Goal: Task Accomplishment & Management: Complete application form

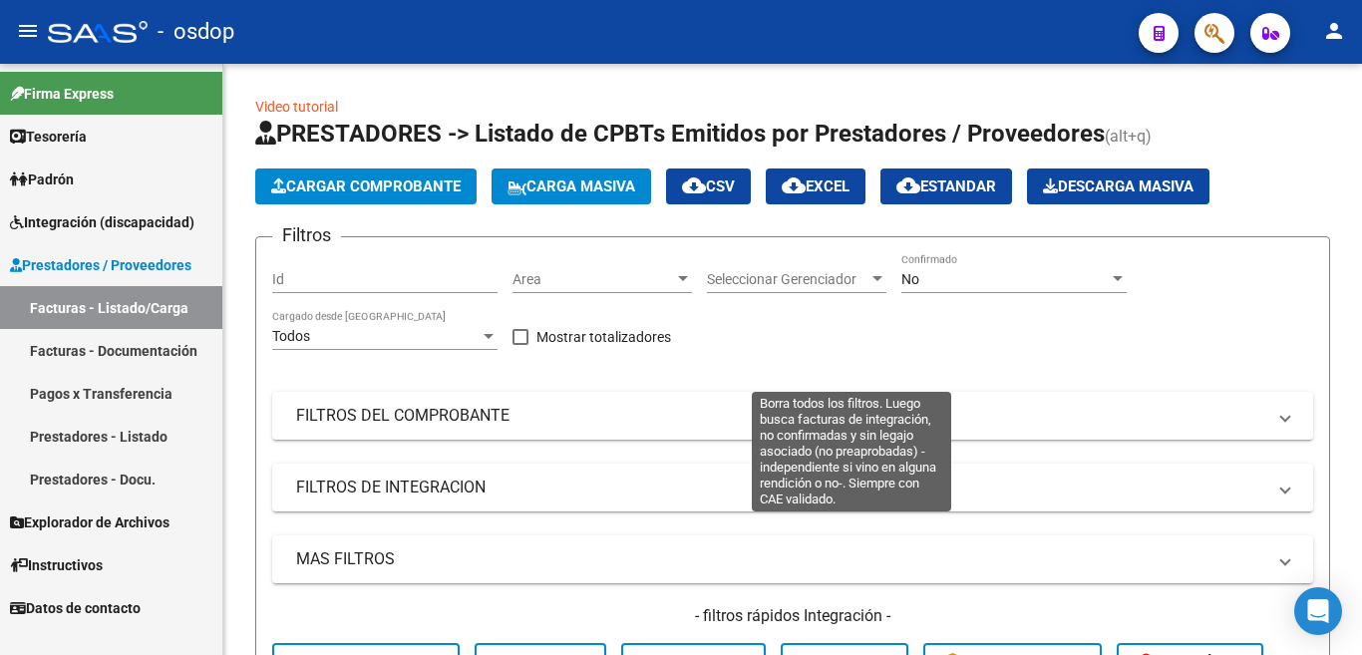
scroll to position [299, 0]
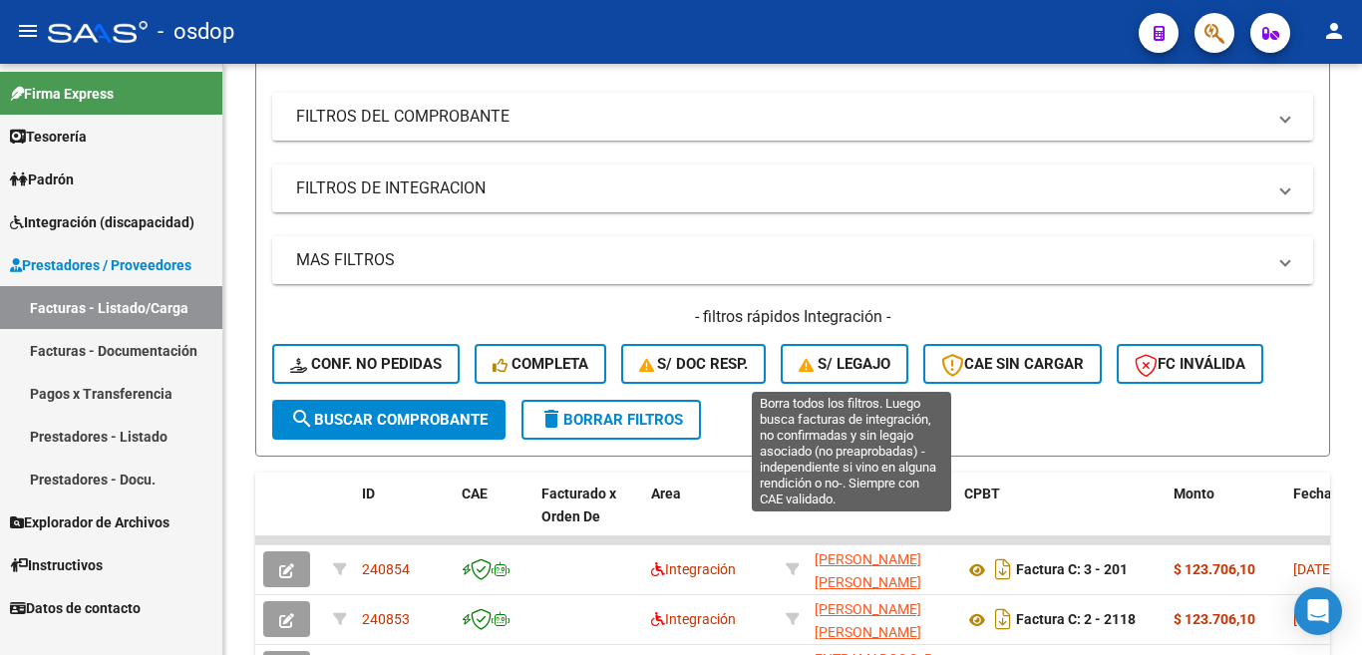
click at [879, 379] on button "S/ legajo" at bounding box center [845, 364] width 128 height 40
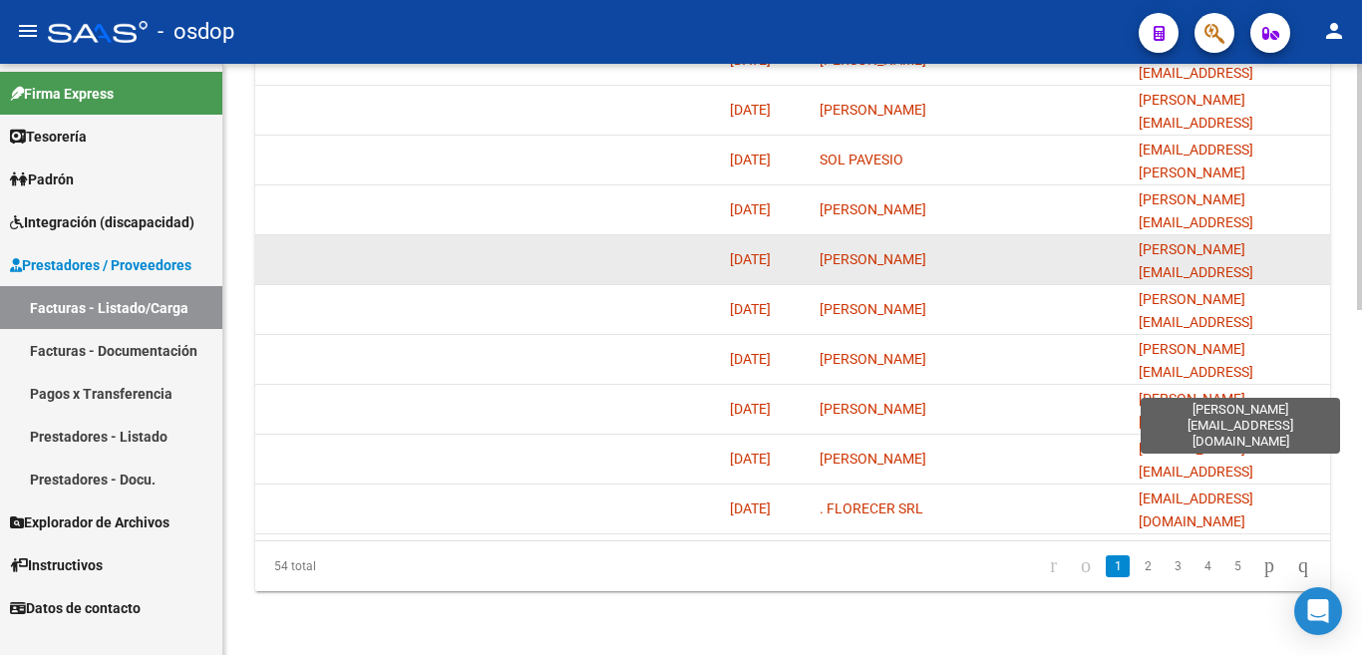
scroll to position [826, 0]
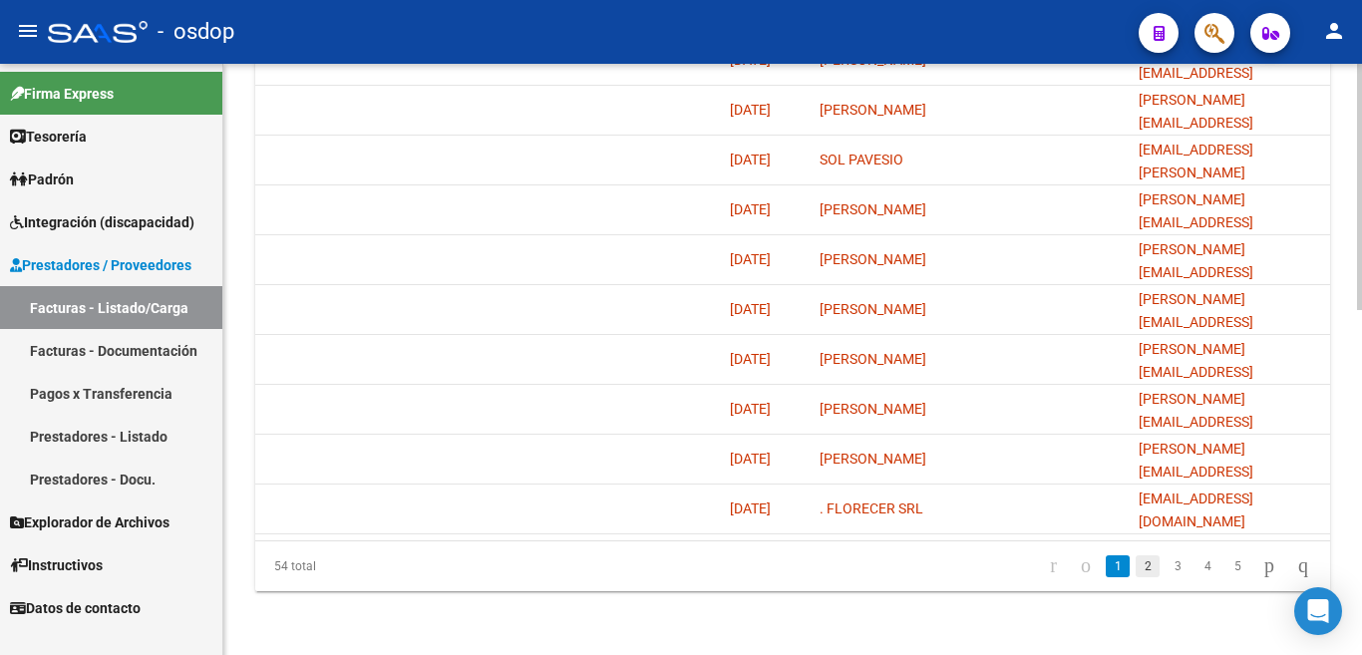
click at [1136, 569] on link "2" at bounding box center [1148, 567] width 24 height 22
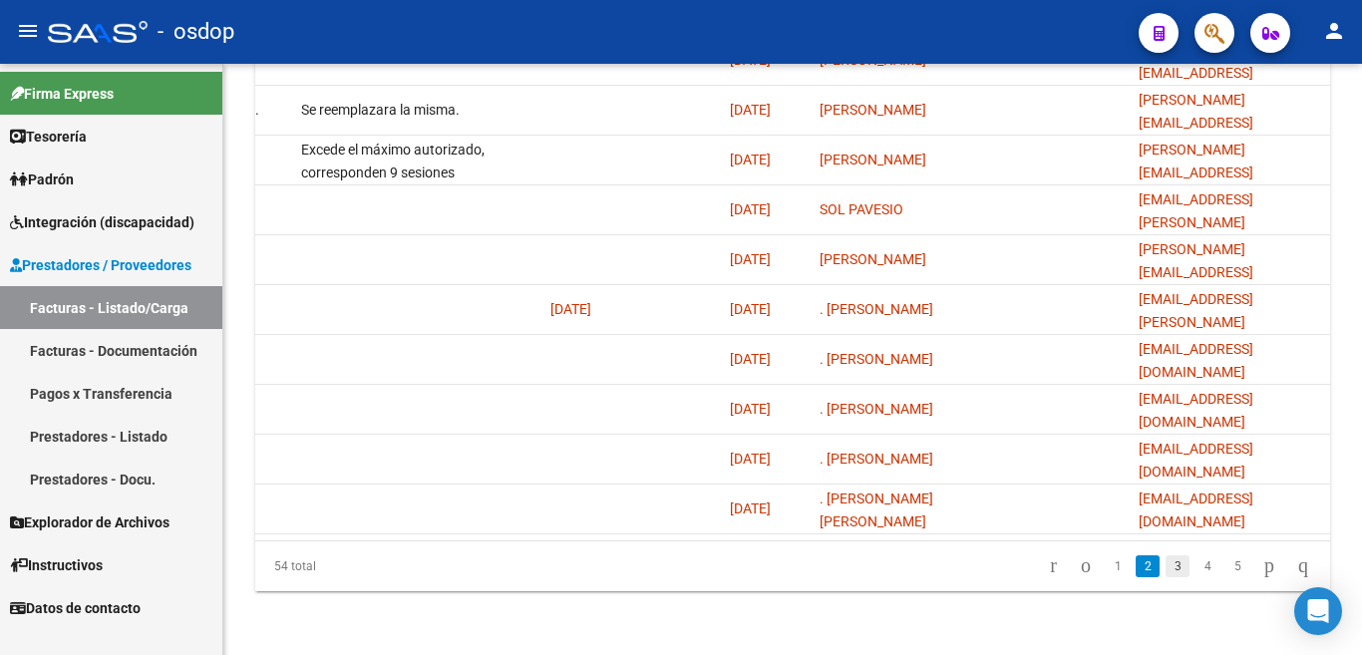
click at [1166, 566] on link "3" at bounding box center [1178, 567] width 24 height 22
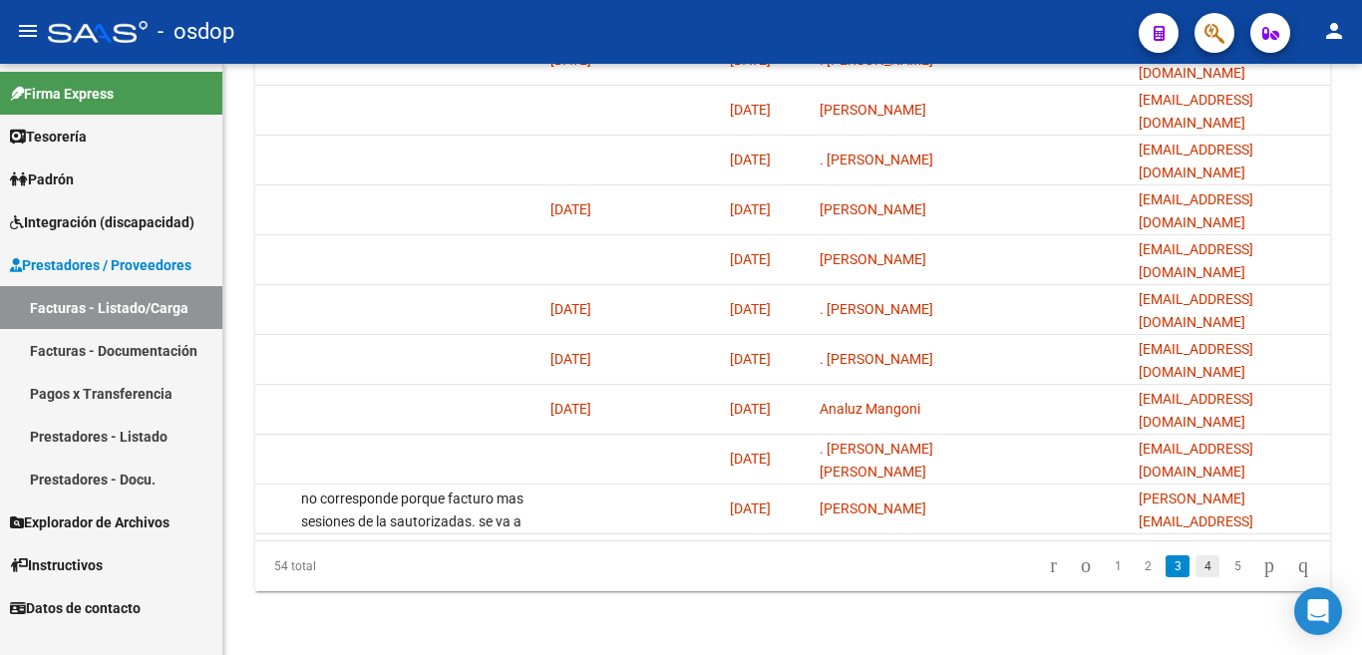
click at [1196, 567] on link "4" at bounding box center [1208, 567] width 24 height 22
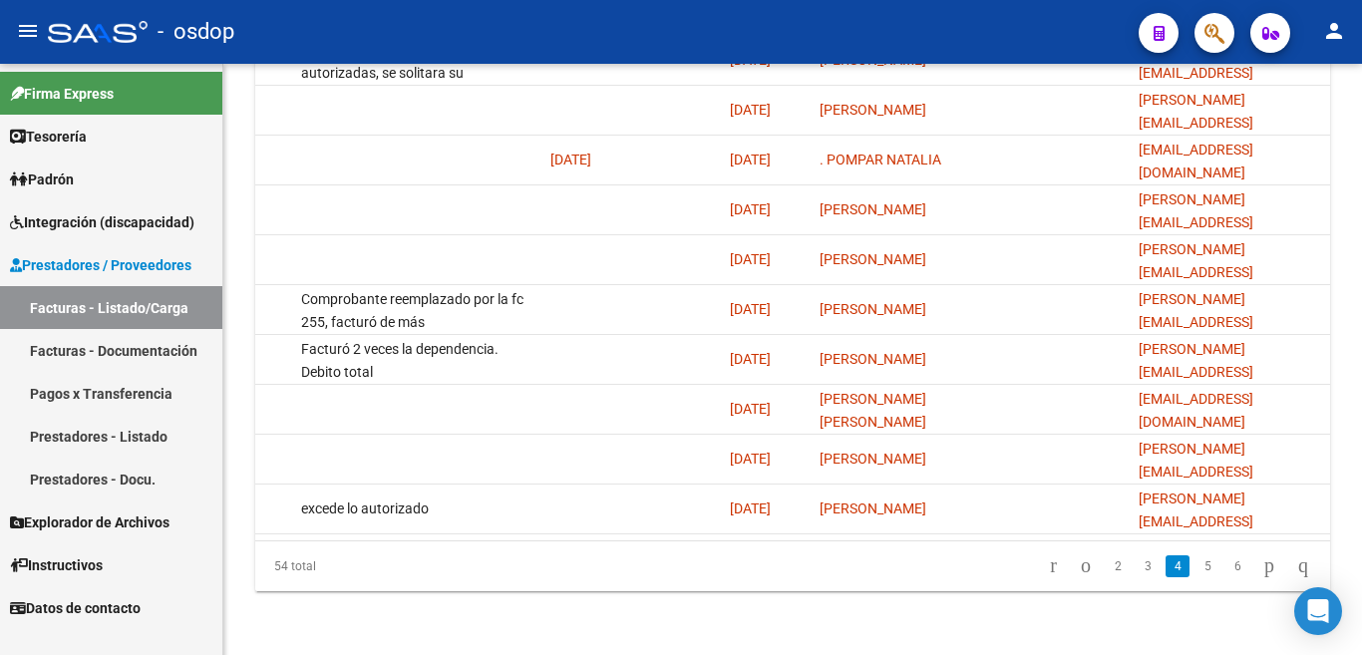
drag, startPoint x: 1138, startPoint y: 543, endPoint x: 1063, endPoint y: 547, distance: 74.9
click at [1063, 547] on div "54 total 2 3 4 5 6" at bounding box center [792, 567] width 1075 height 50
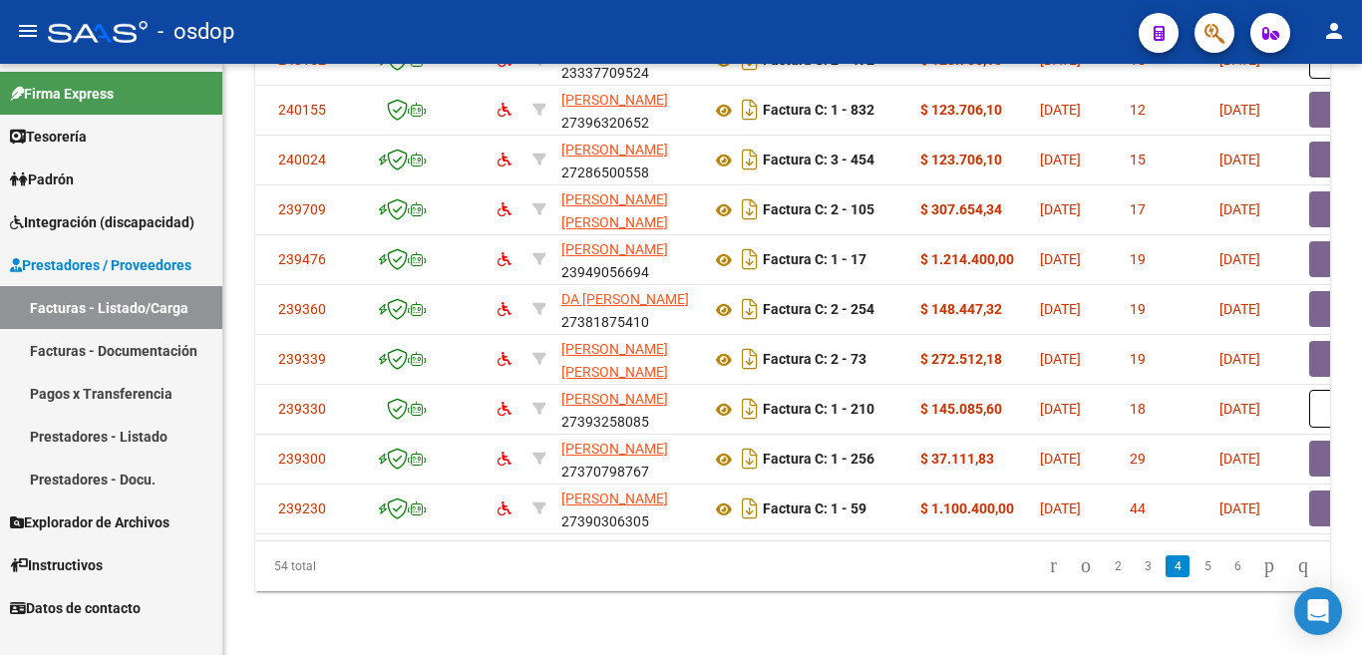
scroll to position [0, 0]
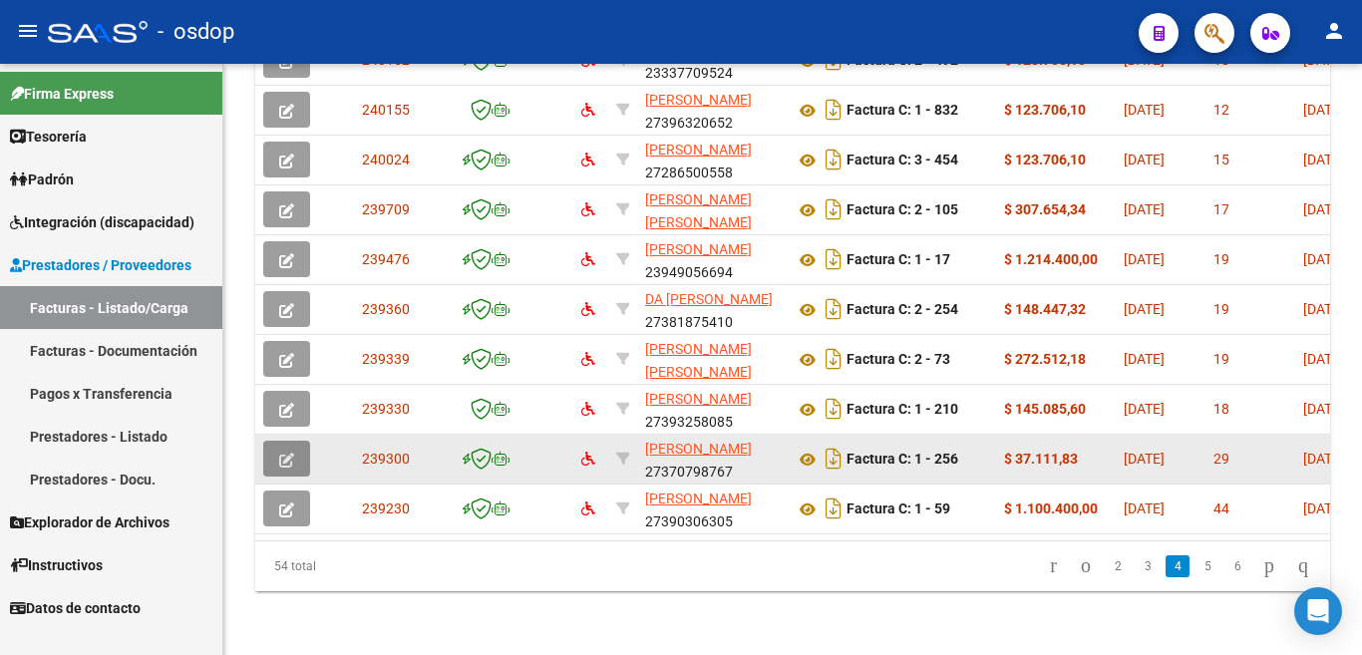
click at [286, 441] on button "button" at bounding box center [286, 459] width 47 height 36
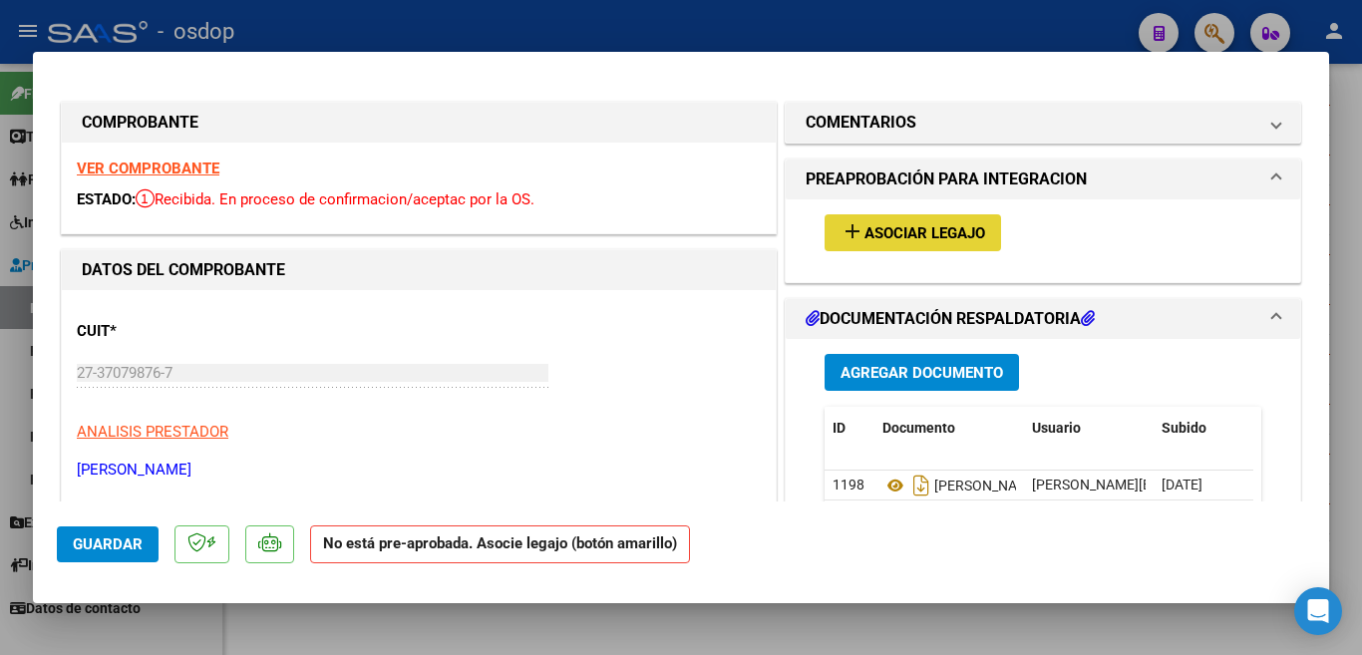
click at [905, 237] on span "Asociar Legajo" at bounding box center [925, 233] width 121 height 18
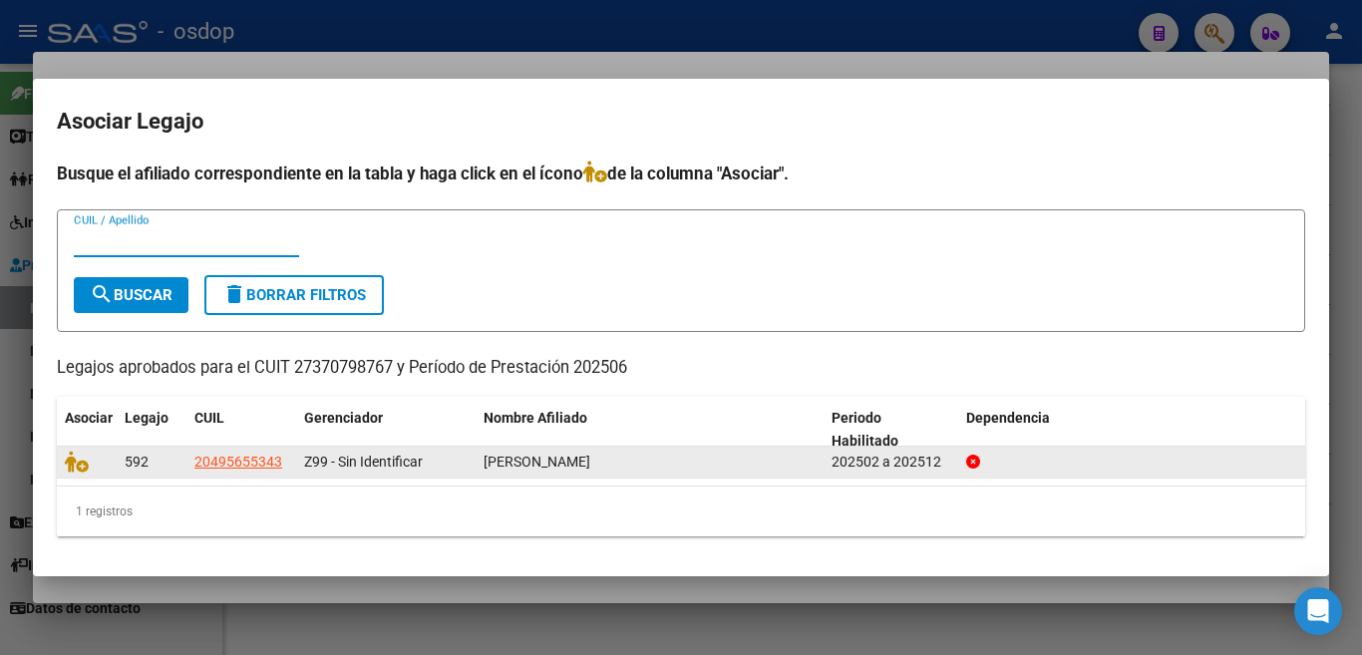
click at [64, 462] on datatable-body-cell at bounding box center [87, 462] width 60 height 31
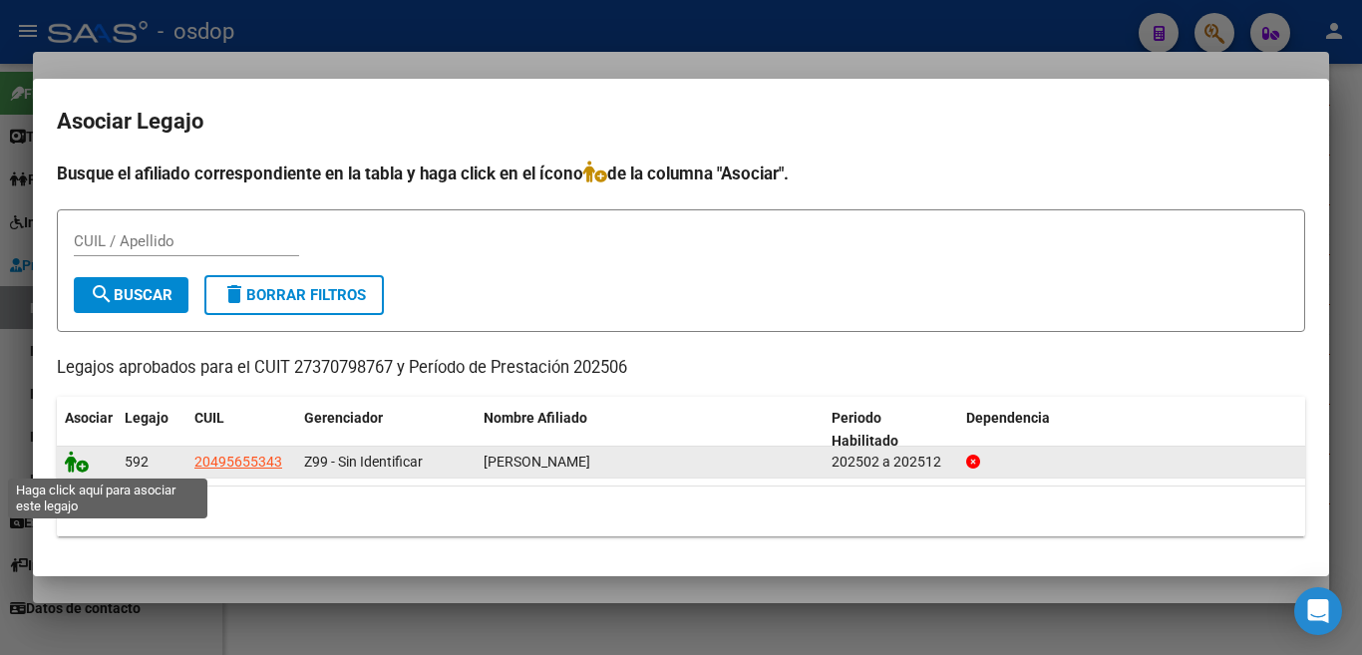
click at [72, 457] on icon at bounding box center [77, 462] width 24 height 22
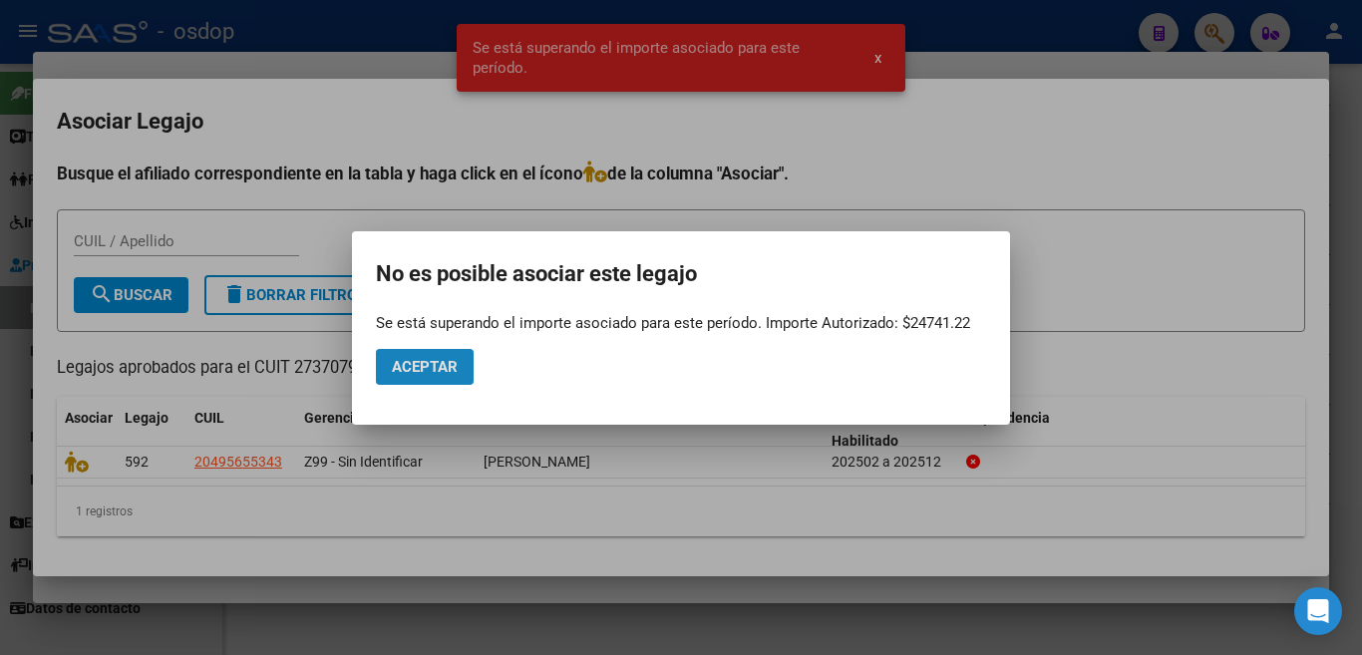
click at [394, 376] on button "Aceptar" at bounding box center [425, 367] width 98 height 36
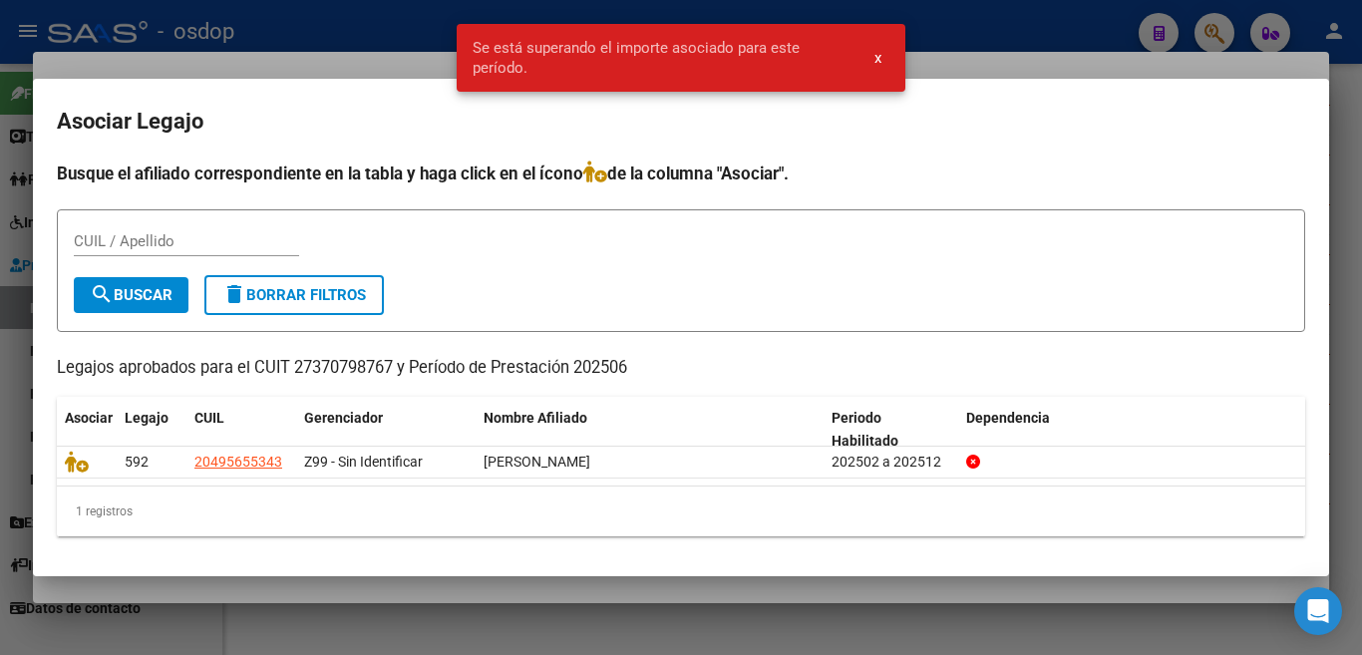
click at [0, 371] on div at bounding box center [681, 327] width 1362 height 655
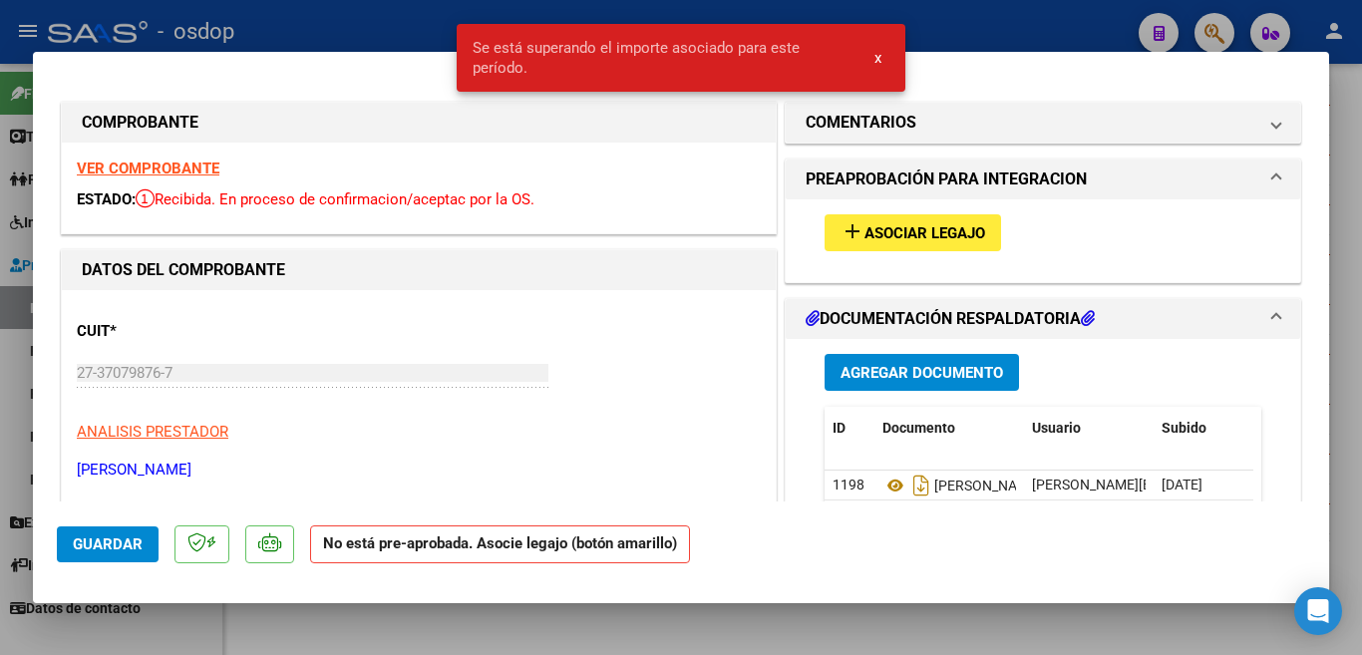
click at [961, 19] on div at bounding box center [681, 327] width 1362 height 655
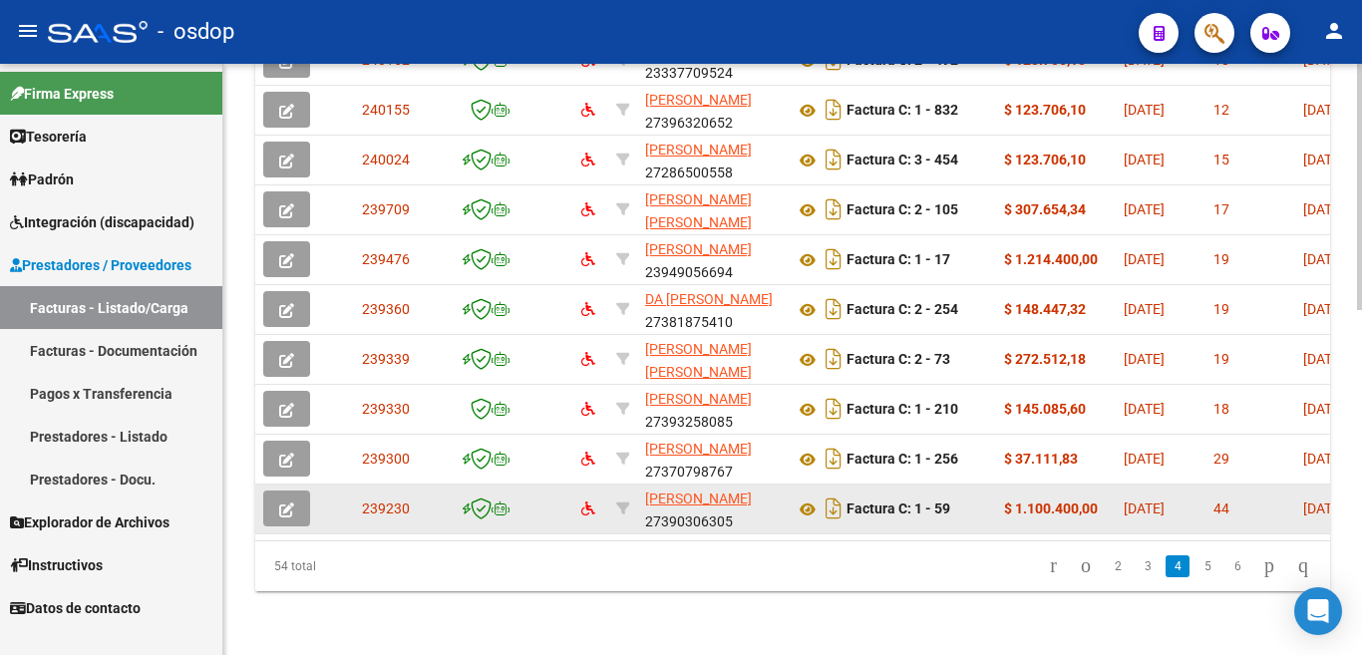
click at [278, 492] on button "button" at bounding box center [286, 509] width 47 height 36
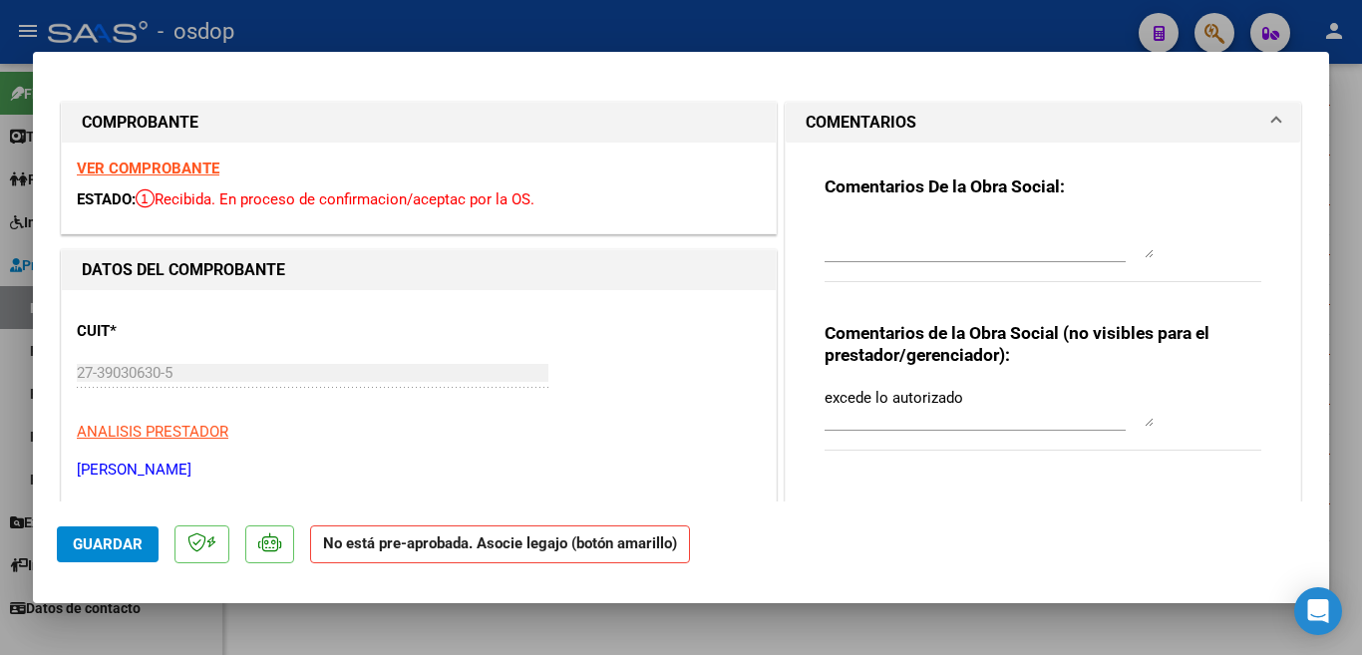
click at [0, 395] on div at bounding box center [681, 327] width 1362 height 655
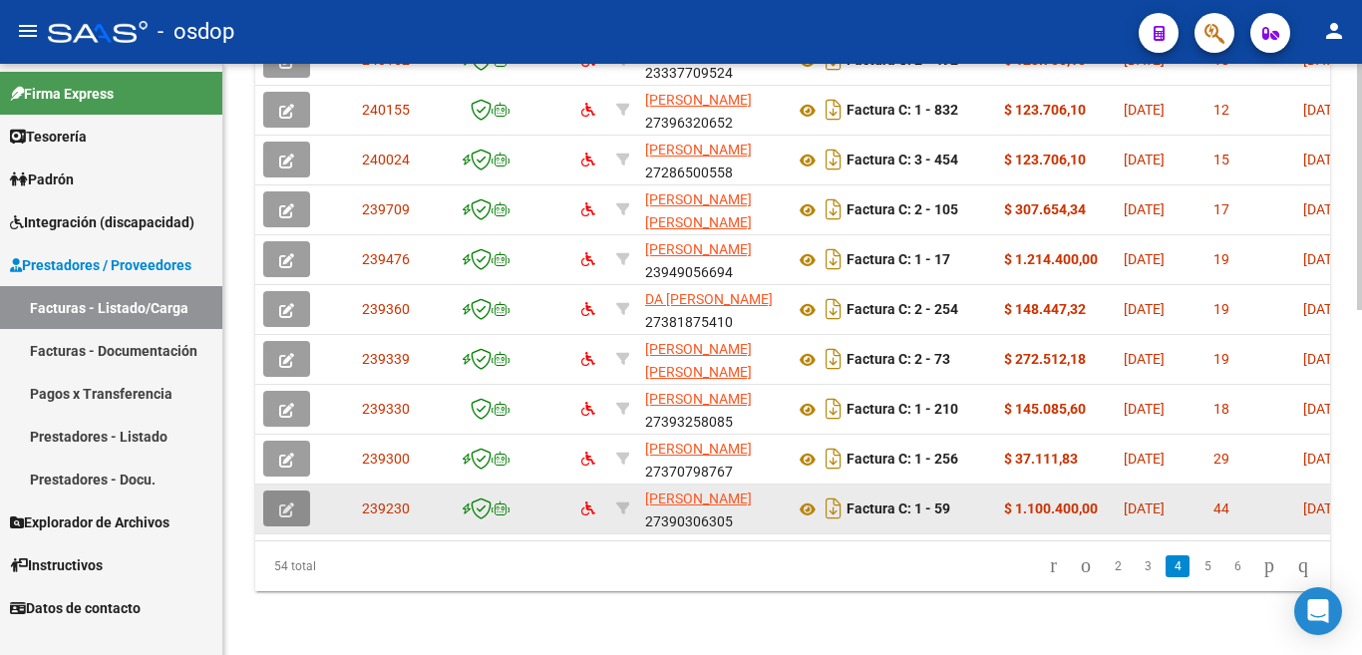
click at [283, 503] on icon "button" at bounding box center [286, 510] width 15 height 15
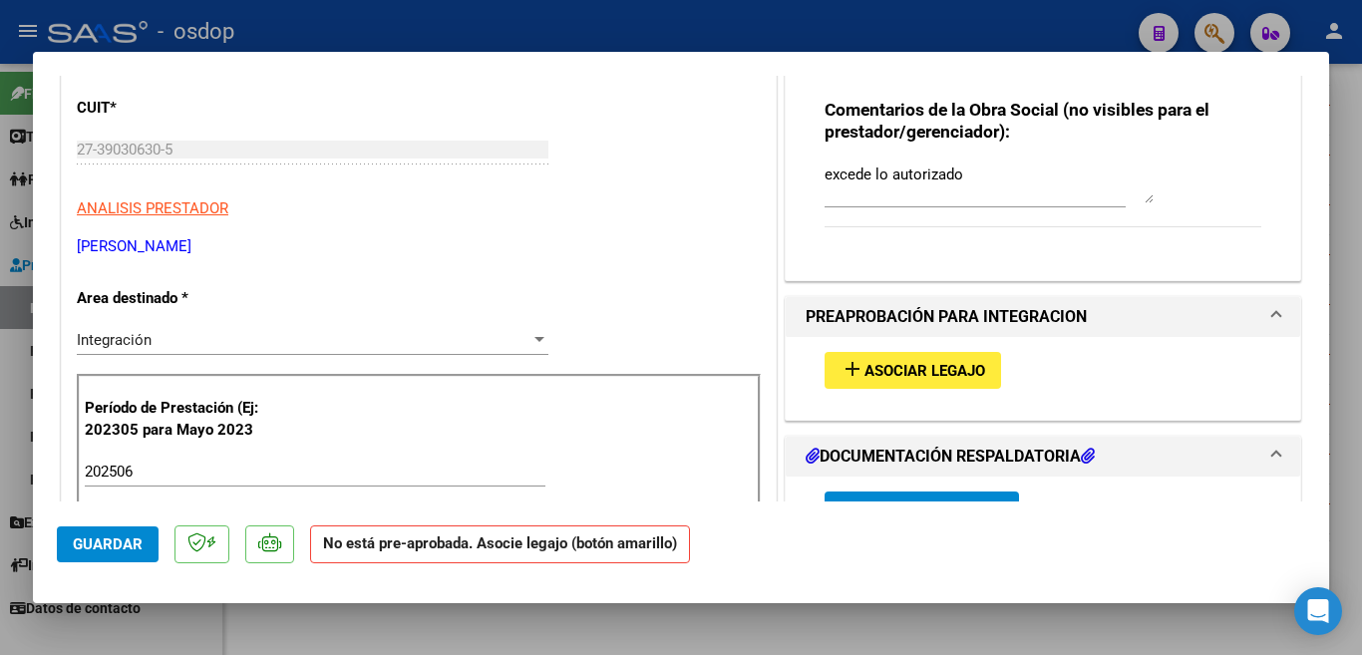
scroll to position [299, 0]
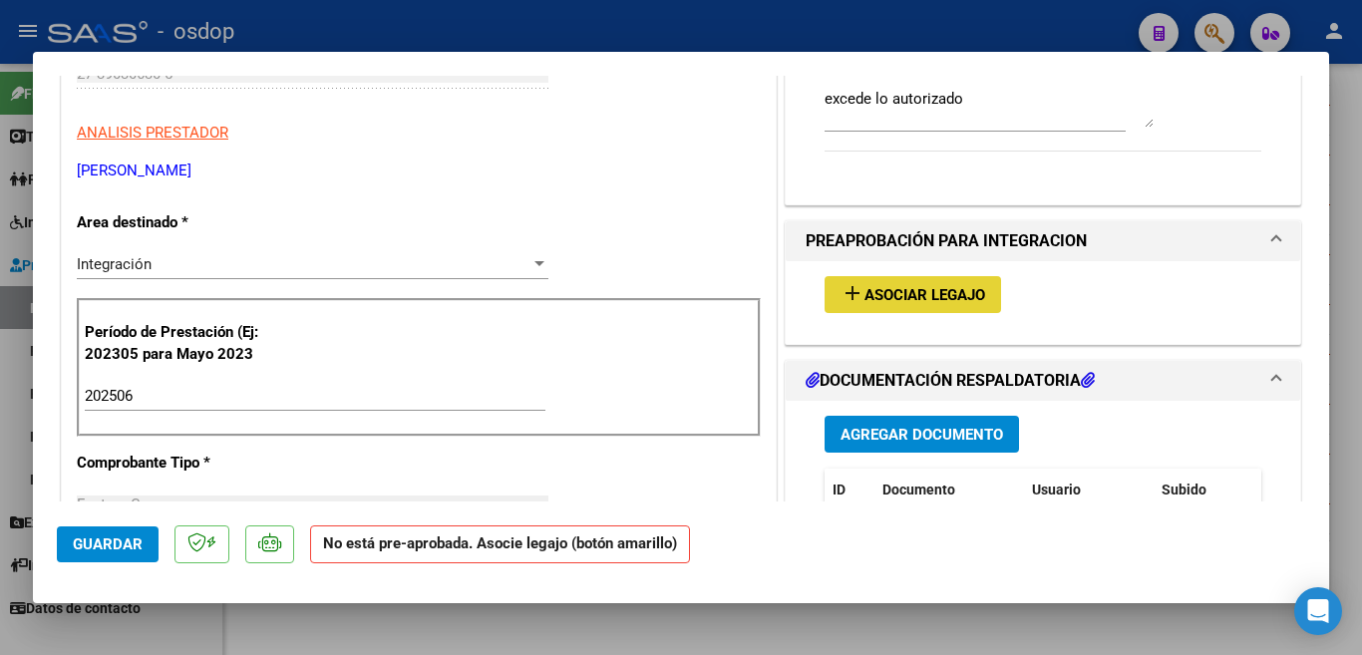
click at [955, 289] on span "Asociar Legajo" at bounding box center [925, 295] width 121 height 18
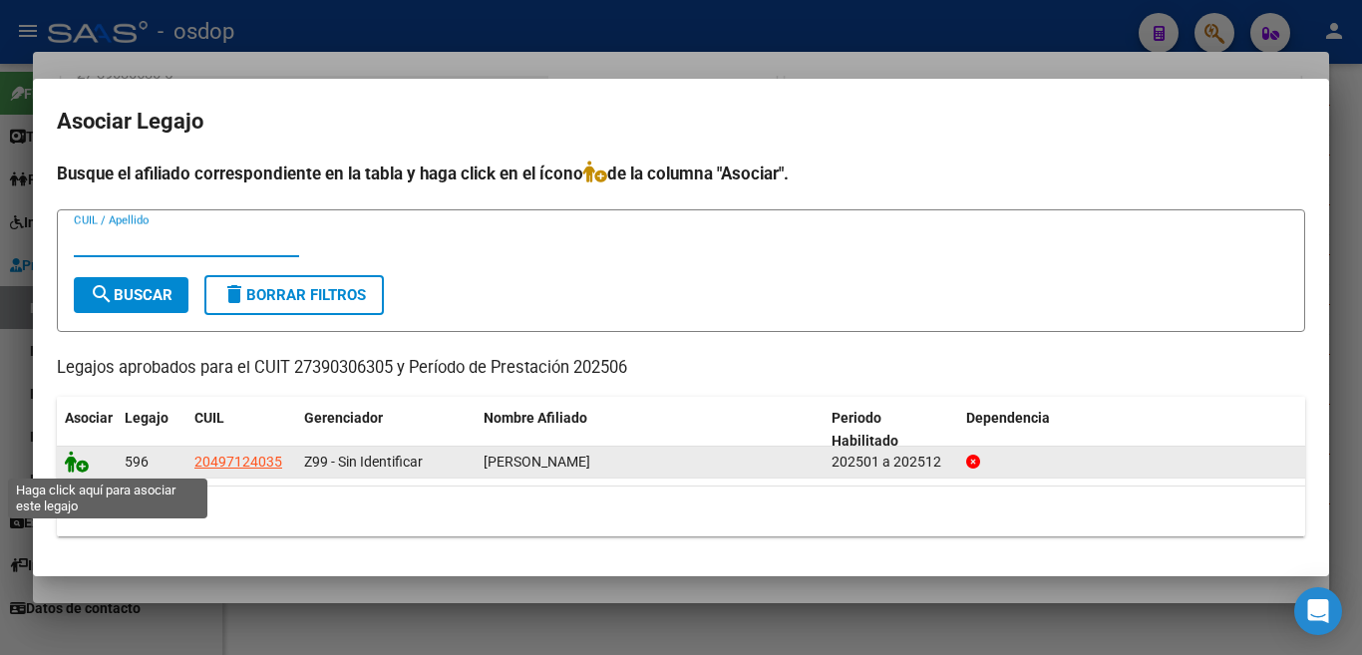
click at [81, 468] on icon at bounding box center [77, 462] width 24 height 22
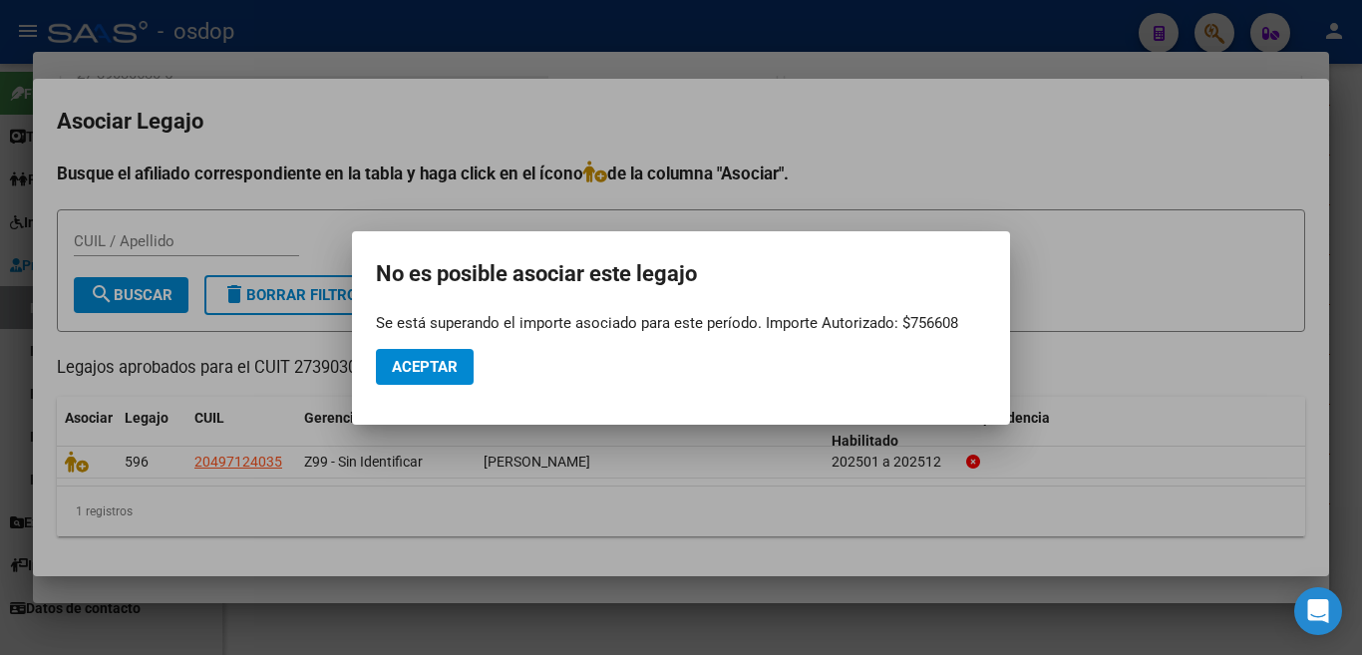
click at [7, 195] on div at bounding box center [681, 327] width 1362 height 655
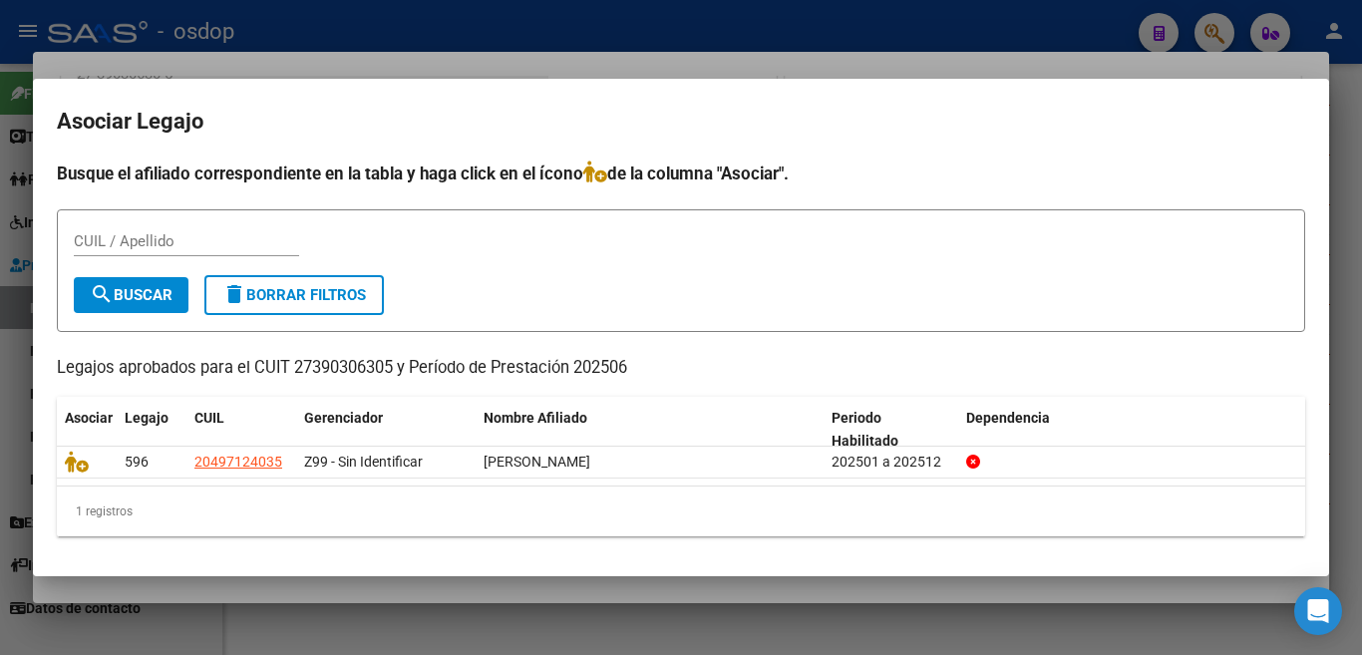
click at [20, 152] on div at bounding box center [681, 327] width 1362 height 655
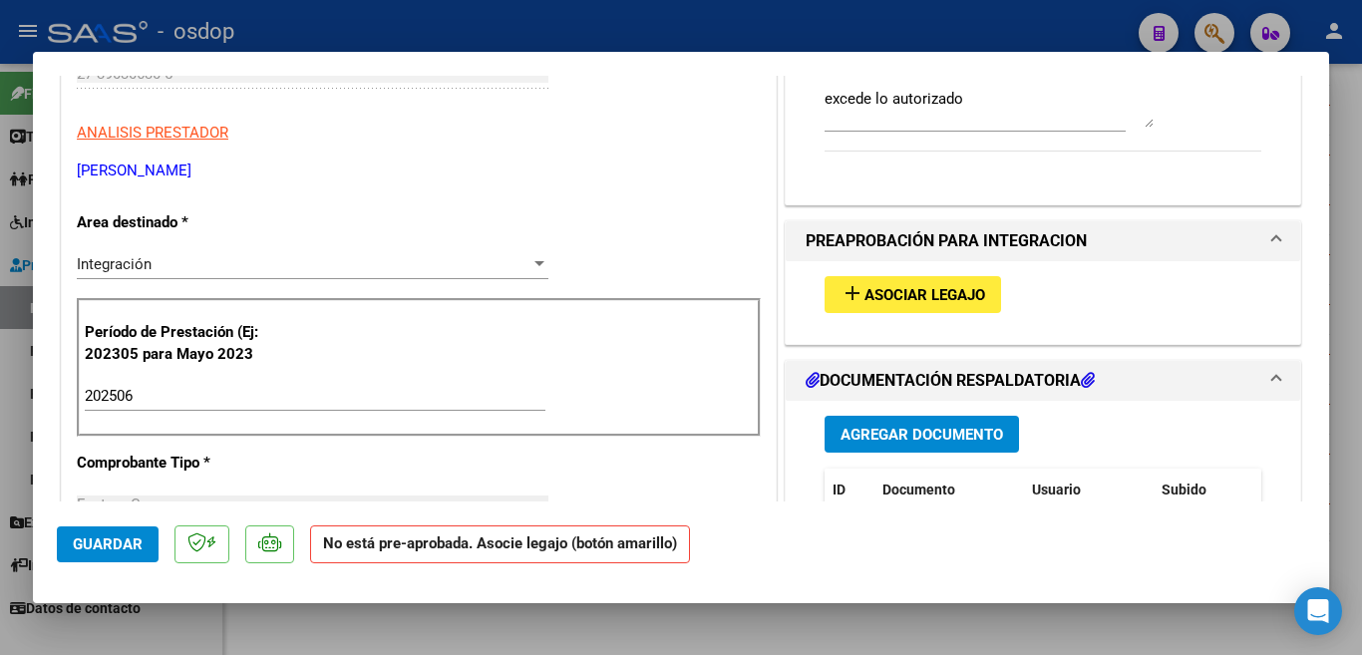
click at [0, 188] on div at bounding box center [681, 327] width 1362 height 655
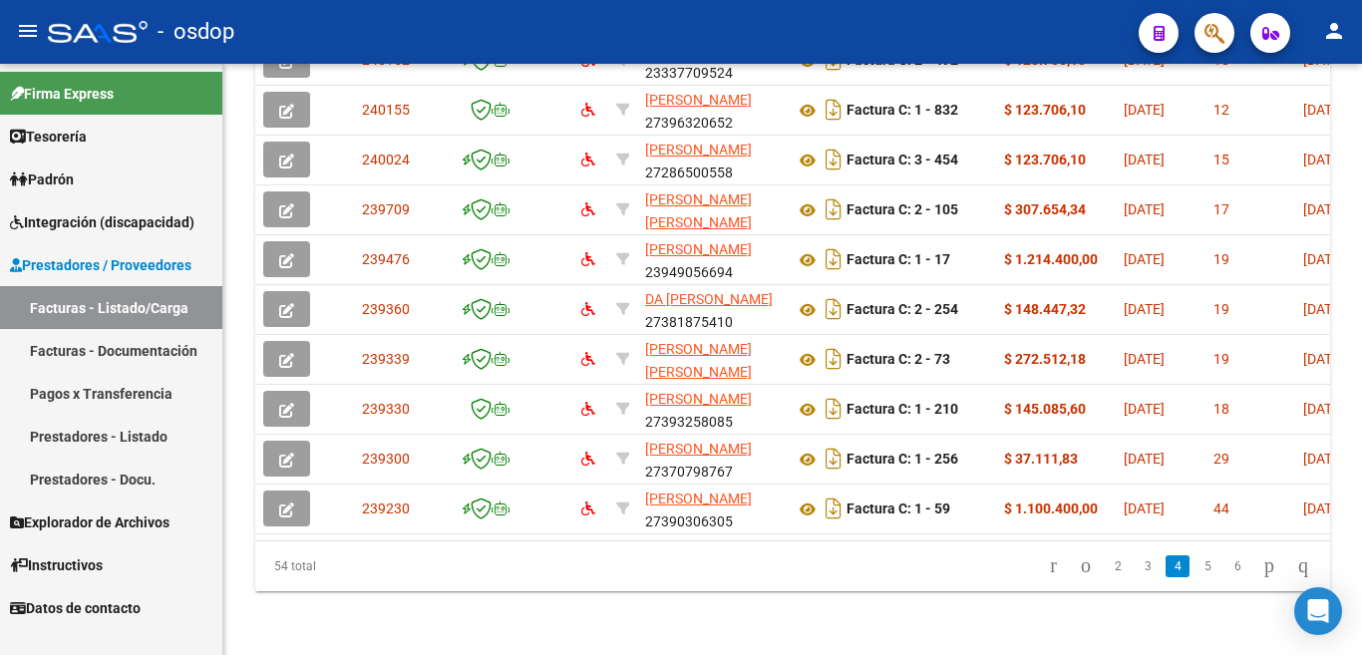
click at [1196, 573] on link "5" at bounding box center [1208, 567] width 24 height 22
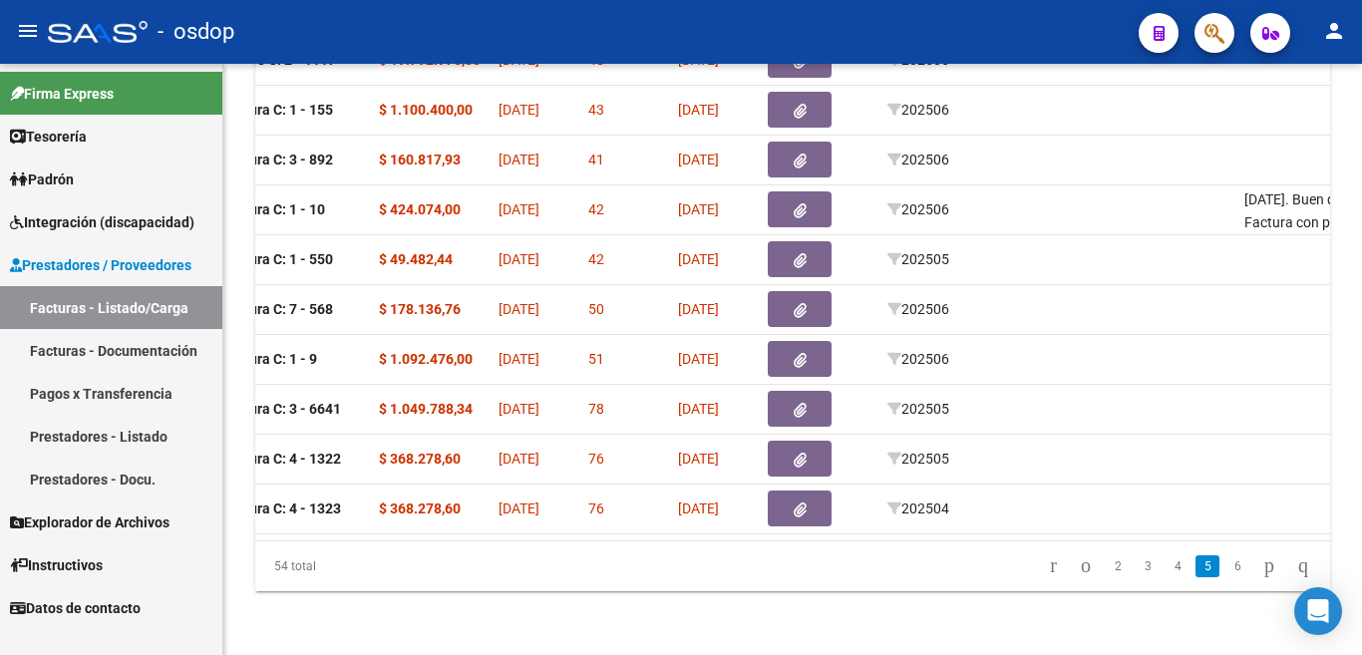
scroll to position [0, 0]
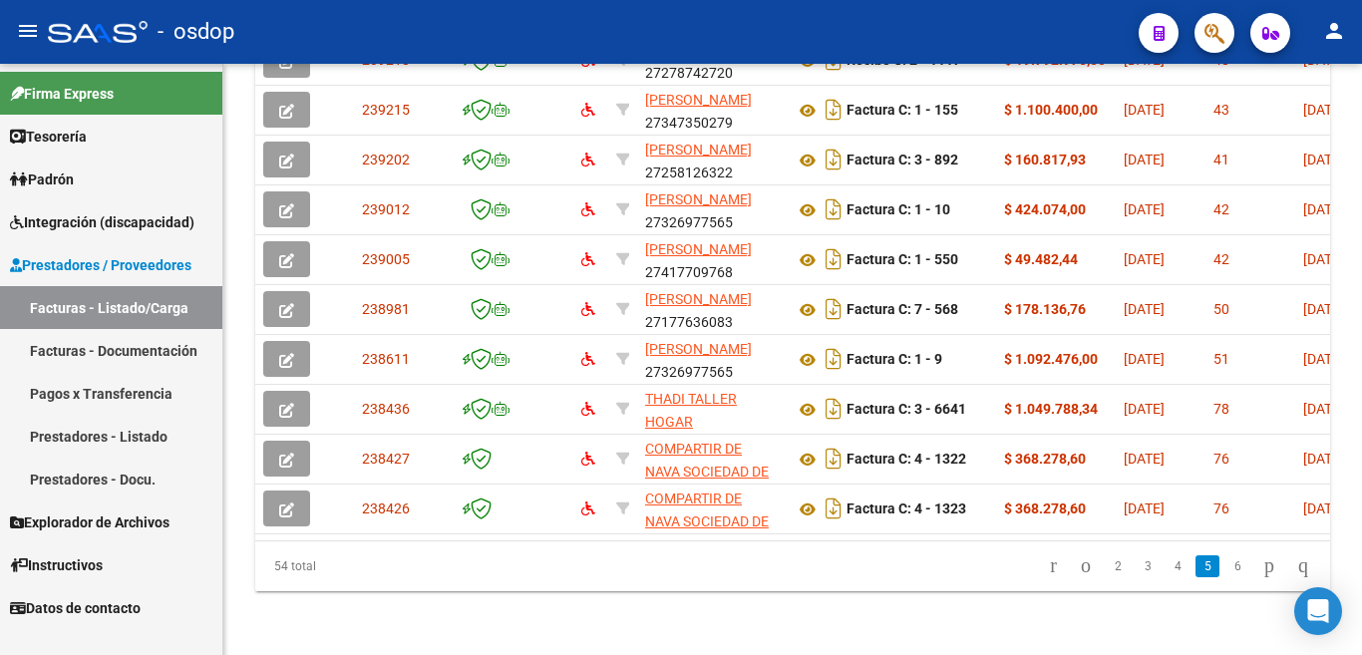
click at [211, 485] on link "Prestadores - Docu." at bounding box center [111, 479] width 222 height 43
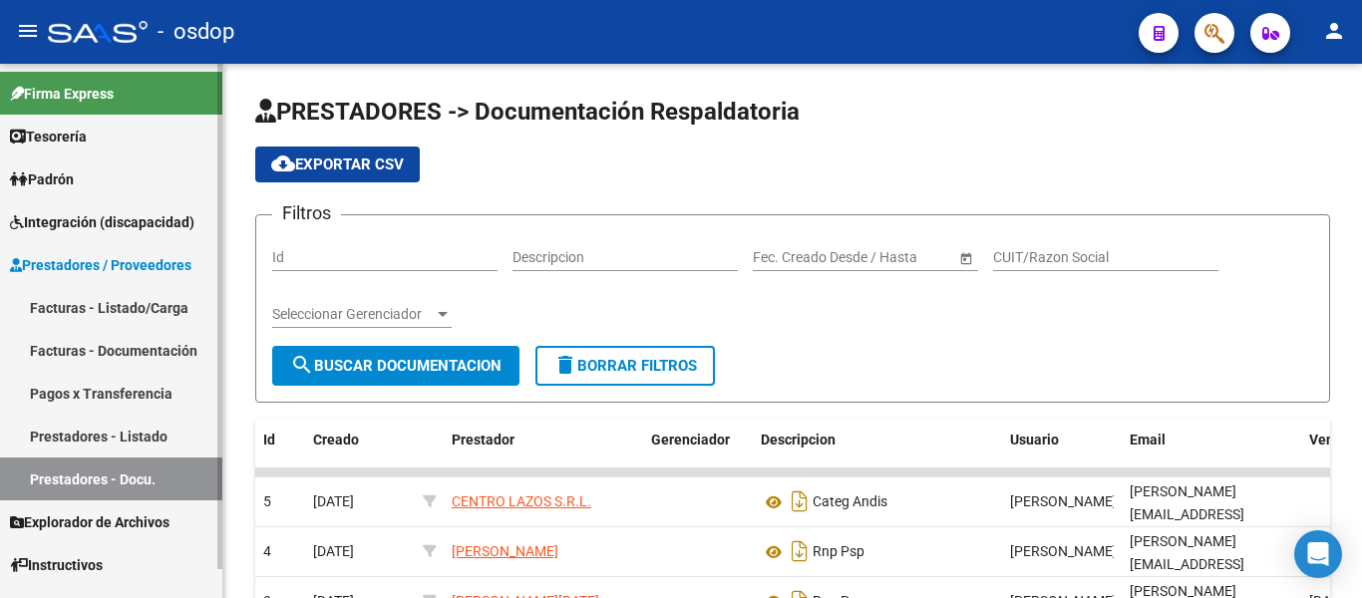
click at [140, 307] on link "Facturas - Listado/Carga" at bounding box center [111, 307] width 222 height 43
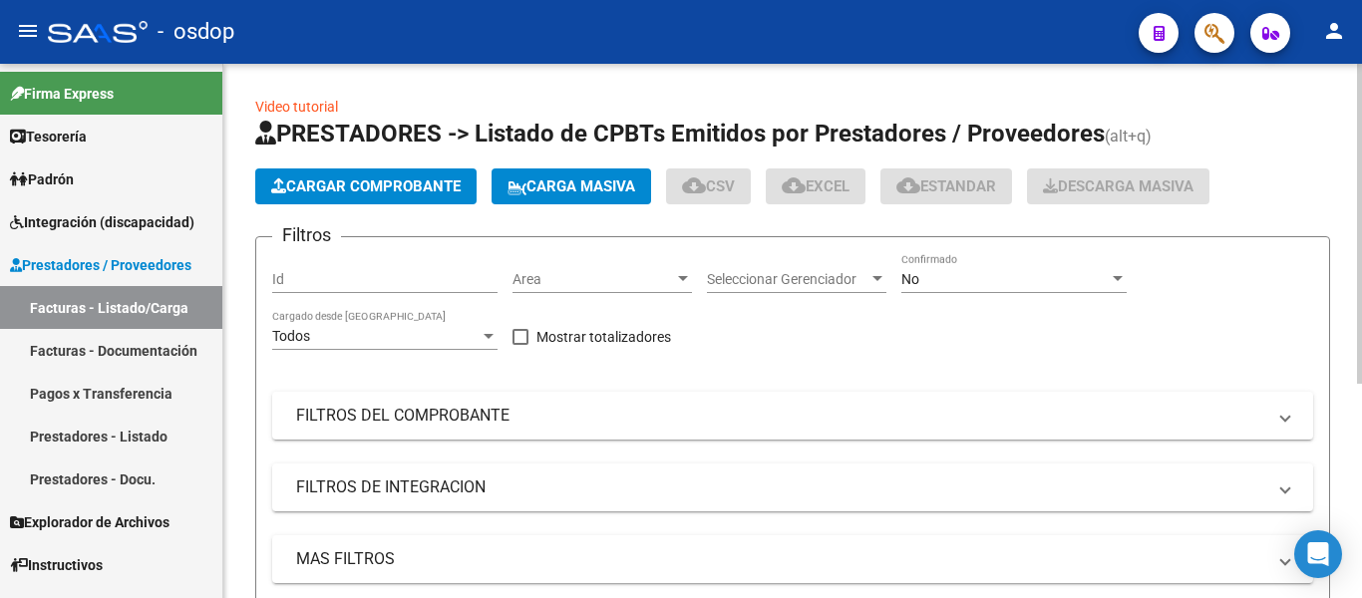
click at [363, 195] on button "Cargar Comprobante" at bounding box center [365, 187] width 221 height 36
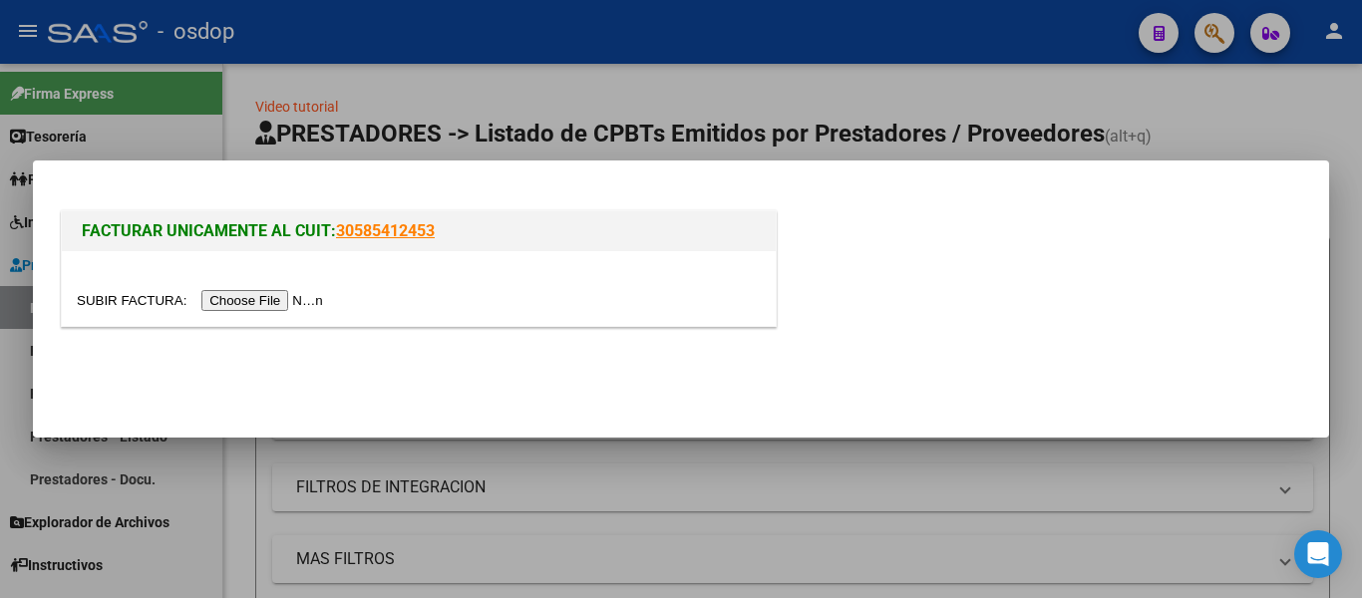
click at [291, 298] on input "file" at bounding box center [203, 300] width 252 height 21
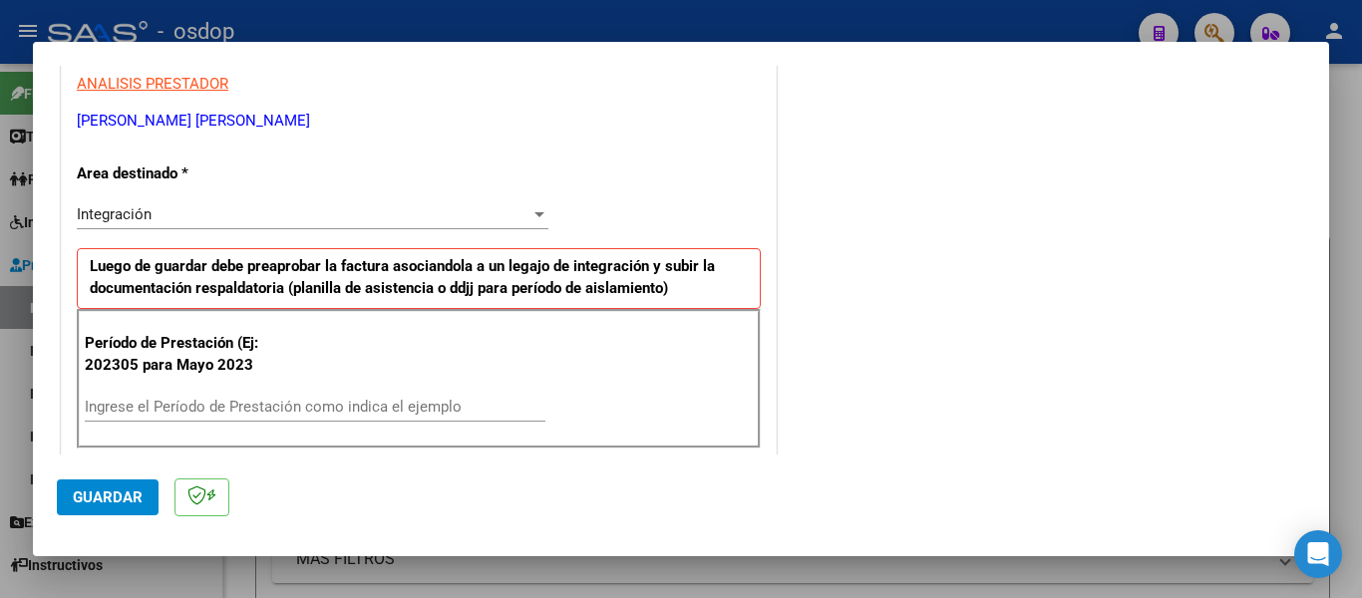
scroll to position [399, 0]
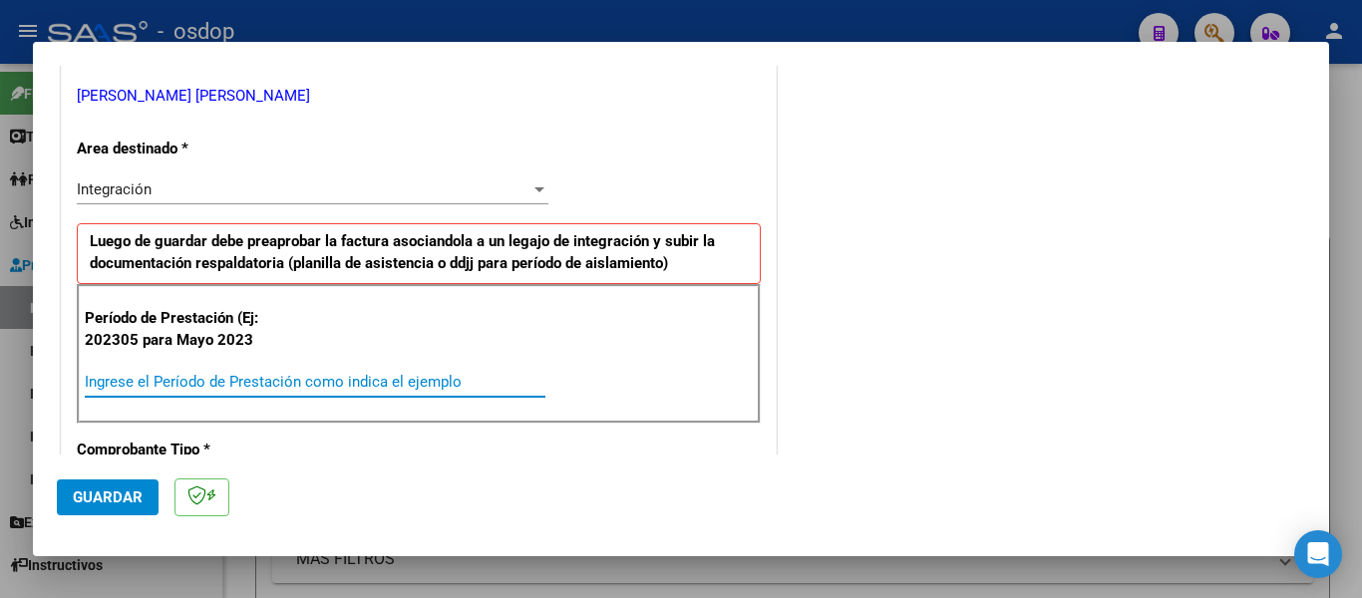
click at [251, 378] on input "Ingrese el Período de Prestación como indica el ejemplo" at bounding box center [315, 382] width 461 height 18
type input "202507"
click at [75, 495] on span "Guardar" at bounding box center [108, 498] width 70 height 18
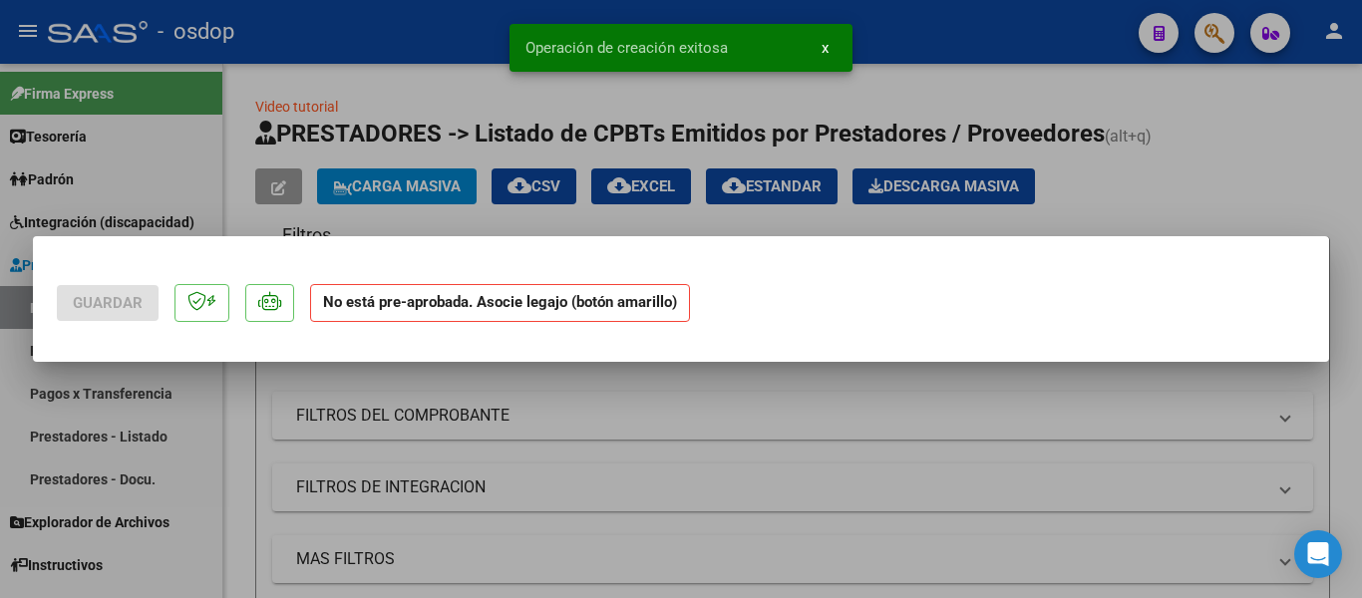
scroll to position [0, 0]
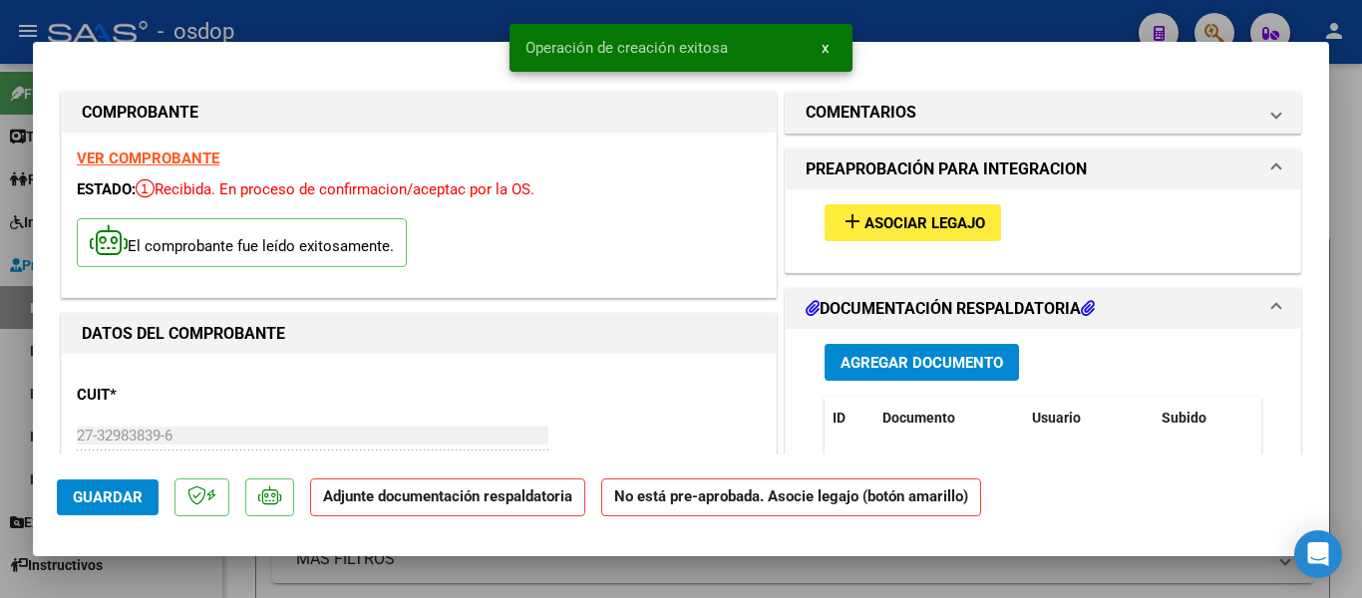
click at [871, 213] on span "add Asociar Legajo" at bounding box center [913, 222] width 145 height 18
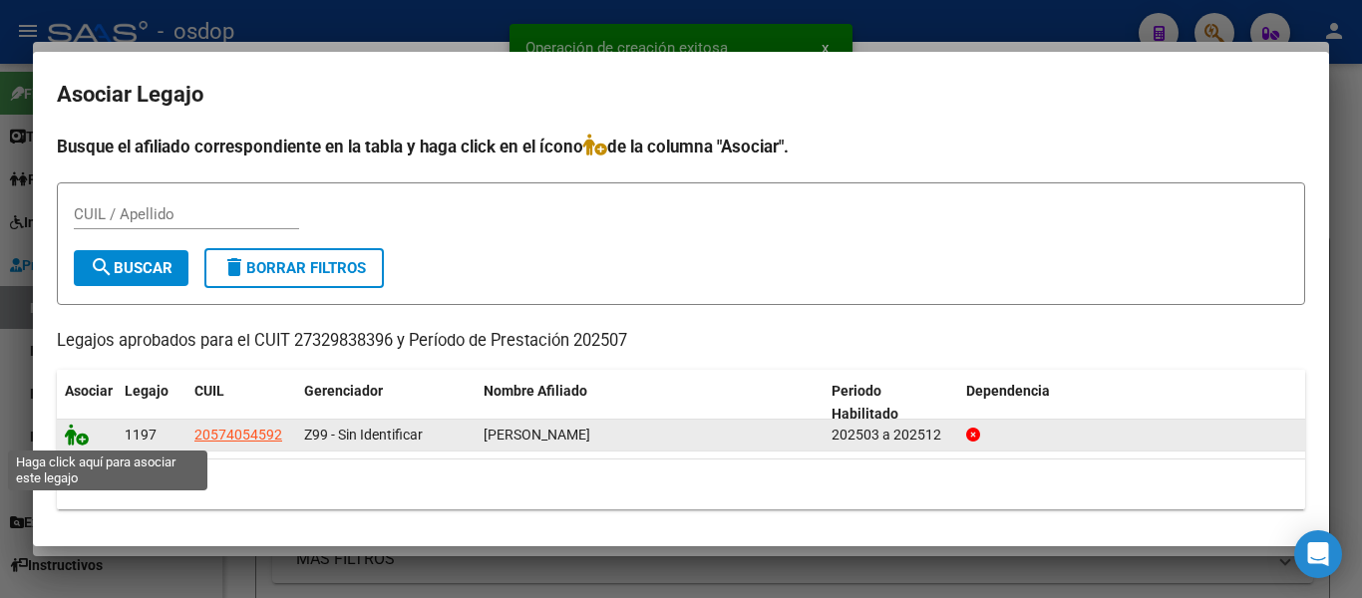
click at [82, 444] on icon at bounding box center [77, 435] width 24 height 22
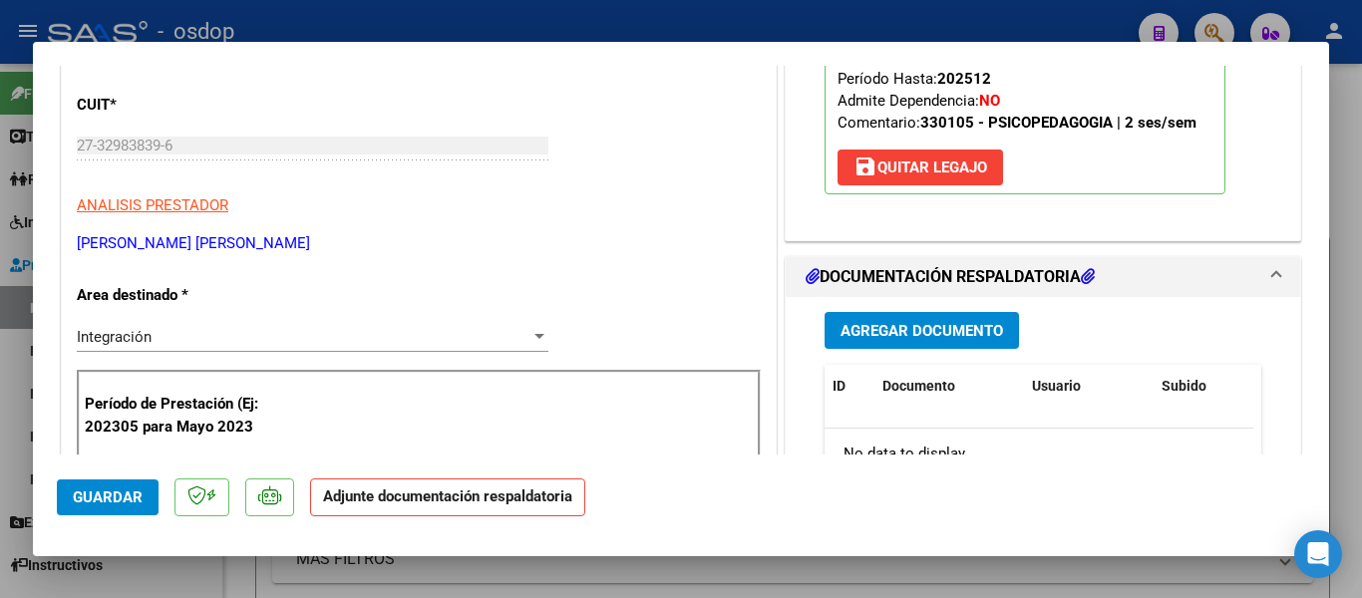
scroll to position [399, 0]
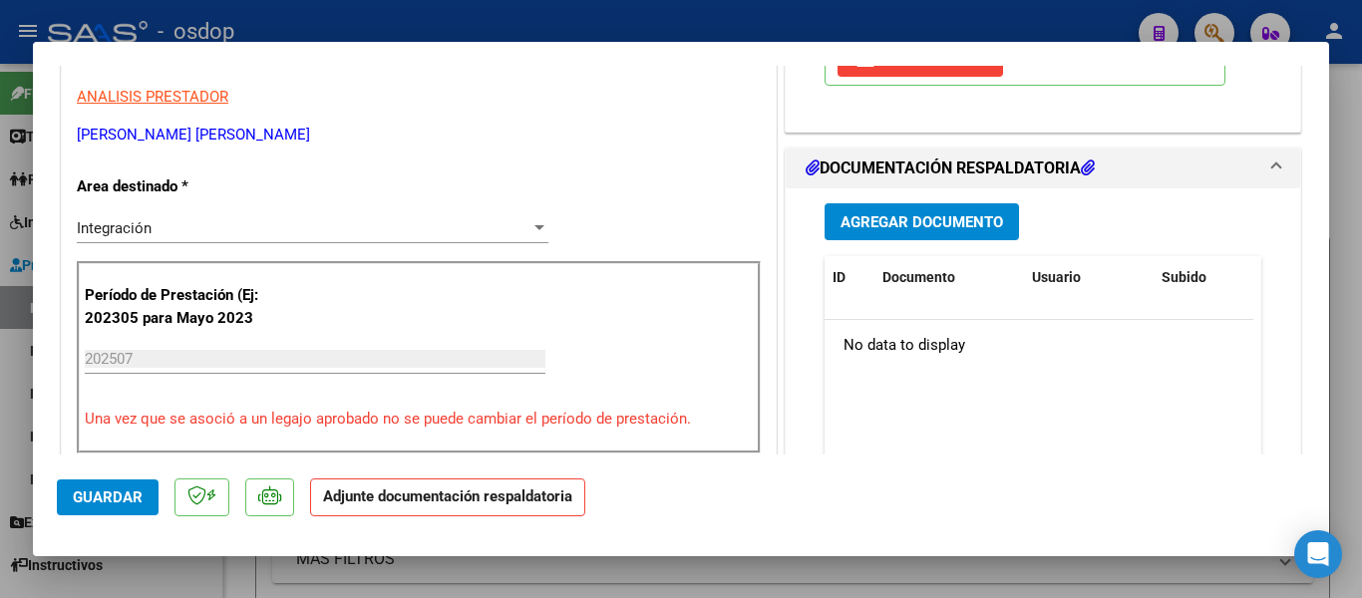
click at [931, 223] on span "Agregar Documento" at bounding box center [922, 222] width 163 height 18
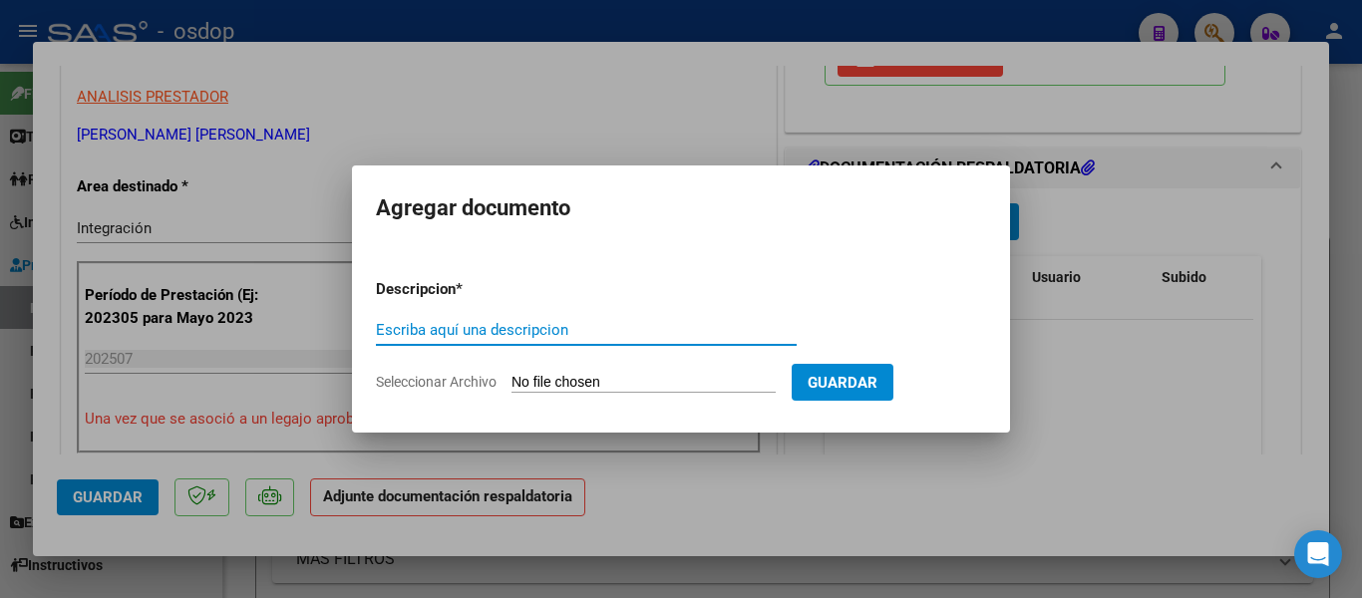
click at [457, 332] on input "Escriba aquí una descripcion" at bounding box center [586, 330] width 421 height 18
type input "planilla [PERSON_NAME]"
click at [593, 382] on input "Seleccionar Archivo" at bounding box center [644, 383] width 264 height 19
type input "C:\fakepath\[PERSON_NAME].pdf"
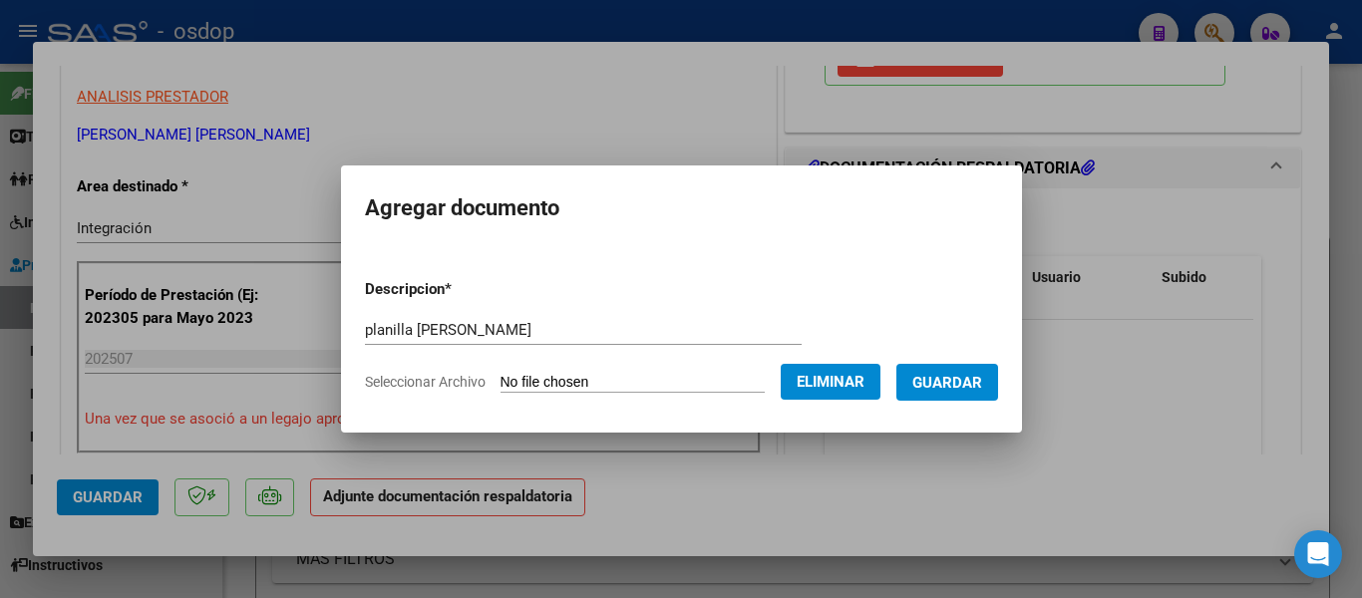
click at [586, 123] on div at bounding box center [681, 299] width 1362 height 598
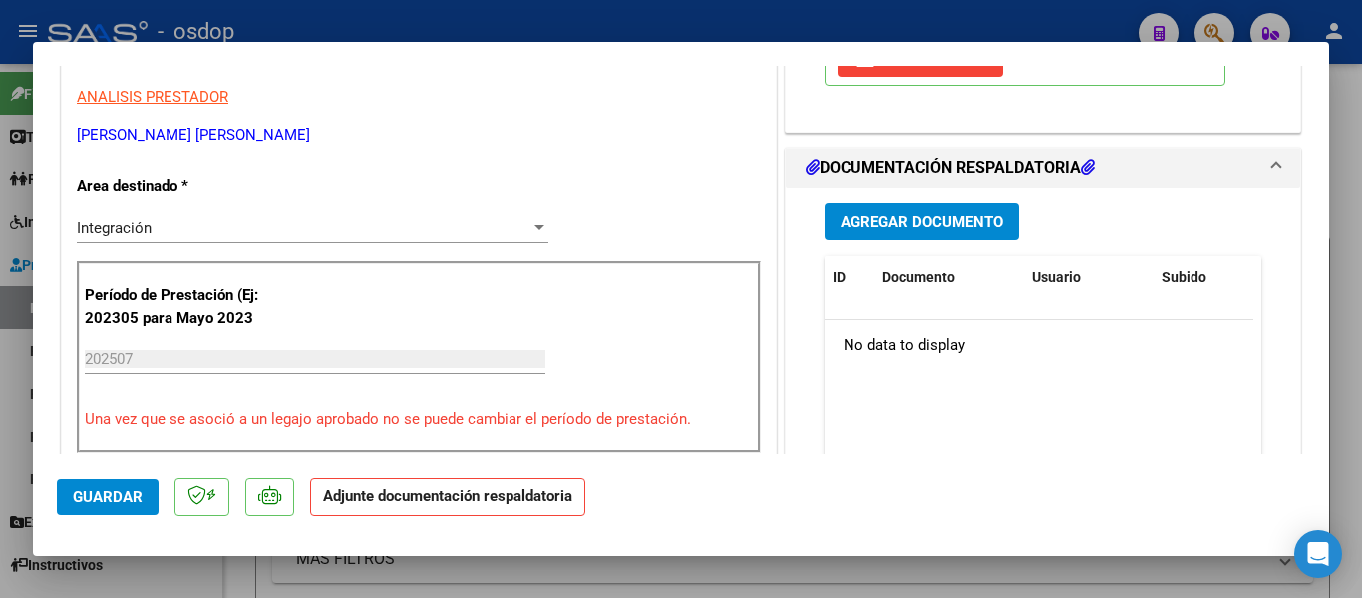
click at [857, 217] on span "Agregar Documento" at bounding box center [922, 222] width 163 height 18
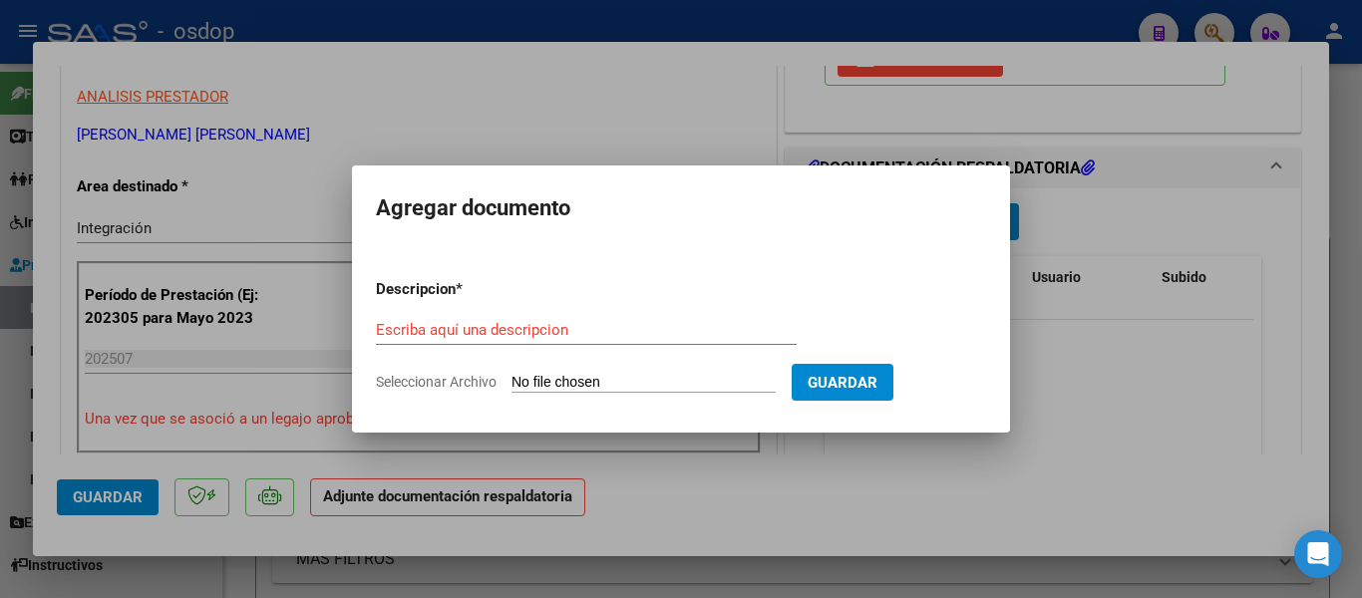
click at [626, 376] on input "Seleccionar Archivo" at bounding box center [644, 383] width 264 height 19
type input "C:\fakepath\[PERSON_NAME].pdf"
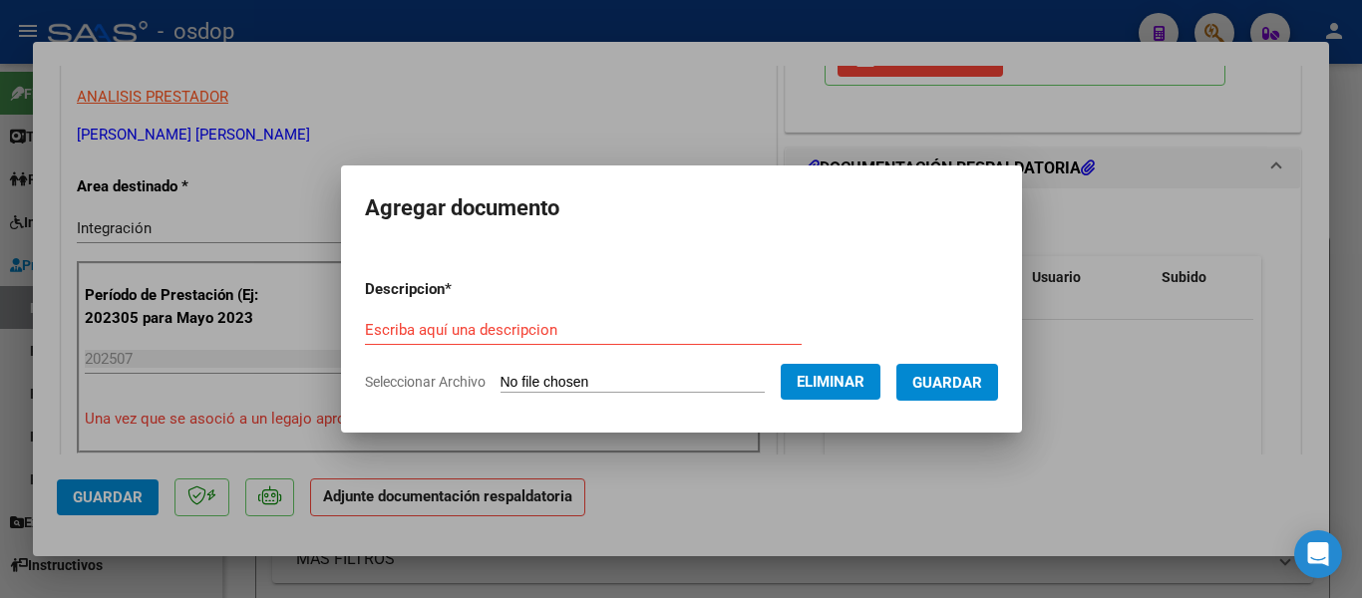
click at [550, 328] on input "Escriba aquí una descripcion" at bounding box center [583, 330] width 437 height 18
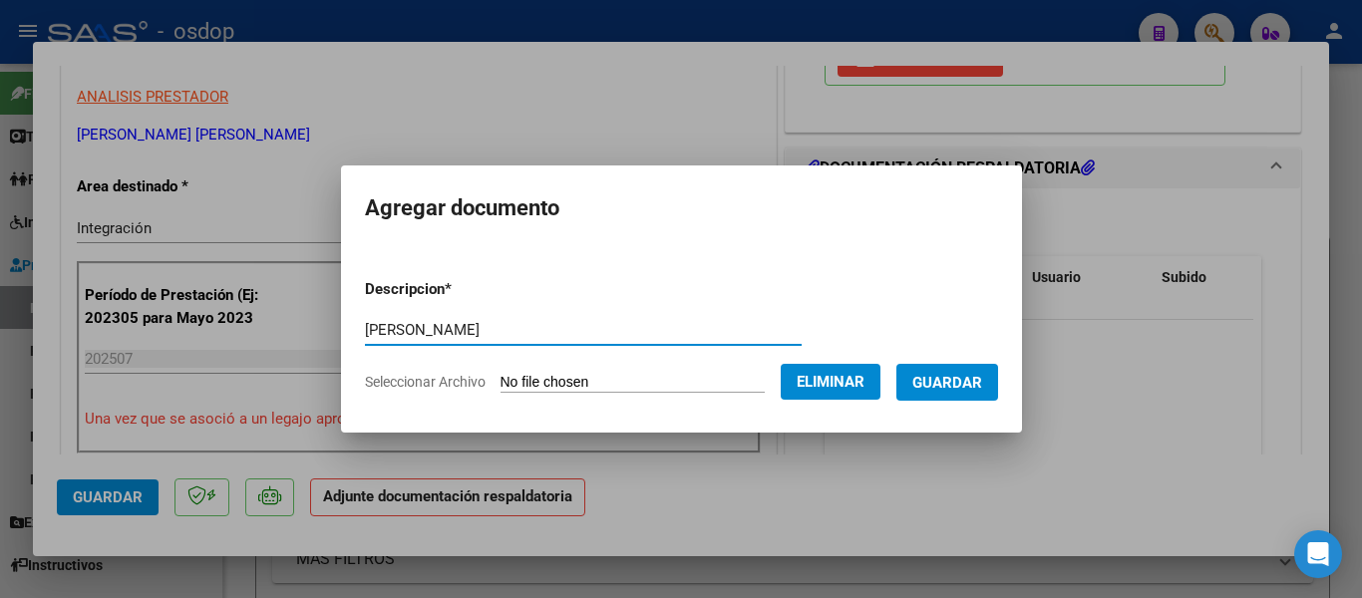
type input "[PERSON_NAME]"
click at [982, 386] on span "Guardar" at bounding box center [948, 383] width 70 height 18
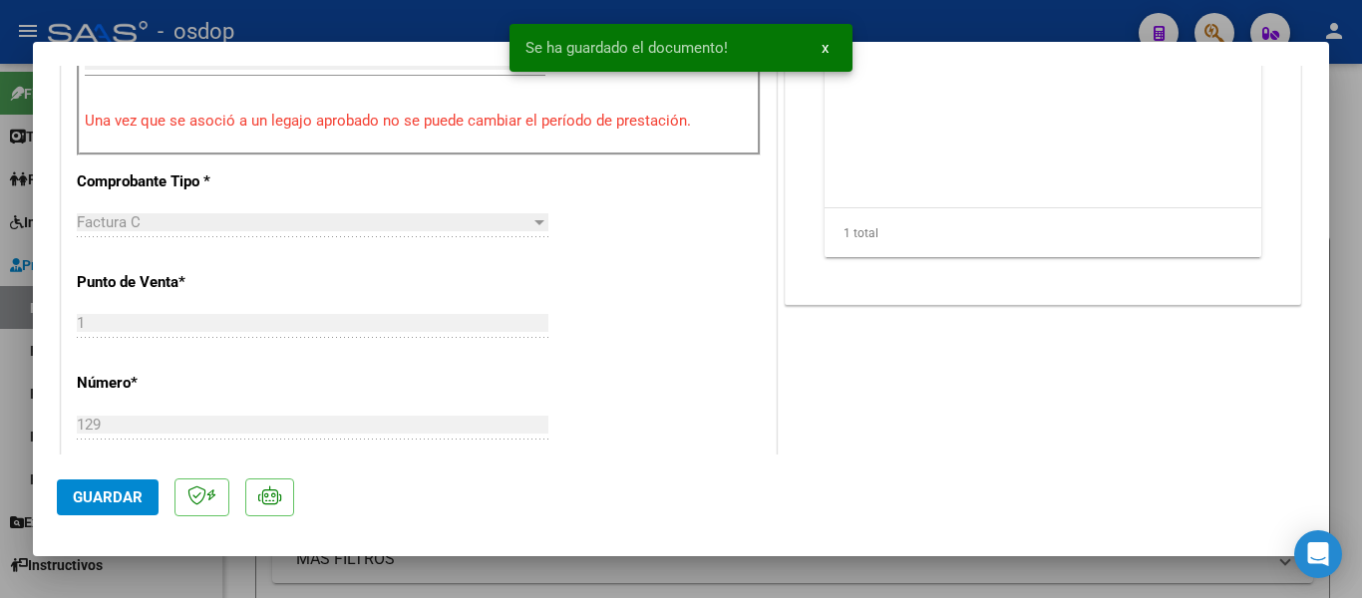
scroll to position [698, 0]
click at [93, 500] on span "Guardar" at bounding box center [108, 498] width 70 height 18
click at [0, 356] on div at bounding box center [681, 299] width 1362 height 598
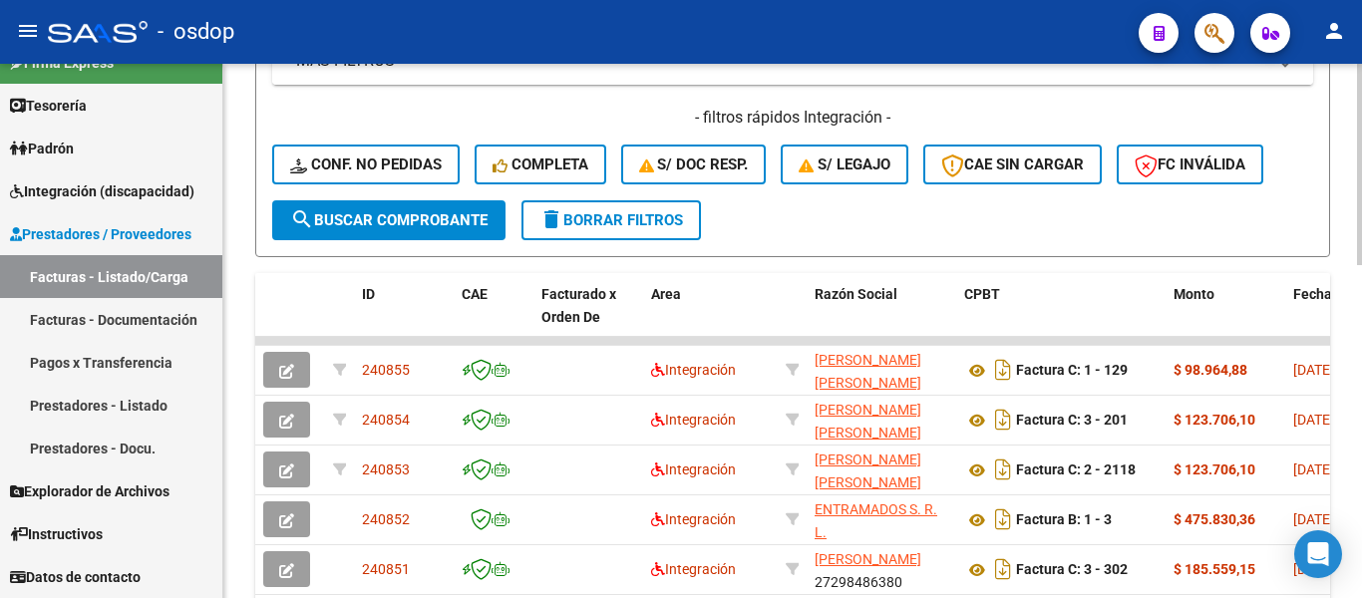
scroll to position [598, 0]
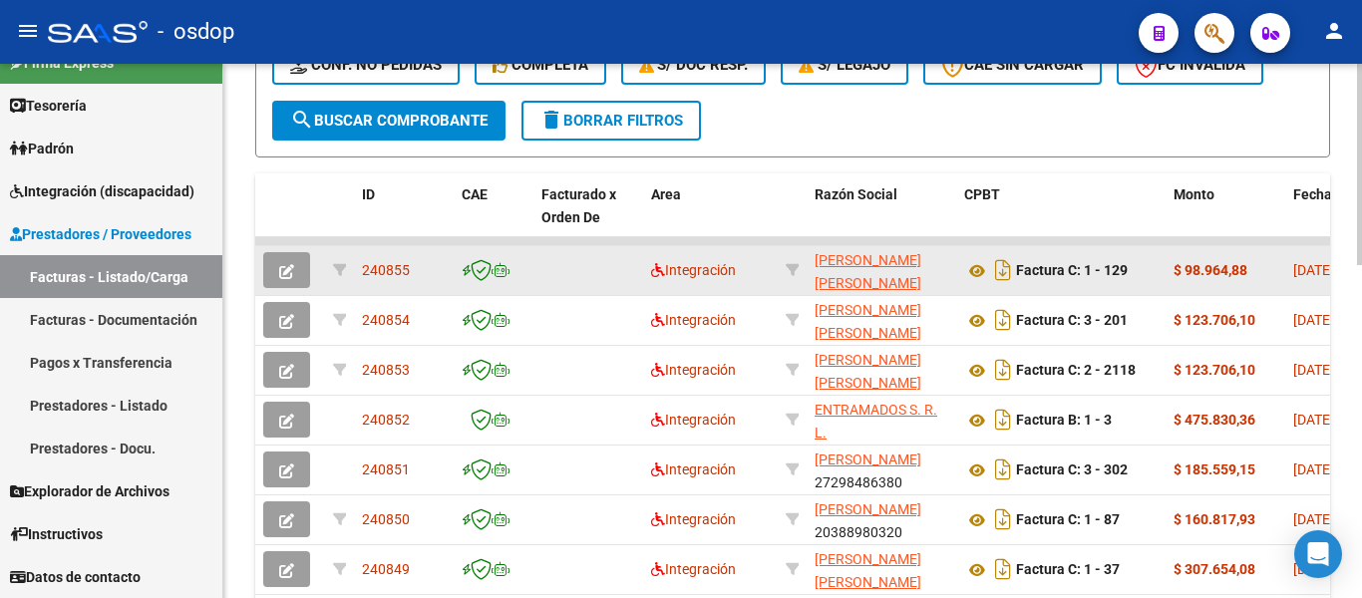
click at [392, 271] on span "240855" at bounding box center [386, 270] width 48 height 16
copy span "240855"
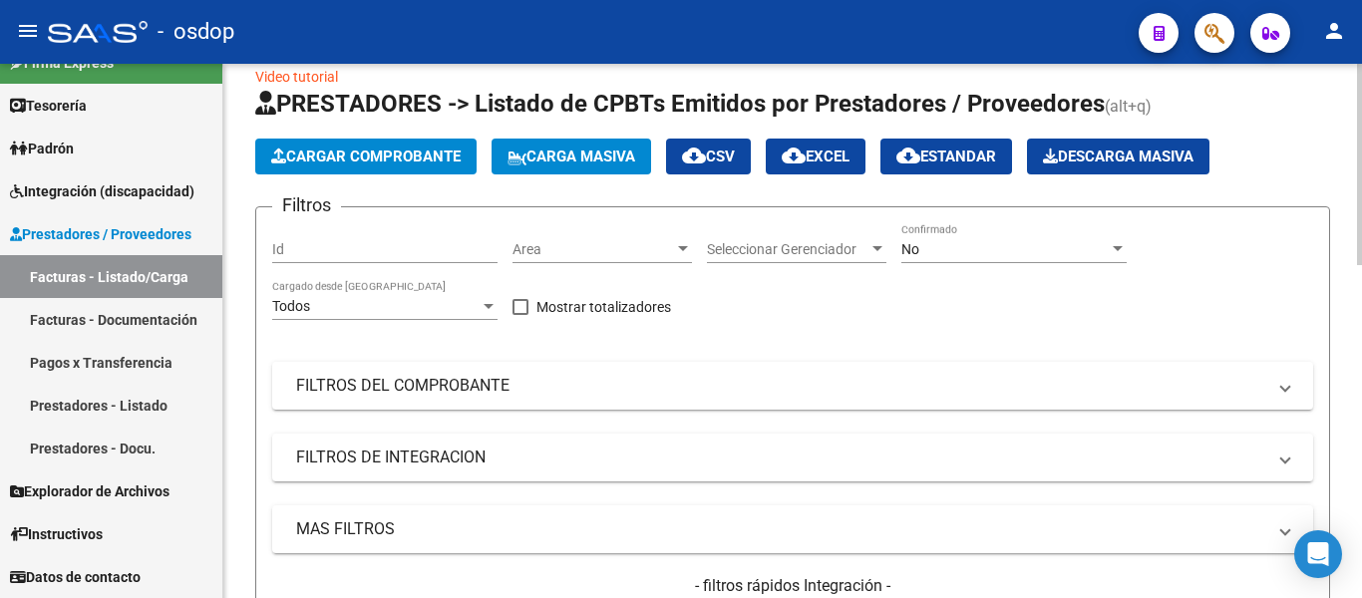
scroll to position [0, 0]
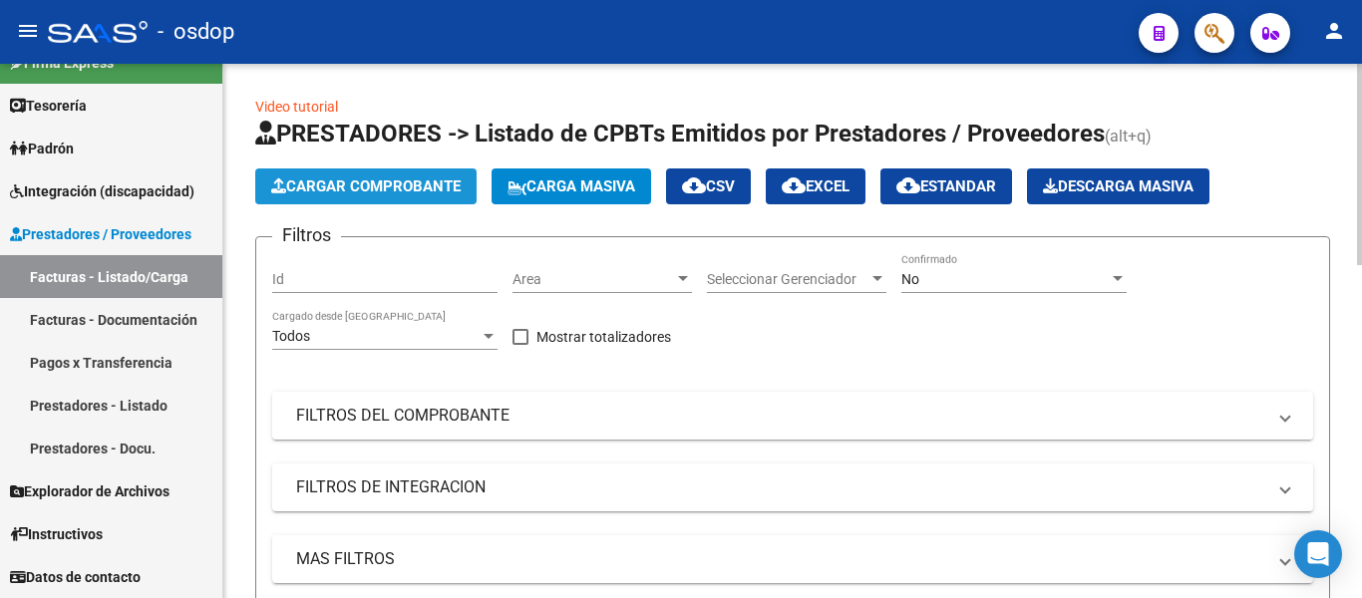
click at [392, 190] on span "Cargar Comprobante" at bounding box center [366, 187] width 190 height 18
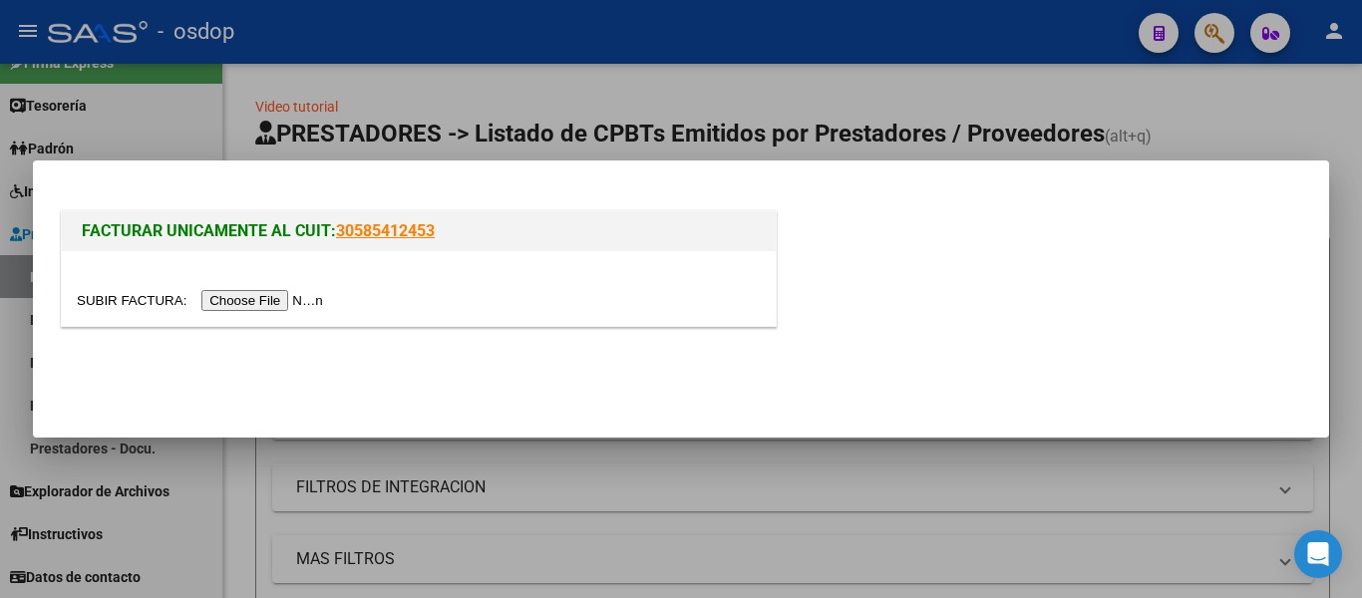
click at [298, 308] on input "file" at bounding box center [203, 300] width 252 height 21
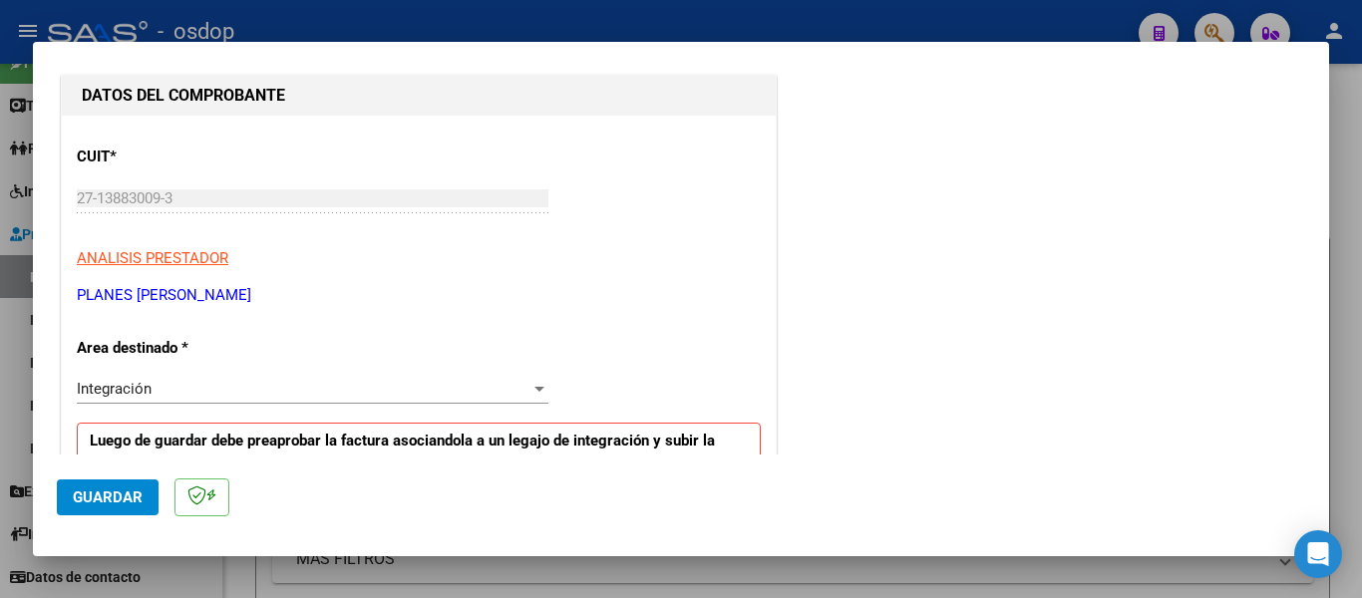
scroll to position [399, 0]
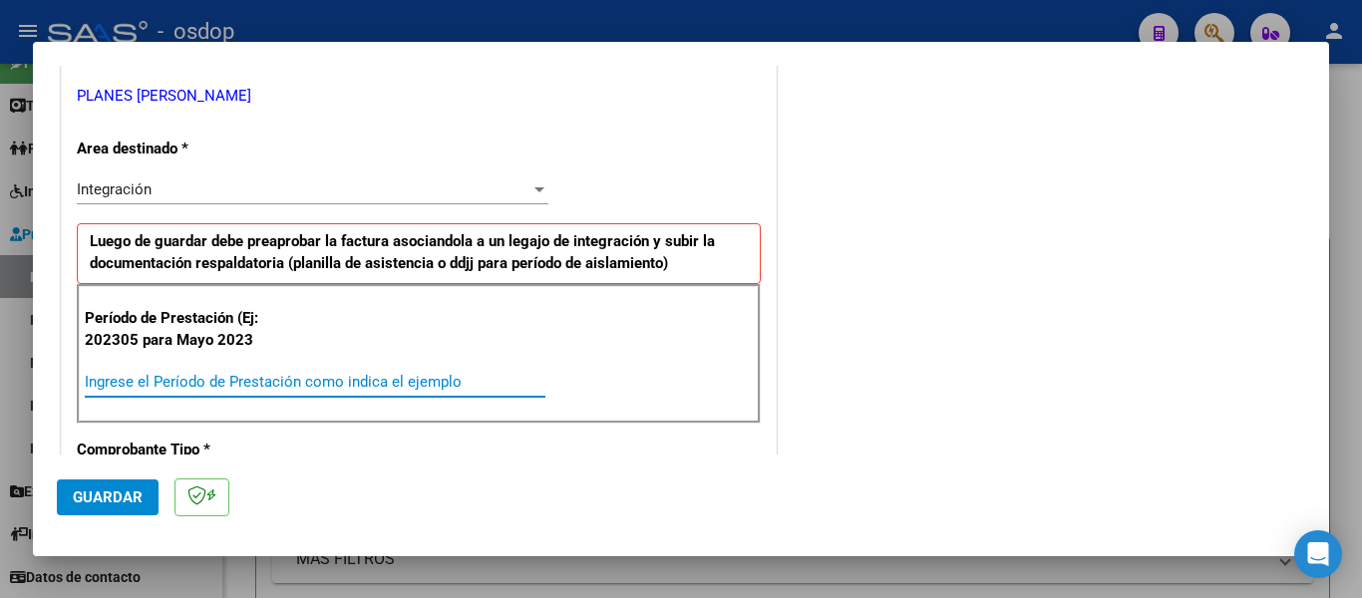
click at [176, 387] on input "Ingrese el Período de Prestación como indica el ejemplo" at bounding box center [315, 382] width 461 height 18
type input "202507"
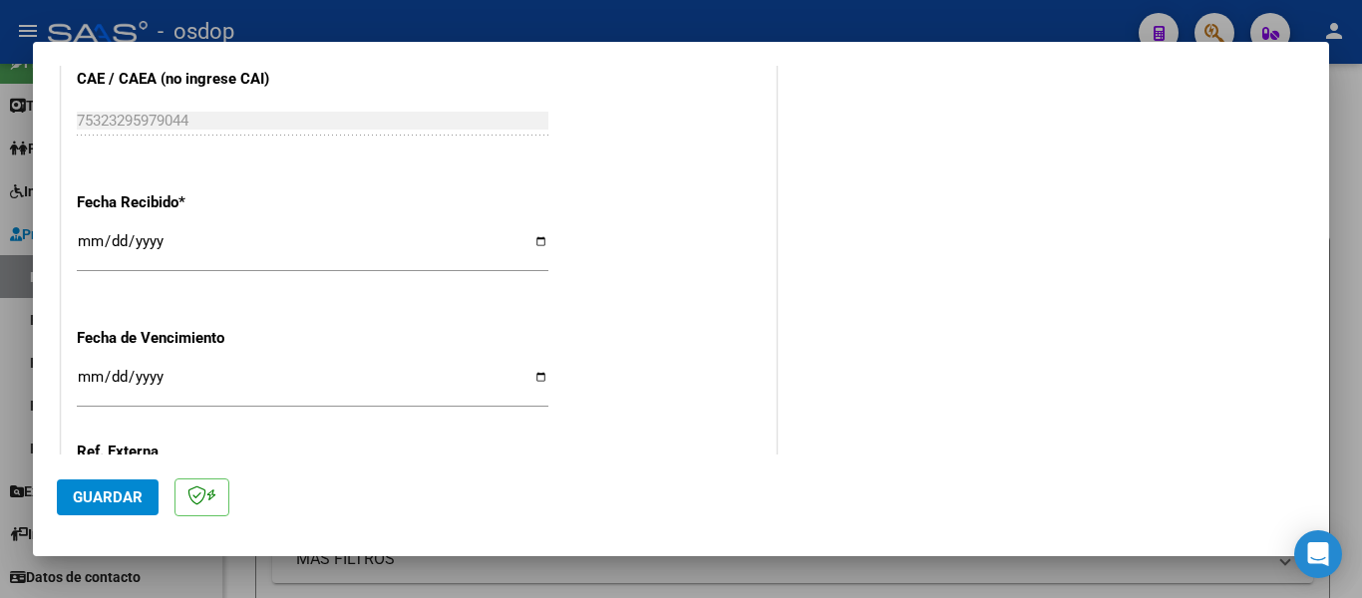
scroll to position [1297, 0]
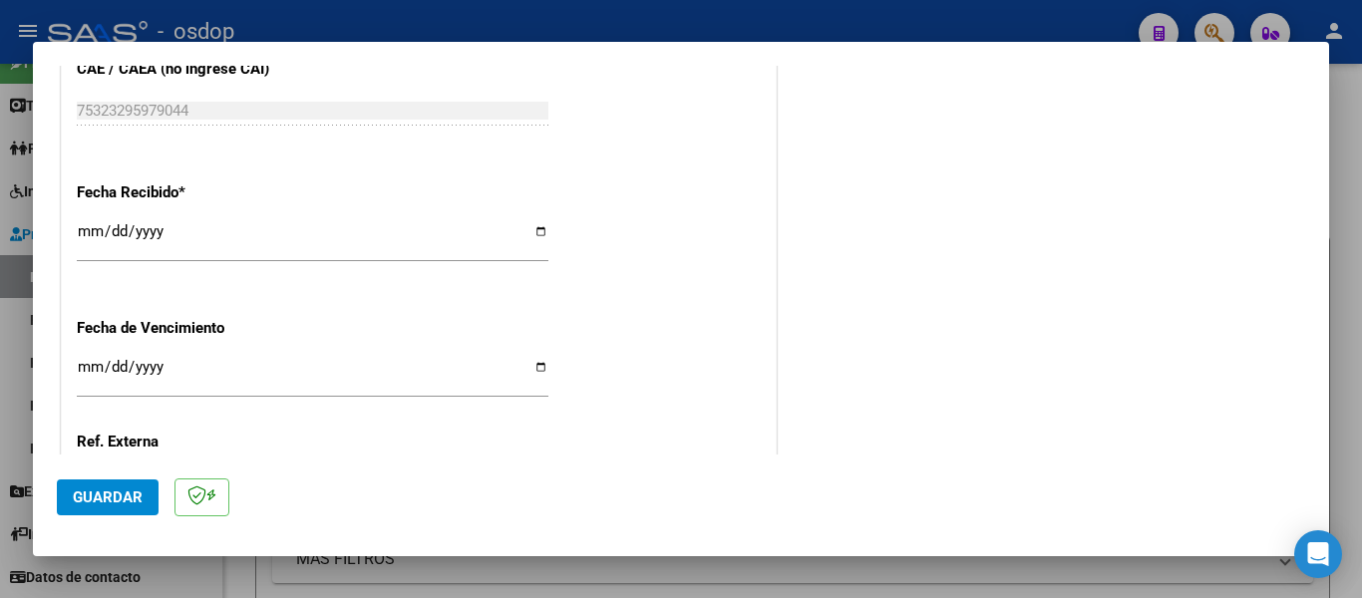
click at [106, 504] on span "Guardar" at bounding box center [108, 498] width 70 height 18
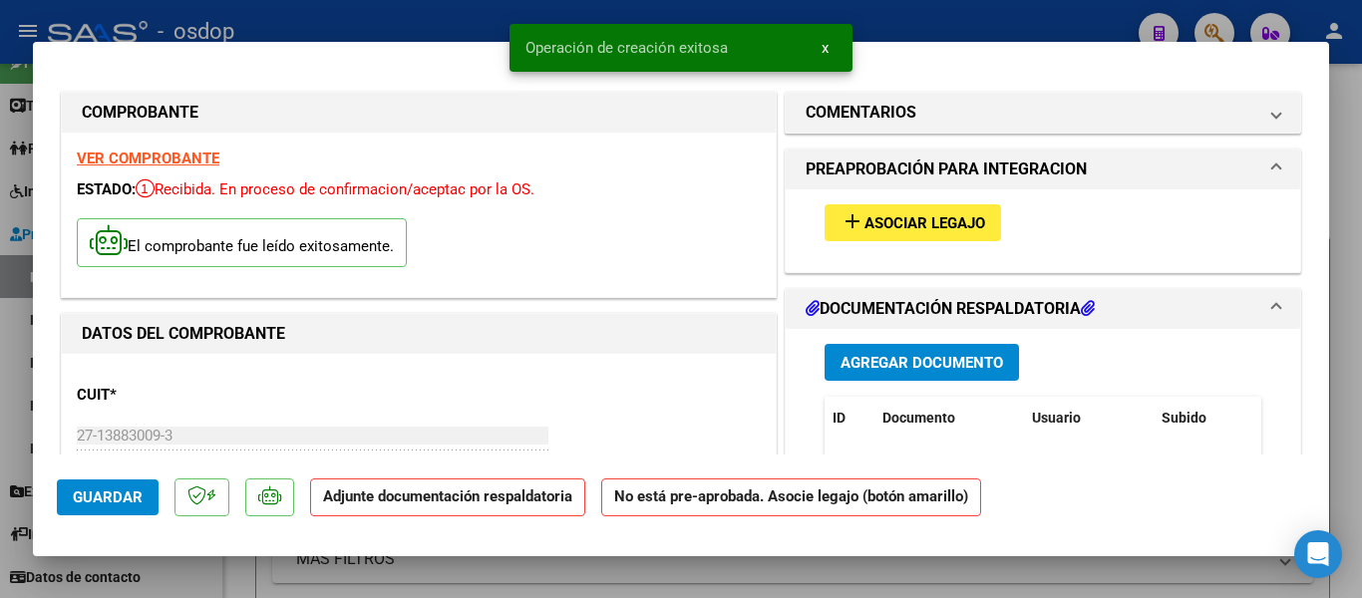
click at [923, 223] on span "Asociar Legajo" at bounding box center [925, 223] width 121 height 18
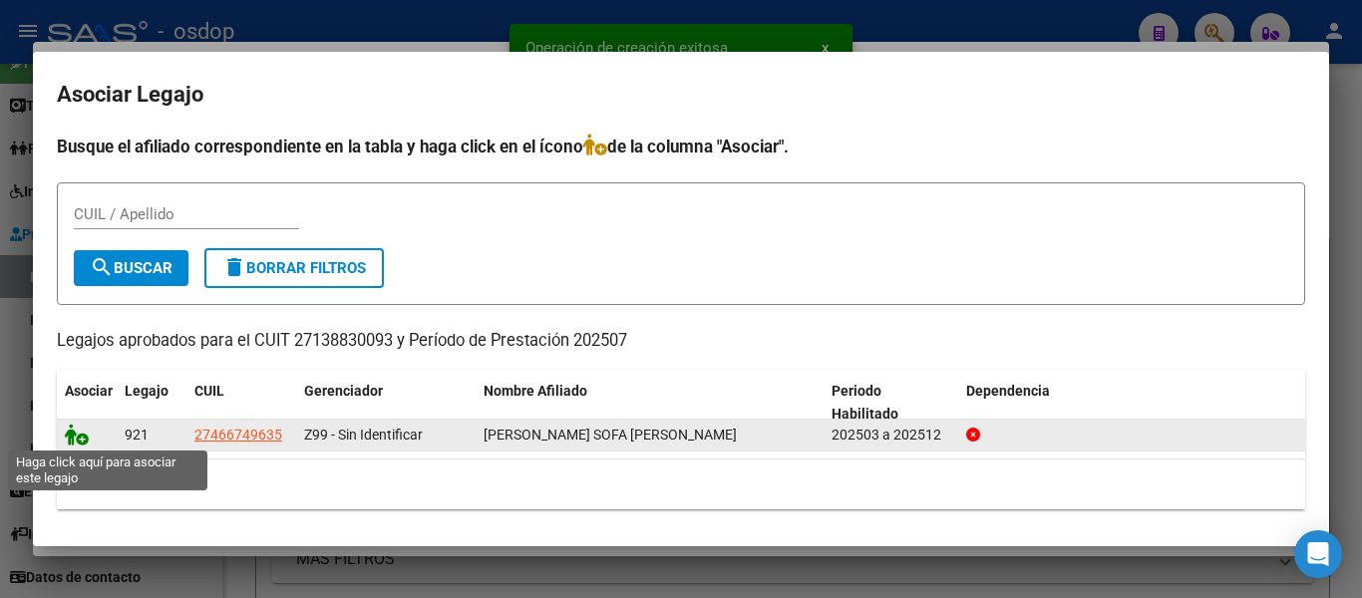
click at [74, 429] on icon at bounding box center [77, 435] width 24 height 22
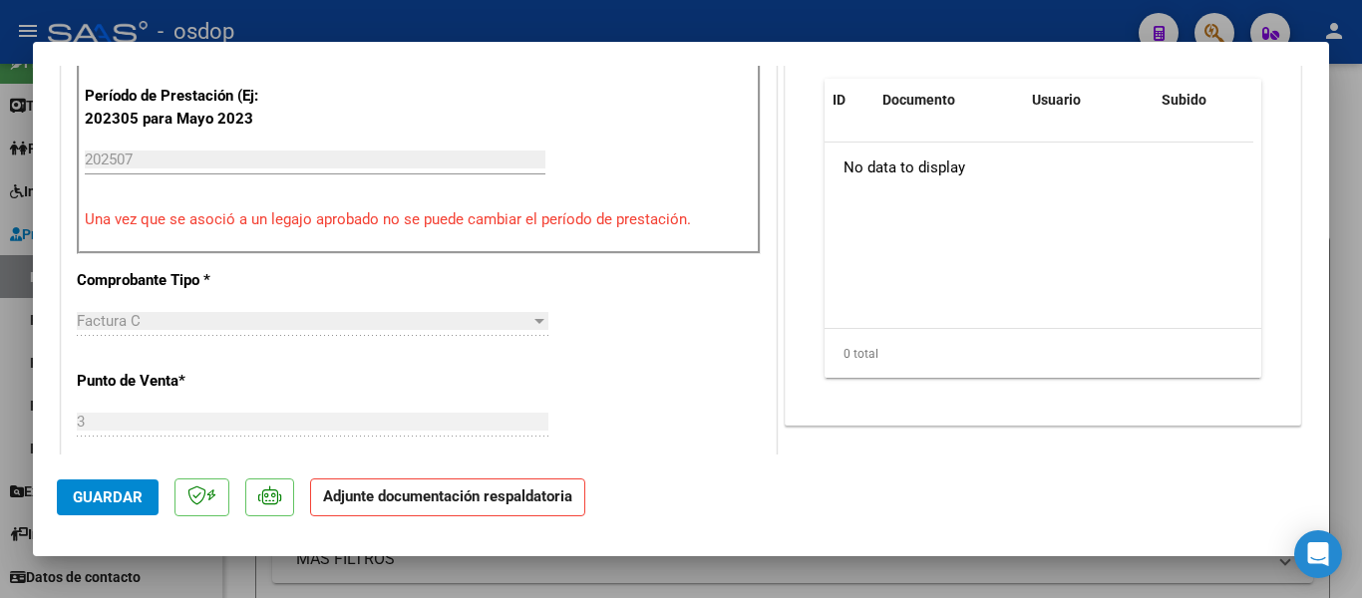
scroll to position [399, 0]
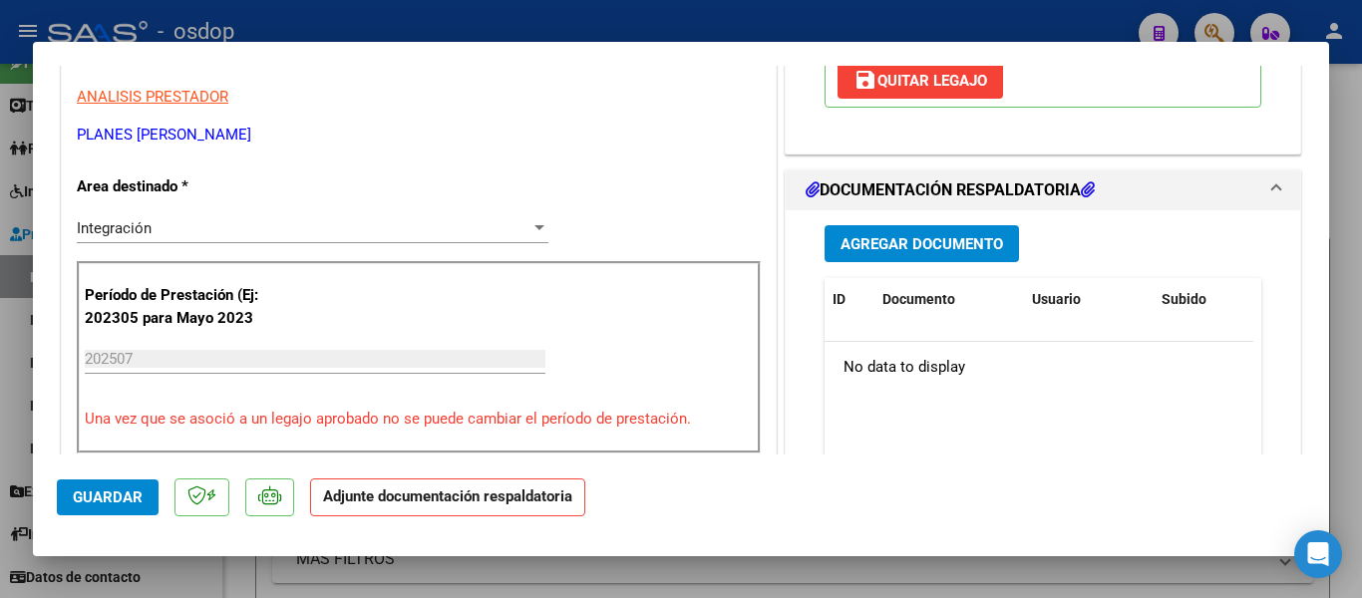
click at [926, 245] on span "Agregar Documento" at bounding box center [922, 244] width 163 height 18
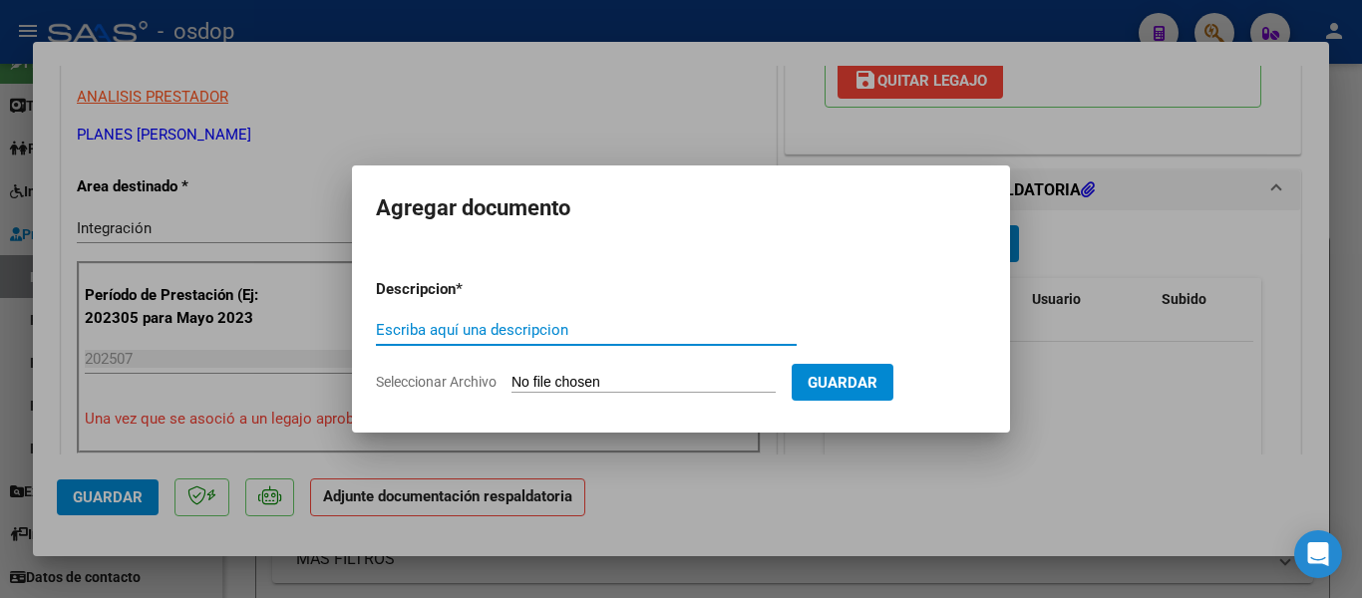
click at [612, 339] on input "Escriba aquí una descripcion" at bounding box center [586, 330] width 421 height 18
type input "planilla planes [PERSON_NAME]"
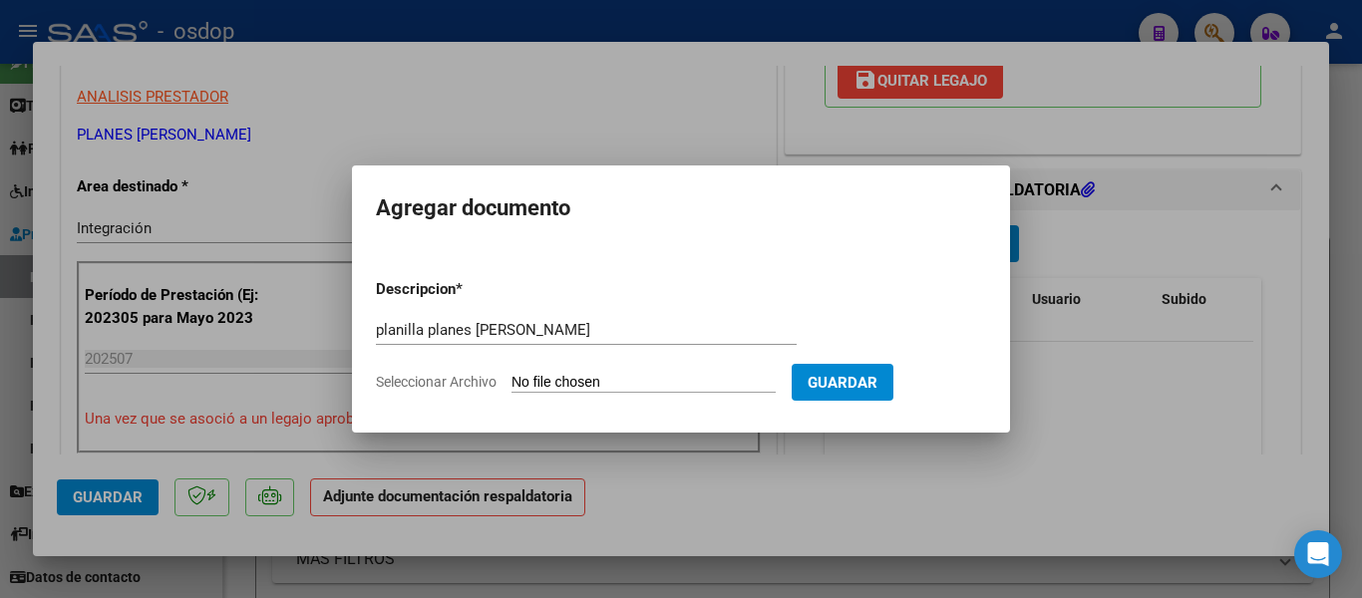
click at [612, 393] on input "Seleccionar Archivo" at bounding box center [644, 383] width 264 height 19
type input "C:\fakepath\planilla planes [PERSON_NAME].pdf"
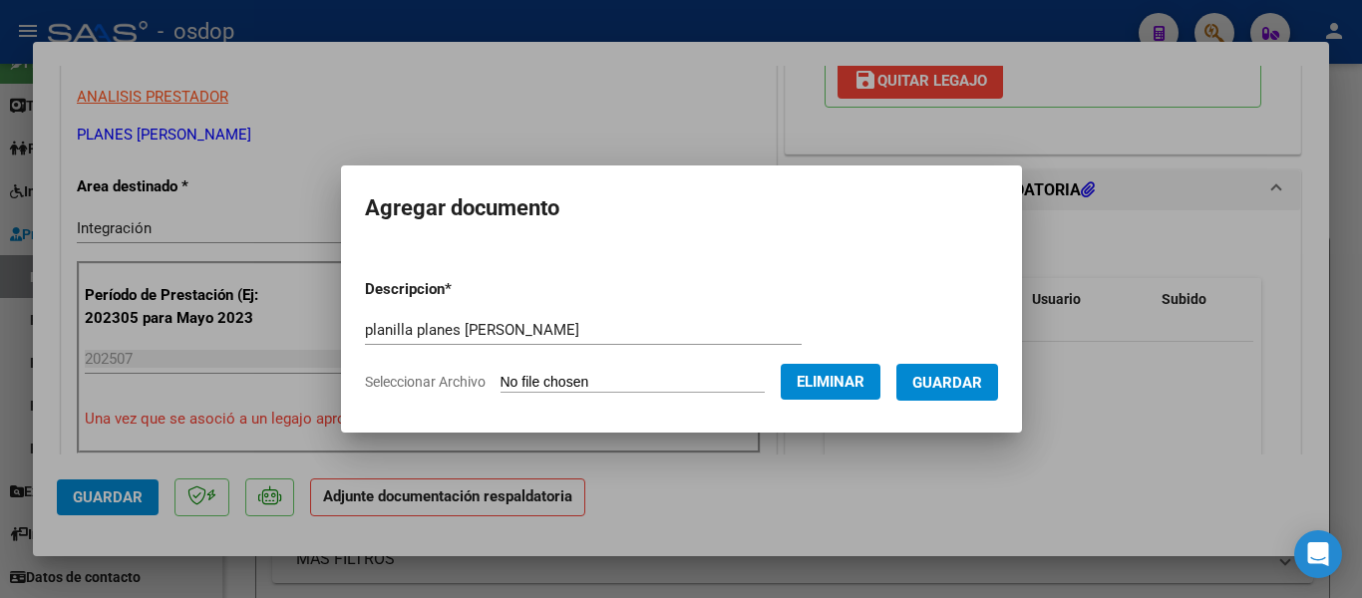
click at [967, 374] on span "Guardar" at bounding box center [948, 383] width 70 height 18
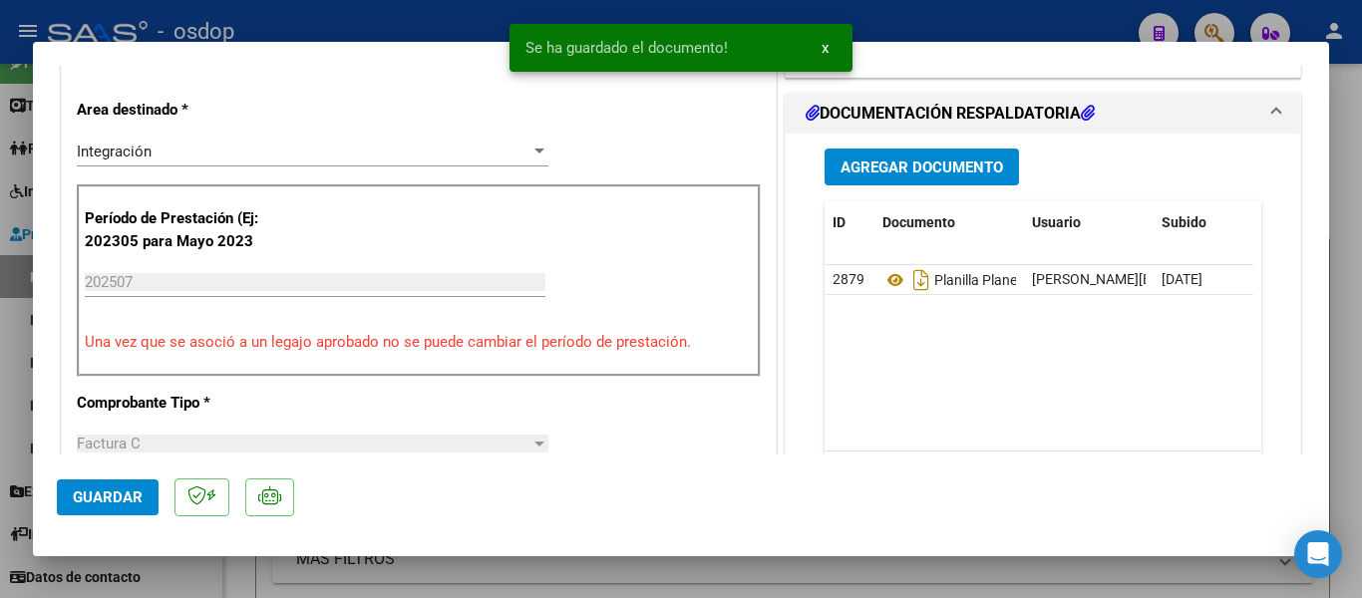
scroll to position [499, 0]
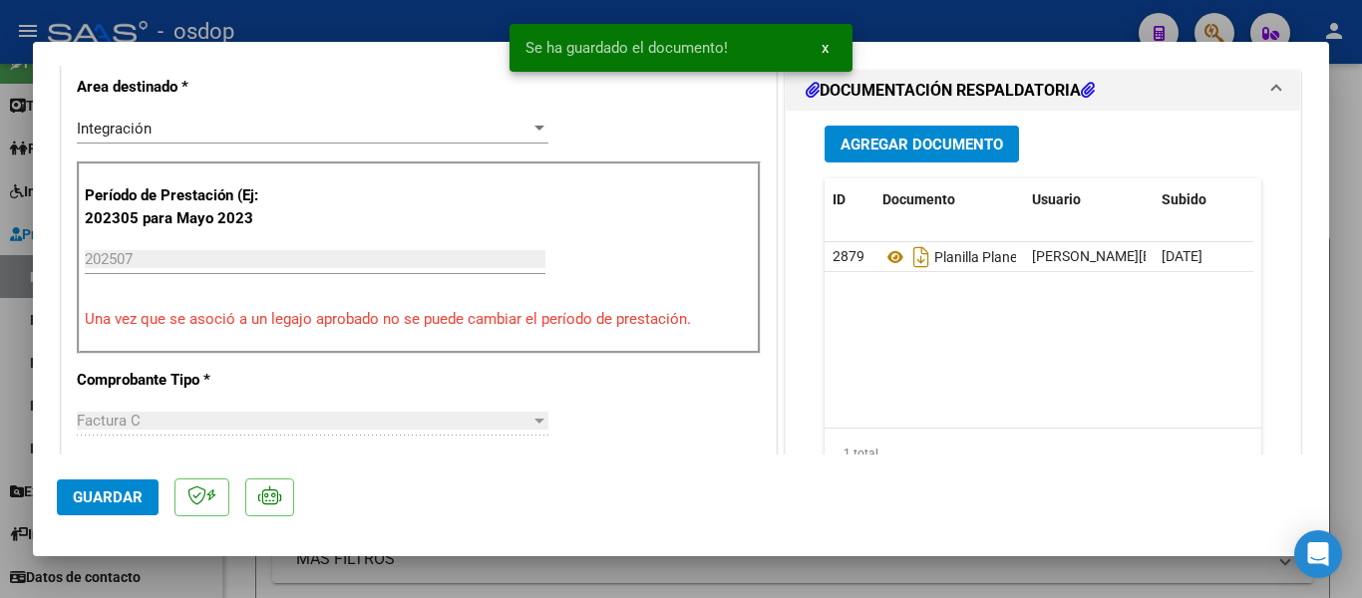
click at [93, 488] on button "Guardar" at bounding box center [108, 498] width 102 height 36
click at [12, 379] on div at bounding box center [681, 299] width 1362 height 598
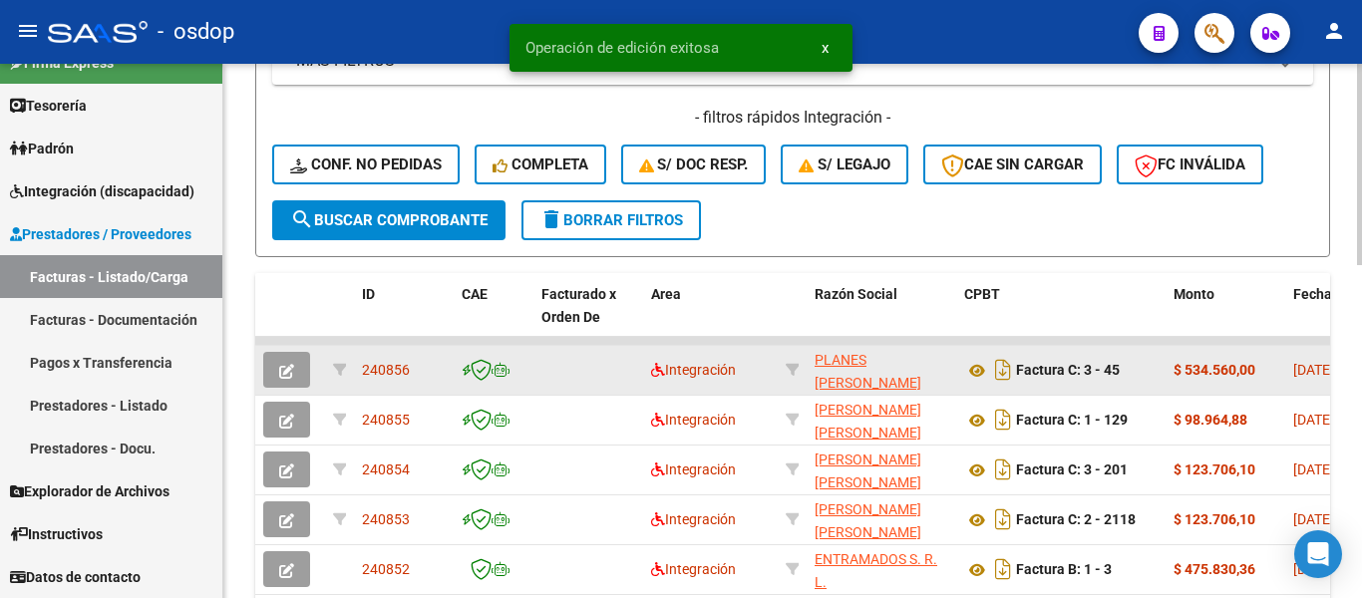
scroll to position [399, 0]
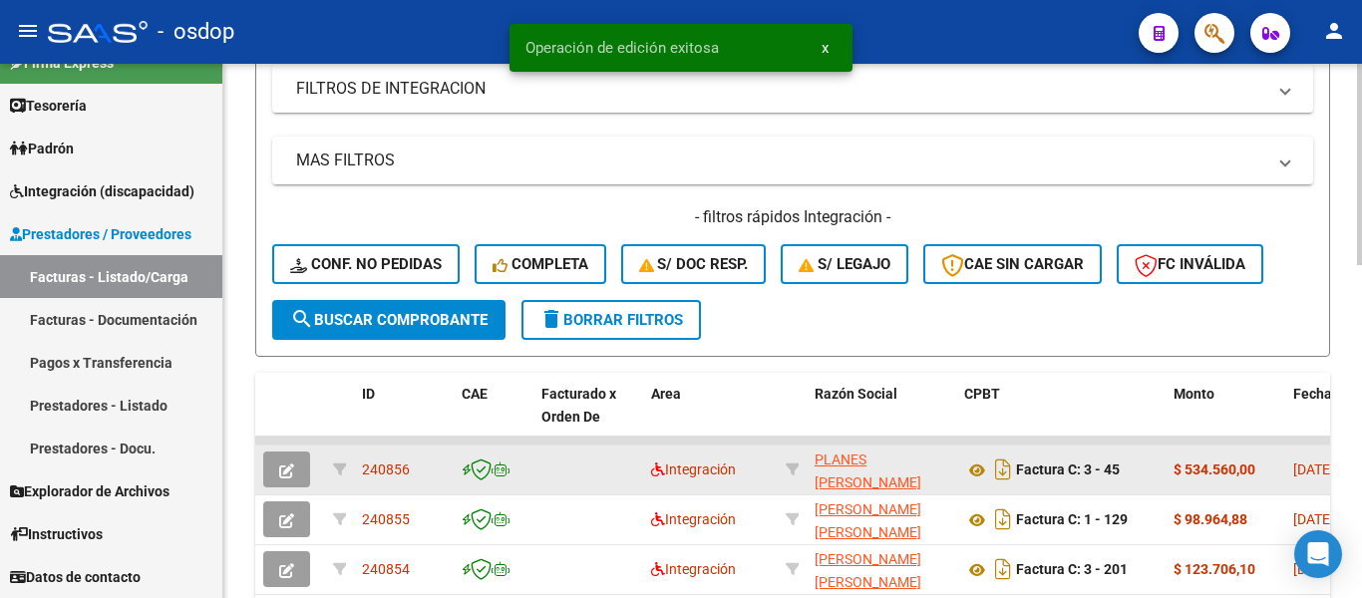
click at [375, 466] on span "240856" at bounding box center [386, 470] width 48 height 16
copy span "240856"
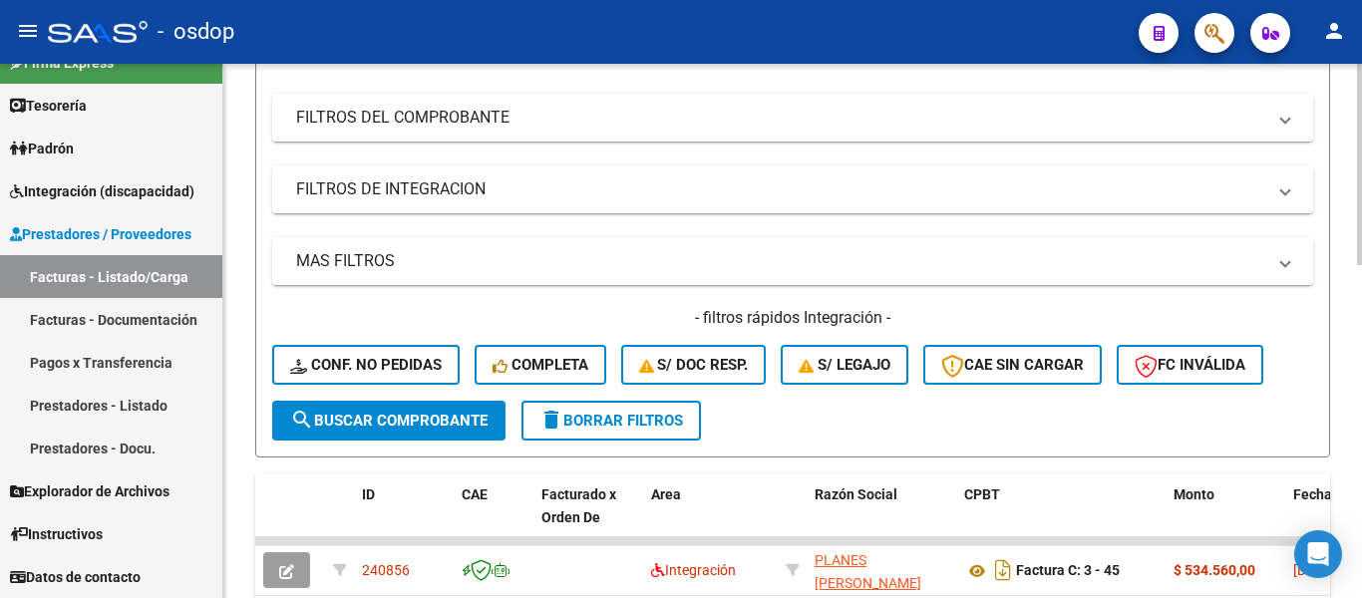
scroll to position [0, 0]
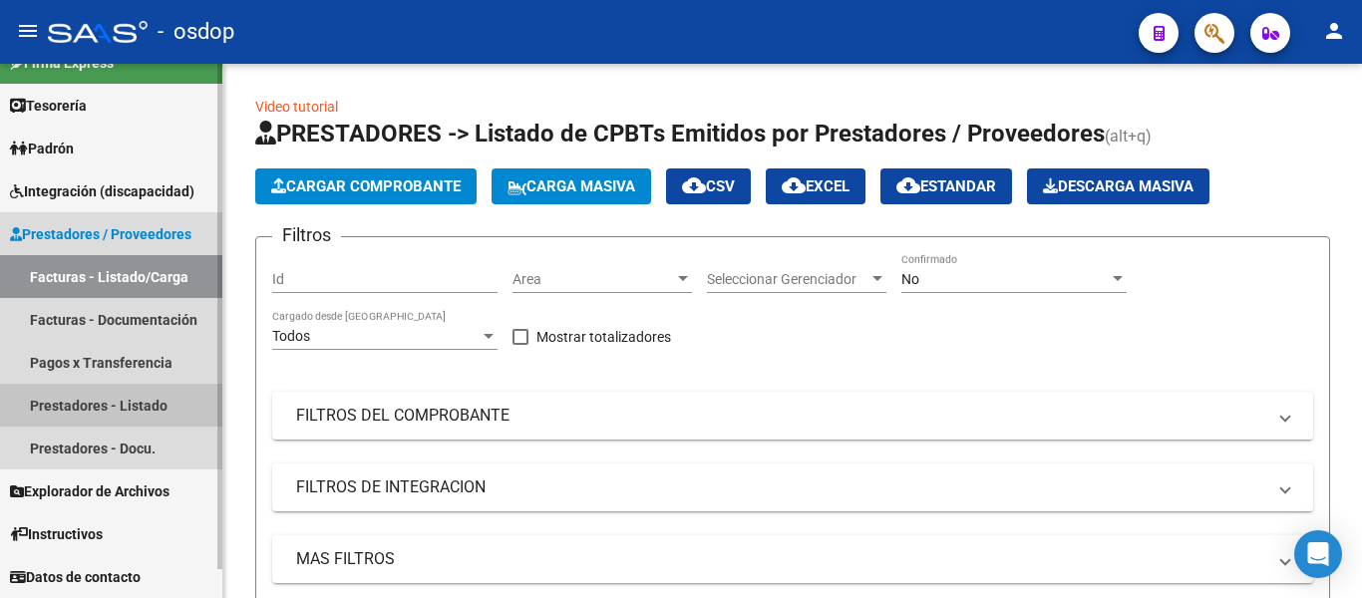
click at [108, 394] on link "Prestadores - Listado" at bounding box center [111, 405] width 222 height 43
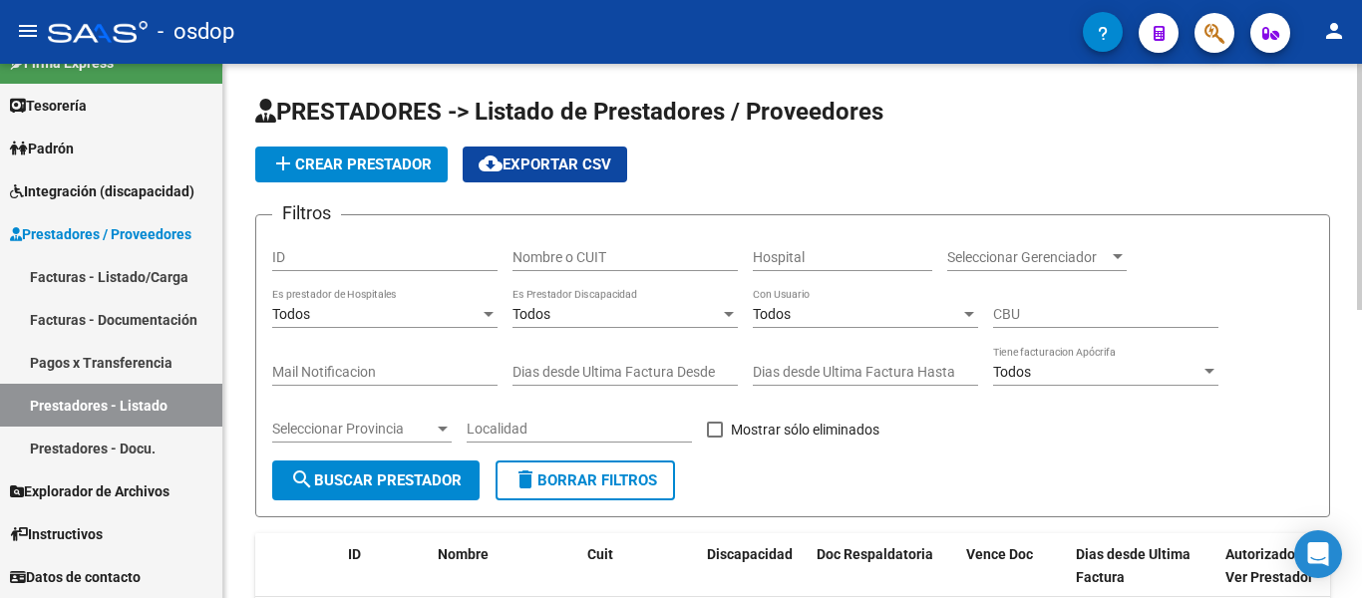
click at [584, 254] on input "Nombre o CUIT" at bounding box center [625, 257] width 225 height 17
paste input "27167955520"
type input "27167955520"
click at [436, 470] on button "search Buscar Prestador" at bounding box center [375, 481] width 207 height 40
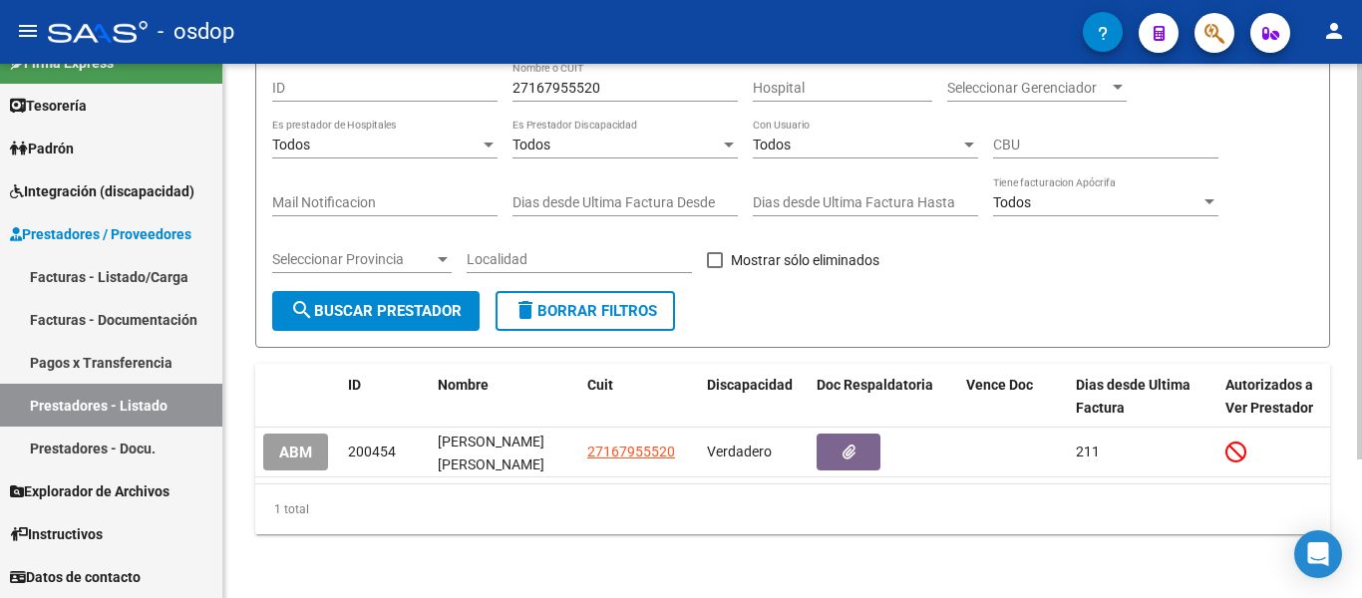
scroll to position [187, 0]
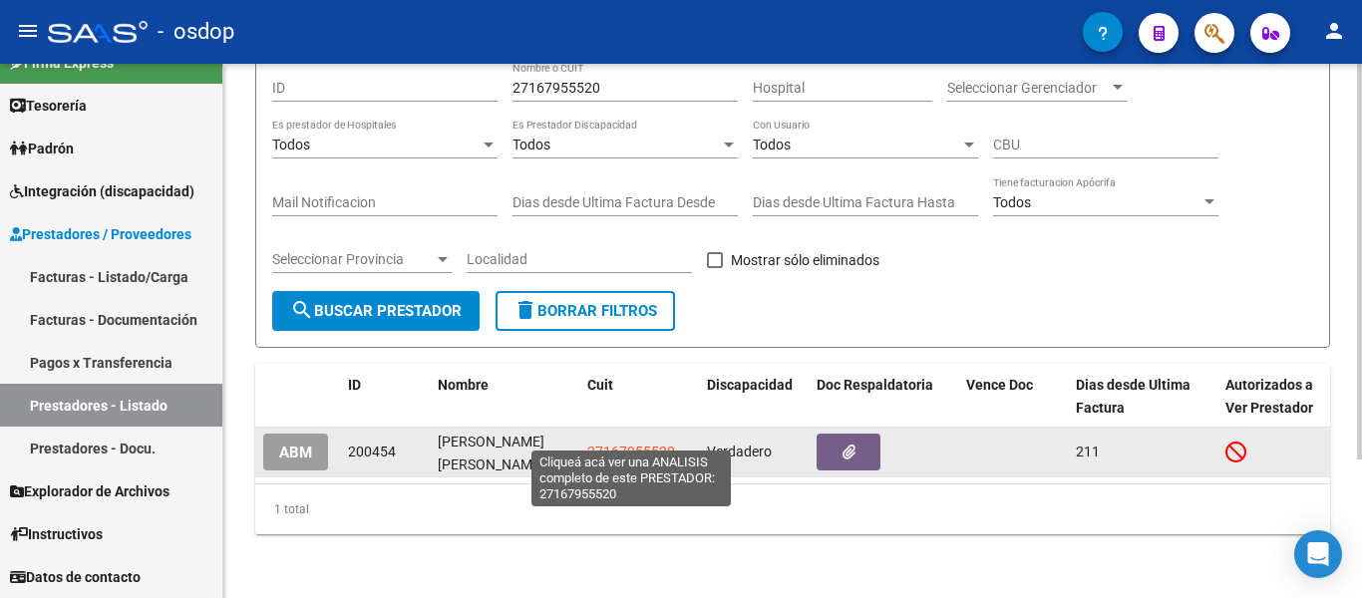
click at [627, 444] on span "27167955520" at bounding box center [631, 452] width 88 height 16
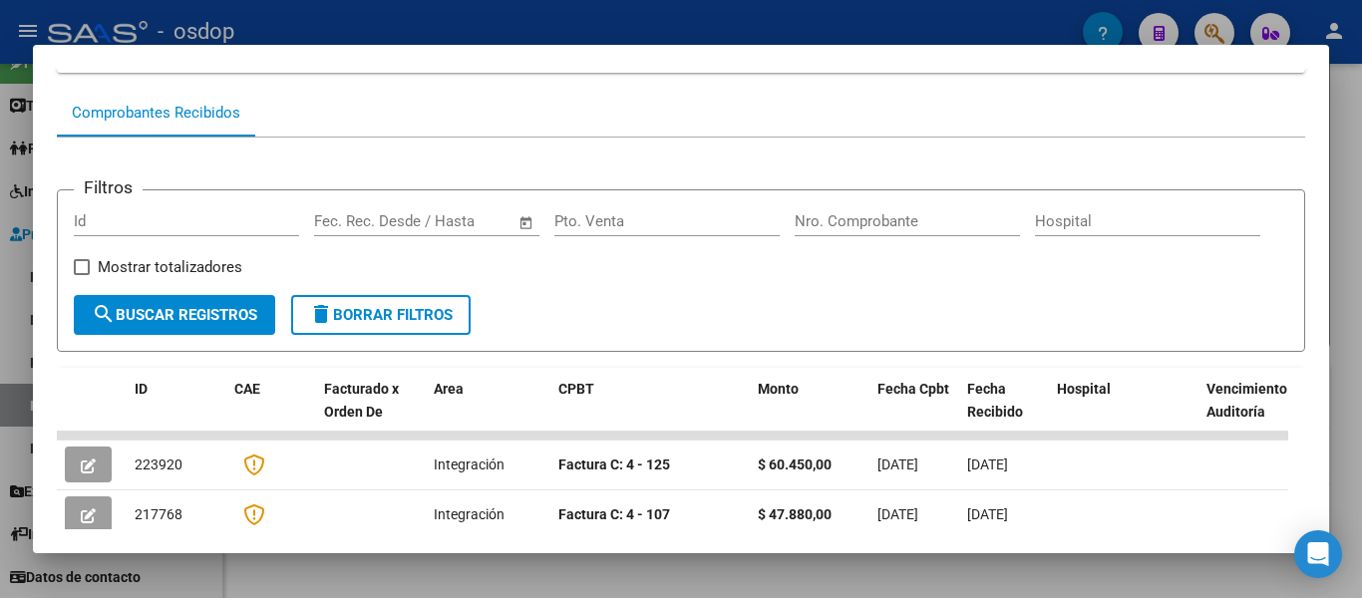
scroll to position [299, 0]
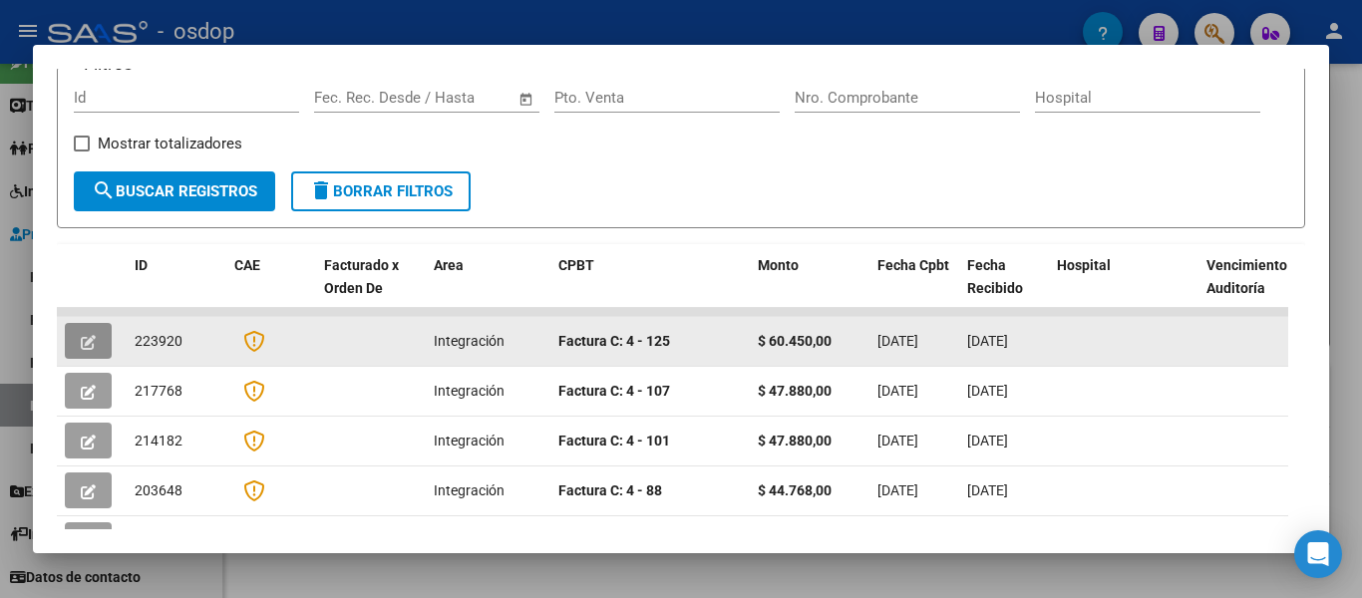
click at [79, 334] on button "button" at bounding box center [88, 341] width 47 height 36
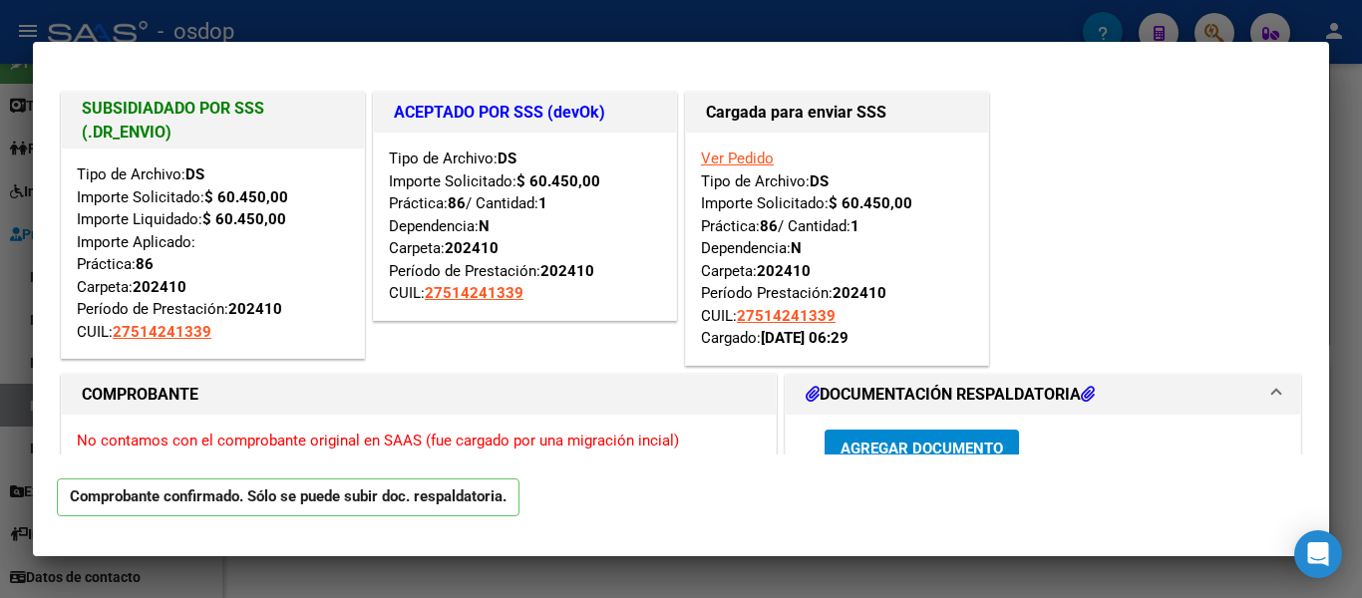
type input "$ 0,00"
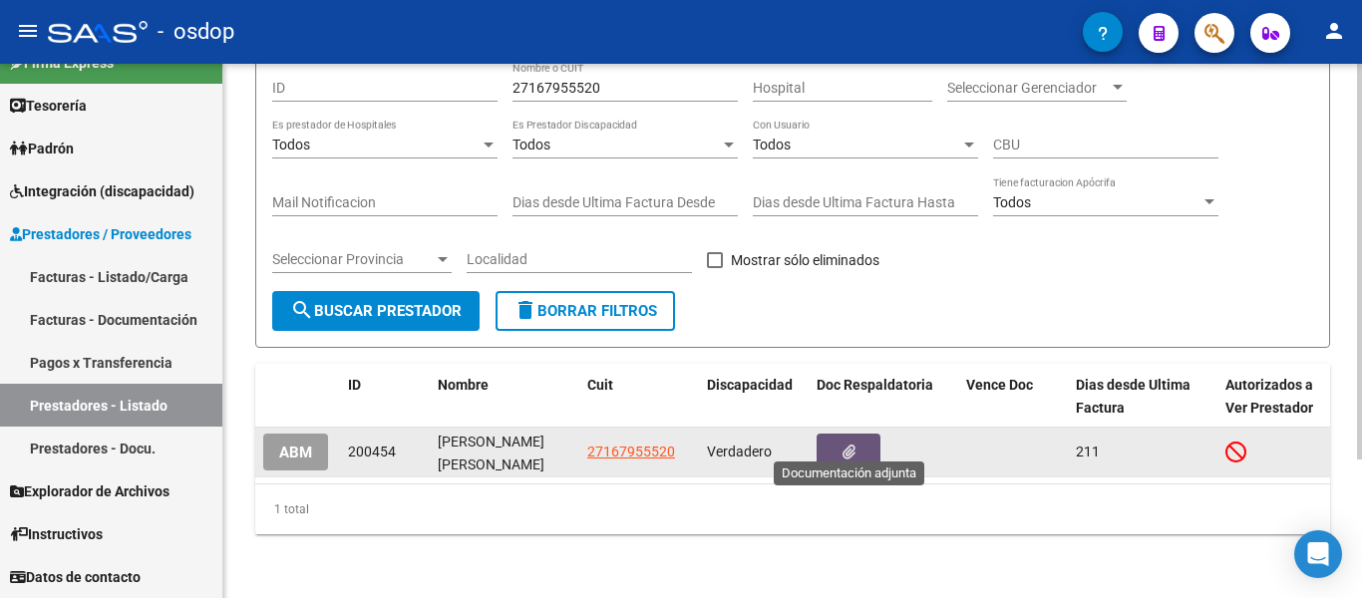
click at [842, 434] on button "button" at bounding box center [849, 452] width 64 height 37
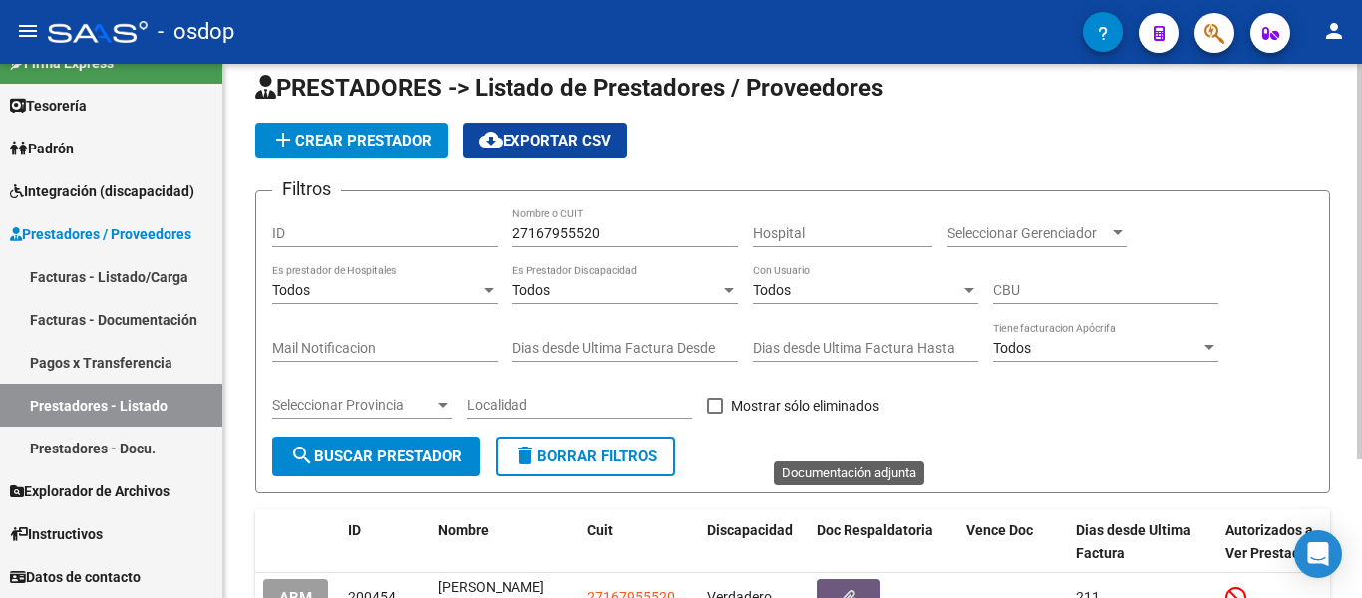
scroll to position [0, 0]
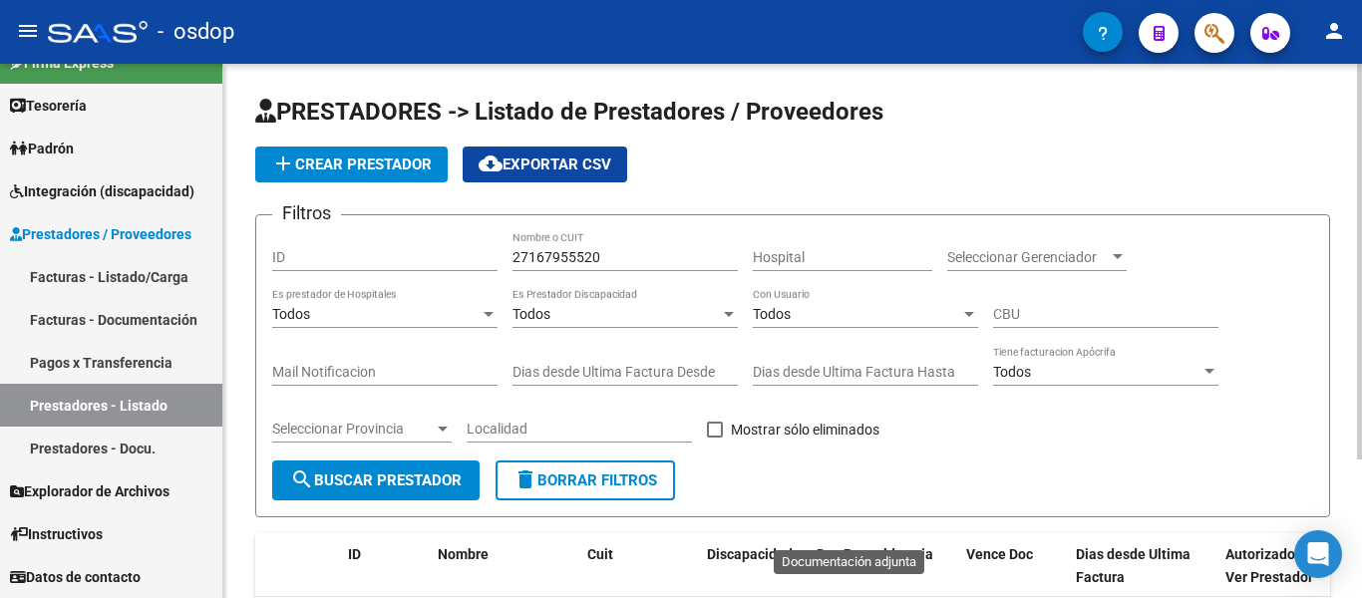
click at [544, 247] on div "27167955520 Nombre o CUIT" at bounding box center [625, 251] width 225 height 40
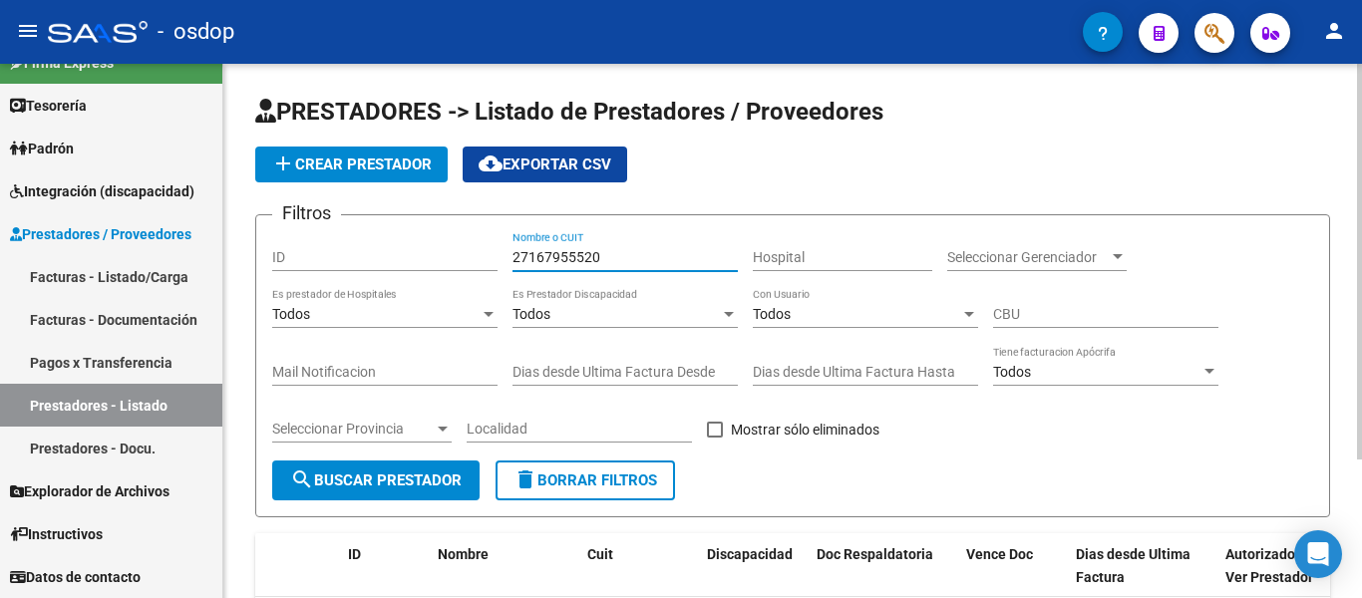
click at [573, 261] on input "27167955520" at bounding box center [625, 257] width 225 height 17
paste input "27375629092"
type input "27375629092"
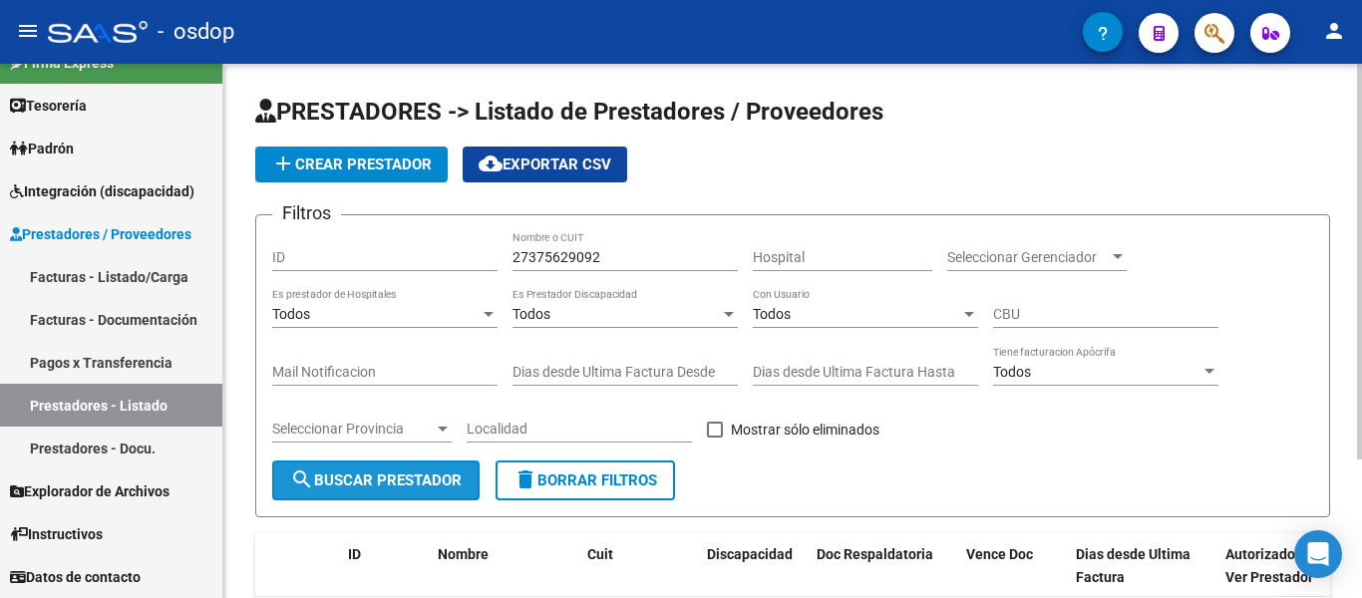
click at [417, 472] on span "search Buscar Prestador" at bounding box center [376, 481] width 172 height 18
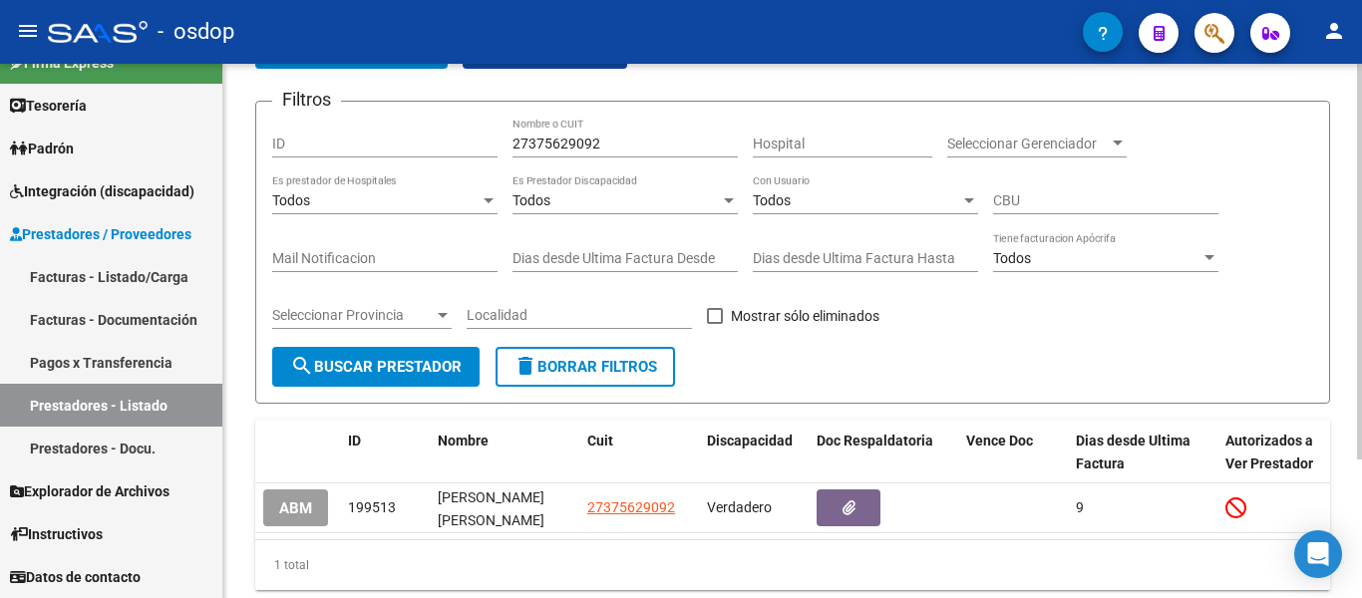
scroll to position [187, 0]
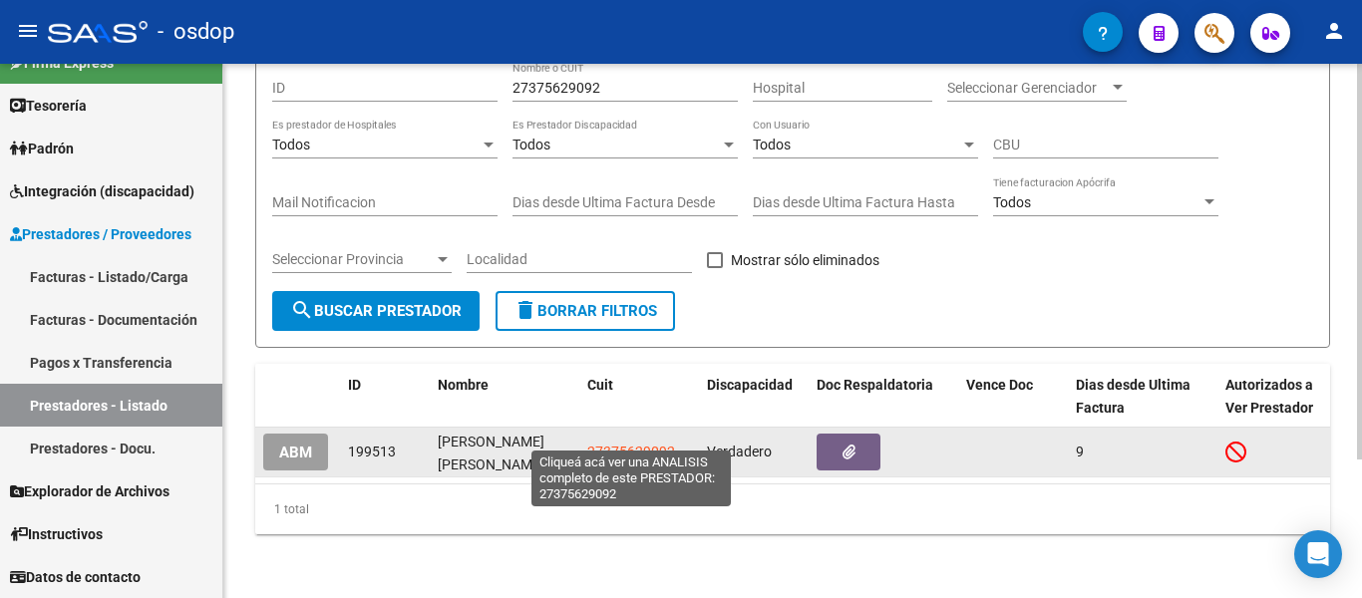
click at [637, 444] on span "27375629092" at bounding box center [631, 452] width 88 height 16
type textarea "27375629092"
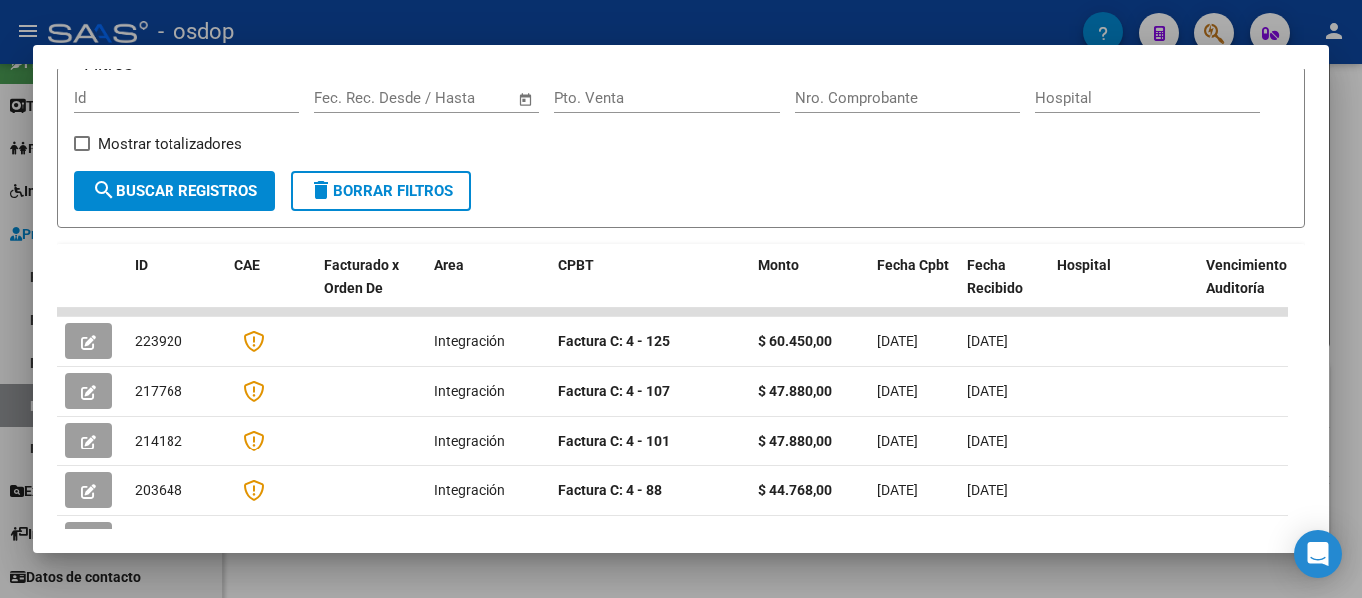
scroll to position [0, 0]
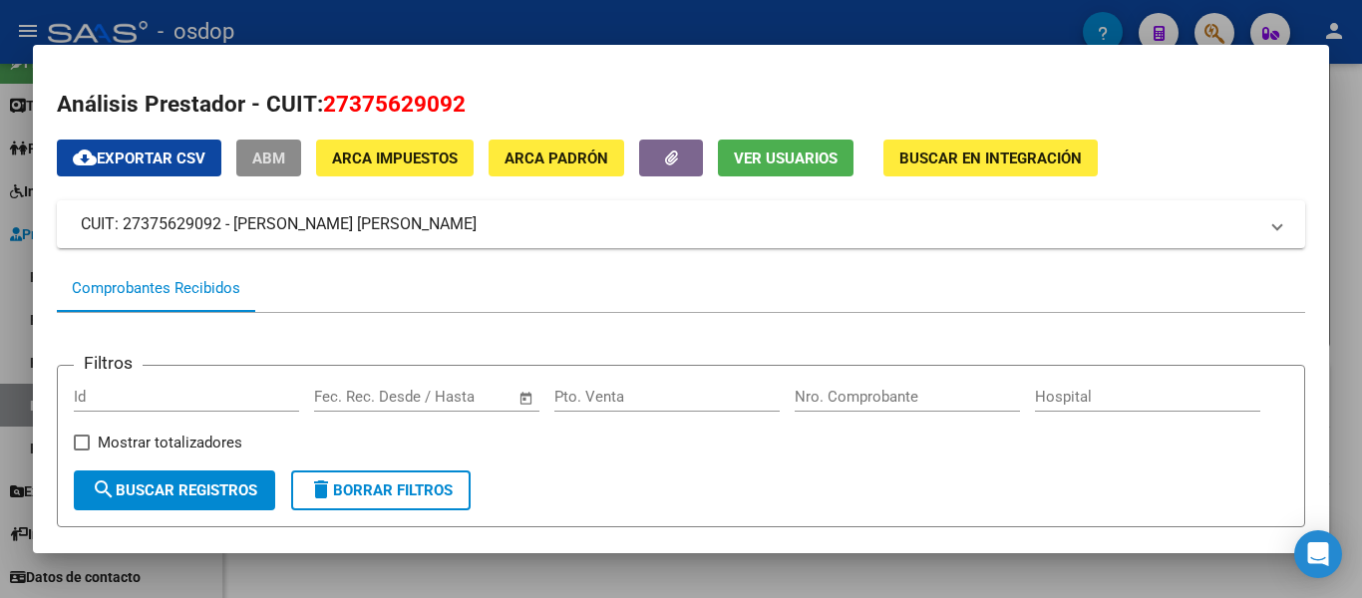
click at [0, 166] on div at bounding box center [681, 299] width 1362 height 598
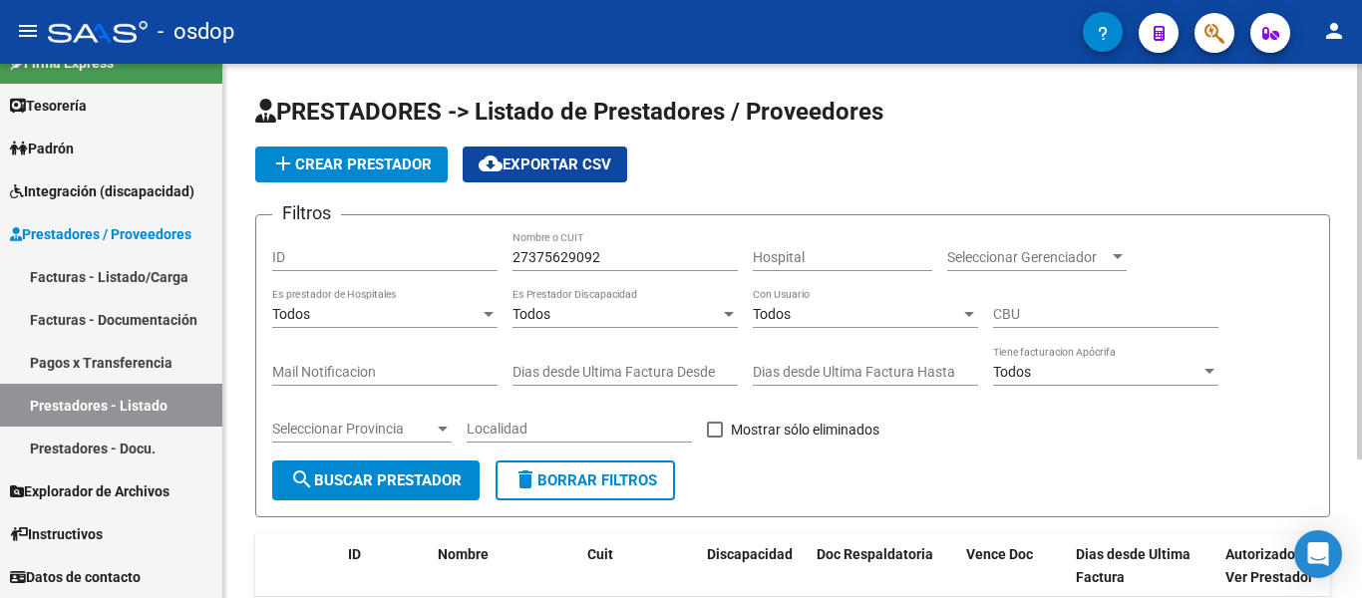
click at [565, 251] on input "27375629092" at bounding box center [625, 257] width 225 height 17
paste input "27229750084"
type input "27229750084"
click at [449, 478] on span "search Buscar Prestador" at bounding box center [376, 481] width 172 height 18
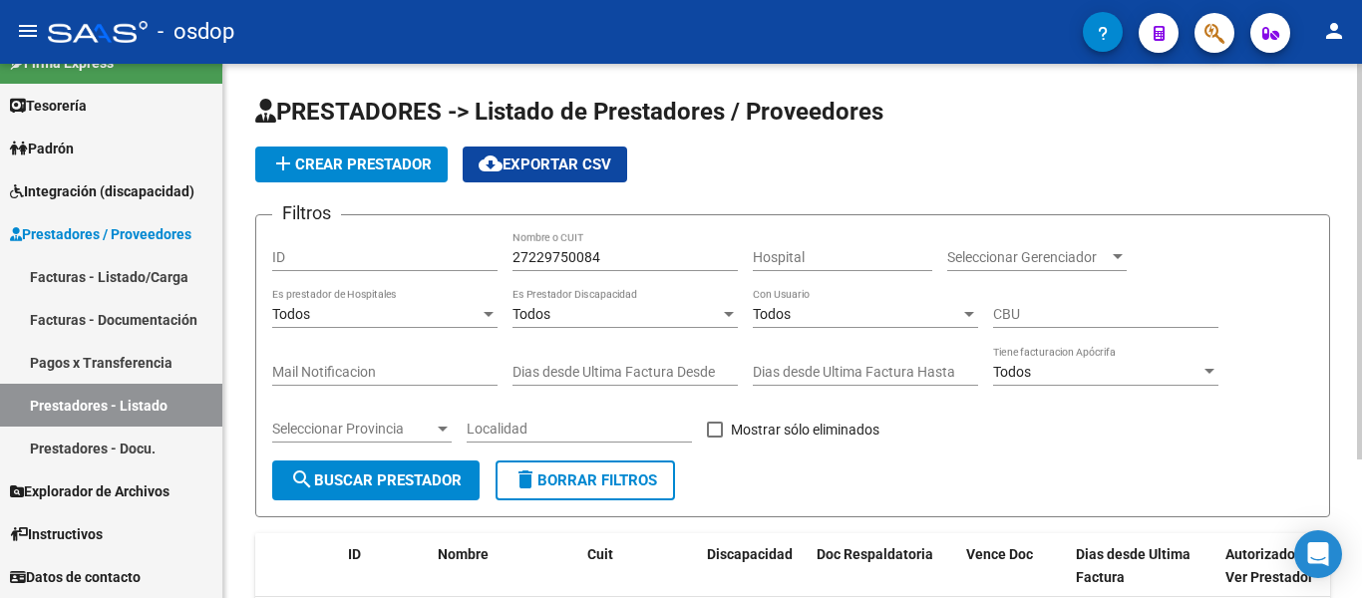
scroll to position [187, 0]
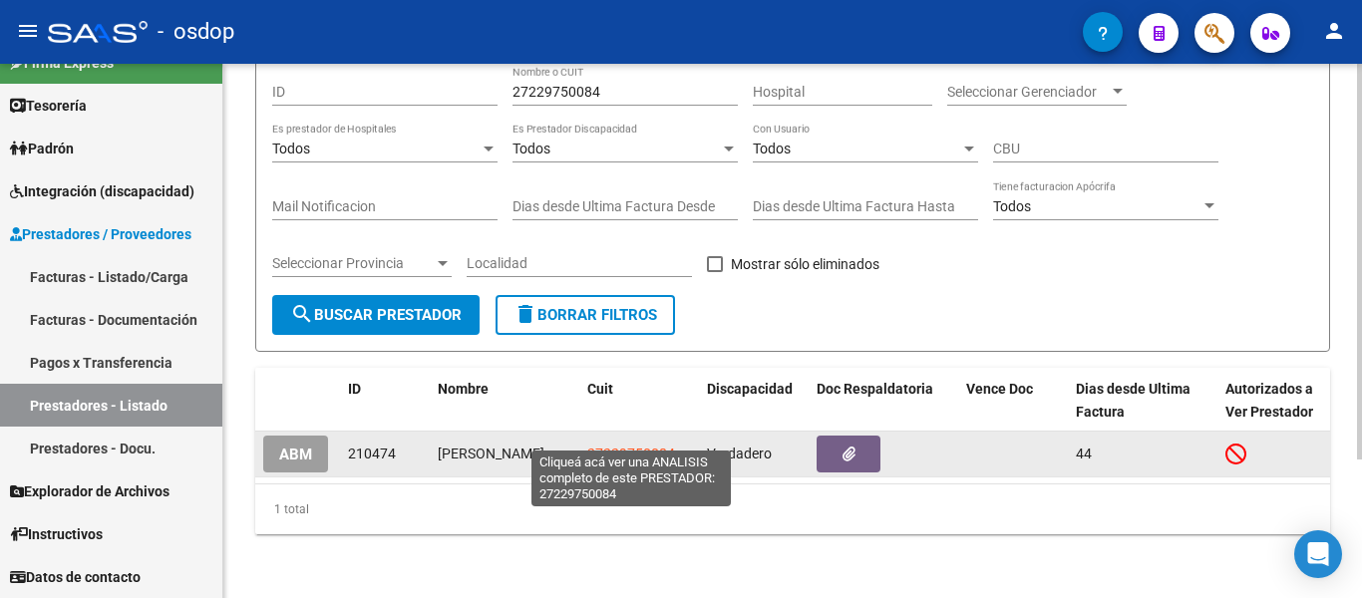
click at [623, 446] on span "27229750084" at bounding box center [631, 454] width 88 height 16
type textarea "27229750084"
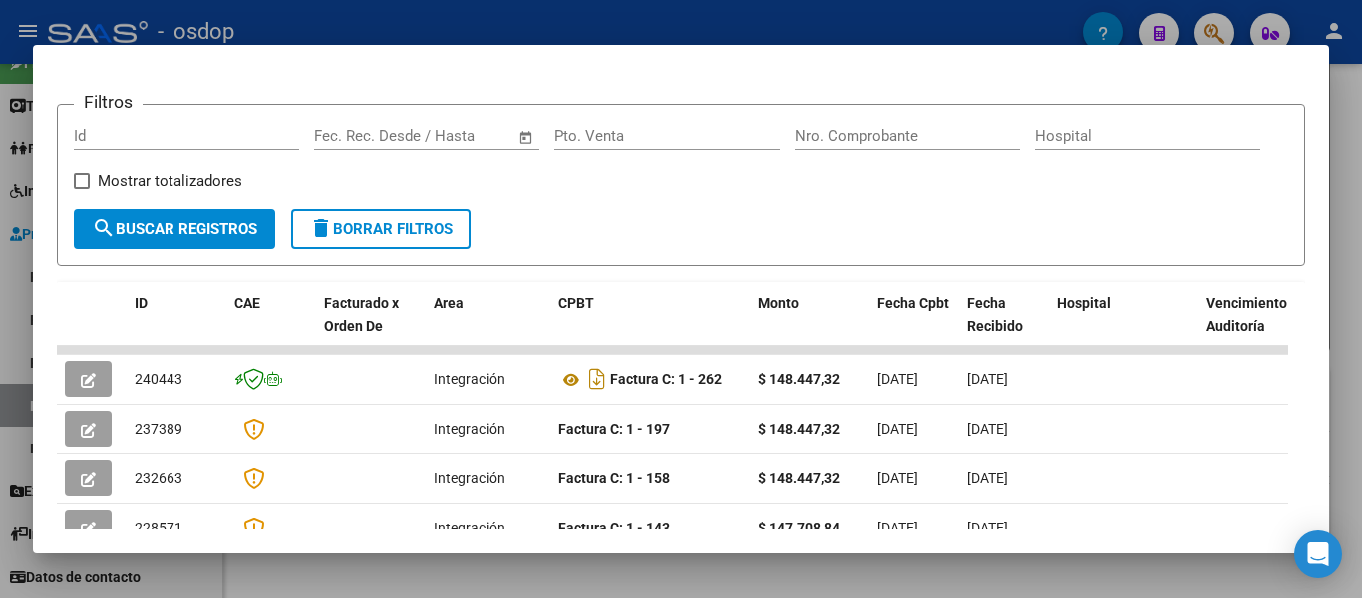
scroll to position [299, 0]
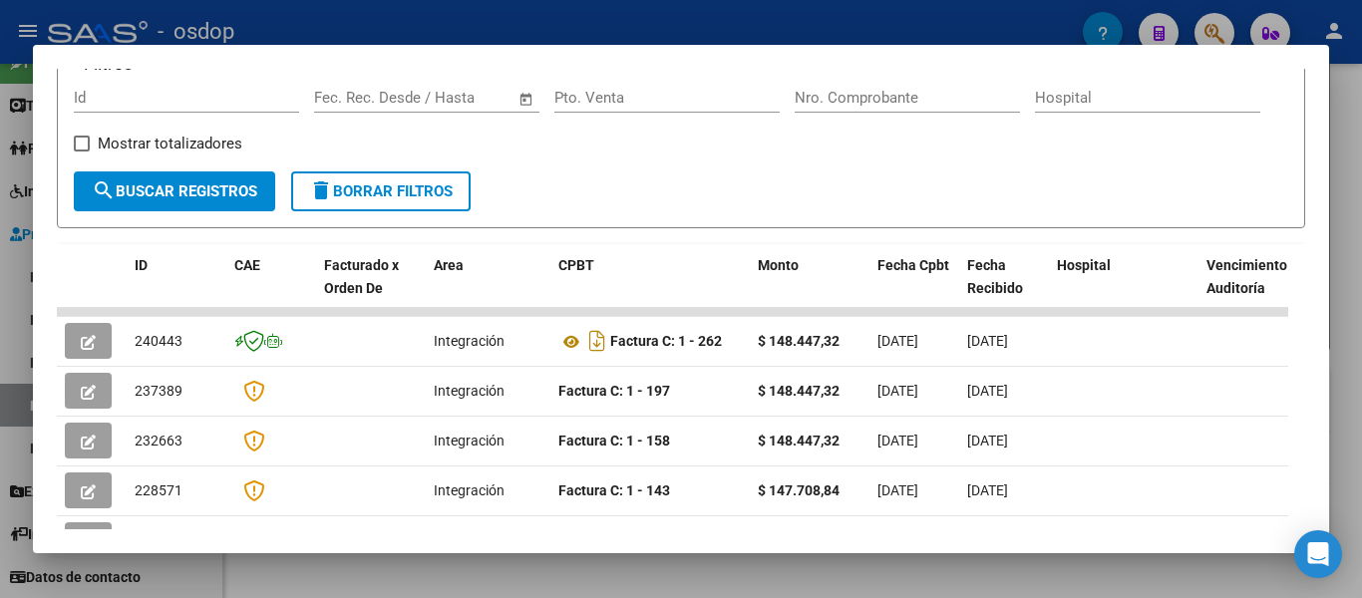
click at [446, 199] on span "delete Borrar Filtros" at bounding box center [381, 192] width 144 height 18
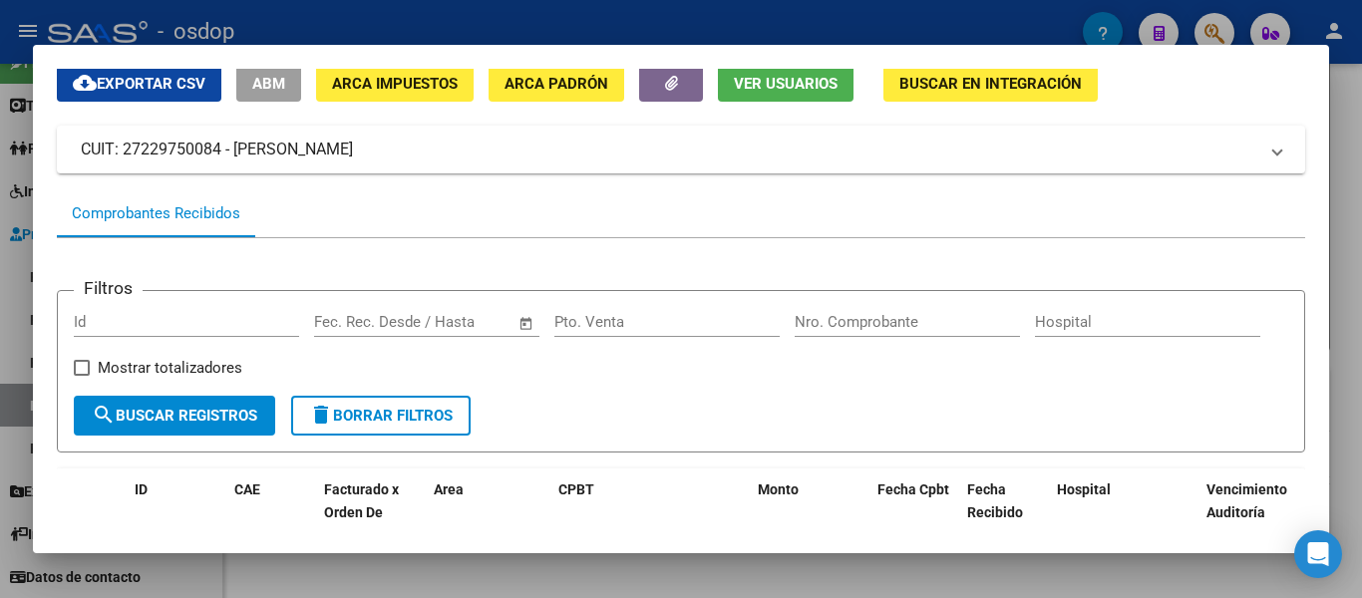
scroll to position [0, 0]
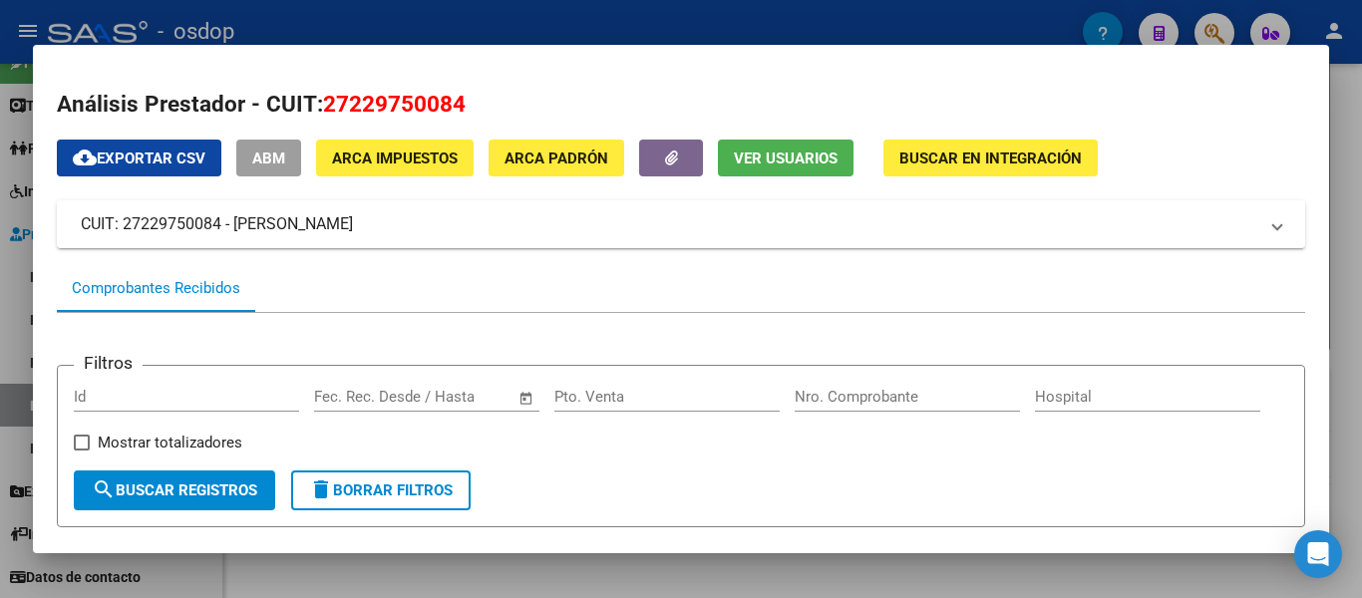
click at [1089, 76] on mat-dialog-content "Análisis Prestador - CUIT: 27229750084 cloud_download Exportar CSV ABM ARCA Imp…" at bounding box center [681, 299] width 1297 height 461
click at [781, 16] on div at bounding box center [681, 299] width 1362 height 598
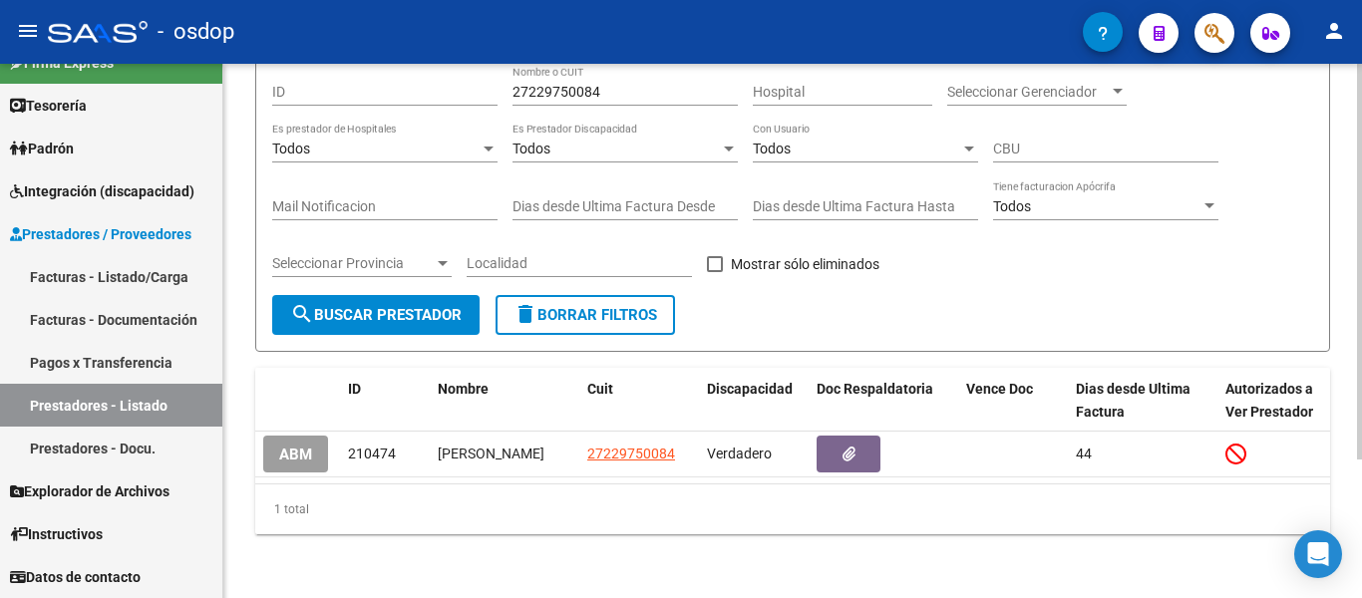
click at [538, 302] on mat-icon "delete" at bounding box center [526, 314] width 24 height 24
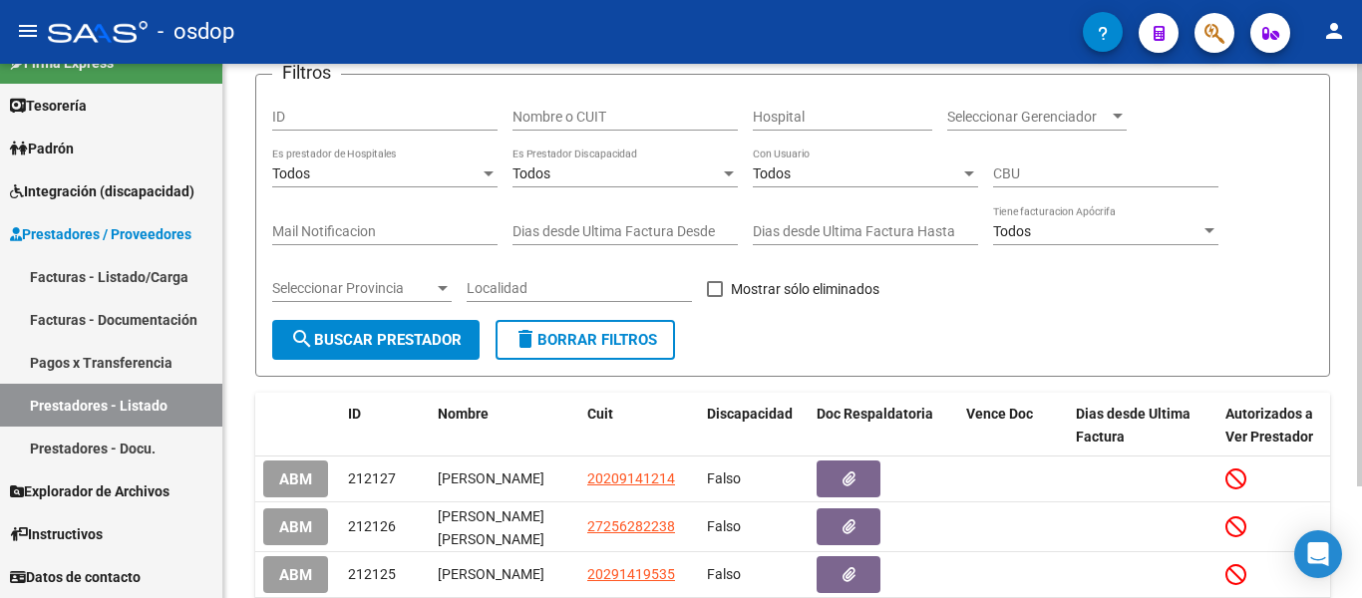
scroll to position [46, 0]
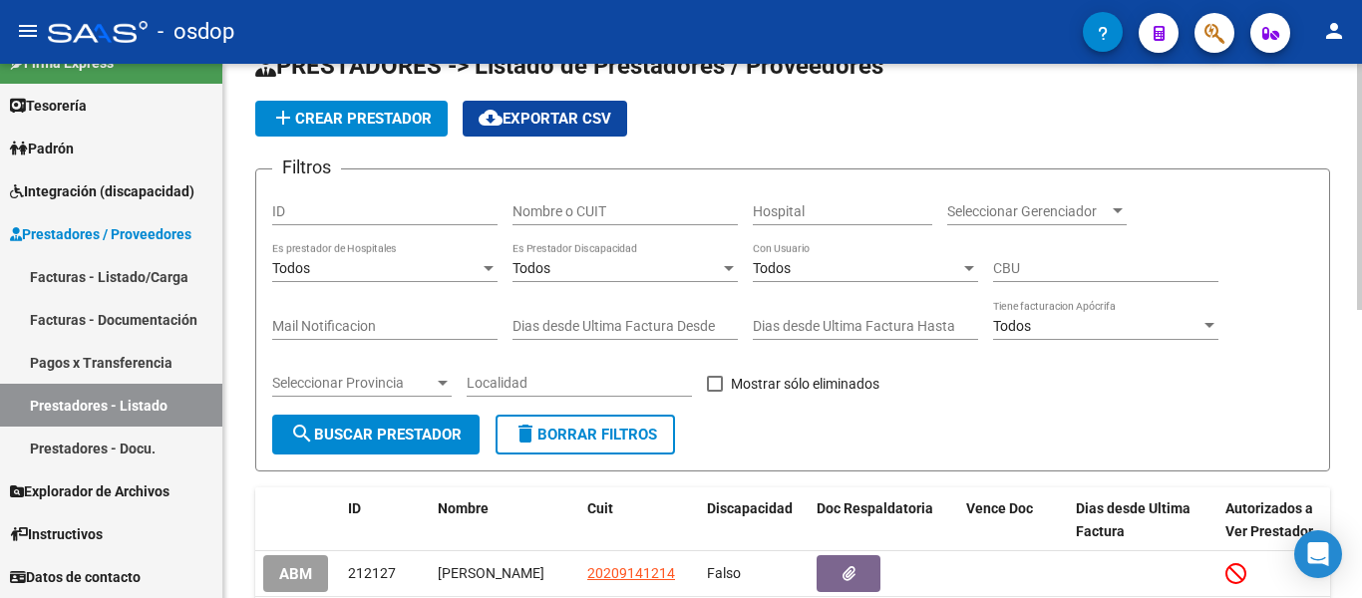
click at [593, 203] on input "Nombre o CUIT" at bounding box center [625, 211] width 225 height 17
paste input "27374660174"
type input "27374660174"
click at [371, 418] on button "search Buscar Prestador" at bounding box center [375, 435] width 207 height 40
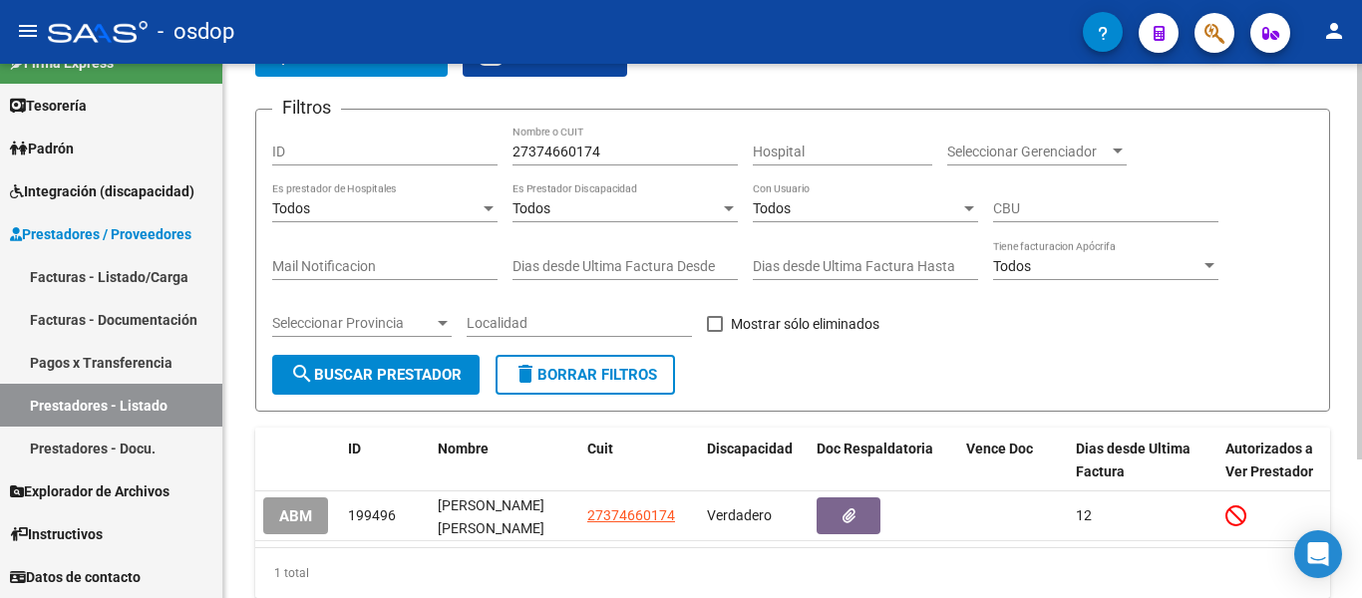
scroll to position [187, 0]
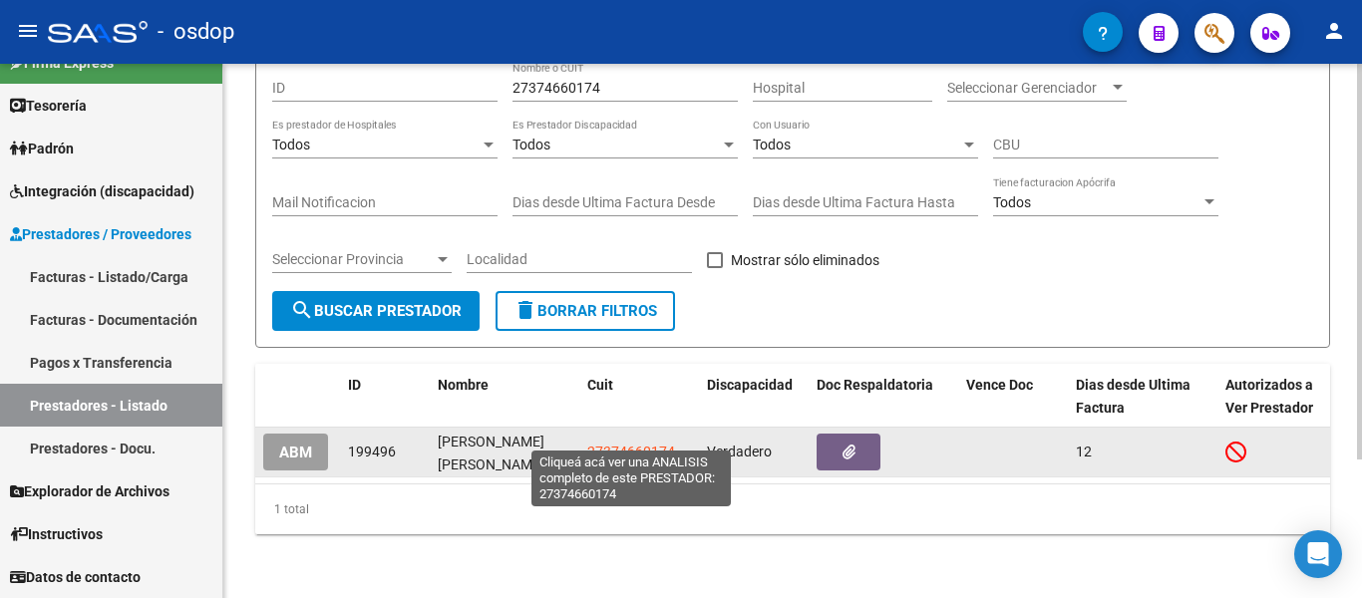
click at [625, 444] on span "27374660174" at bounding box center [631, 452] width 88 height 16
type textarea "27374660174"
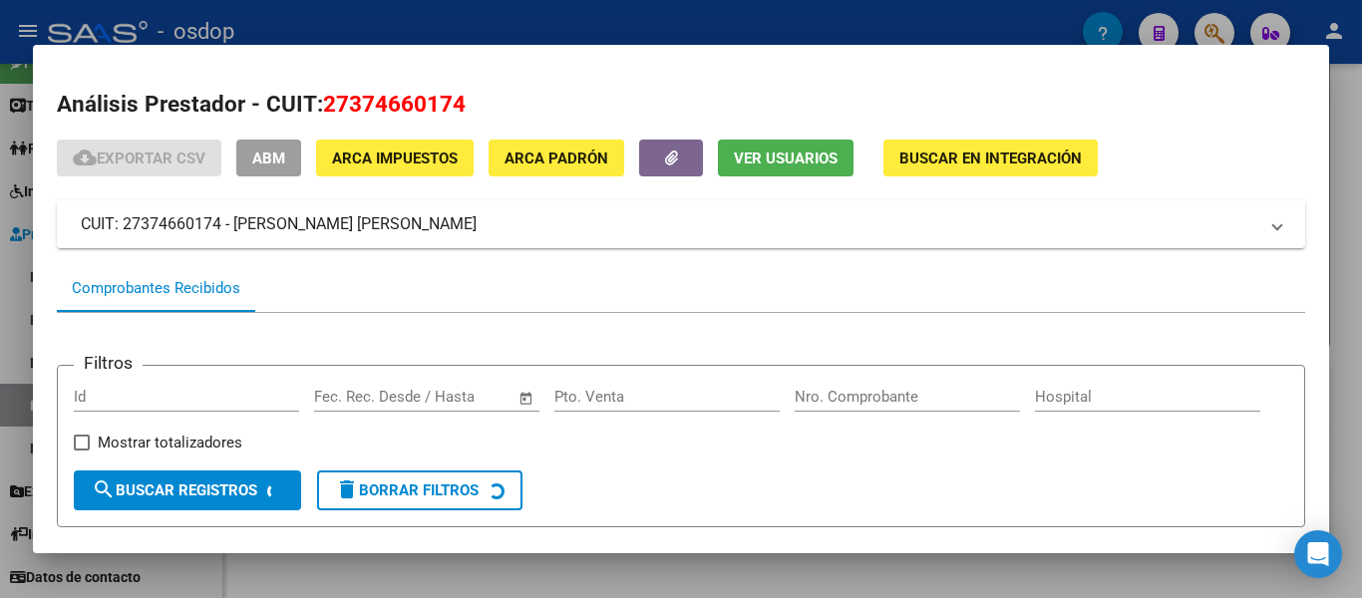
click at [622, 434] on div "Filtros Id Start date – End date Fec. Rec. Desde / Hasta Pto. Venta Nro. Compro…" at bounding box center [681, 426] width 1215 height 89
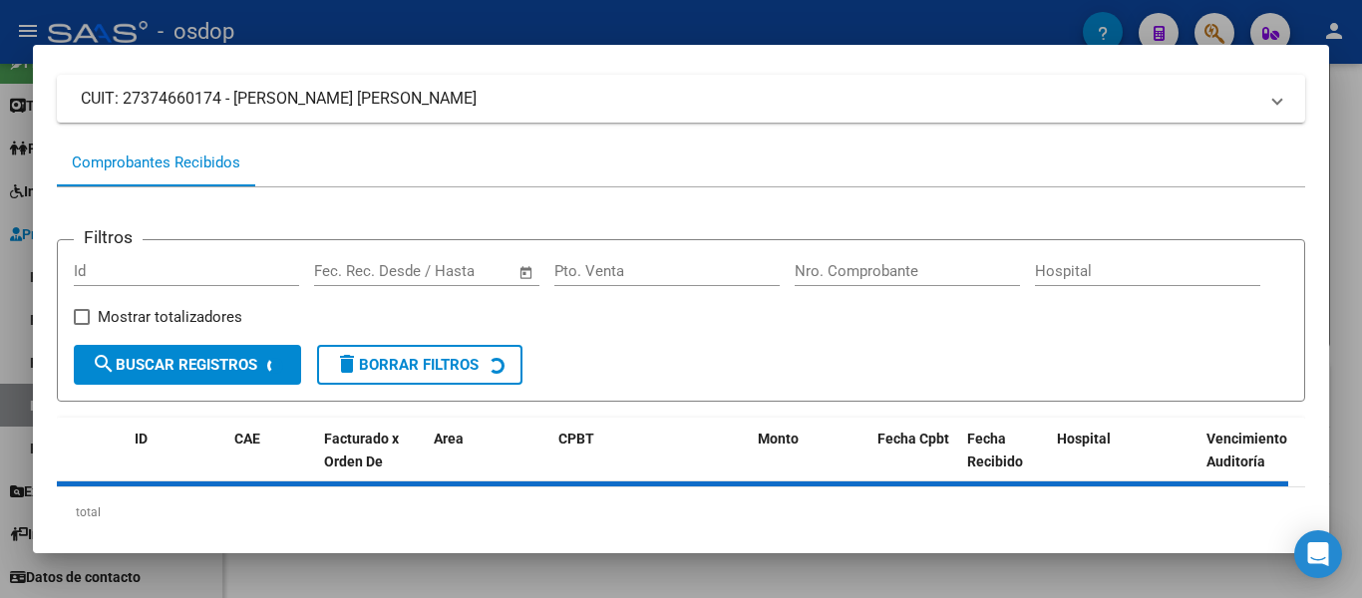
scroll to position [181, 0]
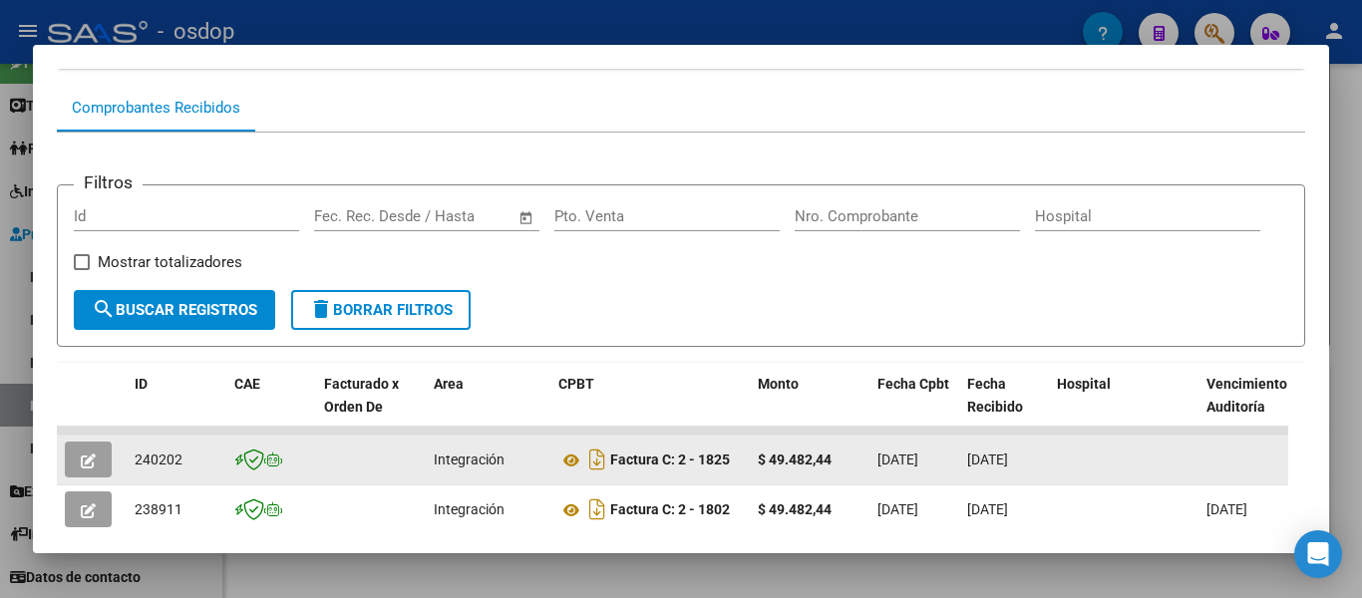
click at [158, 466] on span "240202" at bounding box center [159, 460] width 48 height 16
copy span "240202"
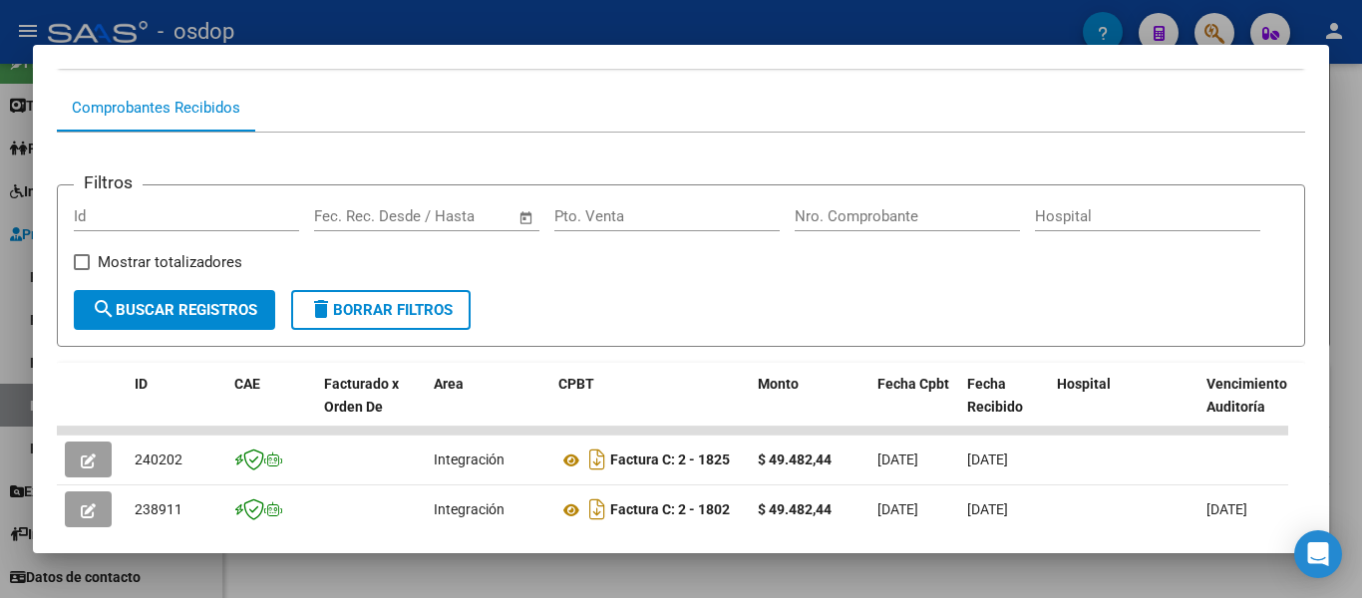
click at [257, 289] on div "Mostrar totalizadores" at bounding box center [166, 270] width 184 height 40
click at [257, 284] on div "Mostrar totalizadores" at bounding box center [166, 270] width 184 height 40
click at [356, 319] on span "delete Borrar Filtros" at bounding box center [381, 310] width 144 height 18
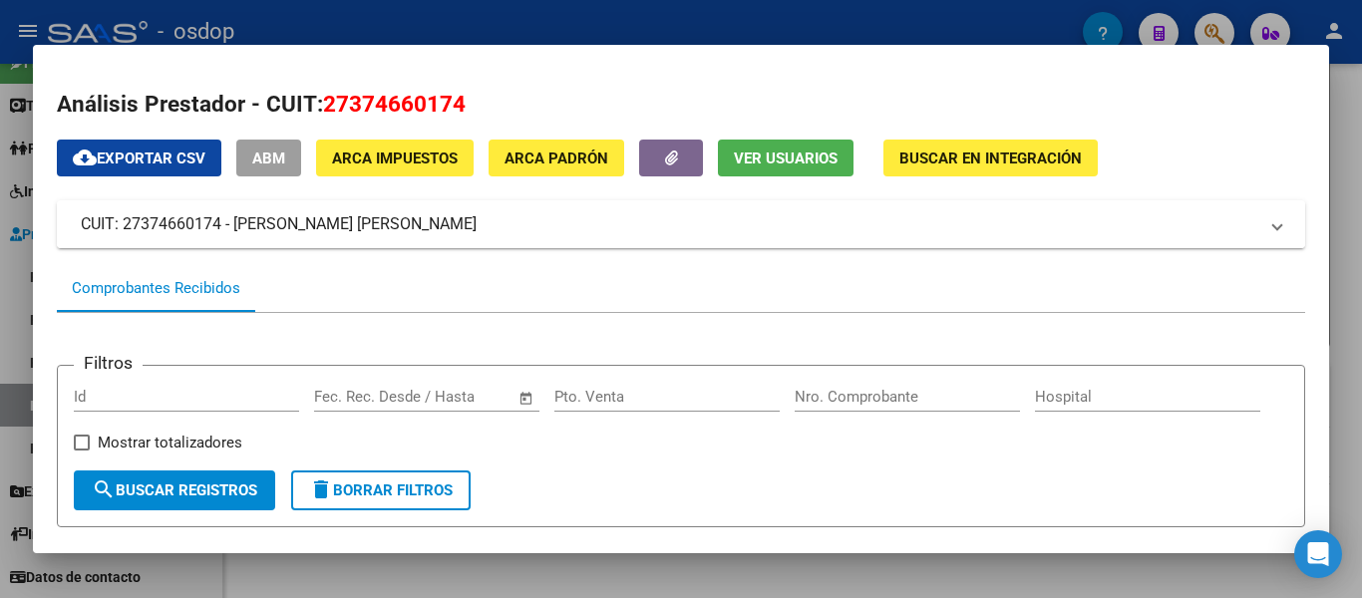
click at [59, 229] on mat-expansion-panel-header "CUIT: 27374660174 - [PERSON_NAME] [PERSON_NAME]" at bounding box center [681, 224] width 1249 height 48
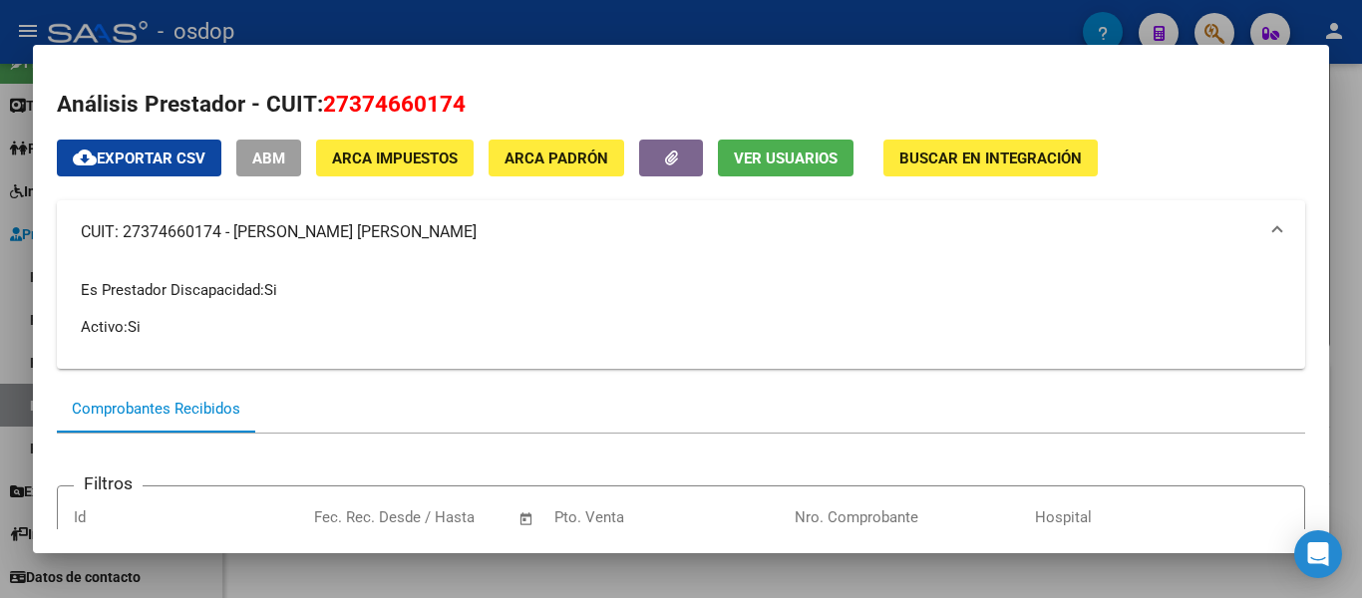
click at [0, 259] on div at bounding box center [681, 299] width 1362 height 598
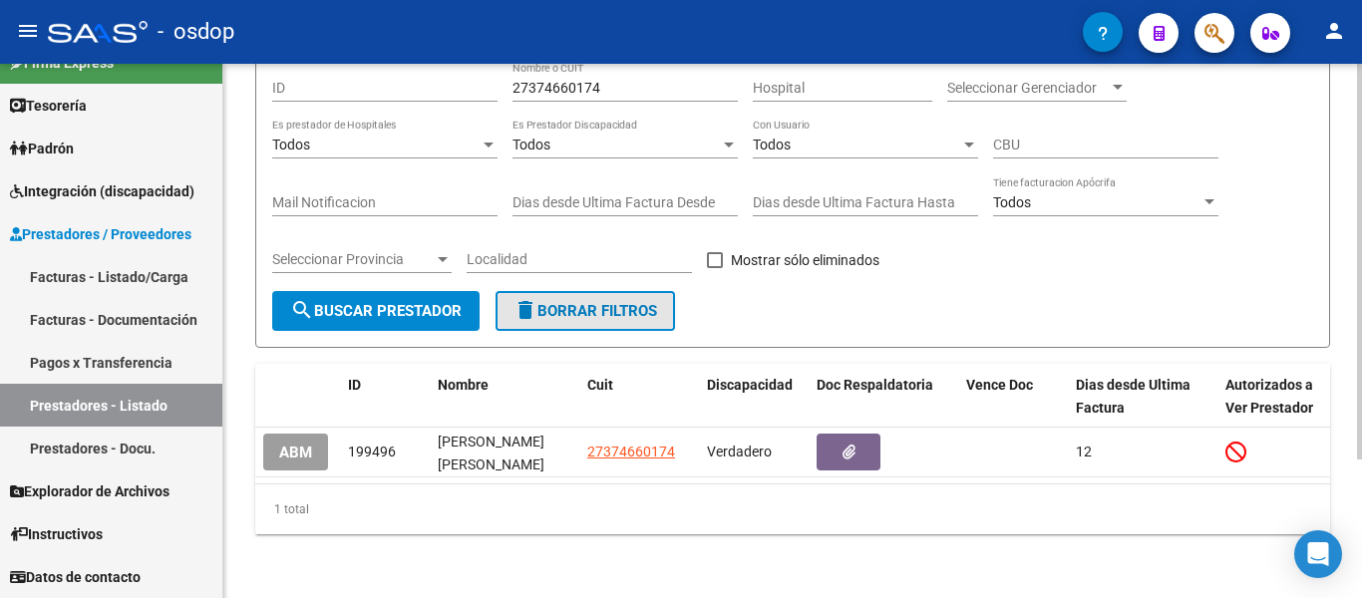
click at [564, 302] on span "delete Borrar Filtros" at bounding box center [586, 311] width 144 height 18
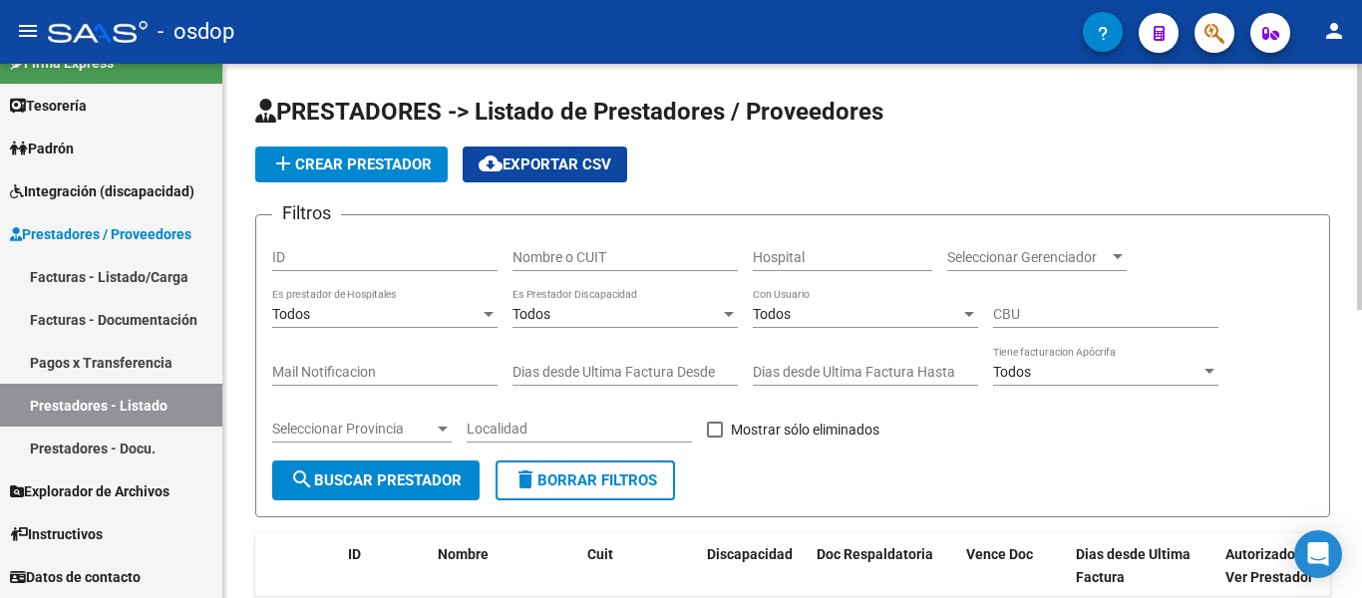
click at [628, 250] on input "Nombre o CUIT" at bounding box center [625, 257] width 225 height 17
paste input "27375642455"
type input "27375642455"
click at [435, 470] on button "search Buscar Prestador" at bounding box center [375, 481] width 207 height 40
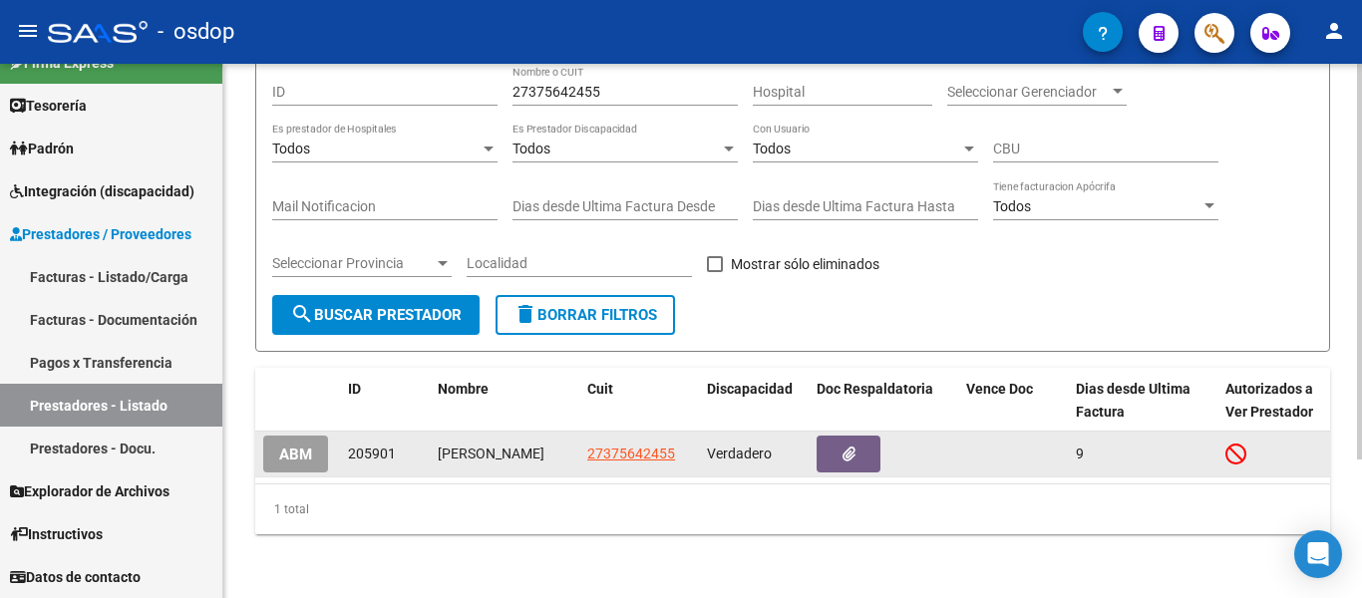
click at [596, 443] on app-link-go-to "27375642455" at bounding box center [631, 454] width 88 height 23
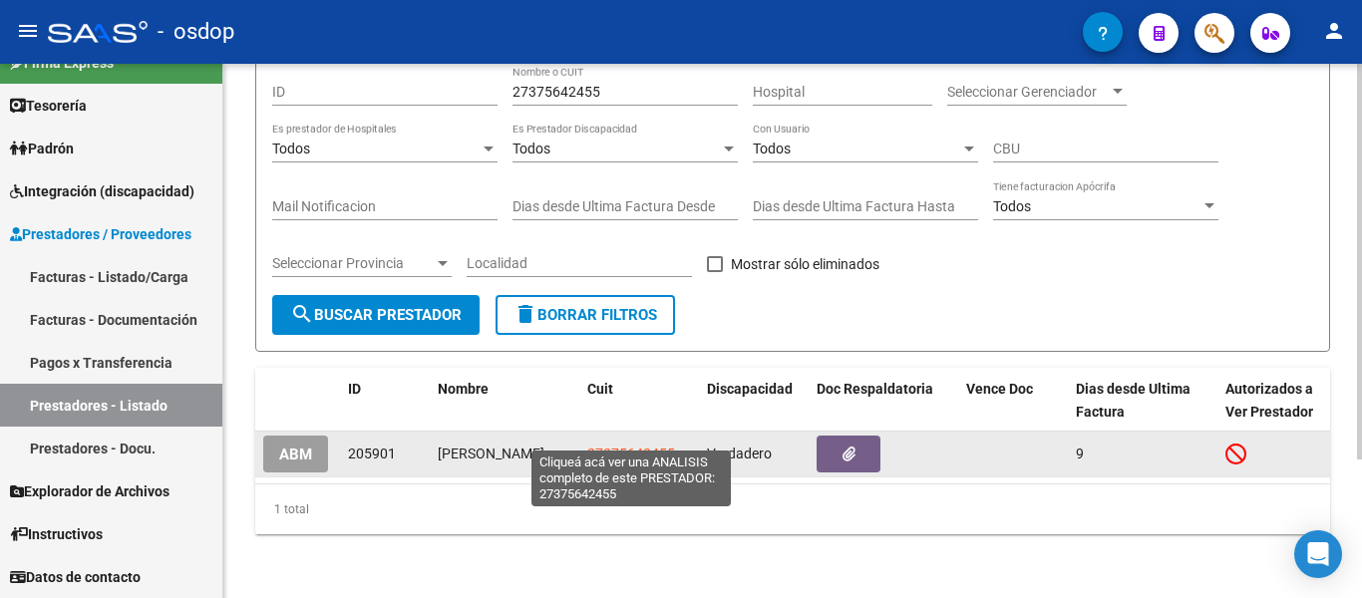
click at [608, 446] on span "27375642455" at bounding box center [631, 454] width 88 height 16
type textarea "27375642455"
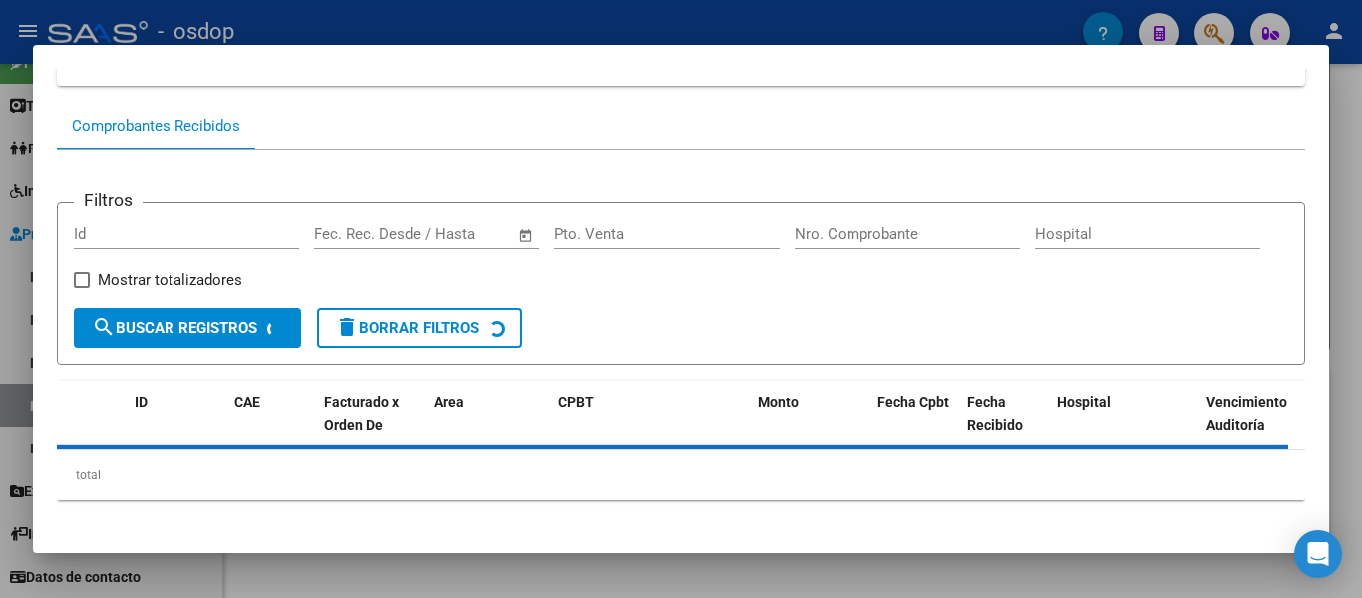
scroll to position [181, 0]
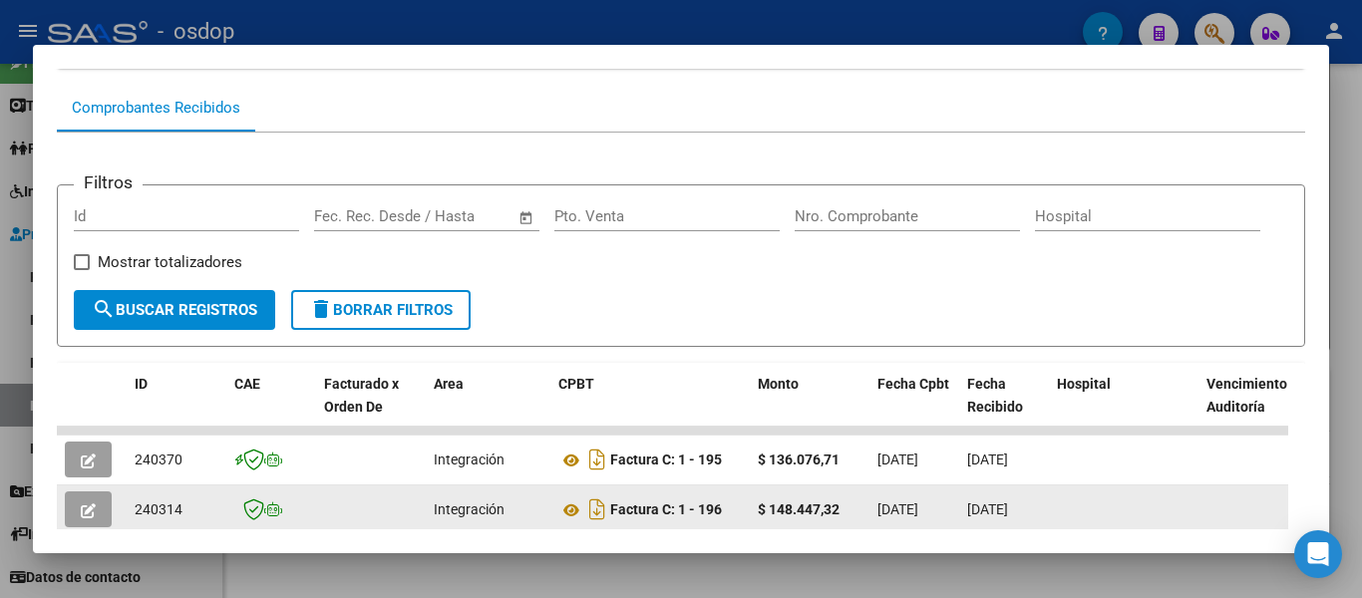
click at [173, 516] on span "240314" at bounding box center [159, 510] width 48 height 16
copy span "240314"
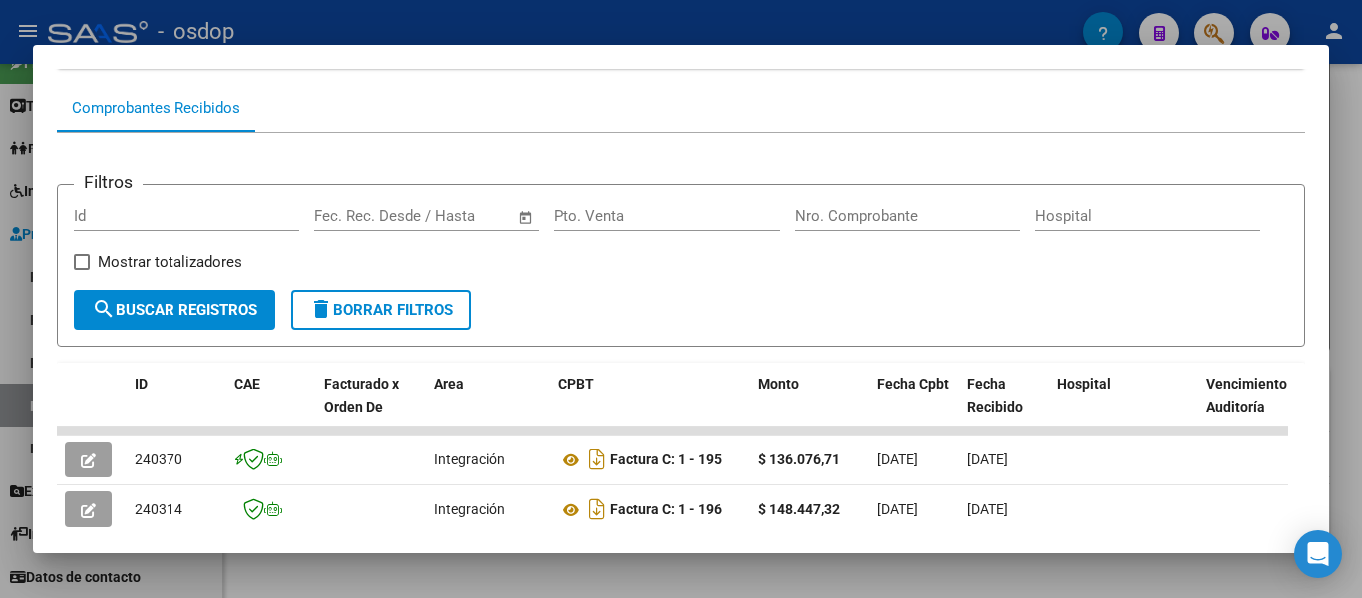
click at [395, 319] on span "delete Borrar Filtros" at bounding box center [381, 310] width 144 height 18
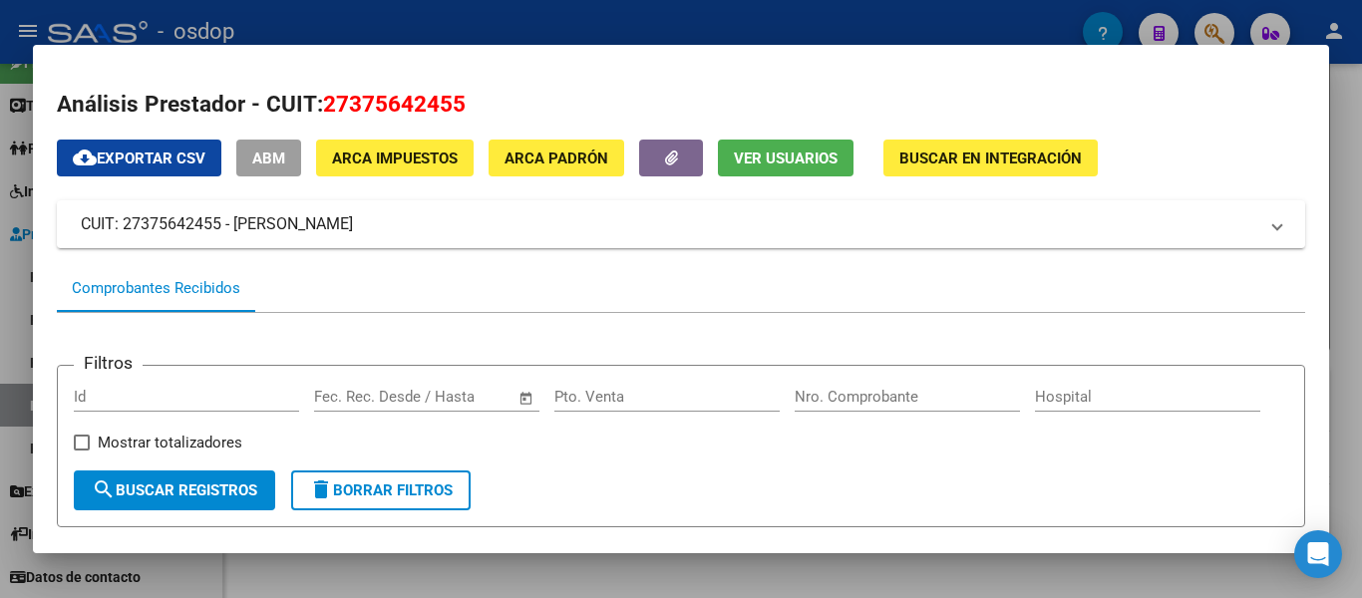
click at [8, 309] on div at bounding box center [681, 299] width 1362 height 598
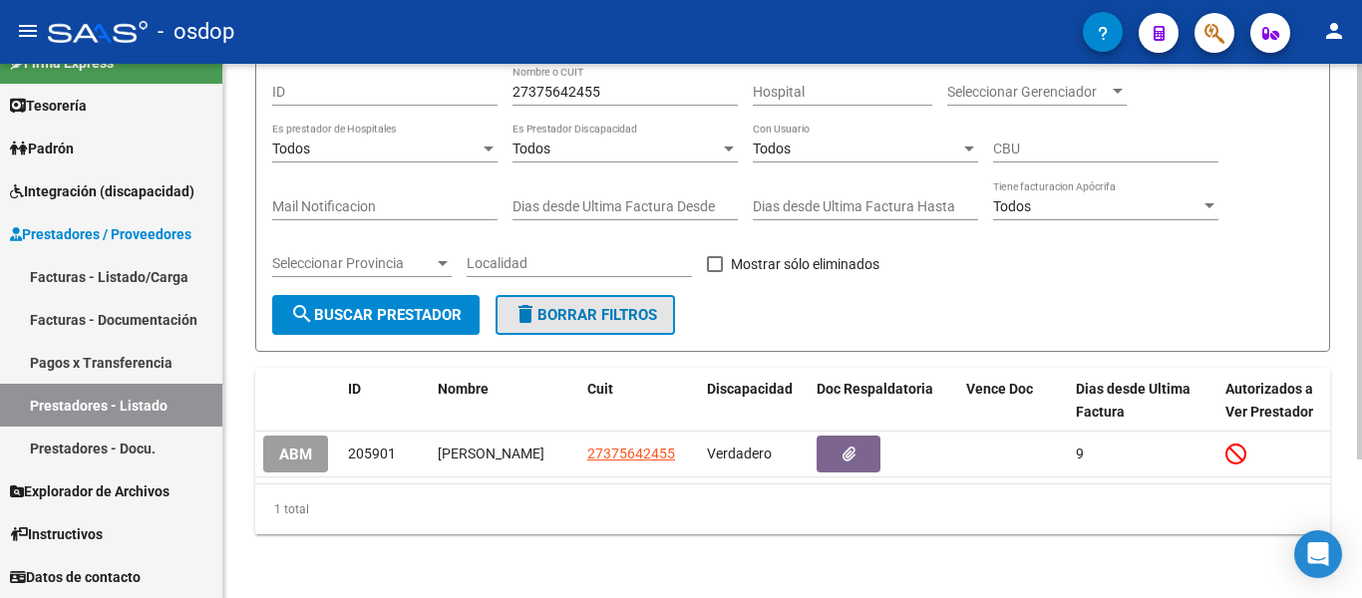
click at [623, 306] on span "delete Borrar Filtros" at bounding box center [586, 315] width 144 height 18
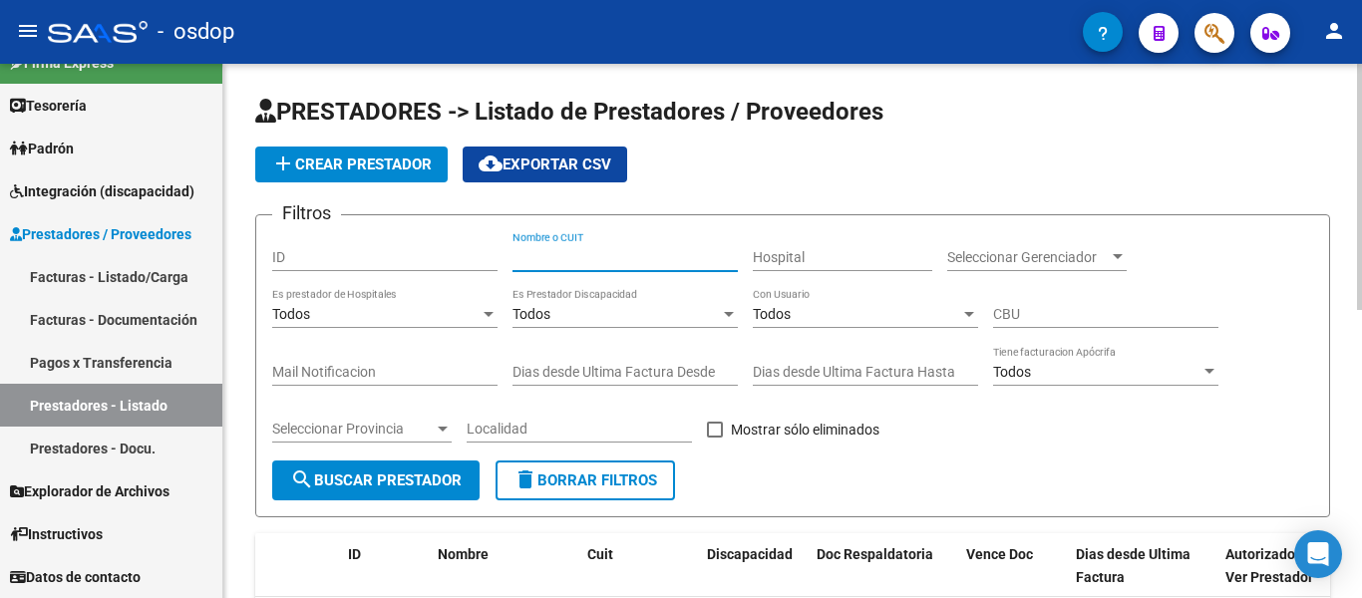
click at [581, 259] on input "Nombre o CUIT" at bounding box center [625, 257] width 225 height 17
paste input "27371826977"
type input "27371826977"
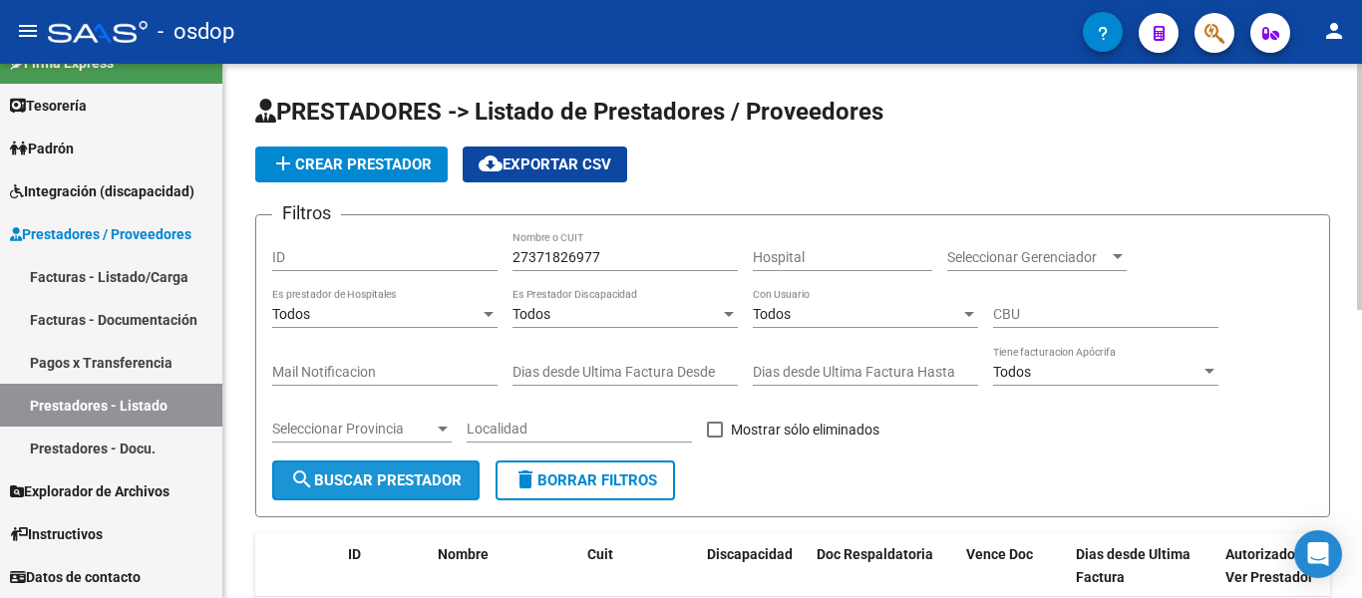
click at [399, 490] on button "search Buscar Prestador" at bounding box center [375, 481] width 207 height 40
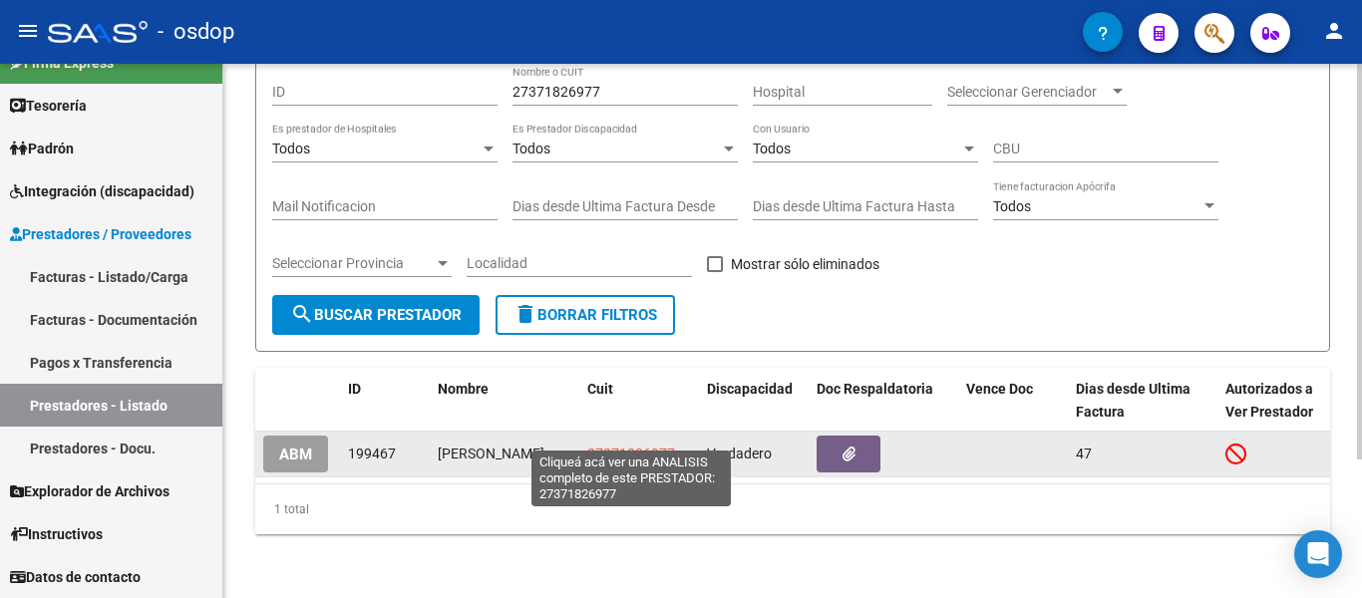
click at [649, 446] on span "27371826977" at bounding box center [631, 454] width 88 height 16
type textarea "27371826977"
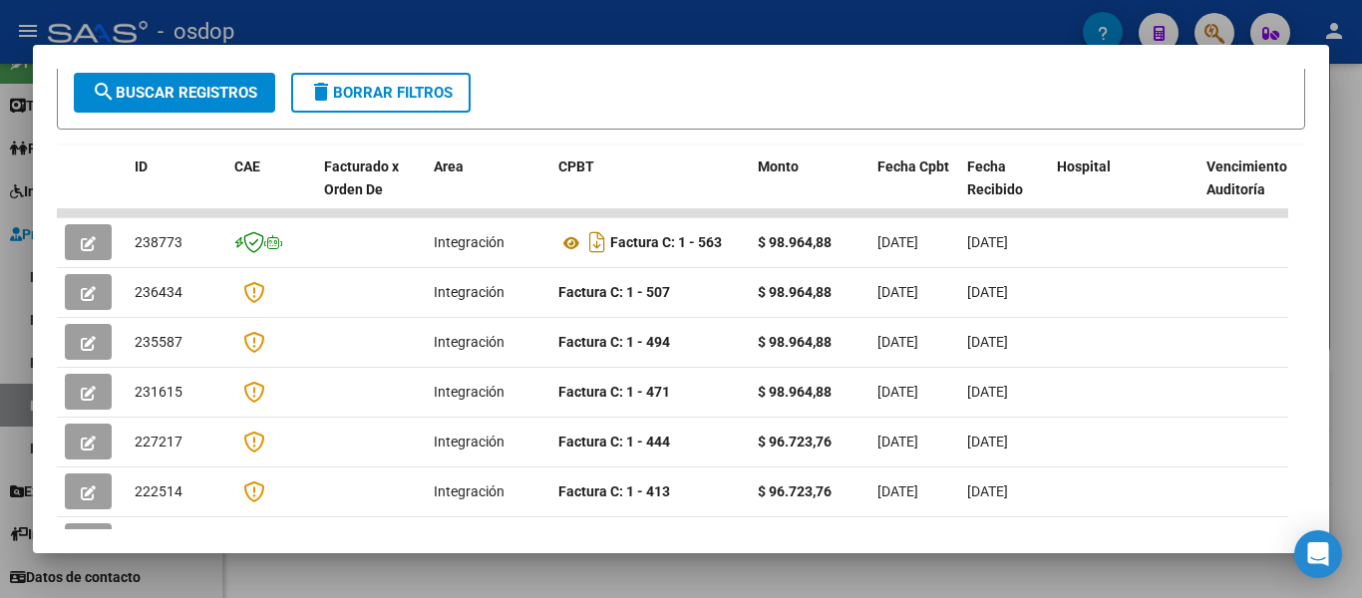
scroll to position [399, 0]
click at [318, 91] on mat-icon "delete" at bounding box center [321, 91] width 24 height 24
click at [6, 419] on div at bounding box center [681, 299] width 1362 height 598
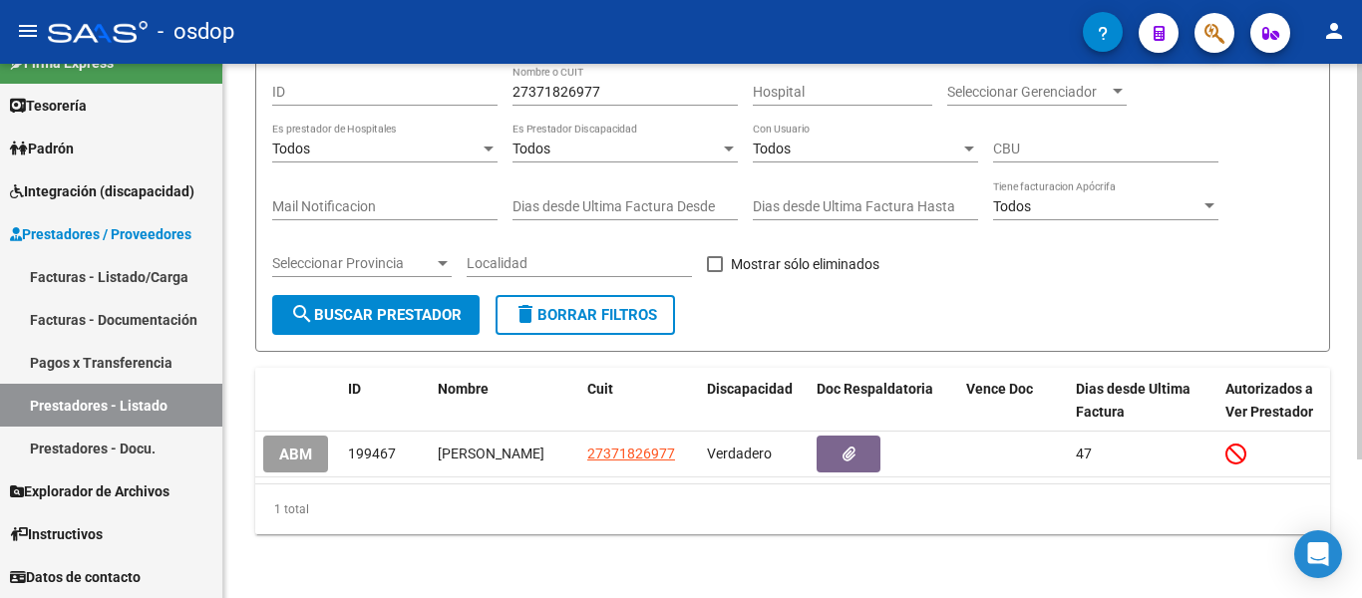
click at [644, 306] on span "delete Borrar Filtros" at bounding box center [586, 315] width 144 height 18
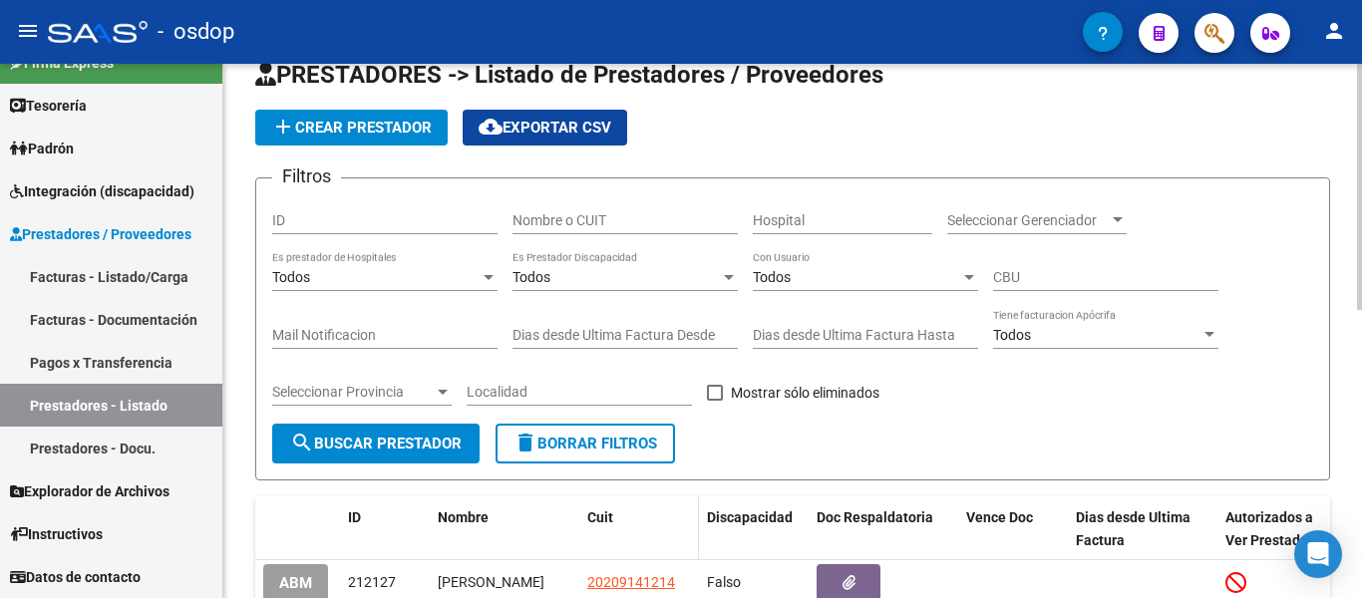
scroll to position [0, 0]
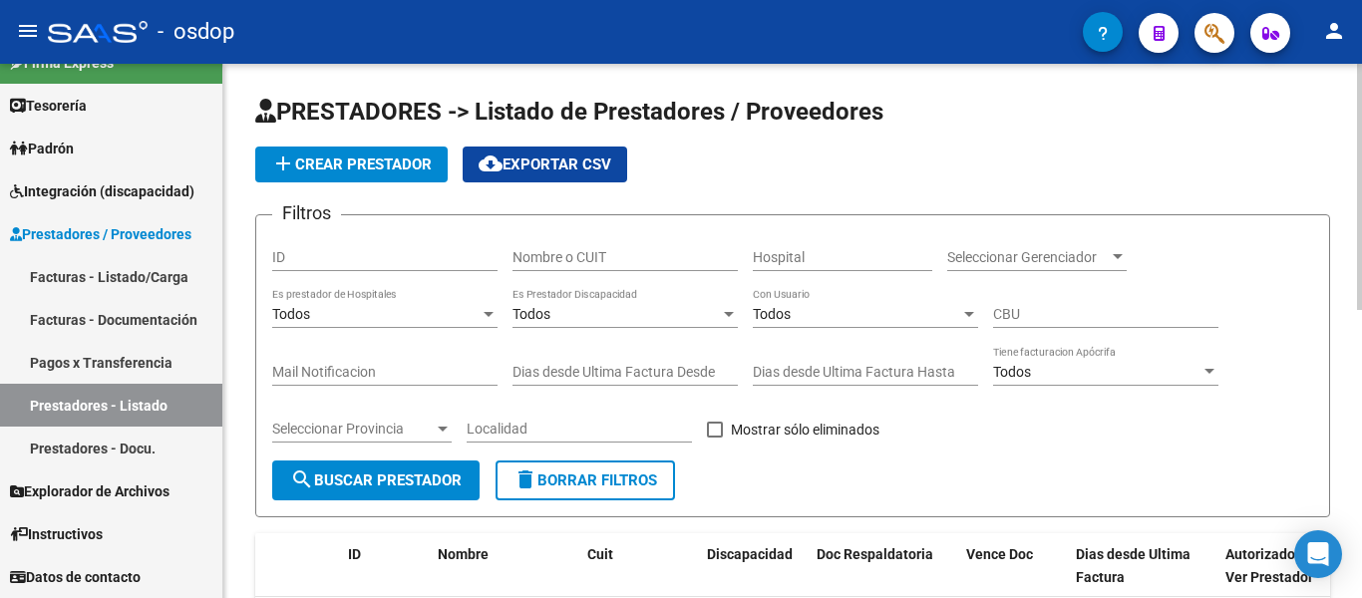
click at [589, 266] on div "Nombre o CUIT" at bounding box center [625, 251] width 225 height 40
paste input "27298902120"
type input "27298902120"
click at [432, 489] on span "search Buscar Prestador" at bounding box center [376, 481] width 172 height 18
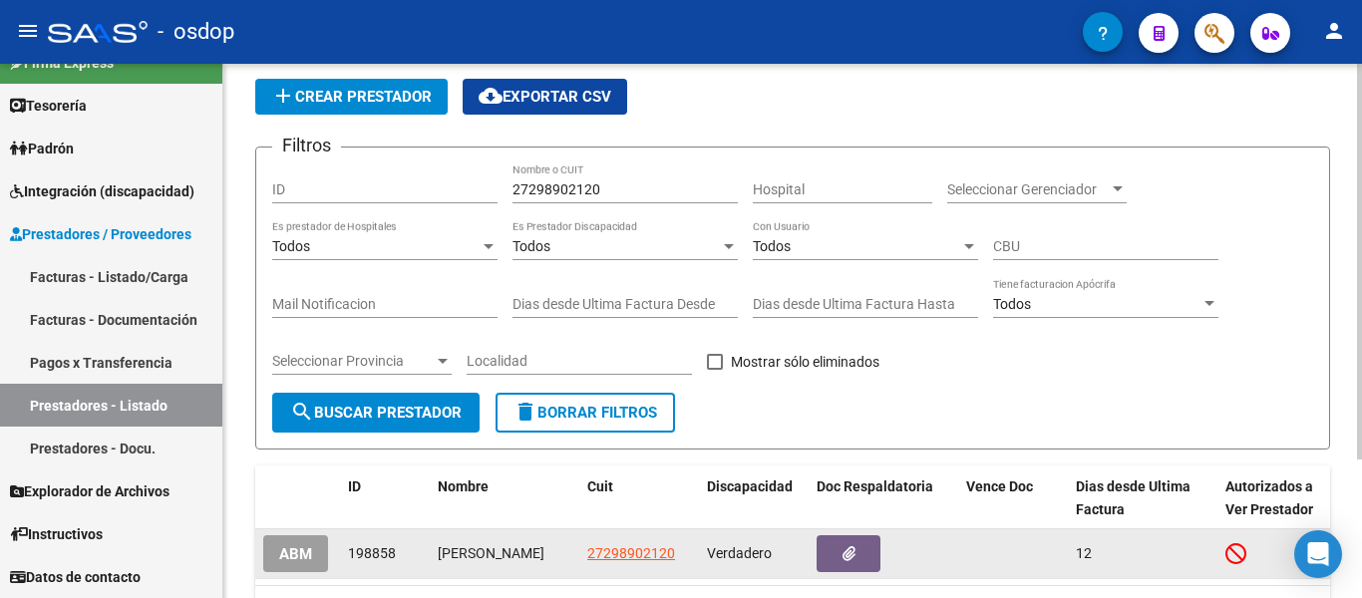
scroll to position [187, 0]
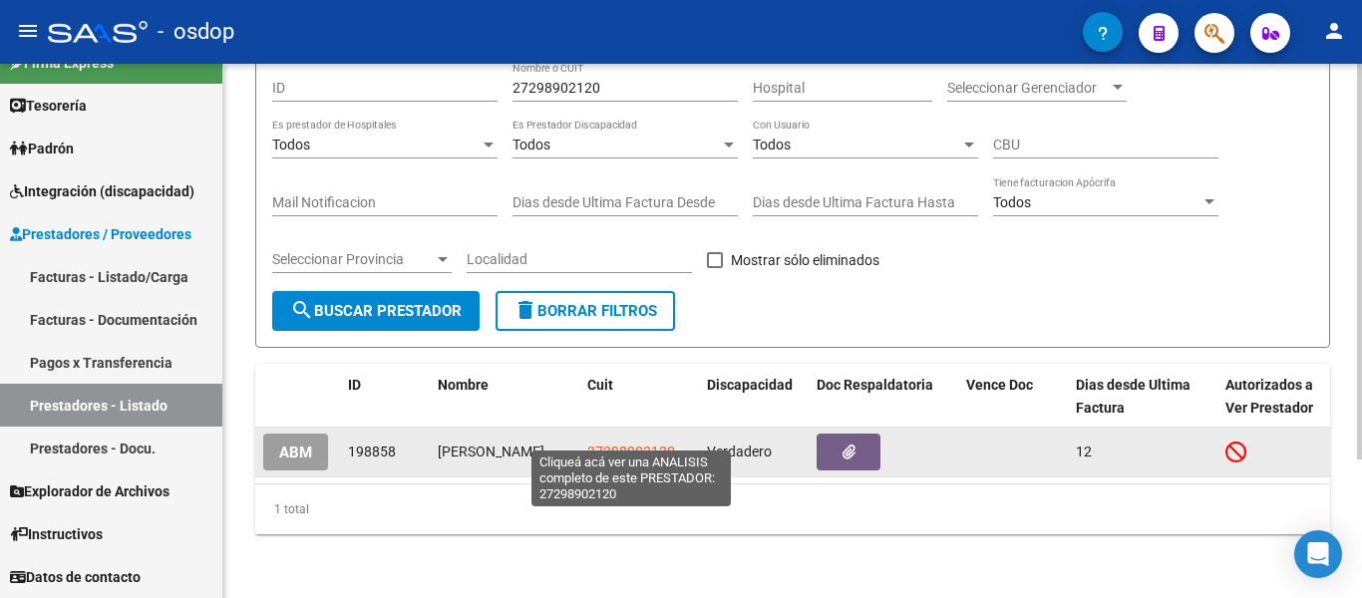
click at [639, 444] on span "27298902120" at bounding box center [631, 452] width 88 height 16
type textarea "27298902120"
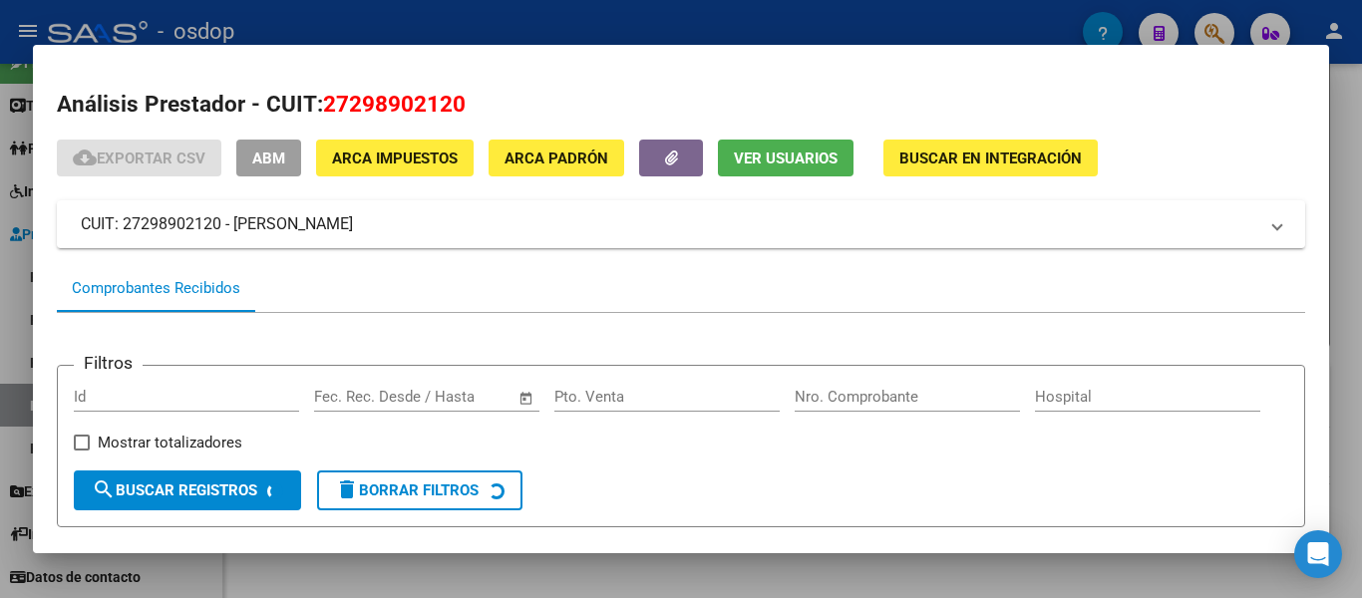
scroll to position [181, 0]
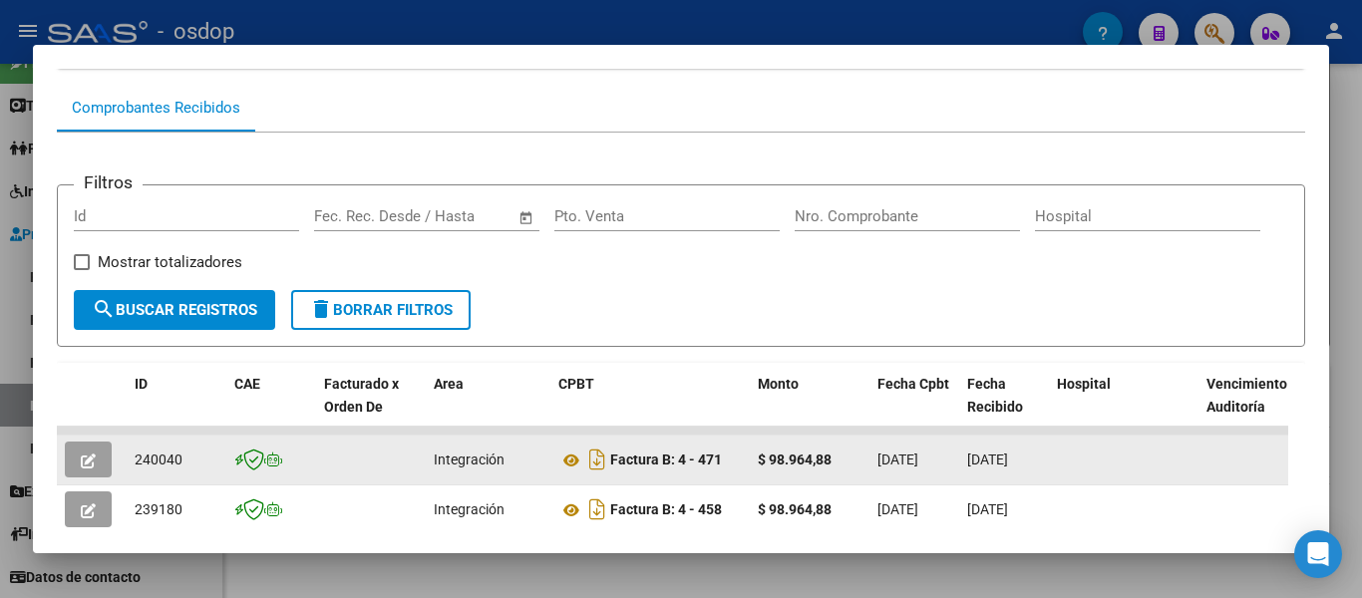
click at [156, 468] on span "240040" at bounding box center [159, 460] width 48 height 16
copy span "240040"
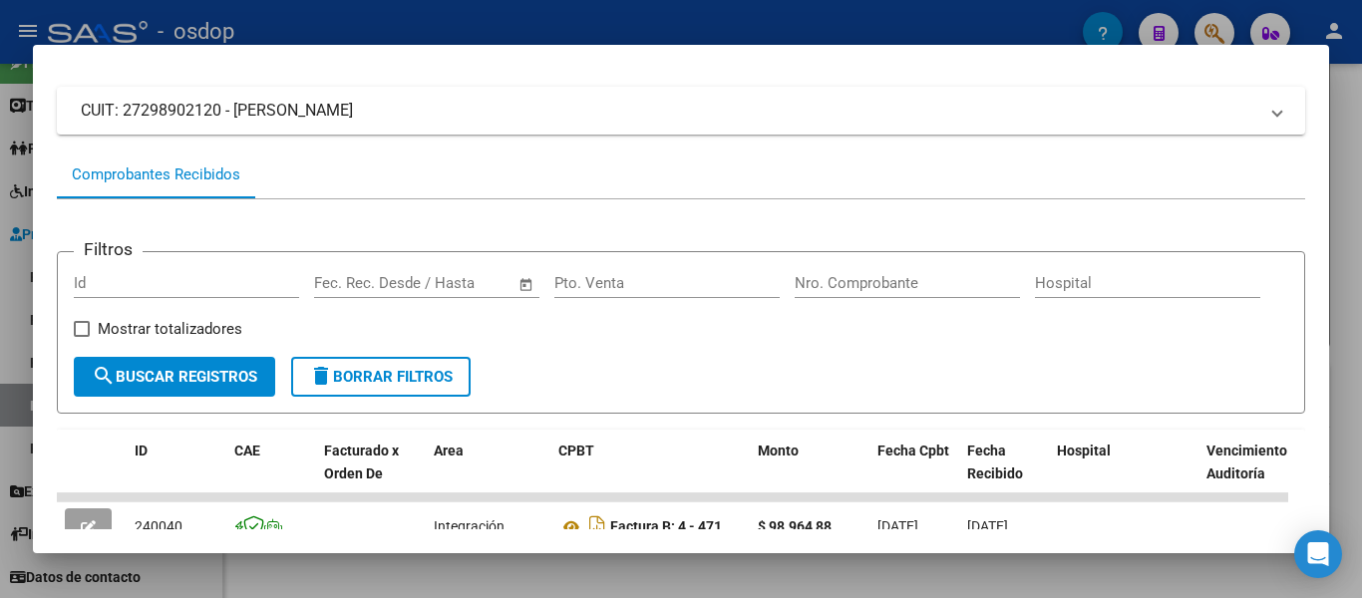
scroll to position [0, 0]
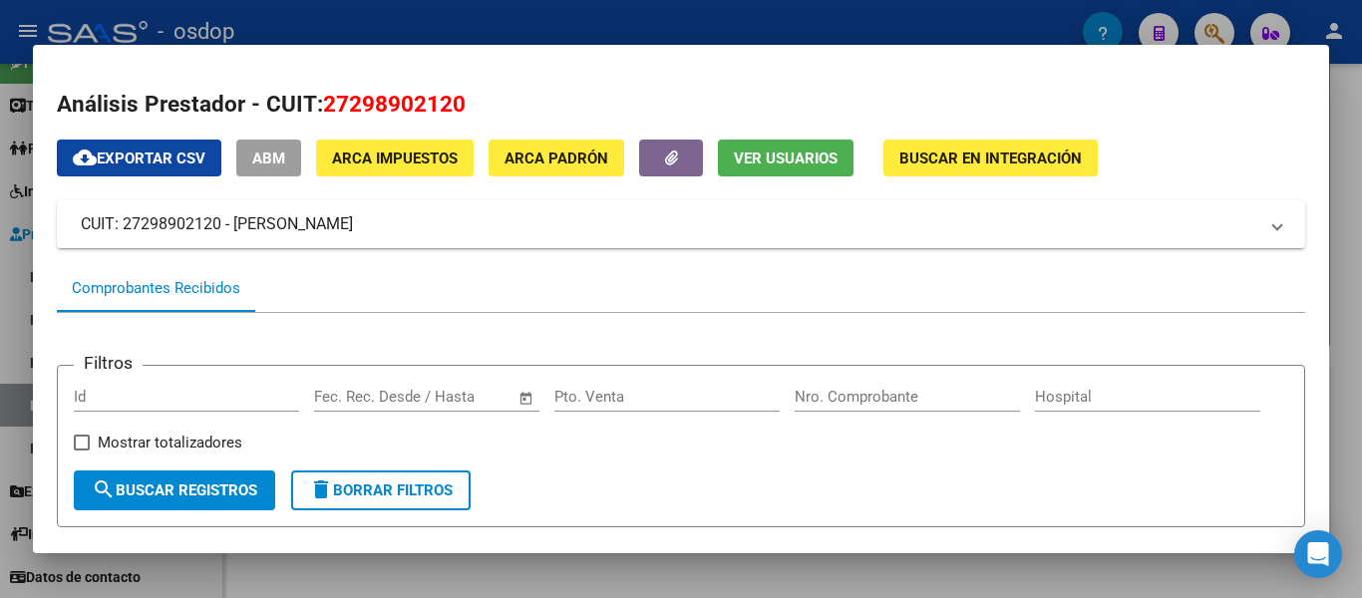
click at [433, 490] on span "delete Borrar Filtros" at bounding box center [381, 491] width 144 height 18
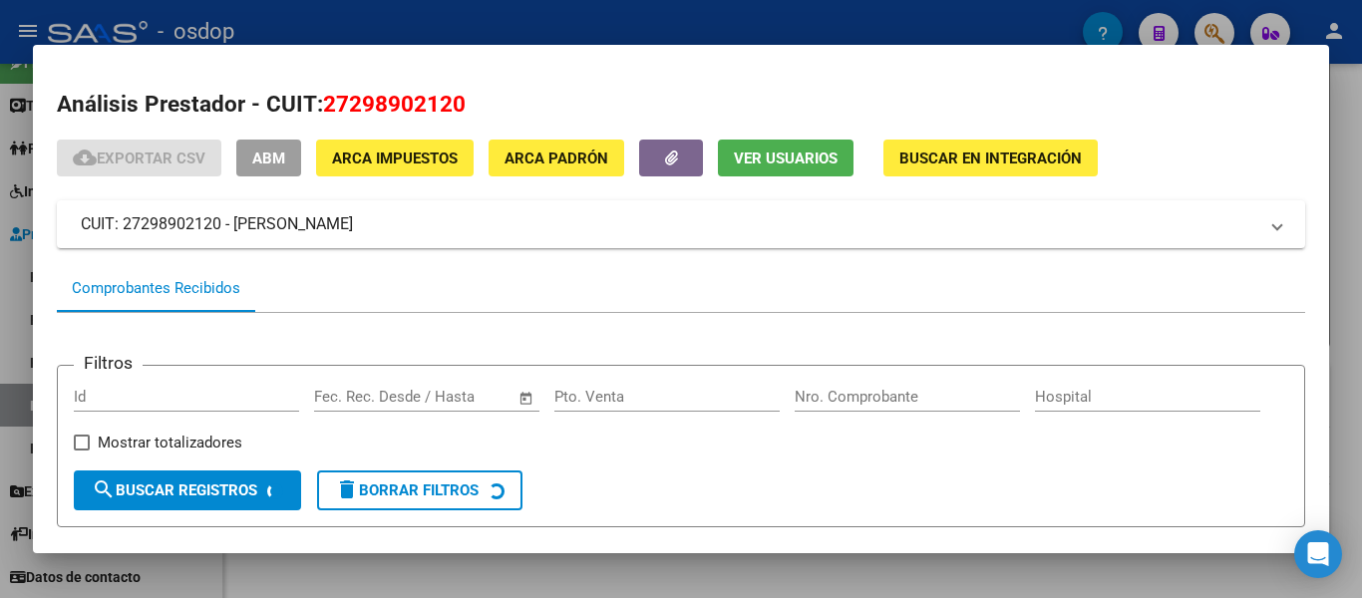
click at [0, 319] on div at bounding box center [681, 299] width 1362 height 598
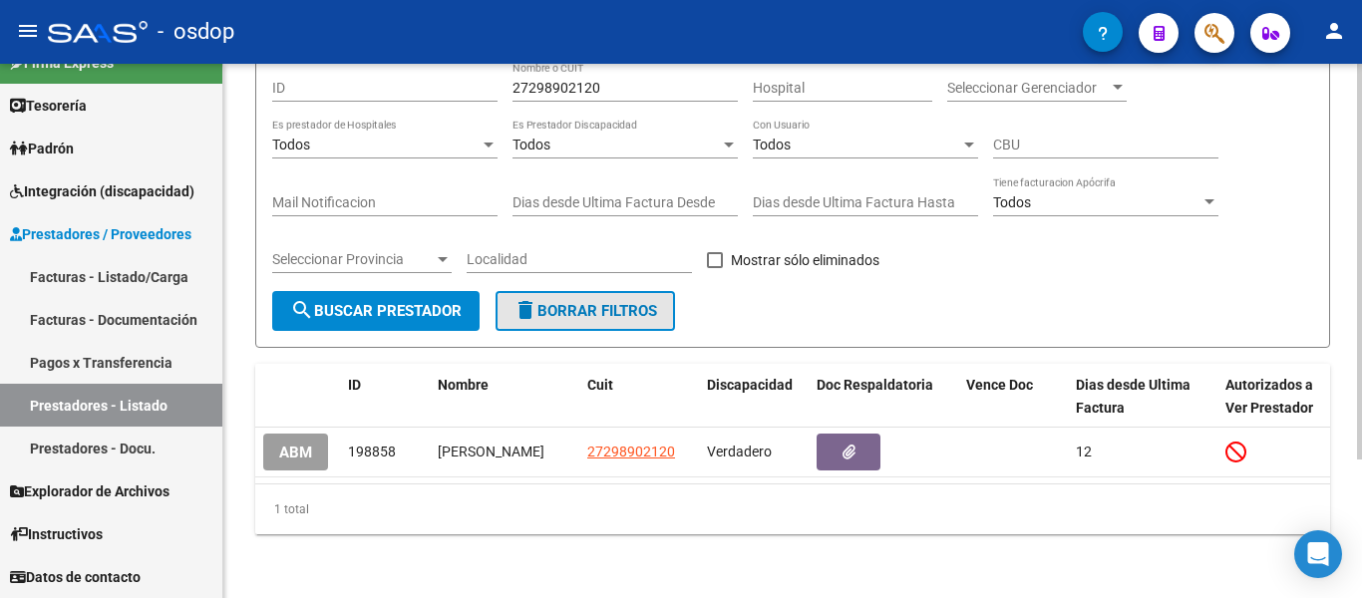
click at [579, 308] on button "delete Borrar Filtros" at bounding box center [586, 311] width 180 height 40
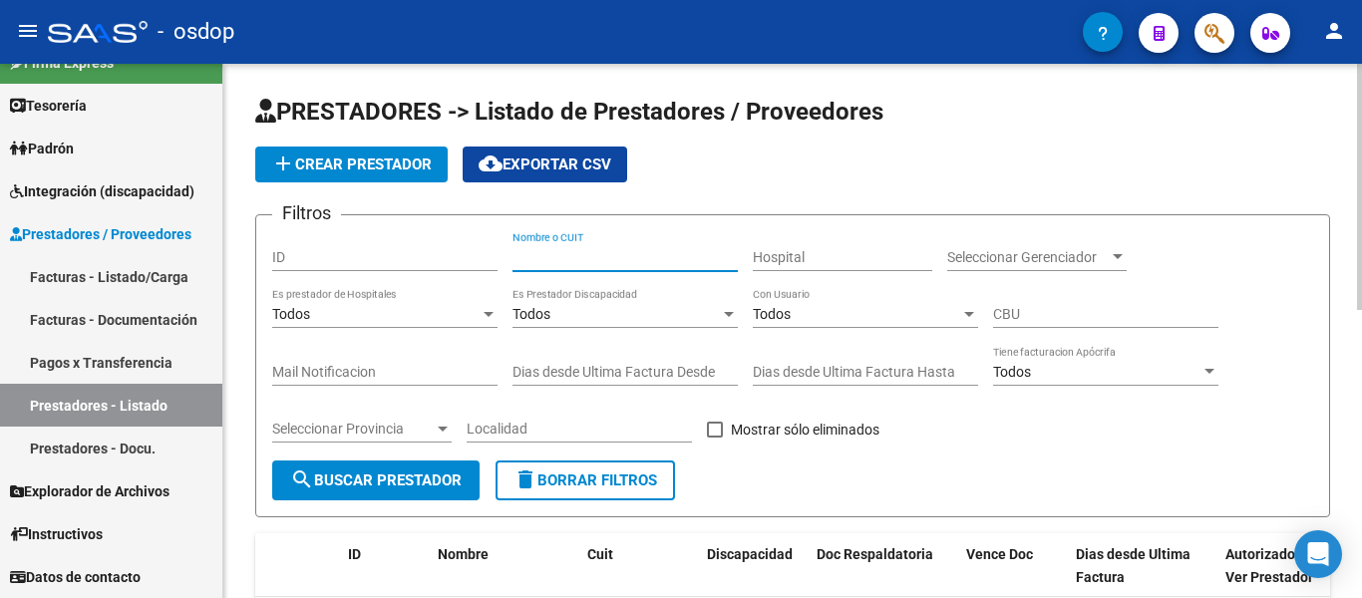
click at [586, 256] on input "Nombre o CUIT" at bounding box center [625, 257] width 225 height 17
paste input "27268668689"
type input "27268668689"
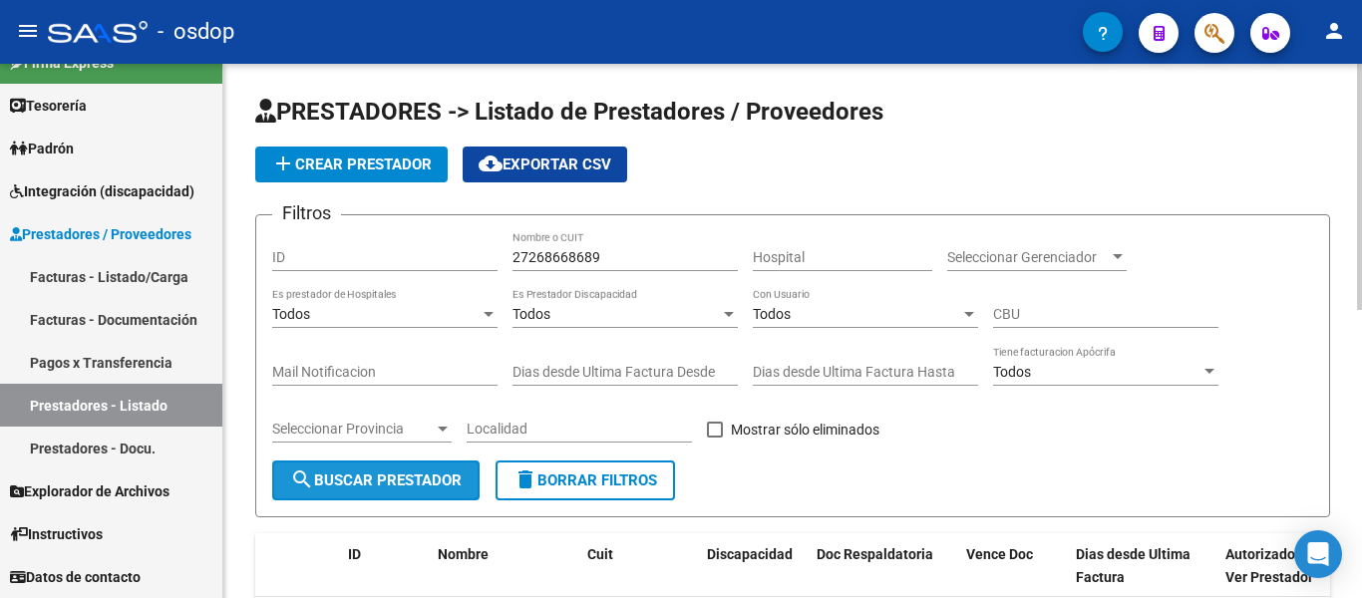
click at [335, 490] on button "search Buscar Prestador" at bounding box center [375, 481] width 207 height 40
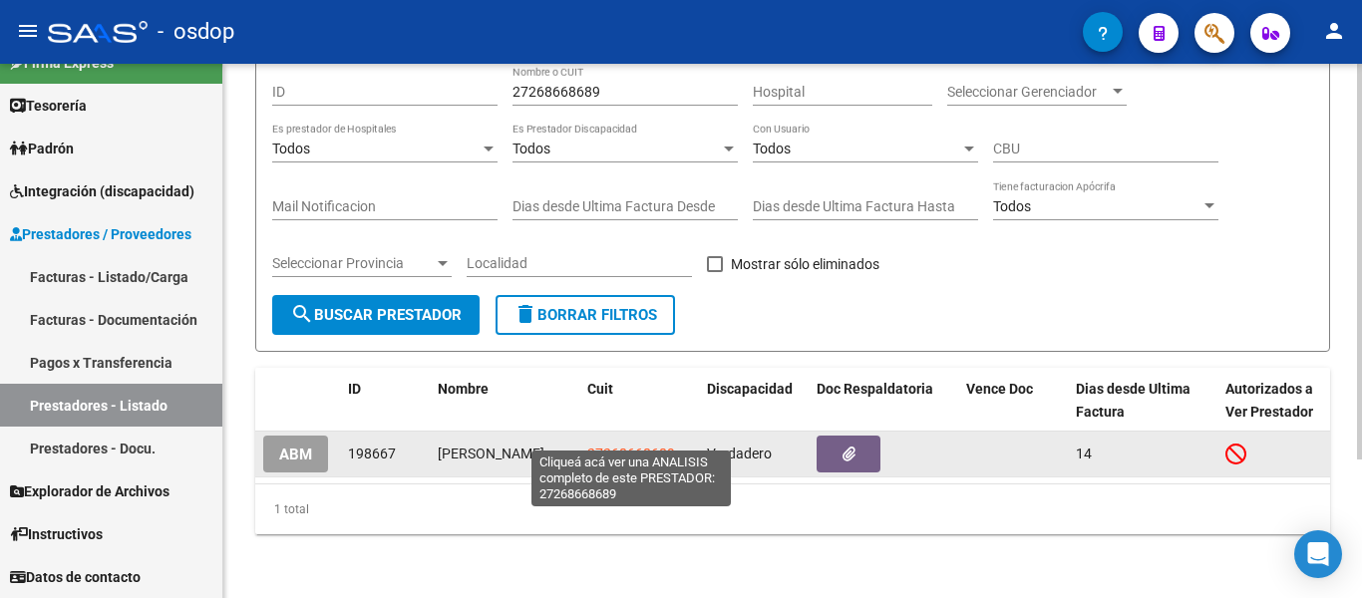
click at [634, 446] on span "27268668689" at bounding box center [631, 454] width 88 height 16
type textarea "27268668689"
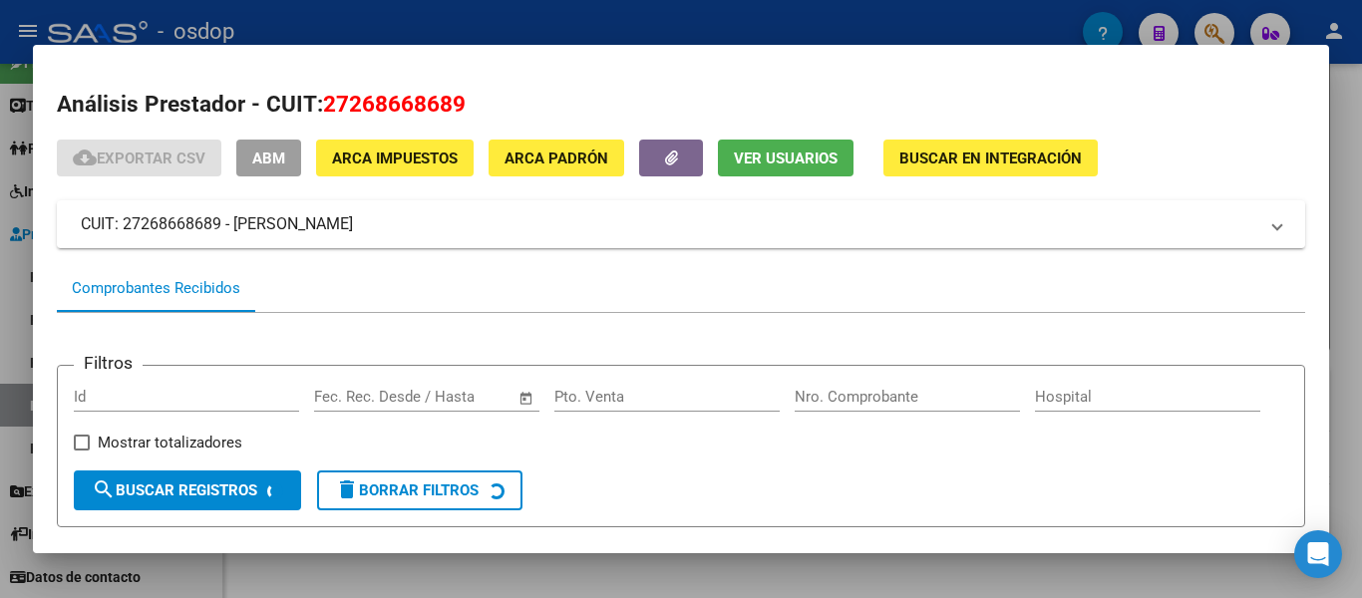
scroll to position [181, 0]
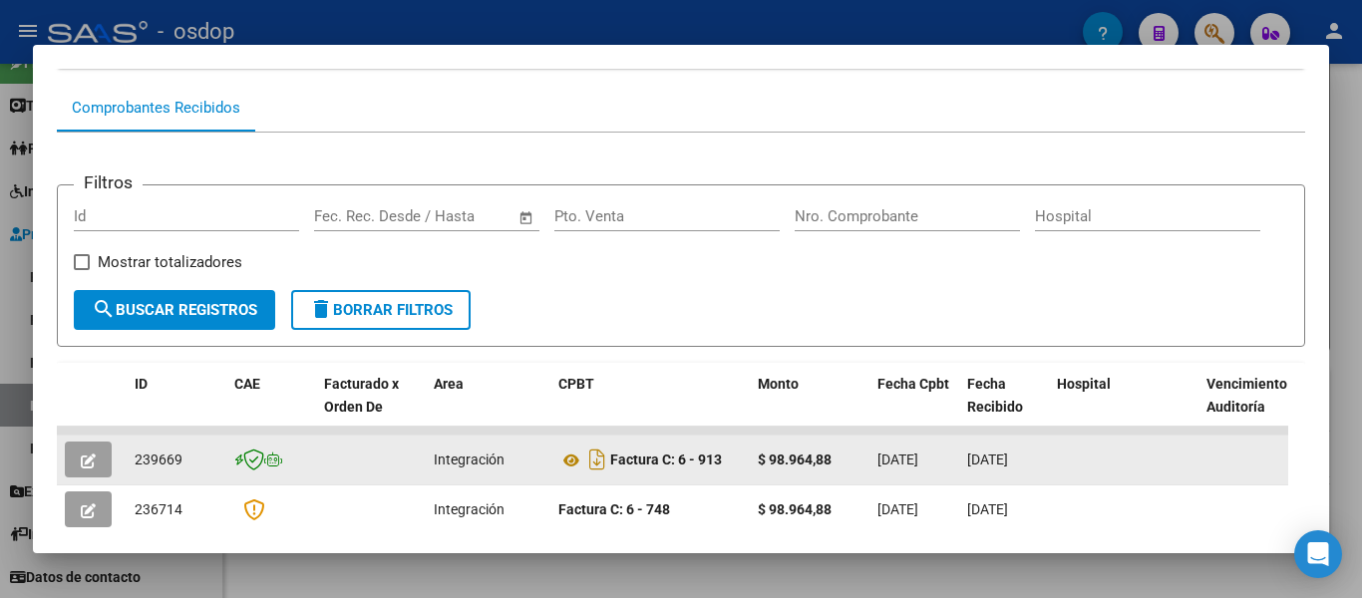
click at [142, 468] on span "239669" at bounding box center [159, 460] width 48 height 16
click at [143, 468] on span "239669" at bounding box center [159, 460] width 48 height 16
copy span "239669"
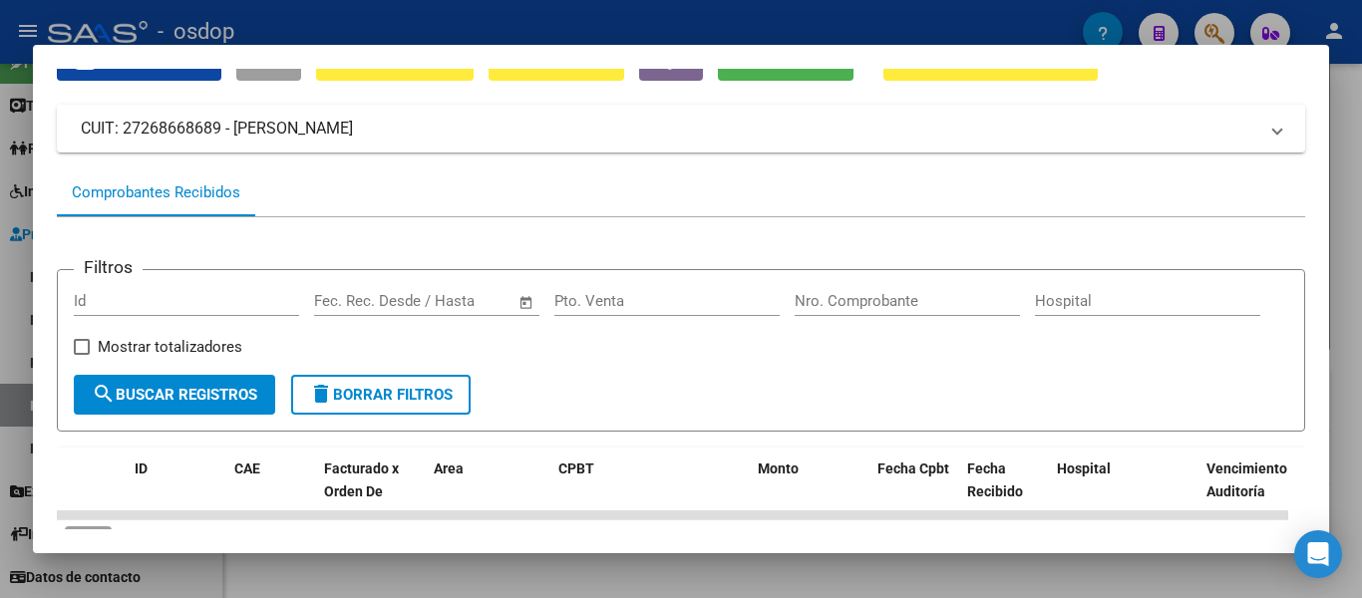
scroll to position [0, 0]
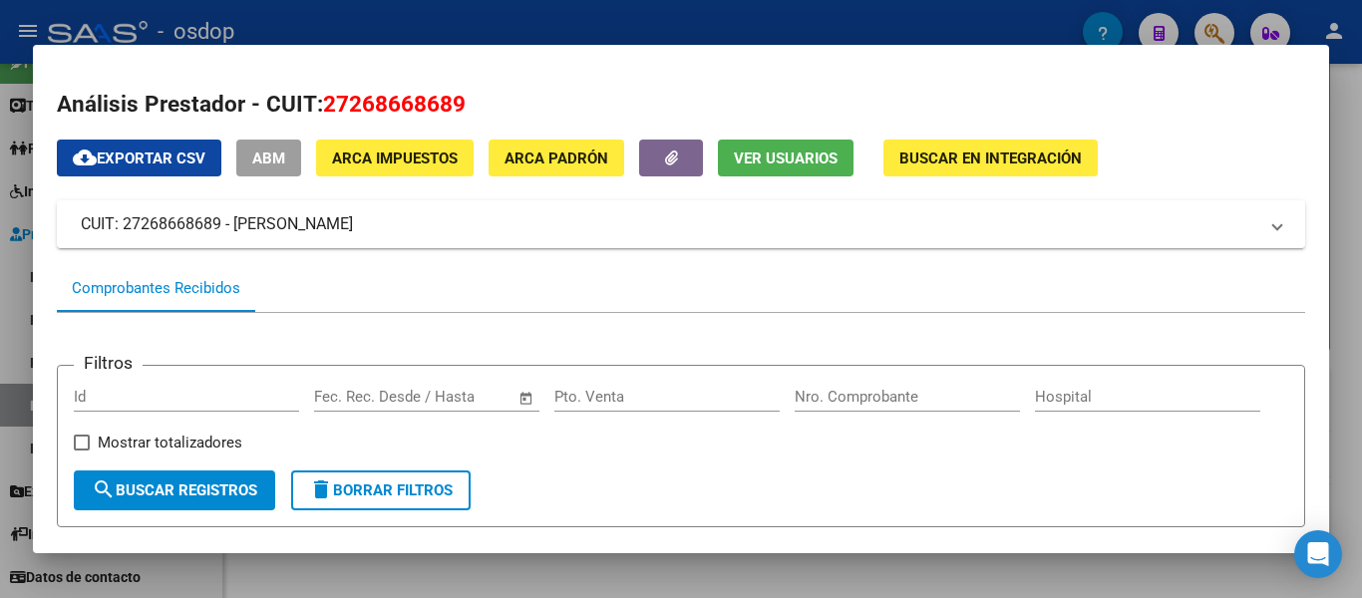
click at [387, 485] on button "delete Borrar Filtros" at bounding box center [381, 491] width 180 height 40
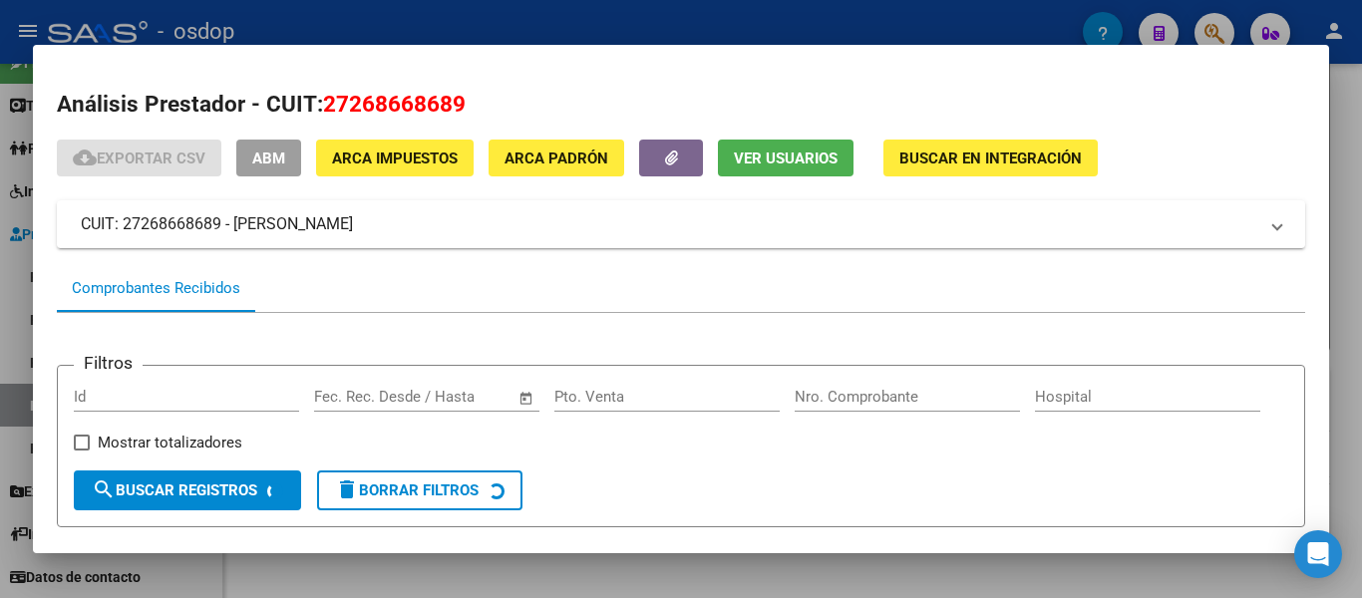
click at [0, 314] on div at bounding box center [681, 299] width 1362 height 598
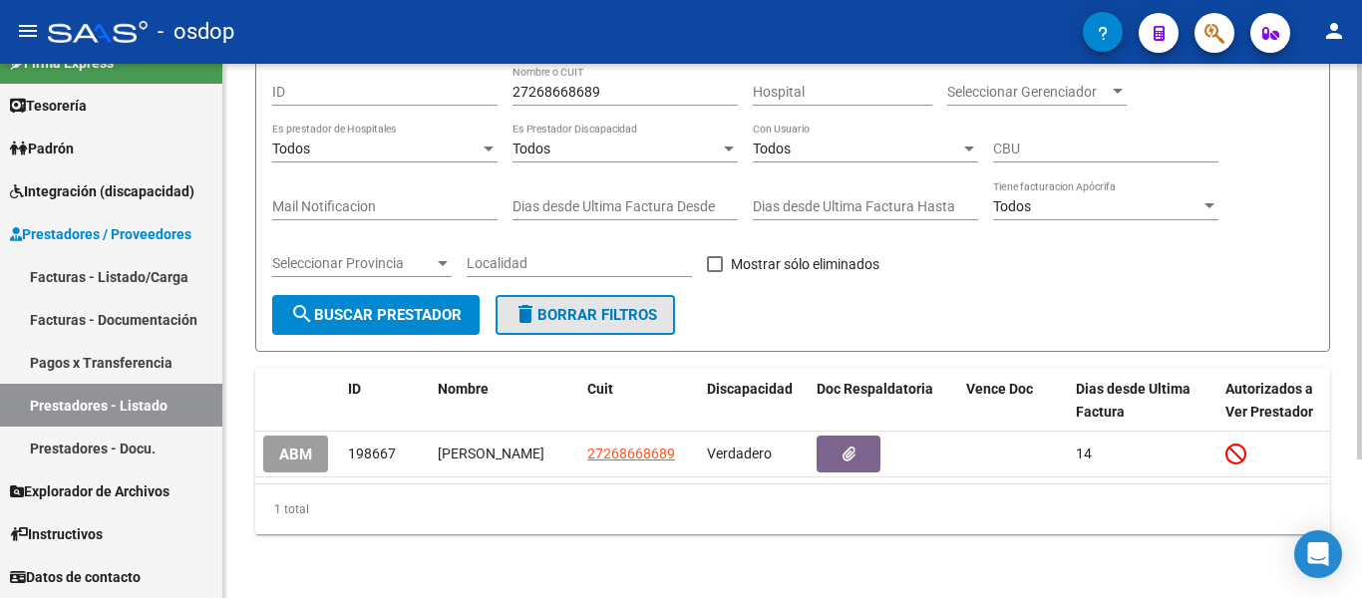
click at [592, 306] on span "delete Borrar Filtros" at bounding box center [586, 315] width 144 height 18
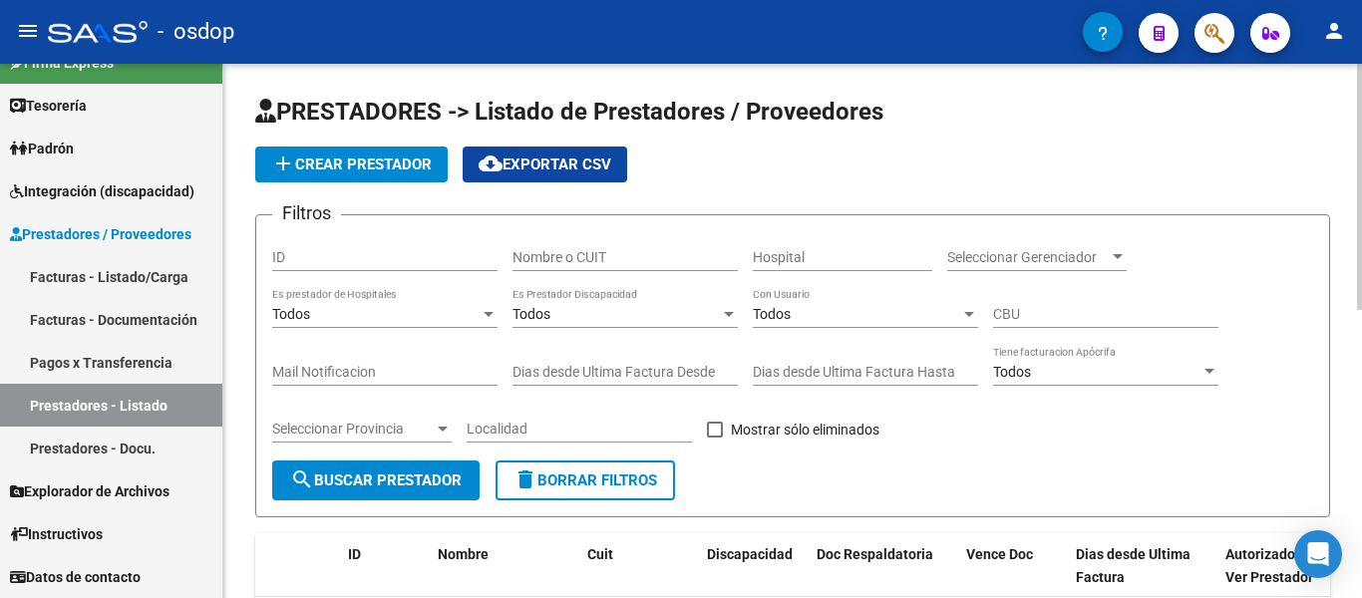
click at [601, 254] on input "Nombre o CUIT" at bounding box center [625, 257] width 225 height 17
paste input "23949056694"
type input "23949056694"
click at [380, 486] on span "search Buscar Prestador" at bounding box center [376, 481] width 172 height 18
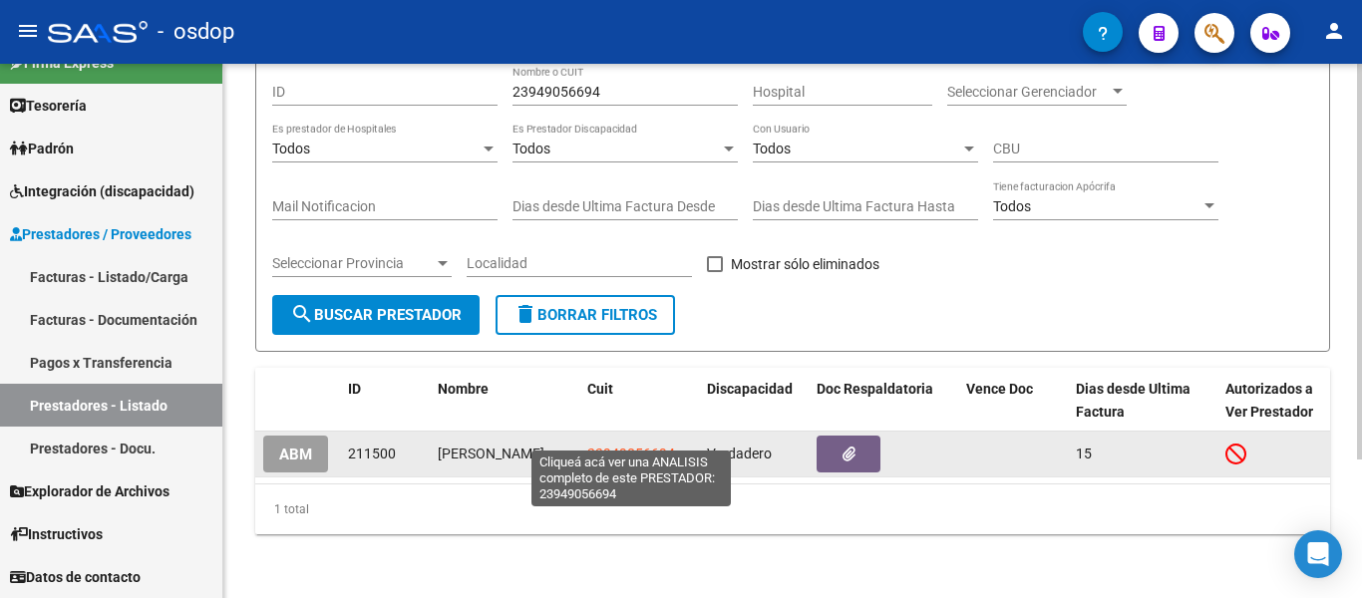
click at [641, 446] on span "23949056694" at bounding box center [631, 454] width 88 height 16
type textarea "23949056694"
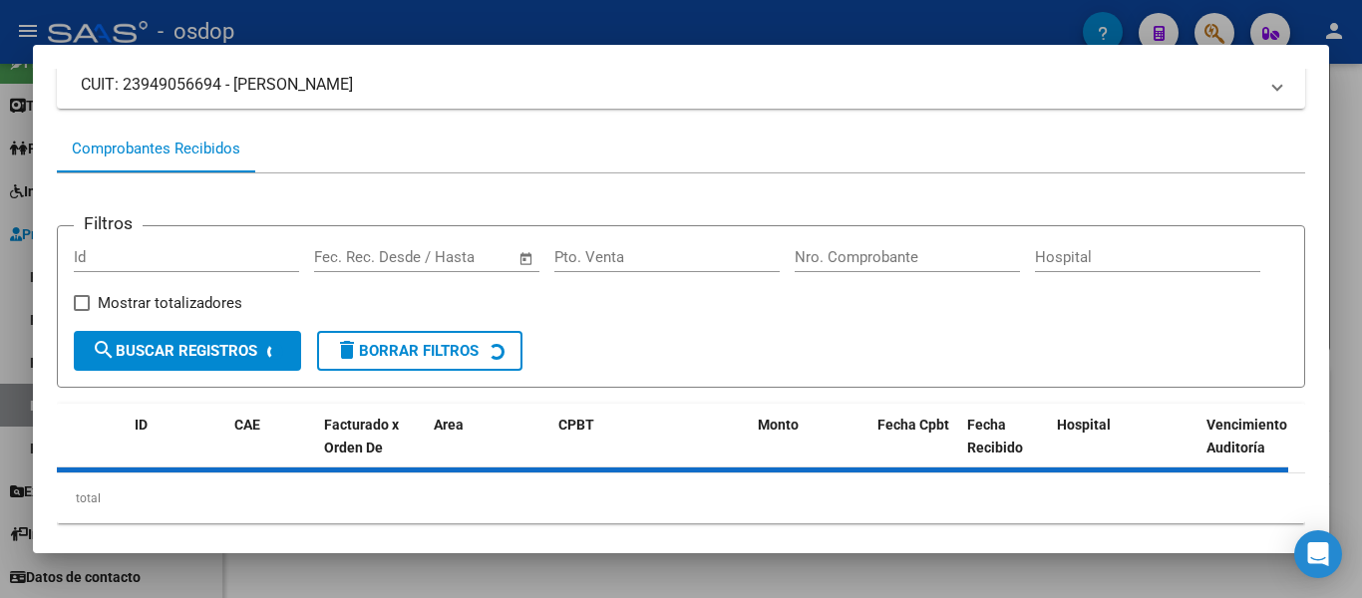
scroll to position [181, 0]
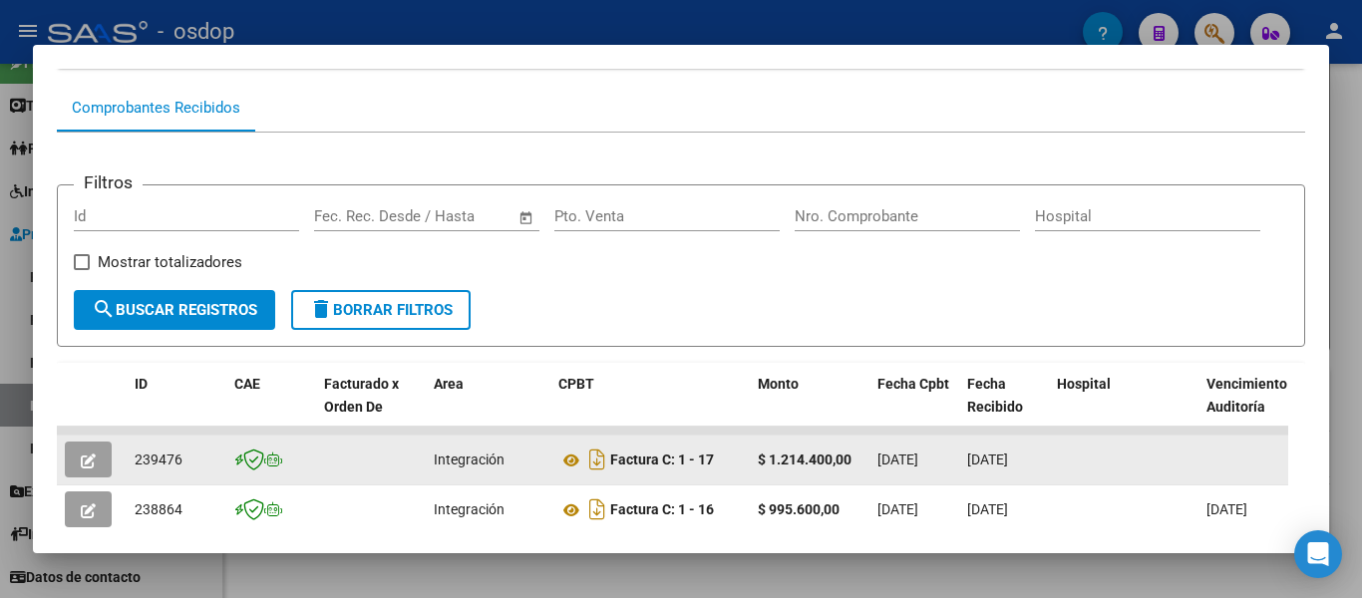
click at [157, 468] on span "239476" at bounding box center [159, 460] width 48 height 16
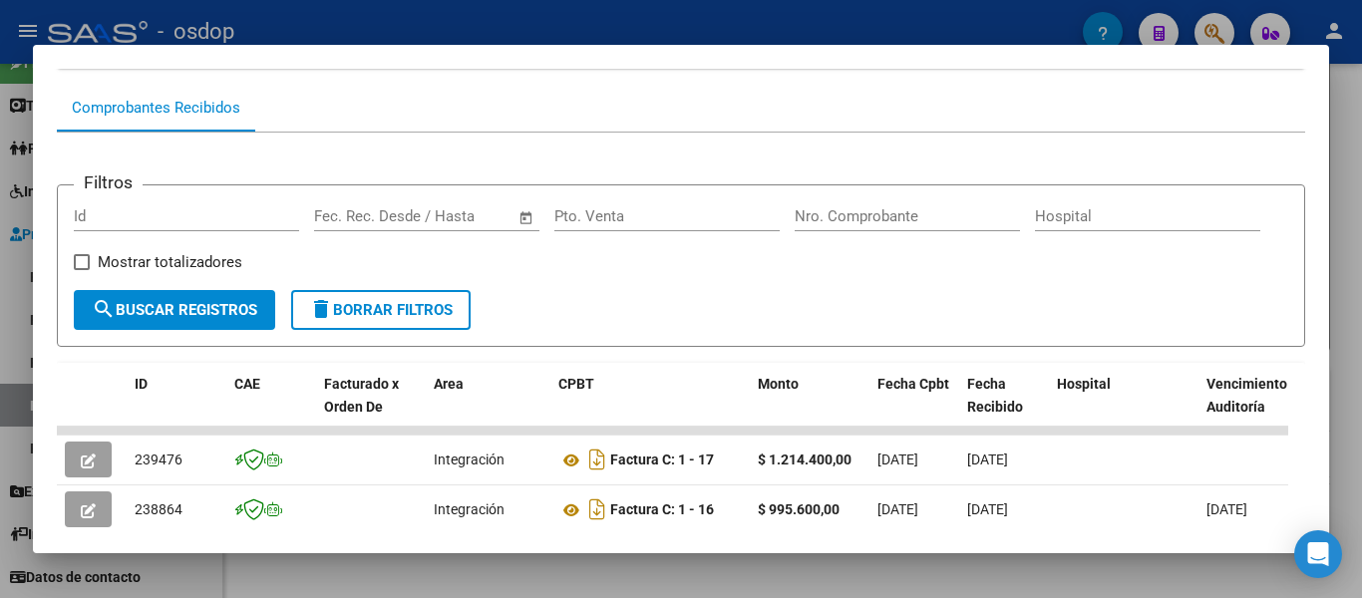
copy span "239476"
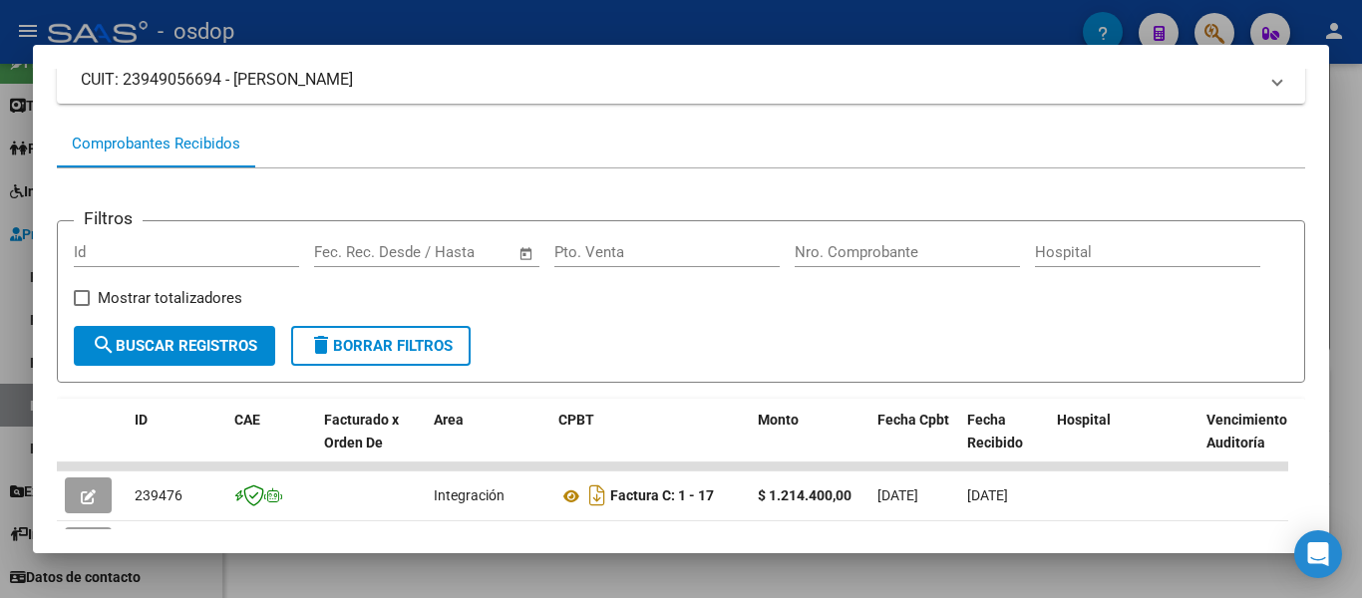
scroll to position [81, 0]
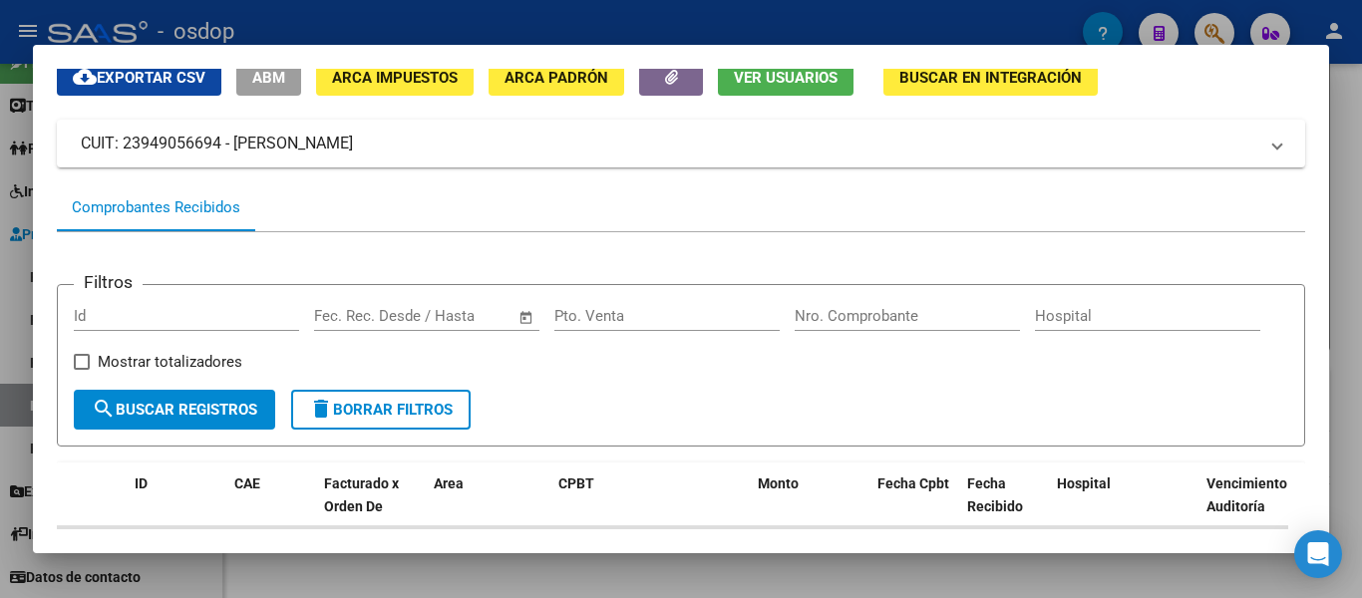
click at [351, 415] on span "delete Borrar Filtros" at bounding box center [381, 410] width 144 height 18
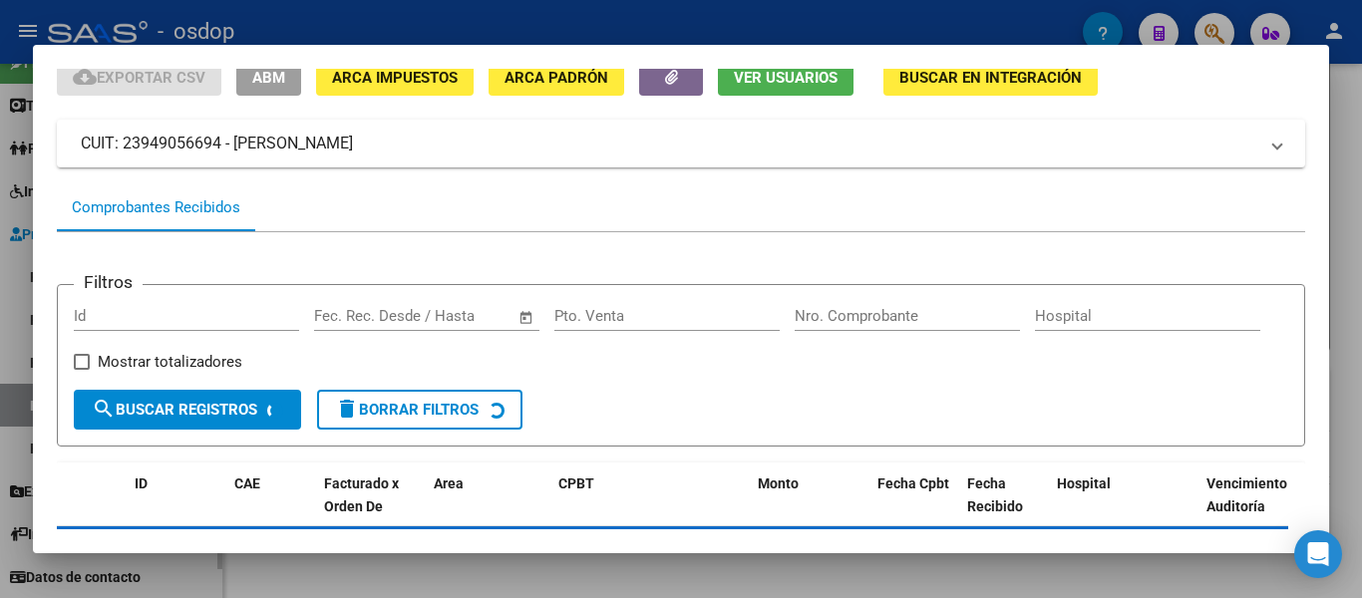
drag, startPoint x: 0, startPoint y: 303, endPoint x: 0, endPoint y: 278, distance: 24.9
click at [0, 304] on div at bounding box center [681, 299] width 1362 height 598
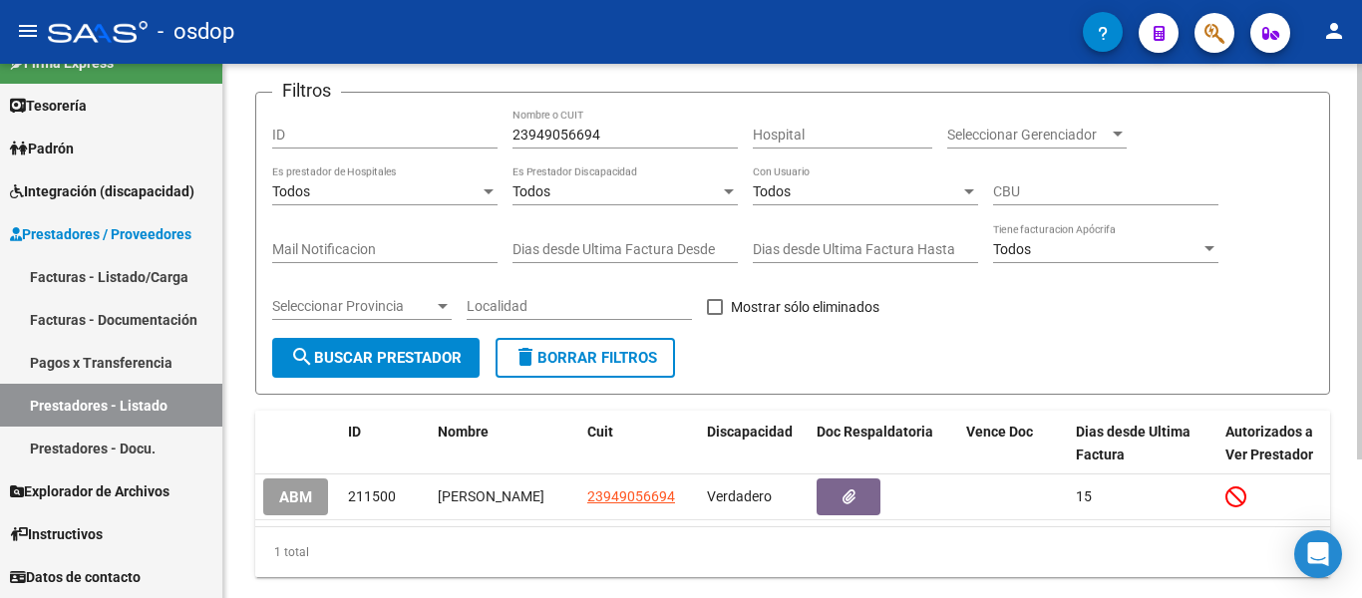
scroll to position [87, 0]
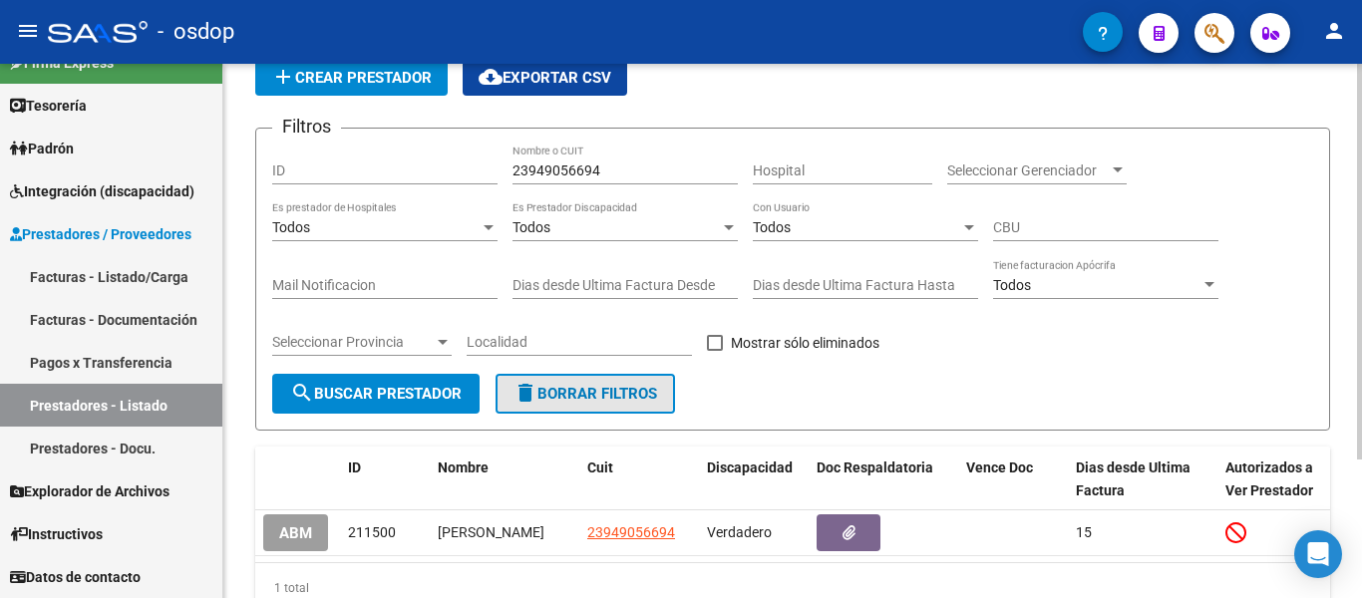
click at [622, 406] on button "delete Borrar Filtros" at bounding box center [586, 394] width 180 height 40
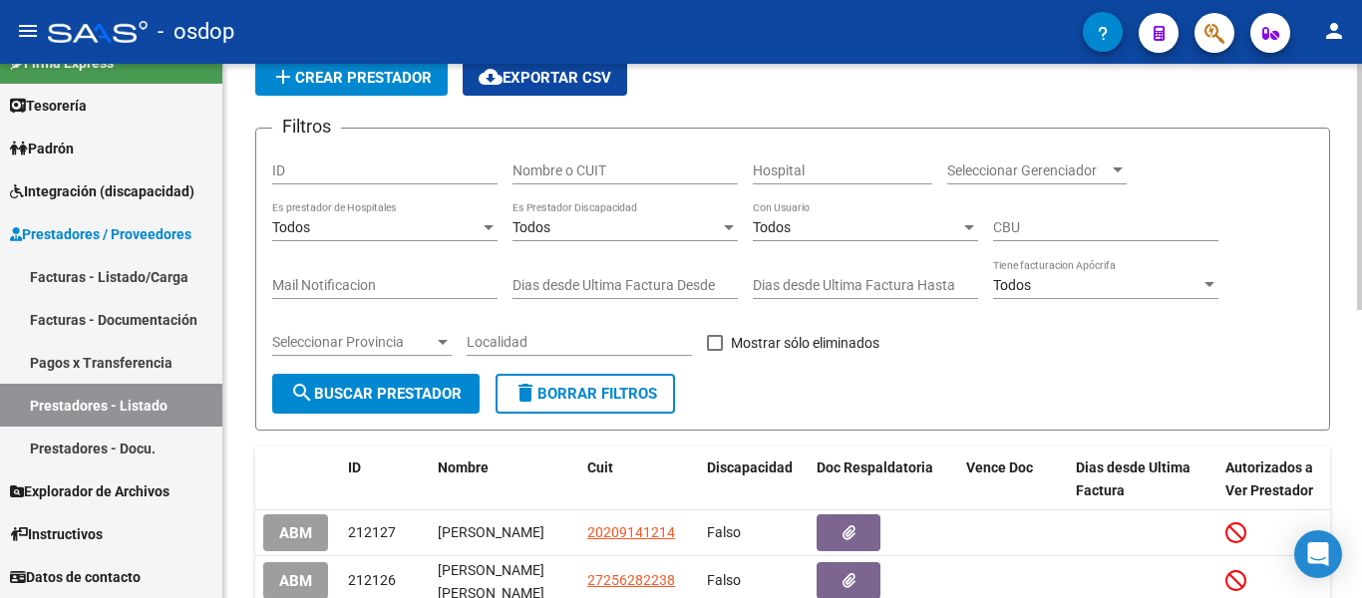
scroll to position [0, 0]
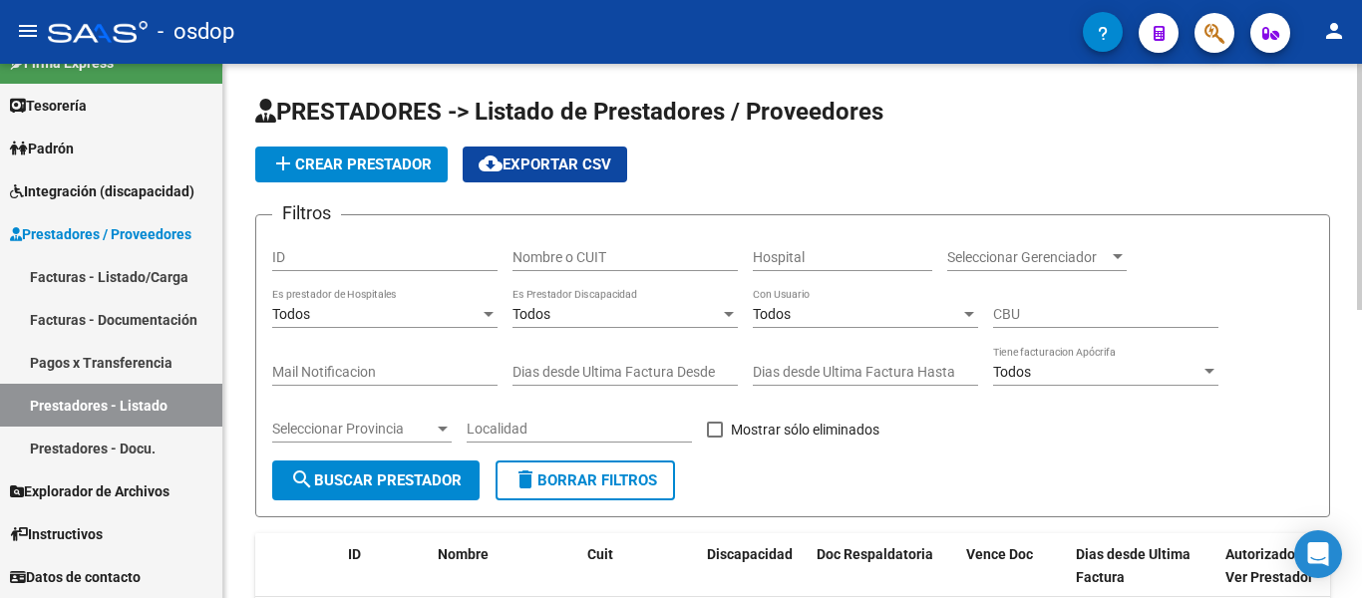
click at [564, 251] on input "Nombre o CUIT" at bounding box center [625, 257] width 225 height 17
paste input "27320914952"
type input "27320914952"
click at [419, 465] on button "search Buscar Prestador" at bounding box center [375, 481] width 207 height 40
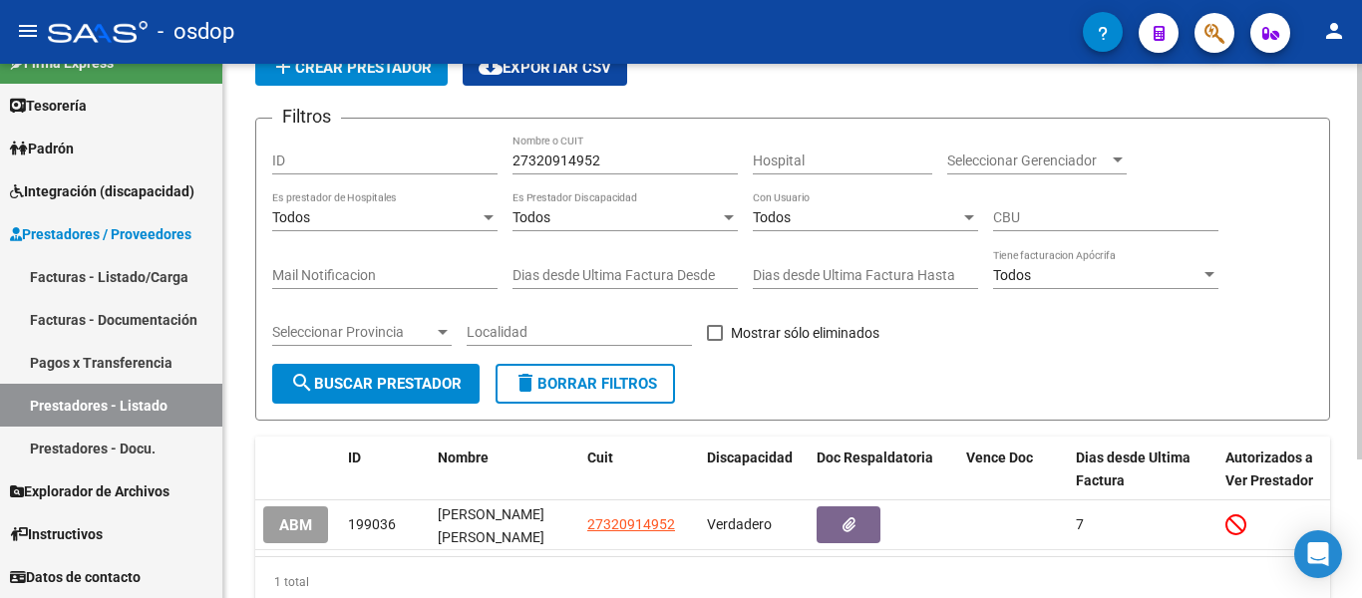
scroll to position [187, 0]
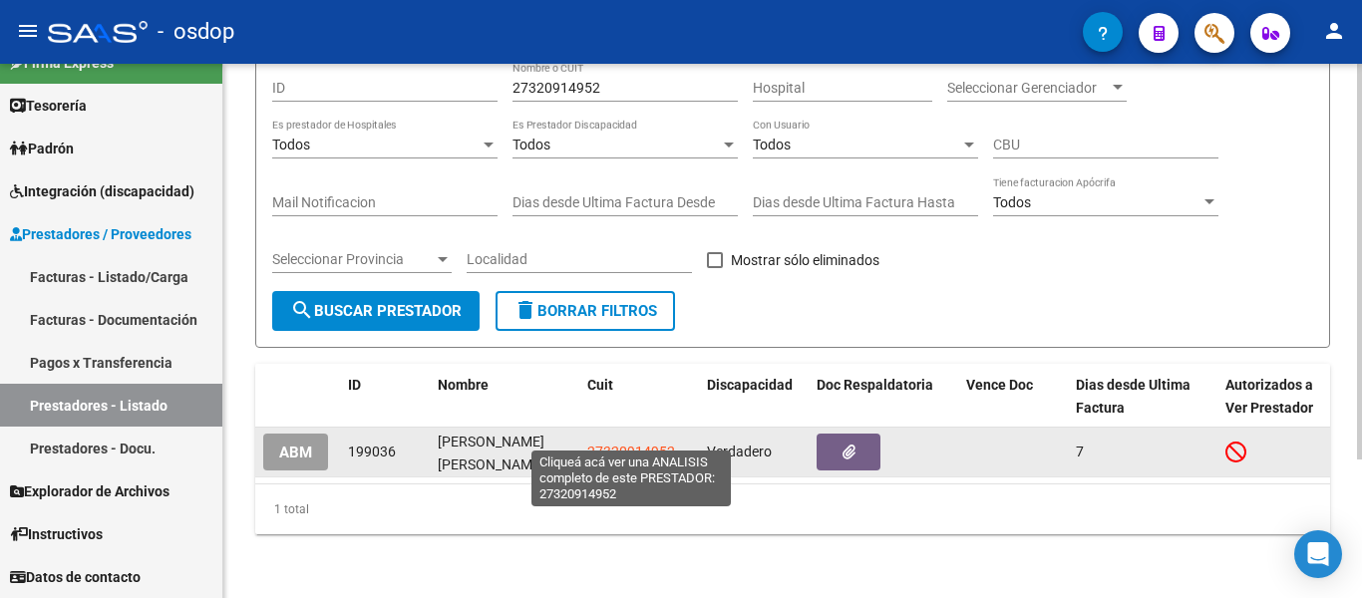
click at [630, 444] on span "27320914952" at bounding box center [631, 452] width 88 height 16
type textarea "27320914952"
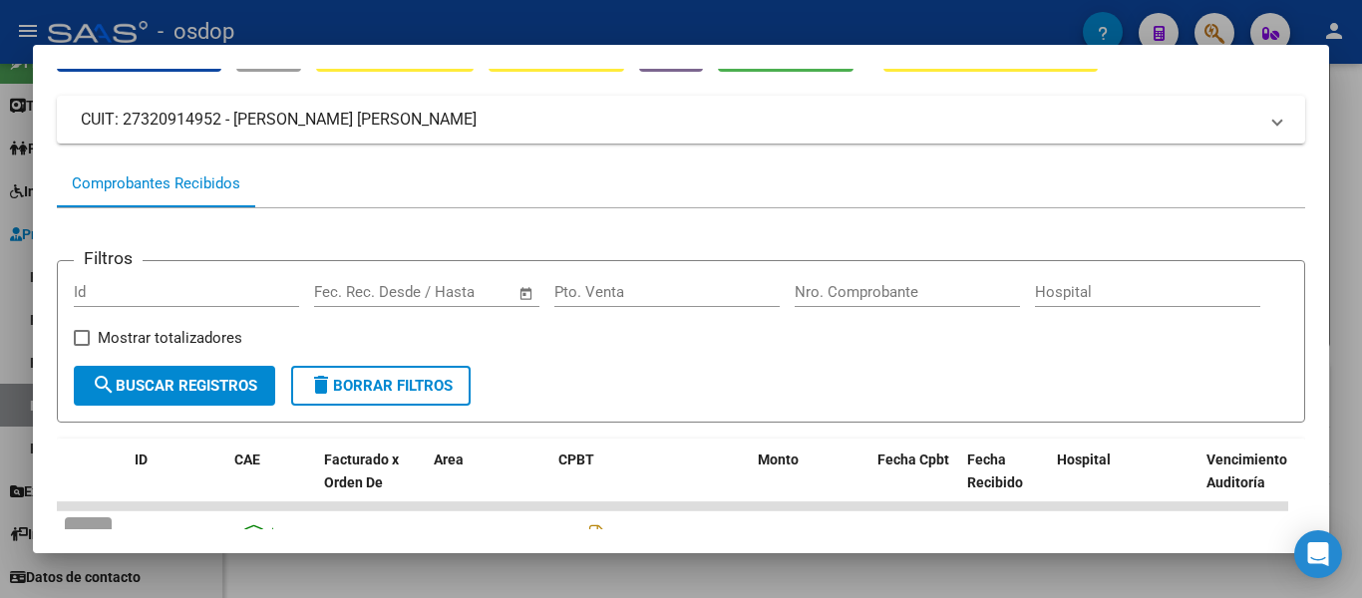
scroll to position [100, 0]
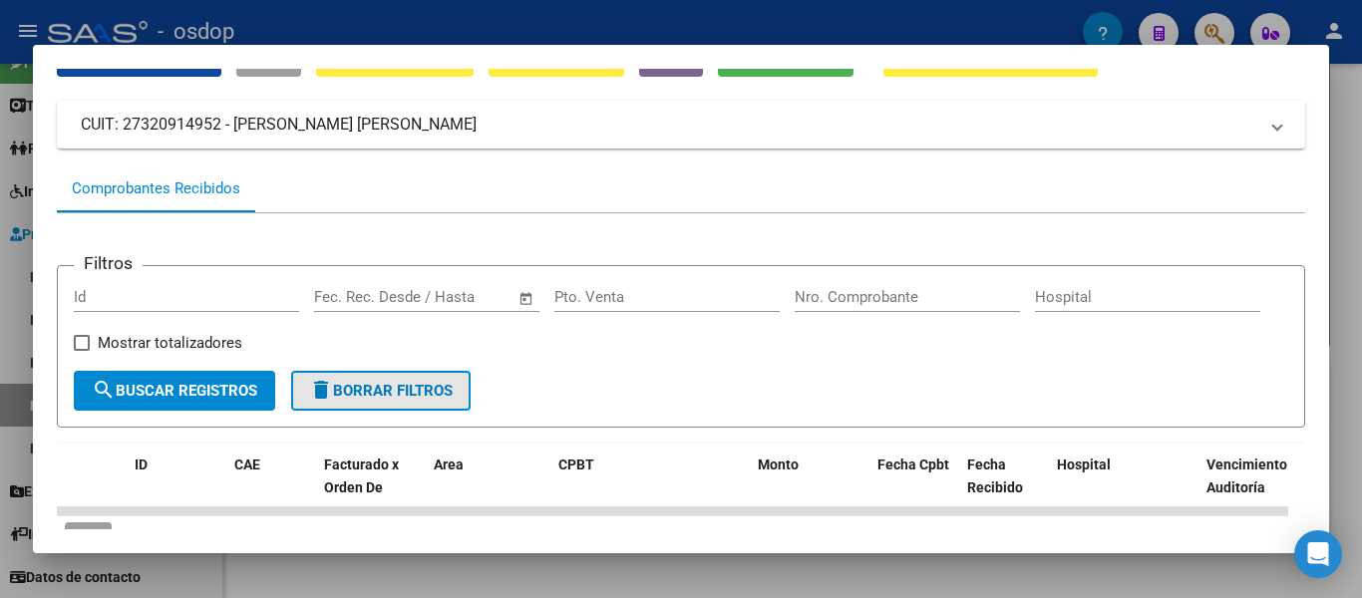
click at [348, 390] on span "delete Borrar Filtros" at bounding box center [381, 391] width 144 height 18
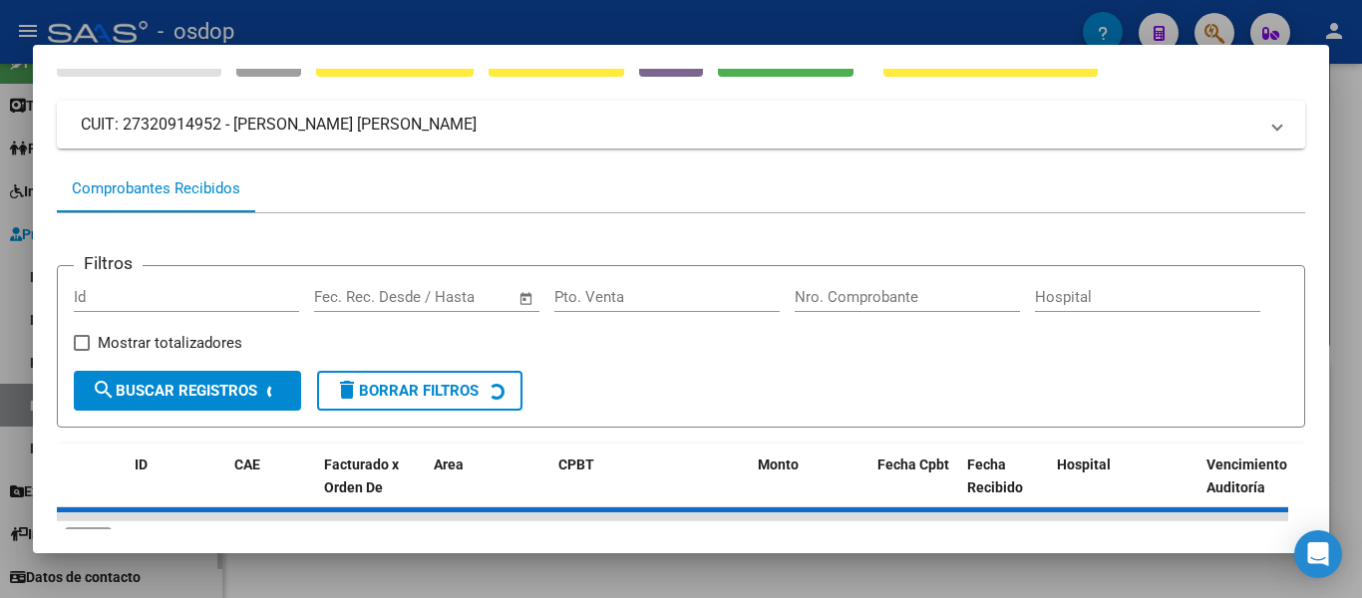
click at [0, 232] on div at bounding box center [681, 299] width 1362 height 598
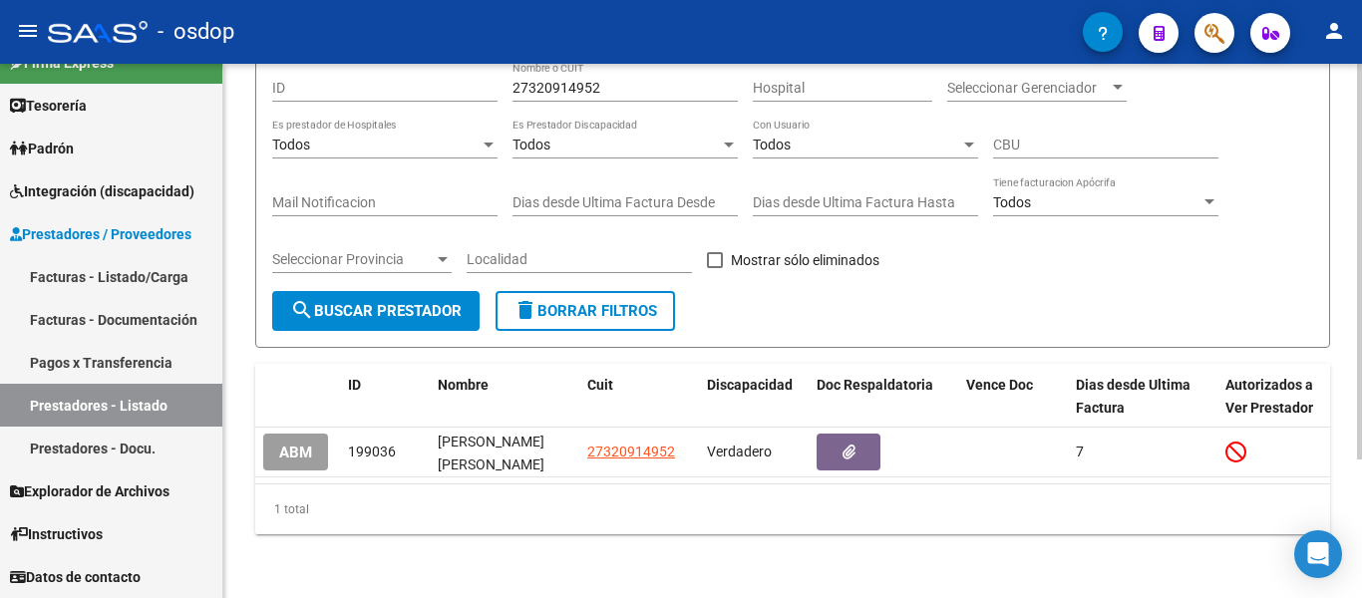
scroll to position [0, 0]
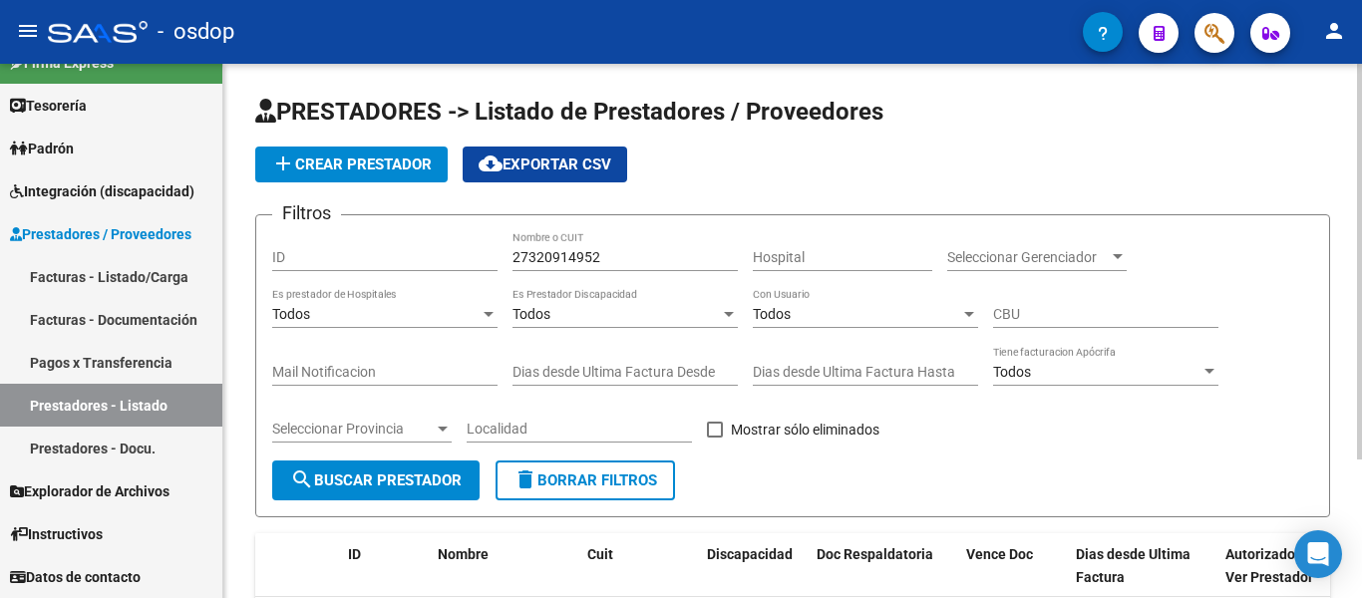
click at [643, 479] on span "delete Borrar Filtros" at bounding box center [586, 481] width 144 height 18
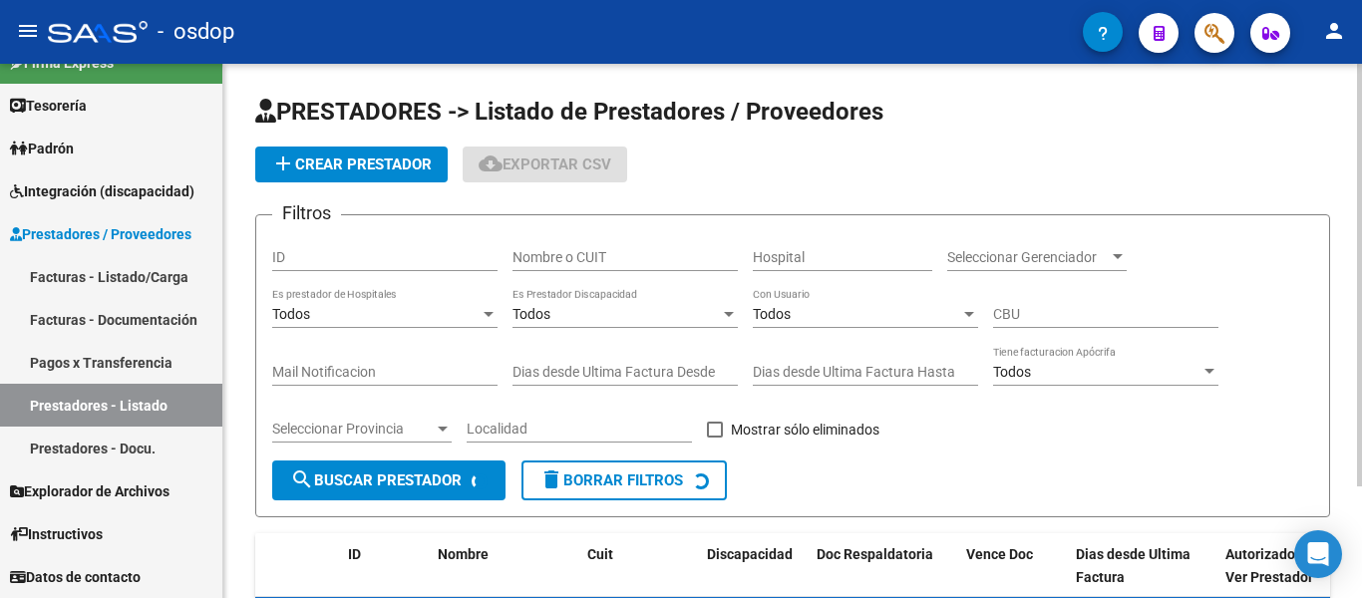
click at [591, 262] on input "Nombre o CUIT" at bounding box center [625, 257] width 225 height 17
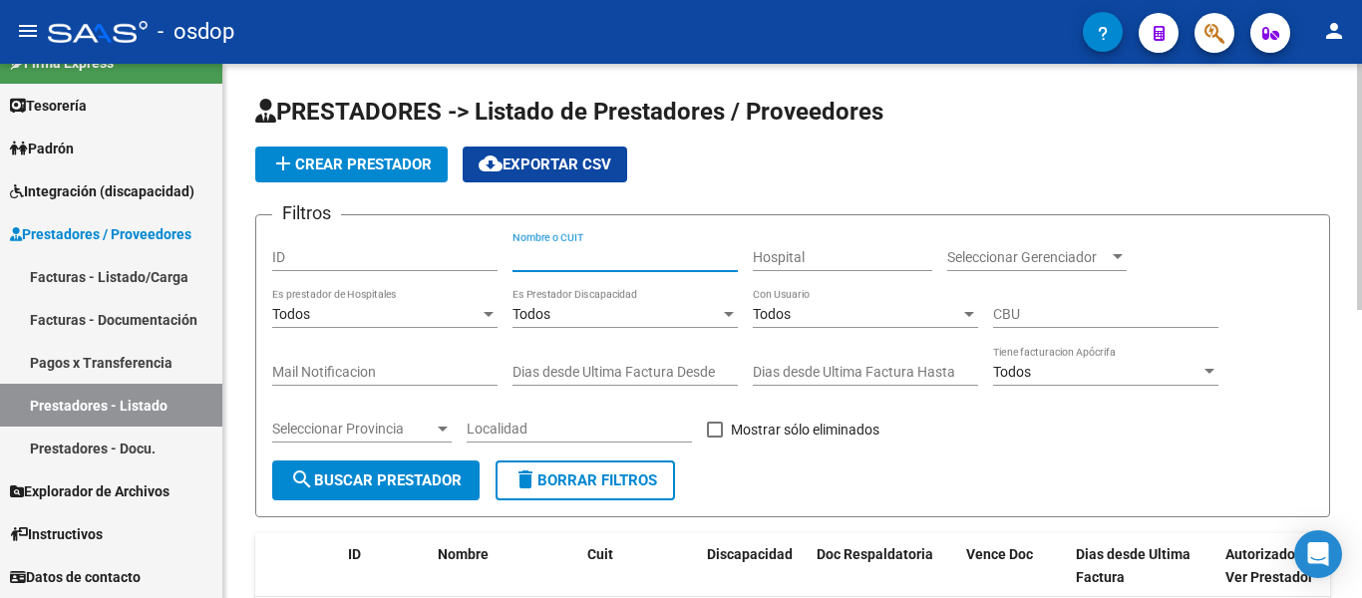
paste input "27283415894"
type input "27283415894"
click at [420, 467] on button "search Buscar Prestador" at bounding box center [375, 481] width 207 height 40
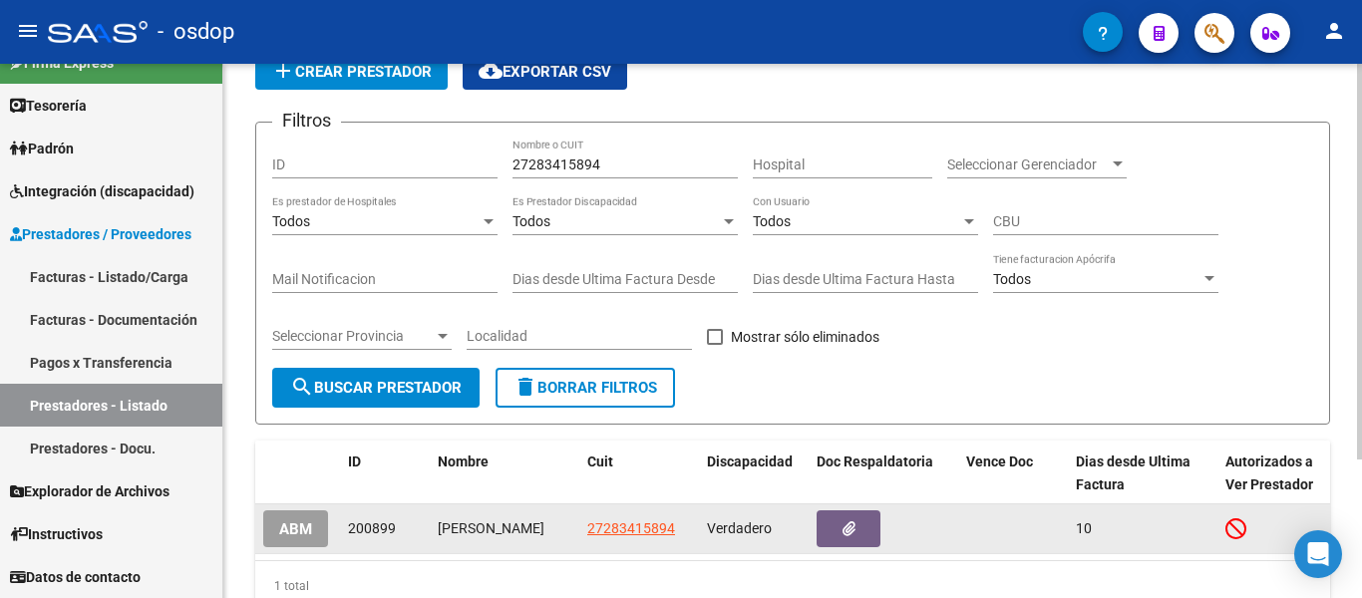
scroll to position [187, 0]
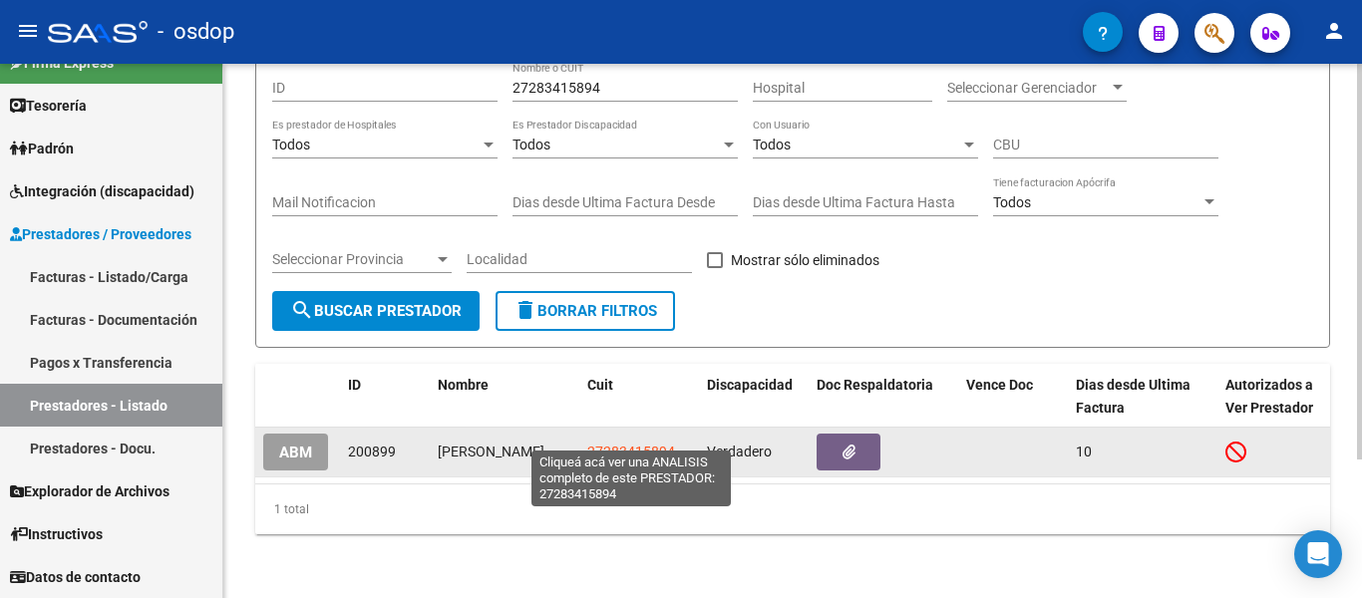
click at [650, 444] on span "27283415894" at bounding box center [631, 452] width 88 height 16
type textarea "27283415894"
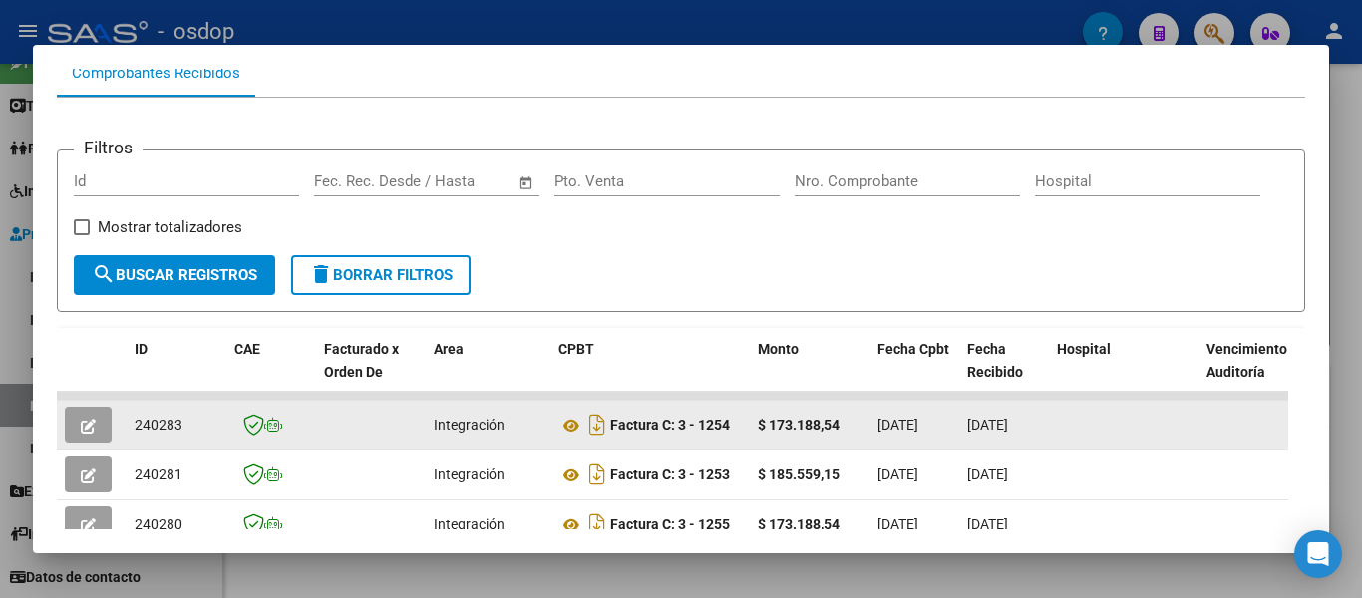
scroll to position [299, 0]
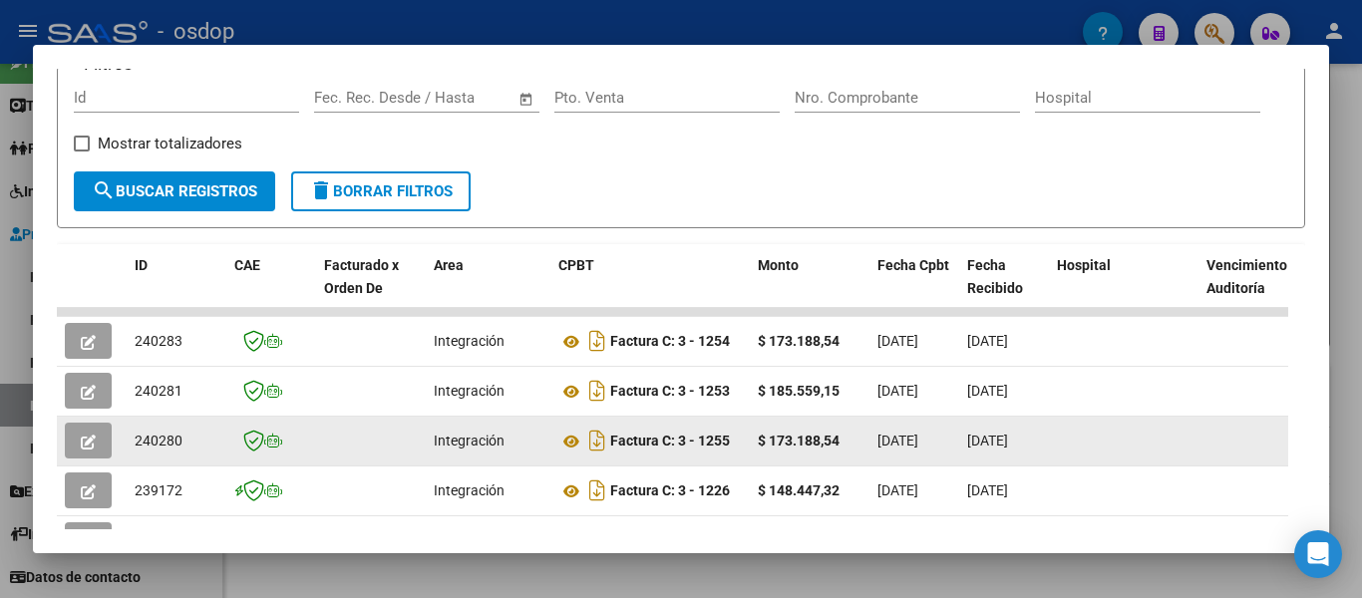
click at [147, 449] on span "240280" at bounding box center [159, 441] width 48 height 16
copy span "240280"
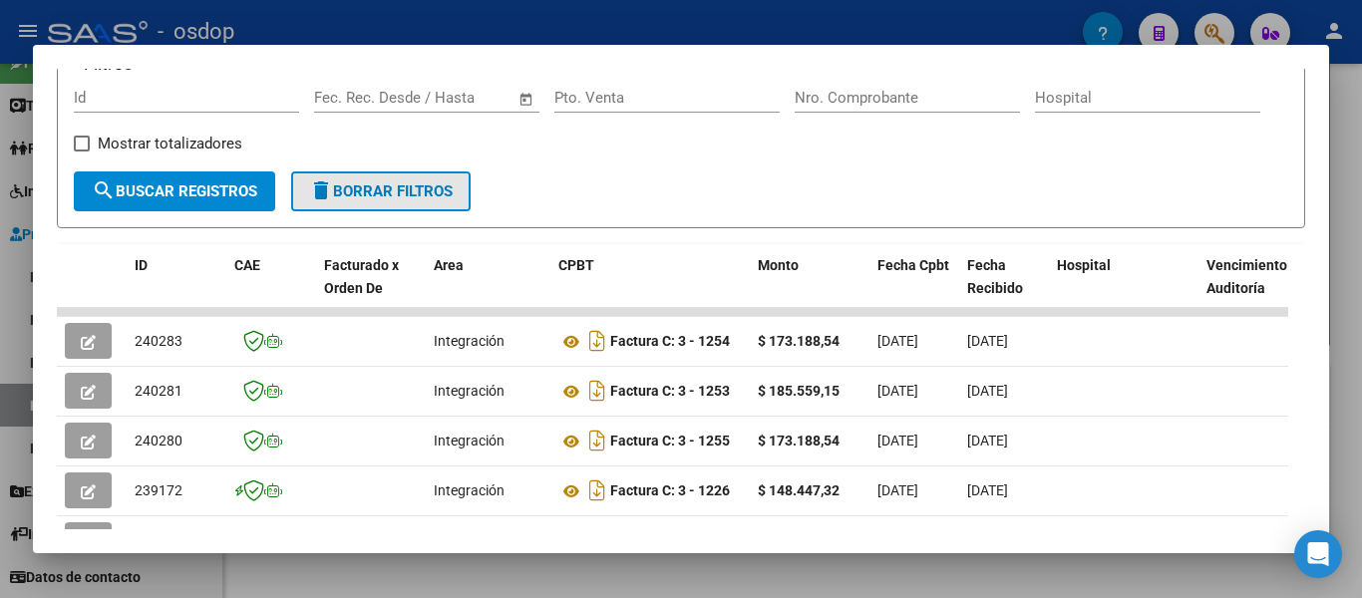
click at [388, 192] on span "delete Borrar Filtros" at bounding box center [381, 192] width 144 height 18
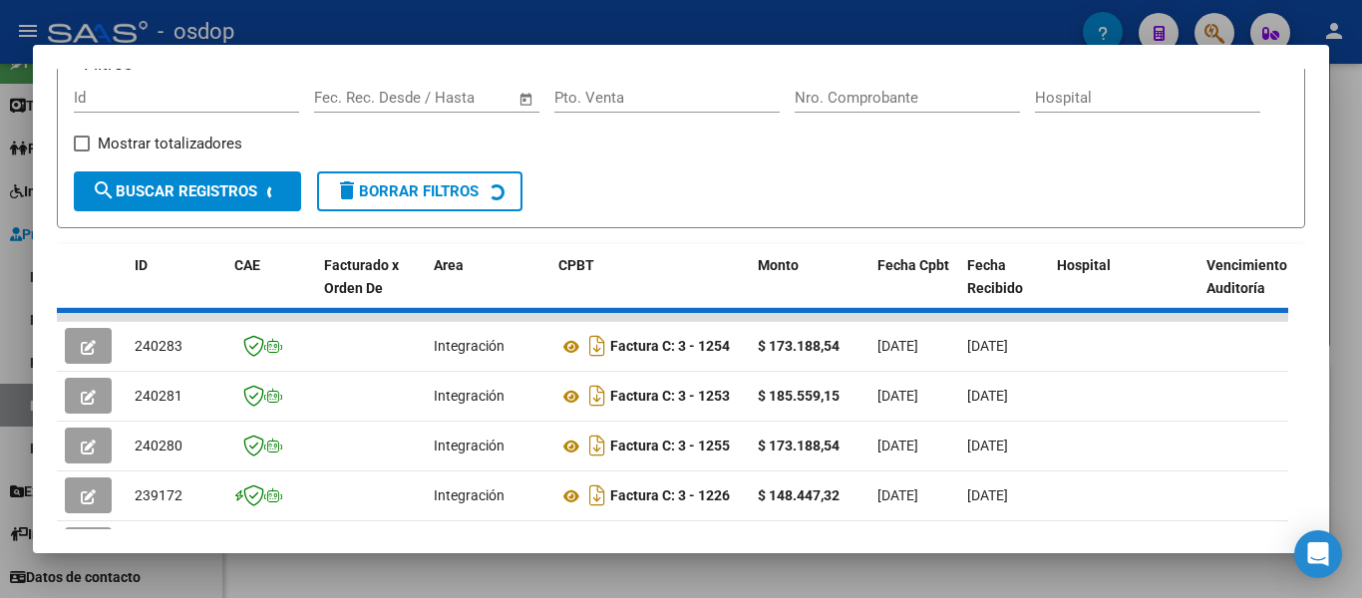
click at [0, 284] on div at bounding box center [681, 299] width 1362 height 598
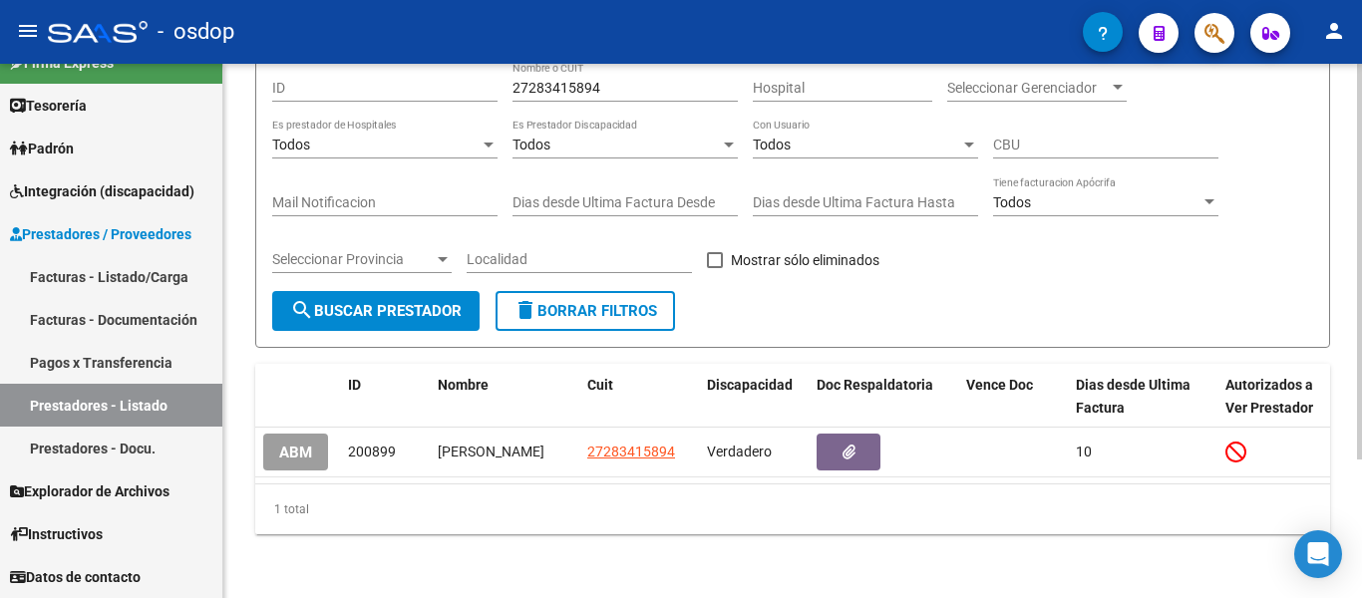
scroll to position [0, 0]
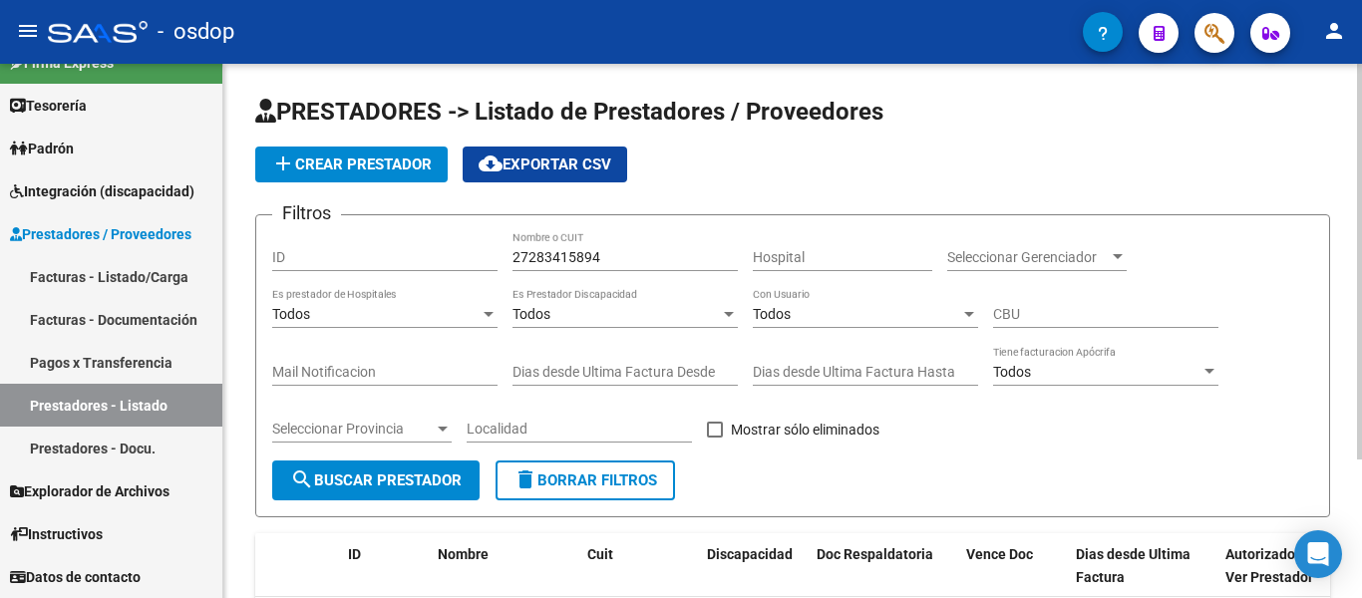
click at [608, 487] on span "delete Borrar Filtros" at bounding box center [586, 481] width 144 height 18
click at [545, 249] on input "Nombre o CUIT" at bounding box center [625, 257] width 225 height 17
paste input "27412824348"
type input "27412824348"
click at [428, 483] on span "search Buscar Prestador" at bounding box center [376, 481] width 172 height 18
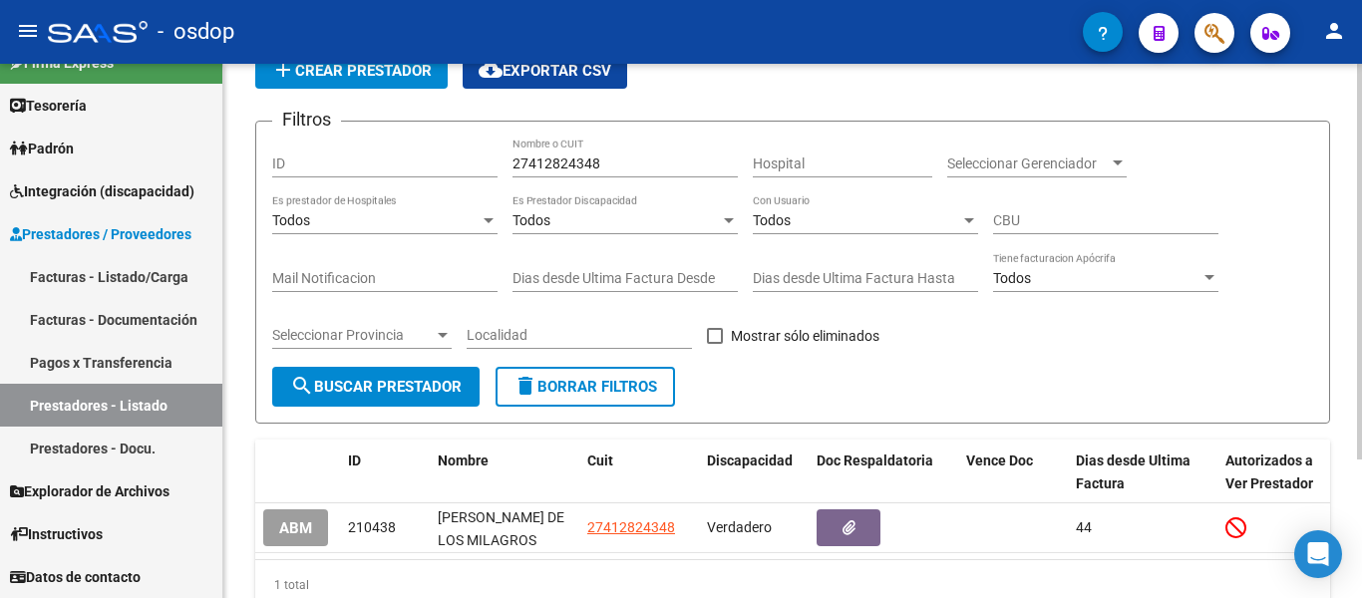
scroll to position [187, 0]
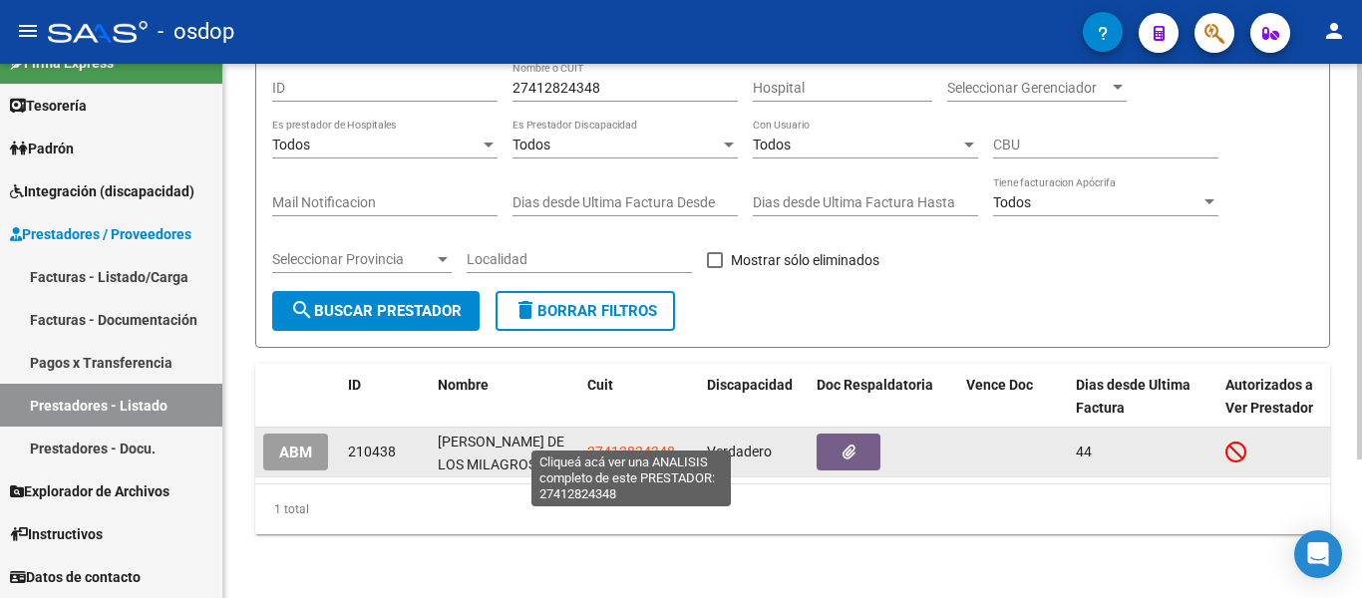
click at [618, 444] on span "27412824348" at bounding box center [631, 452] width 88 height 16
type textarea "27412824348"
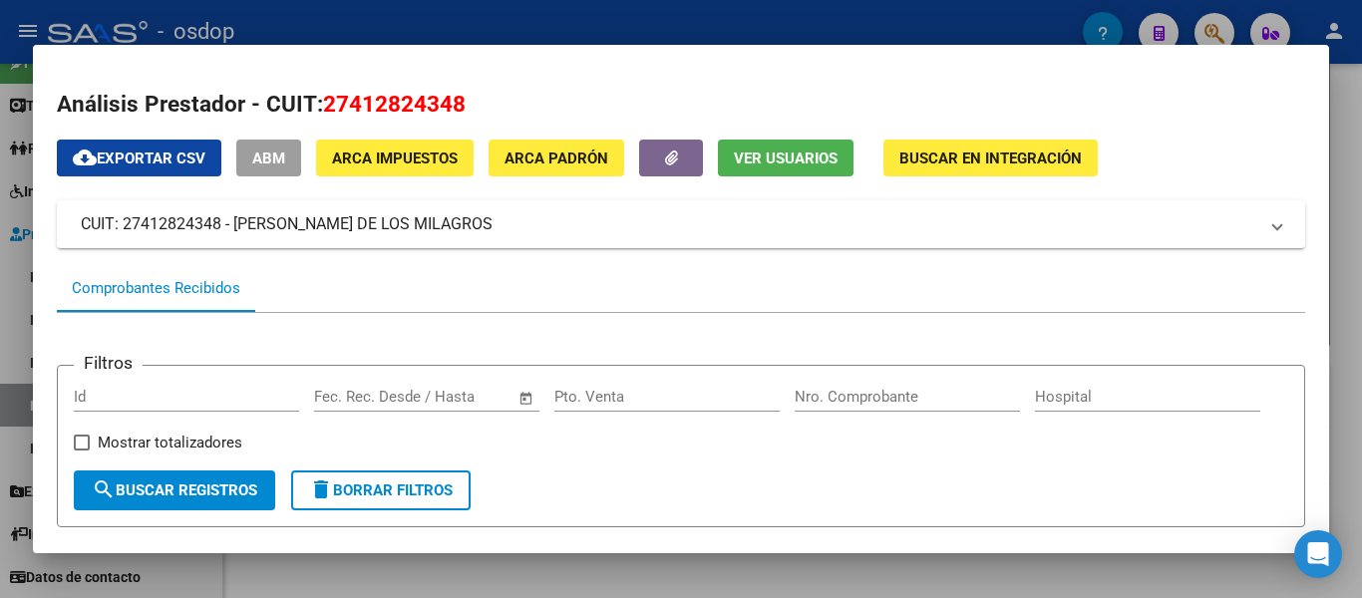
scroll to position [393, 0]
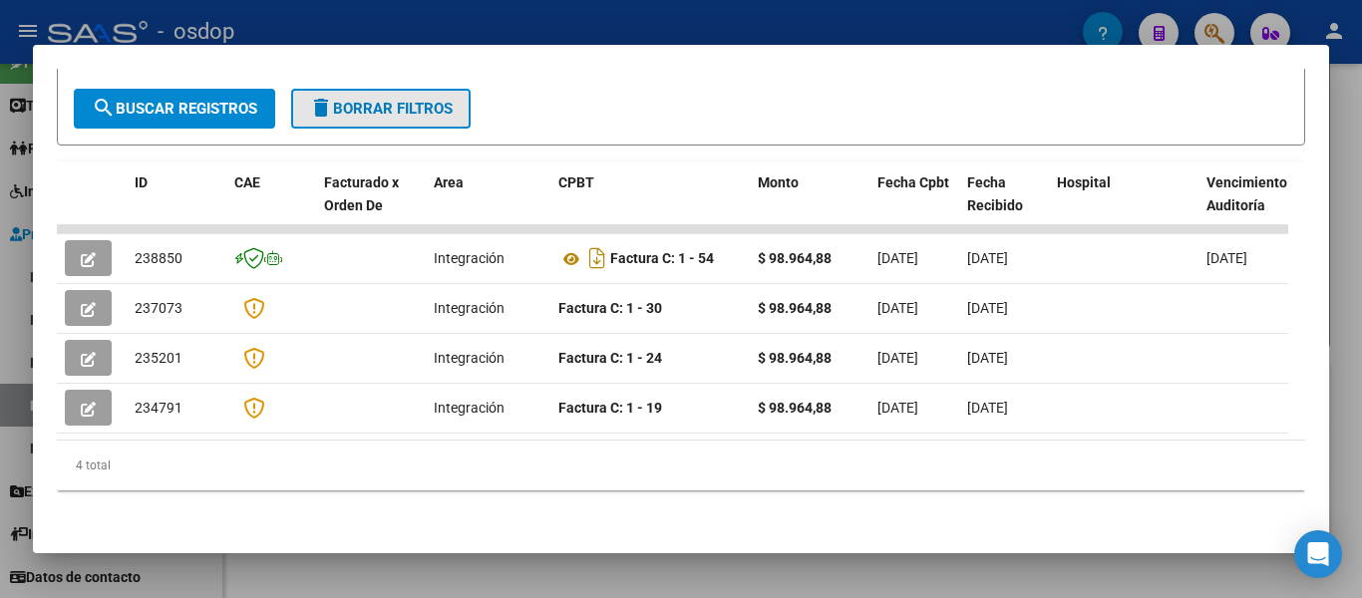
click at [384, 105] on span "delete Borrar Filtros" at bounding box center [381, 109] width 144 height 18
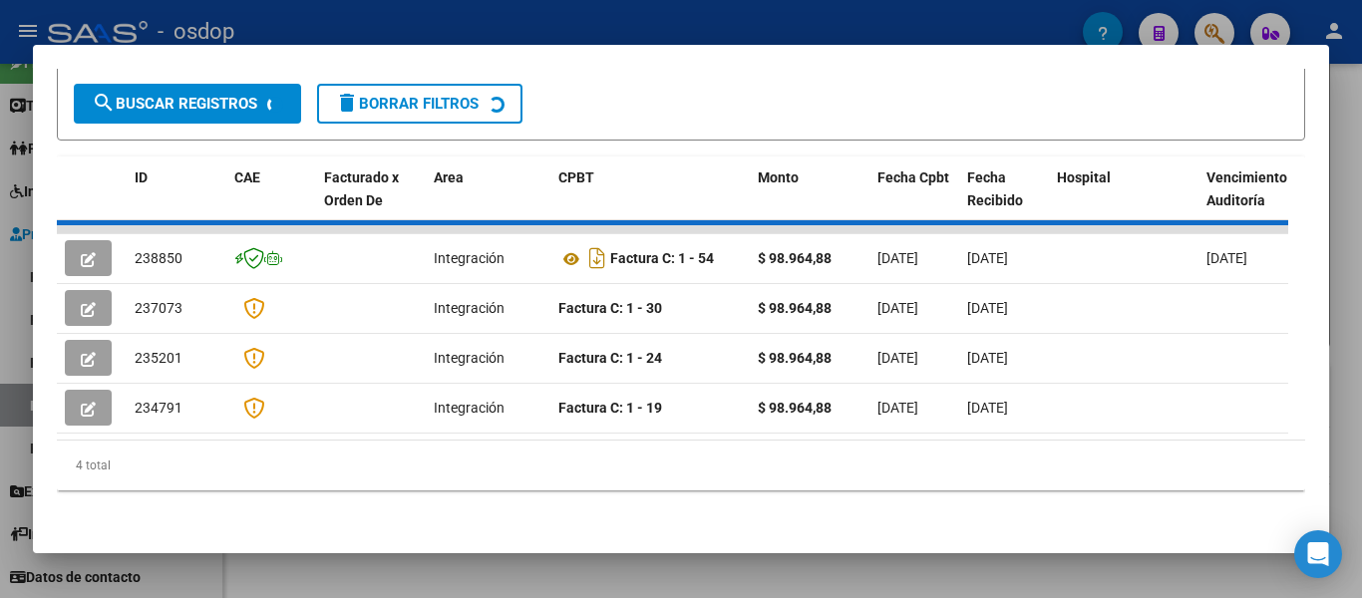
click at [0, 261] on div at bounding box center [681, 299] width 1362 height 598
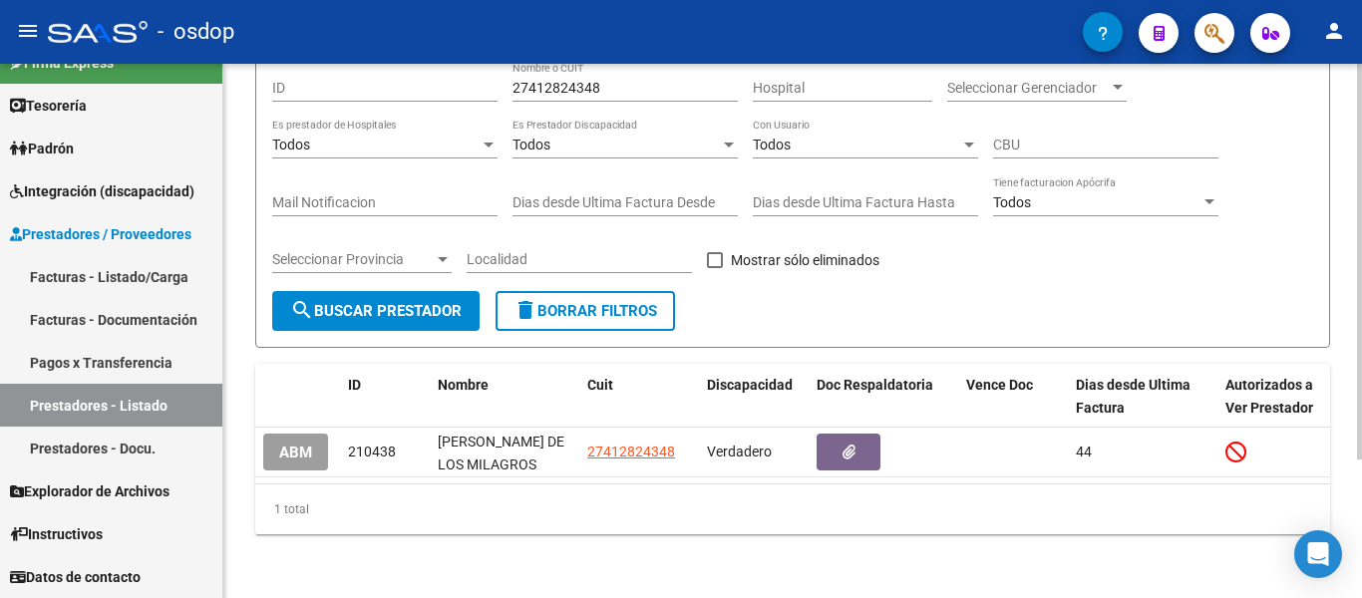
scroll to position [0, 0]
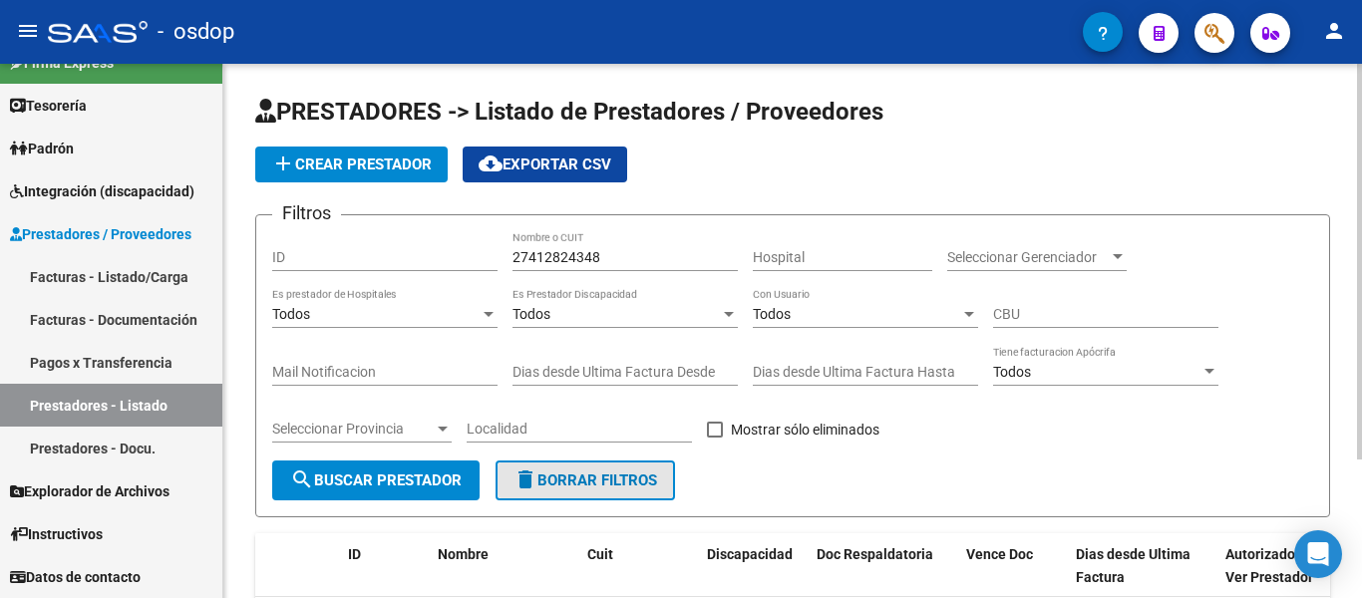
click at [587, 472] on span "delete Borrar Filtros" at bounding box center [586, 481] width 144 height 18
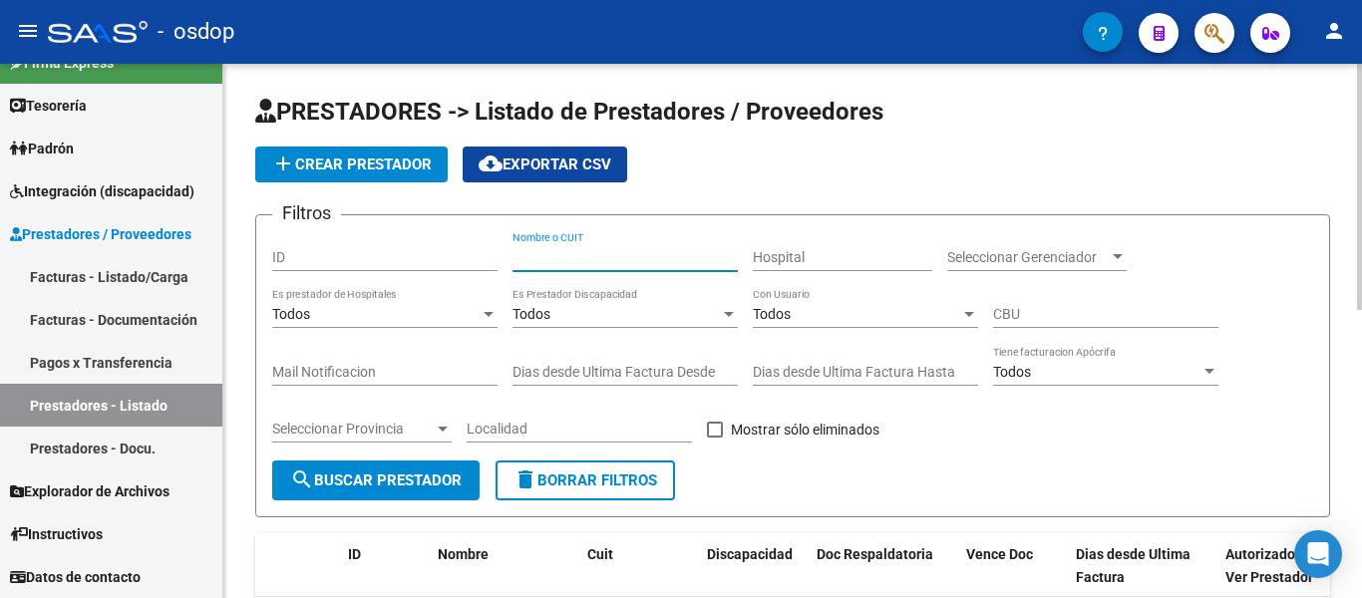
click at [557, 263] on input "Nombre o CUIT" at bounding box center [625, 257] width 225 height 17
paste input "27332712077"
type input "27332712077"
click at [370, 495] on button "search Buscar Prestador" at bounding box center [375, 481] width 207 height 40
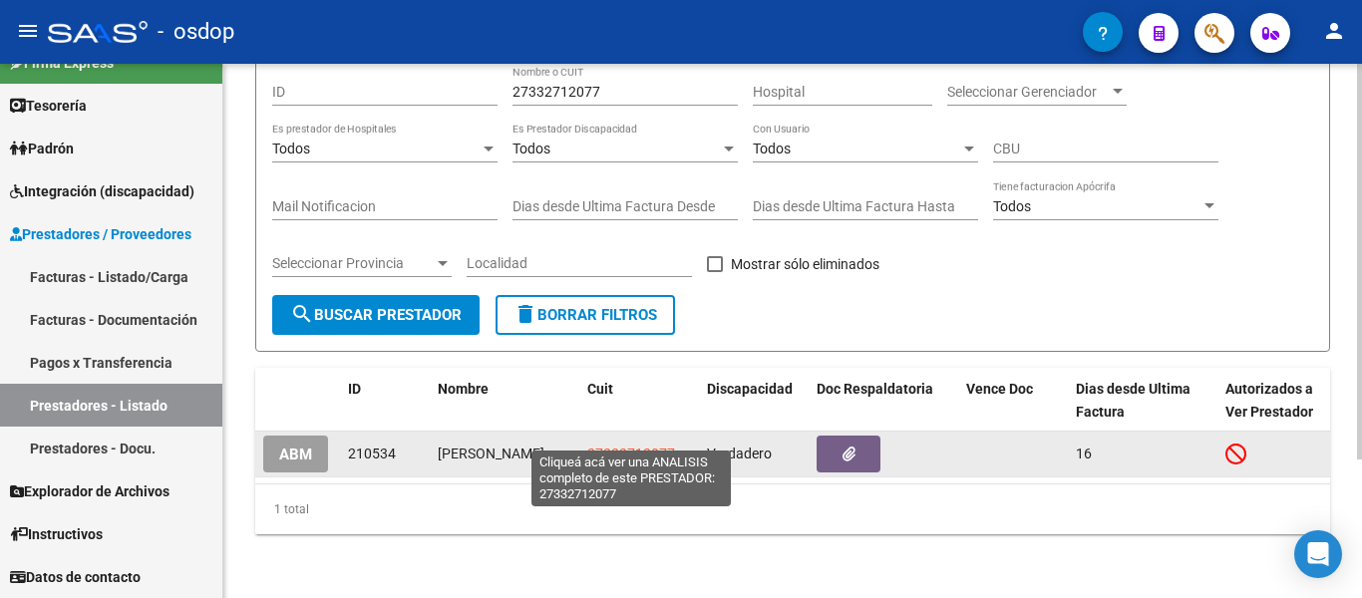
click at [591, 446] on span "27332712077" at bounding box center [631, 454] width 88 height 16
type textarea "27332712077"
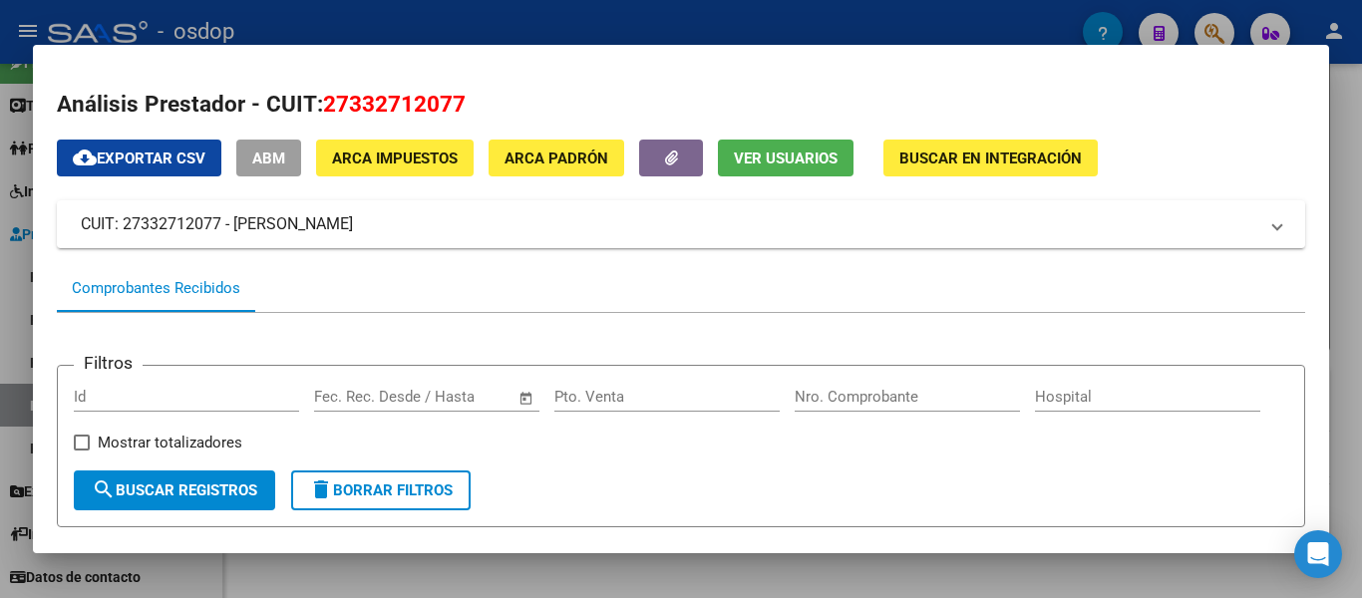
scroll to position [199, 0]
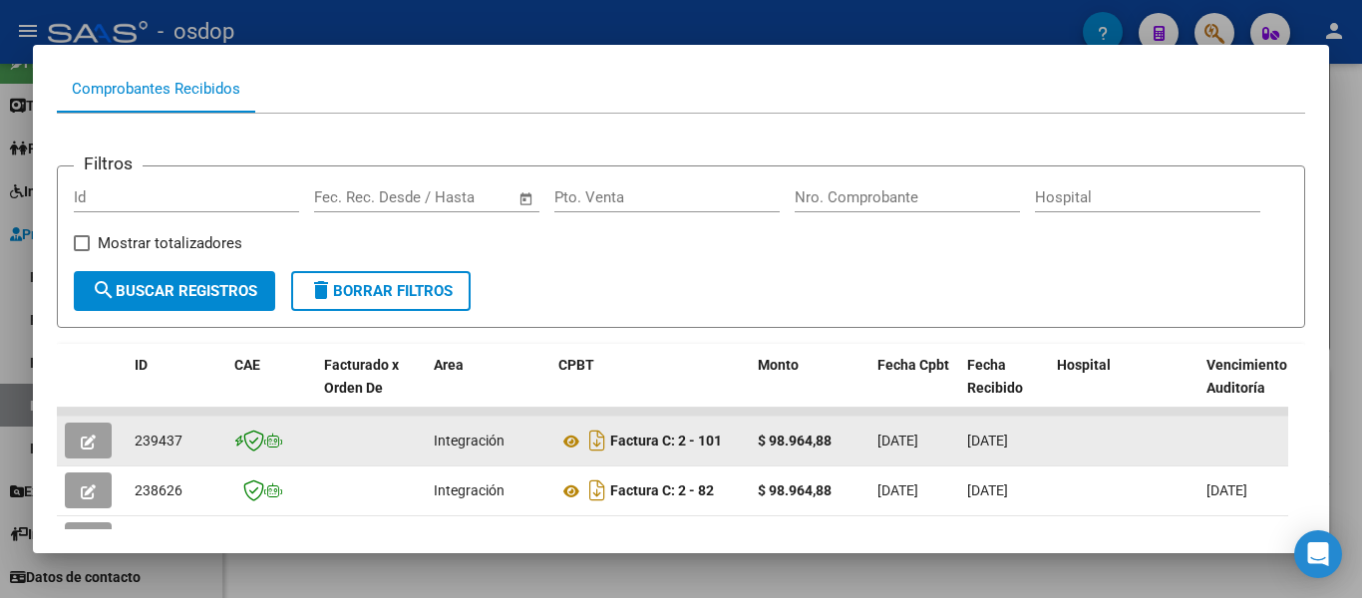
click at [168, 446] on span "239437" at bounding box center [159, 441] width 48 height 16
copy span "239437"
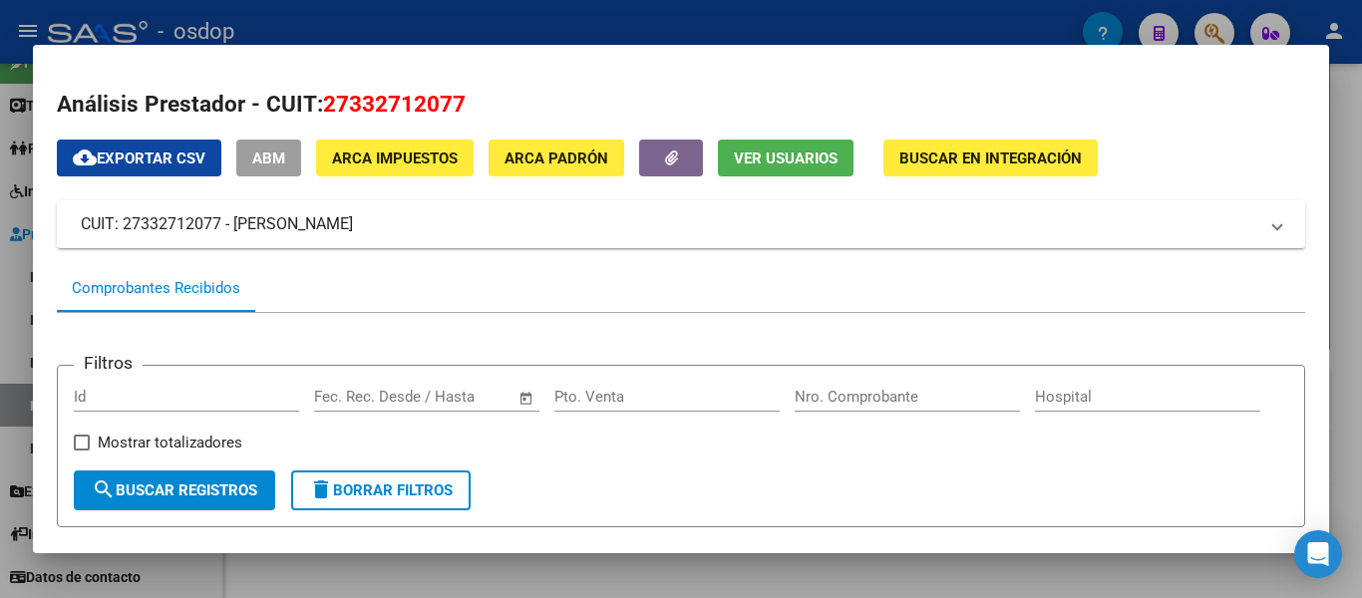
scroll to position [100, 0]
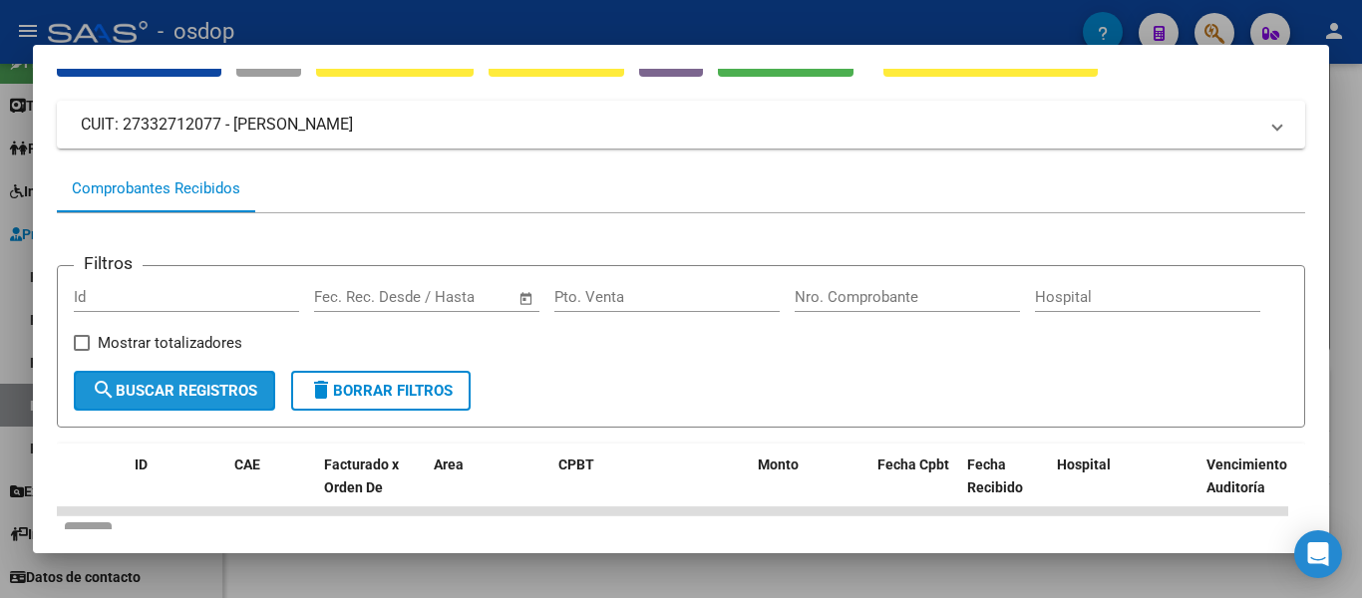
drag, startPoint x: 187, startPoint y: 390, endPoint x: 177, endPoint y: 391, distance: 10.0
click at [188, 389] on button "search Buscar Registros" at bounding box center [174, 391] width 201 height 40
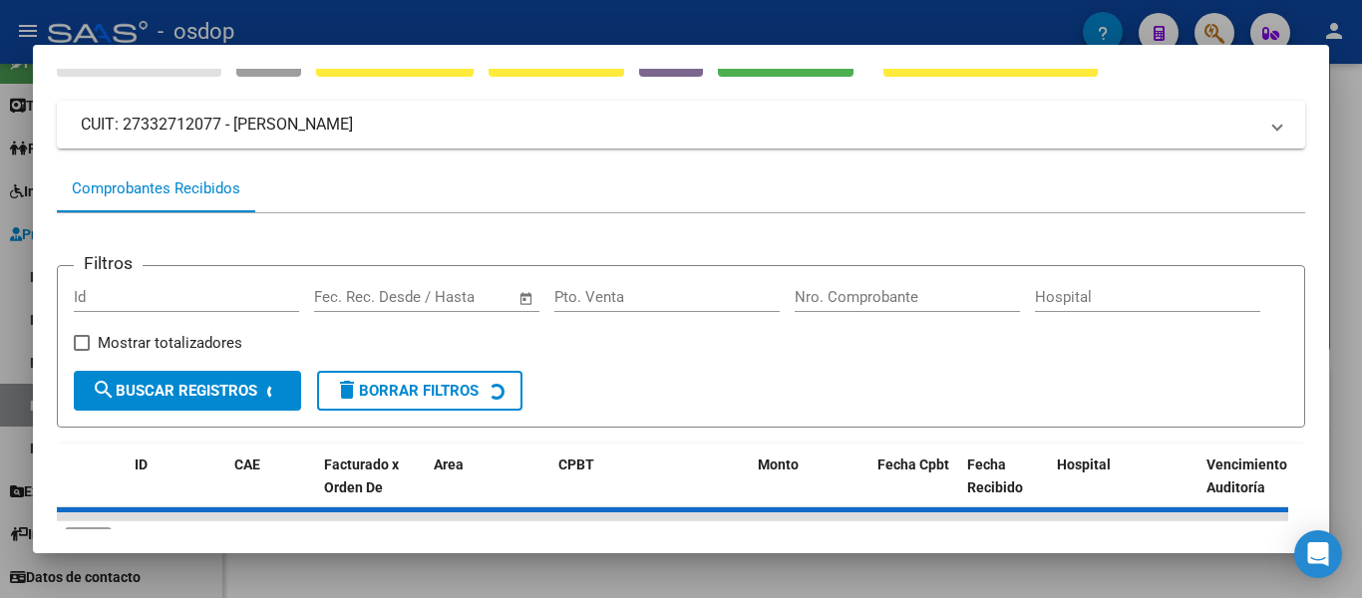
click at [0, 330] on div at bounding box center [681, 299] width 1362 height 598
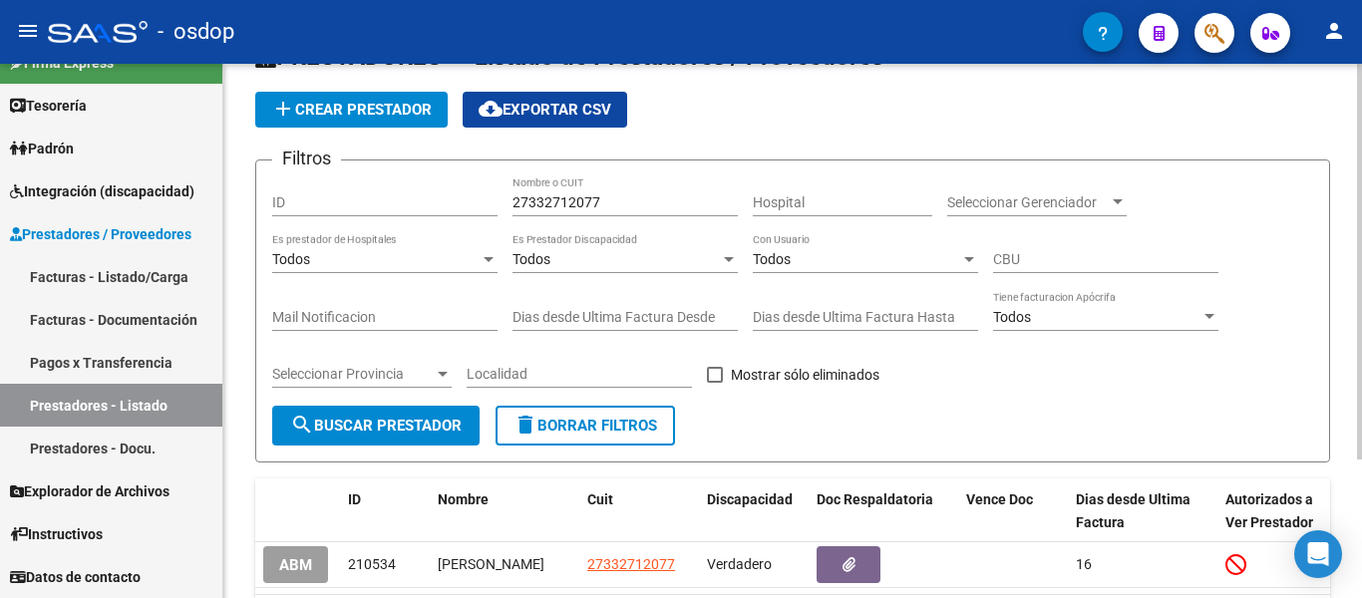
scroll to position [0, 0]
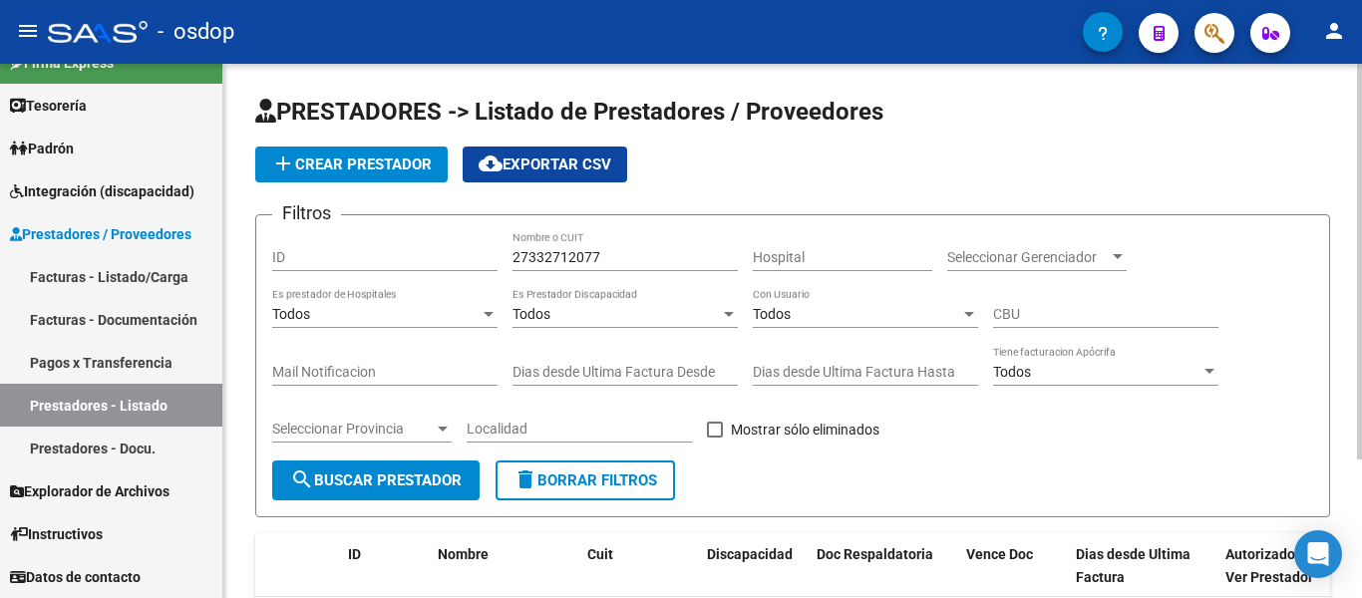
click at [631, 485] on span "delete Borrar Filtros" at bounding box center [586, 481] width 144 height 18
click at [595, 261] on input "Nombre o CUIT" at bounding box center [625, 257] width 225 height 17
paste input "27257731834"
type input "27257731834"
click at [378, 485] on span "search Buscar Prestador" at bounding box center [376, 481] width 172 height 18
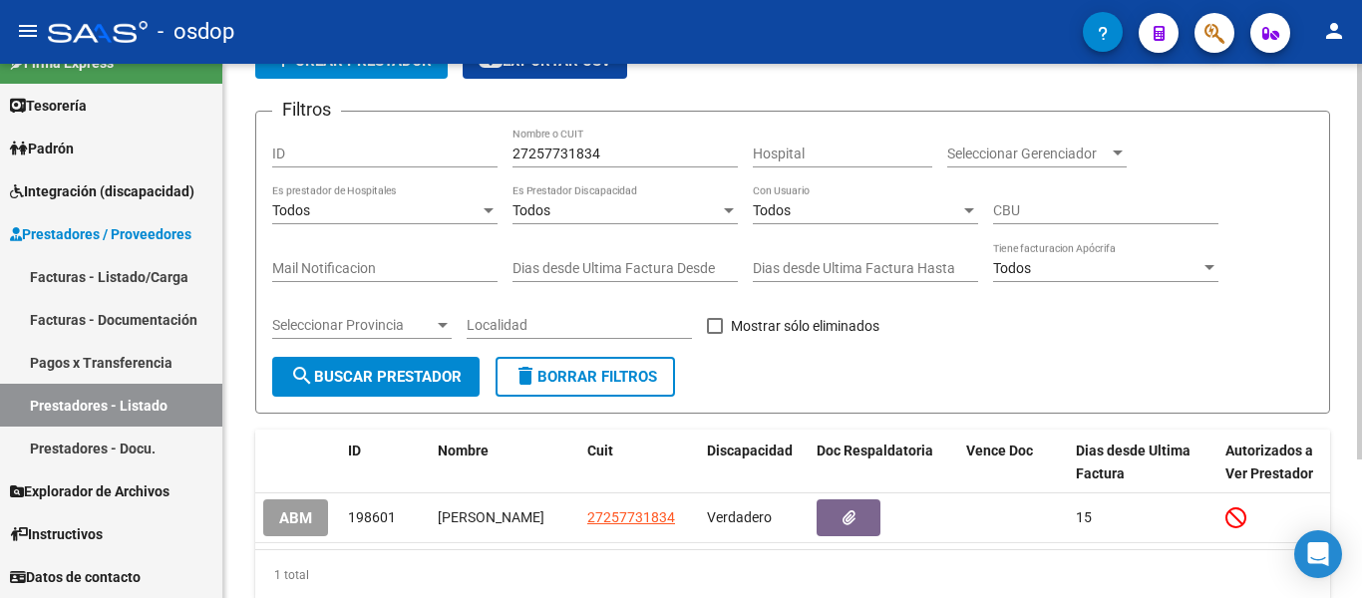
scroll to position [187, 0]
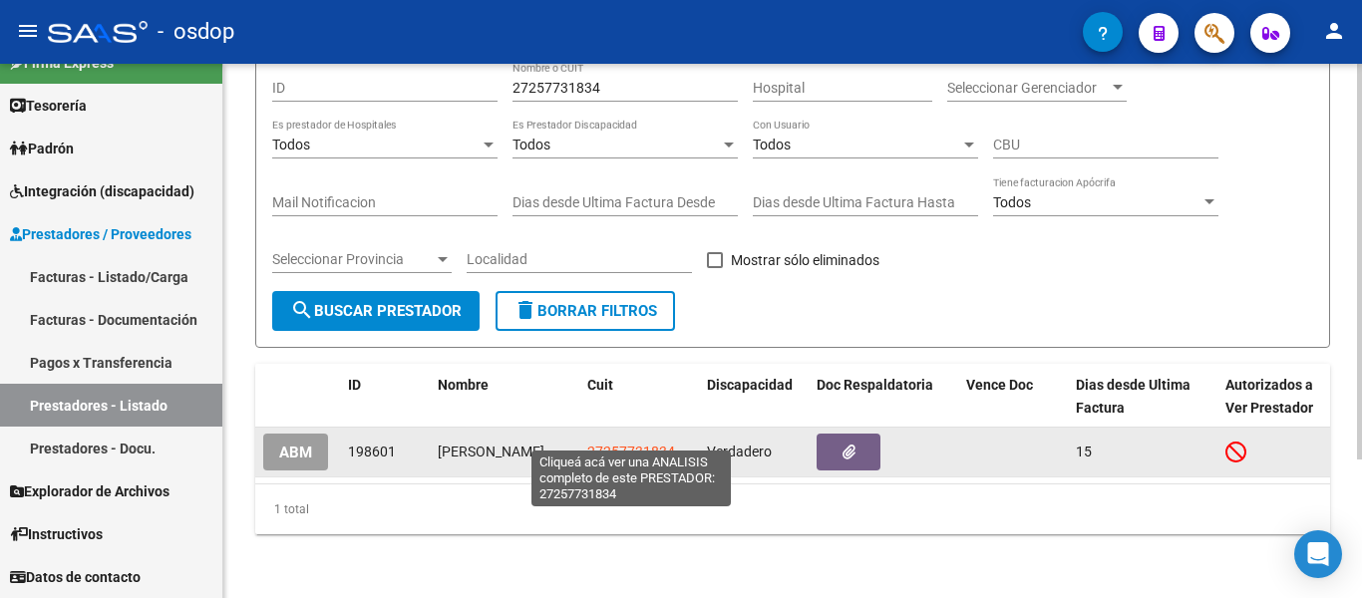
click at [620, 444] on span "27257731834" at bounding box center [631, 452] width 88 height 16
type textarea "27257731834"
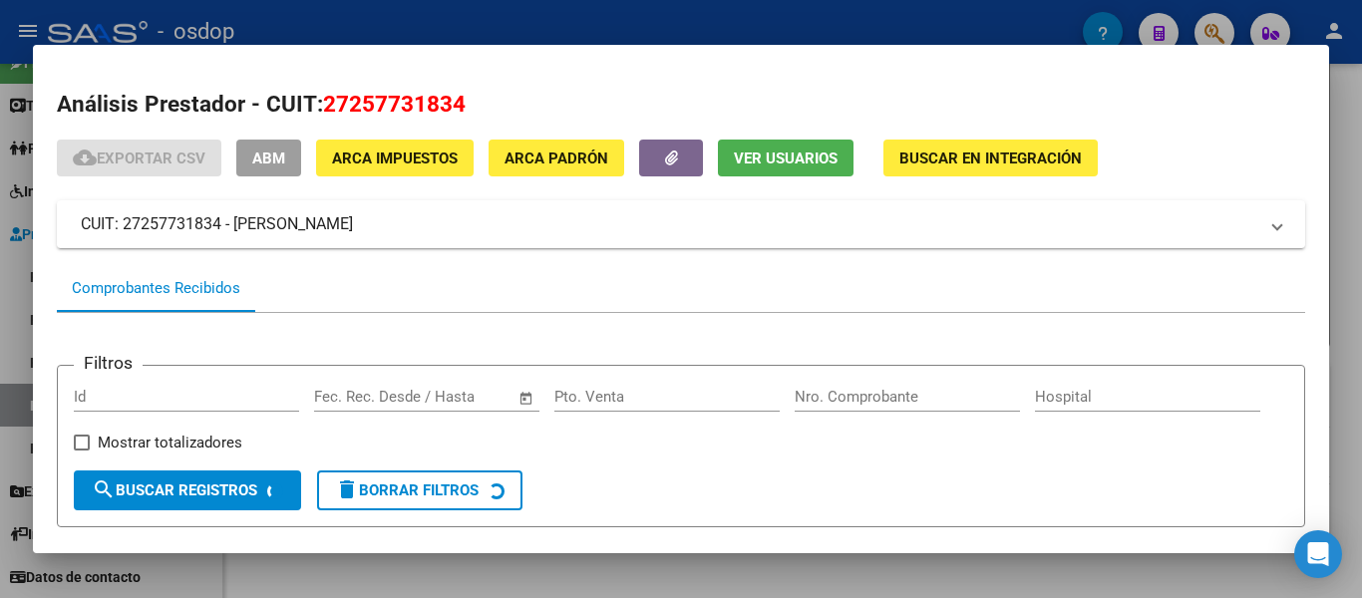
scroll to position [181, 0]
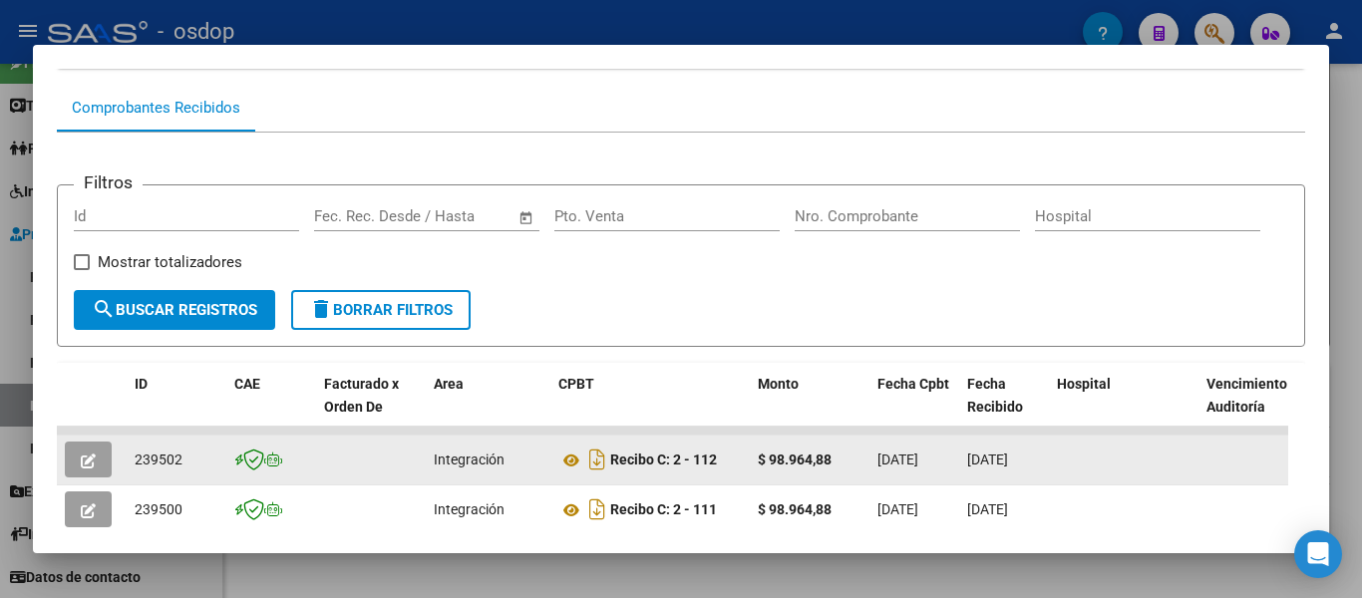
click at [156, 472] on div "239502" at bounding box center [177, 460] width 84 height 23
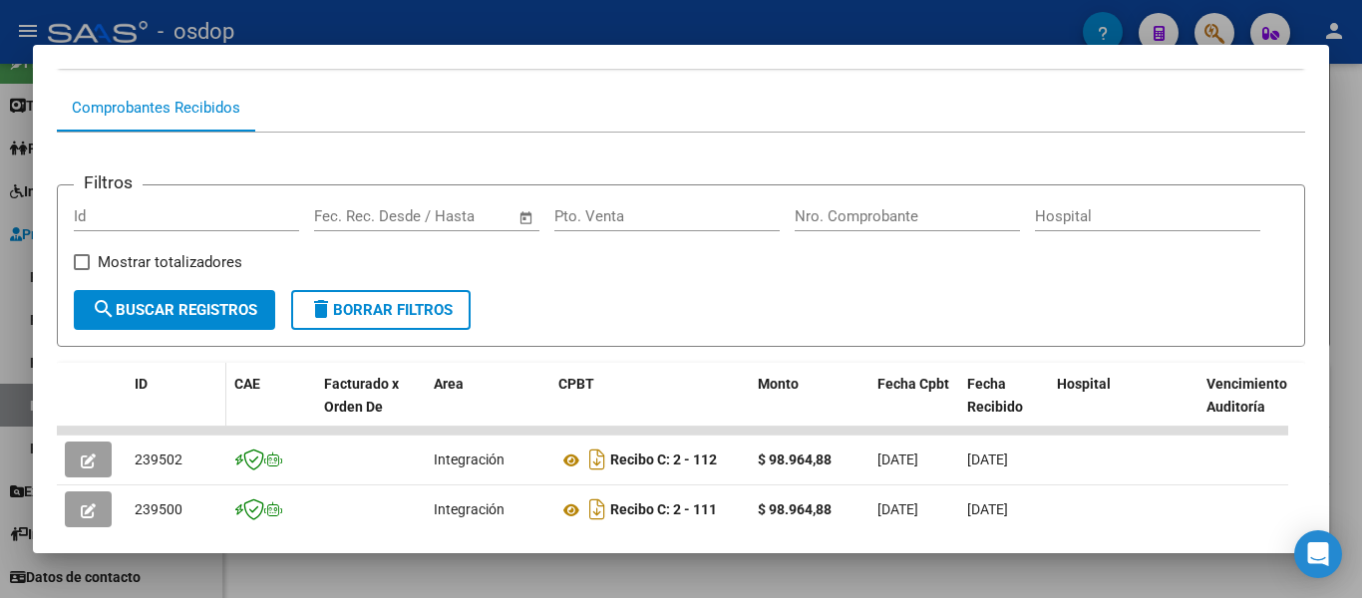
copy span "239502"
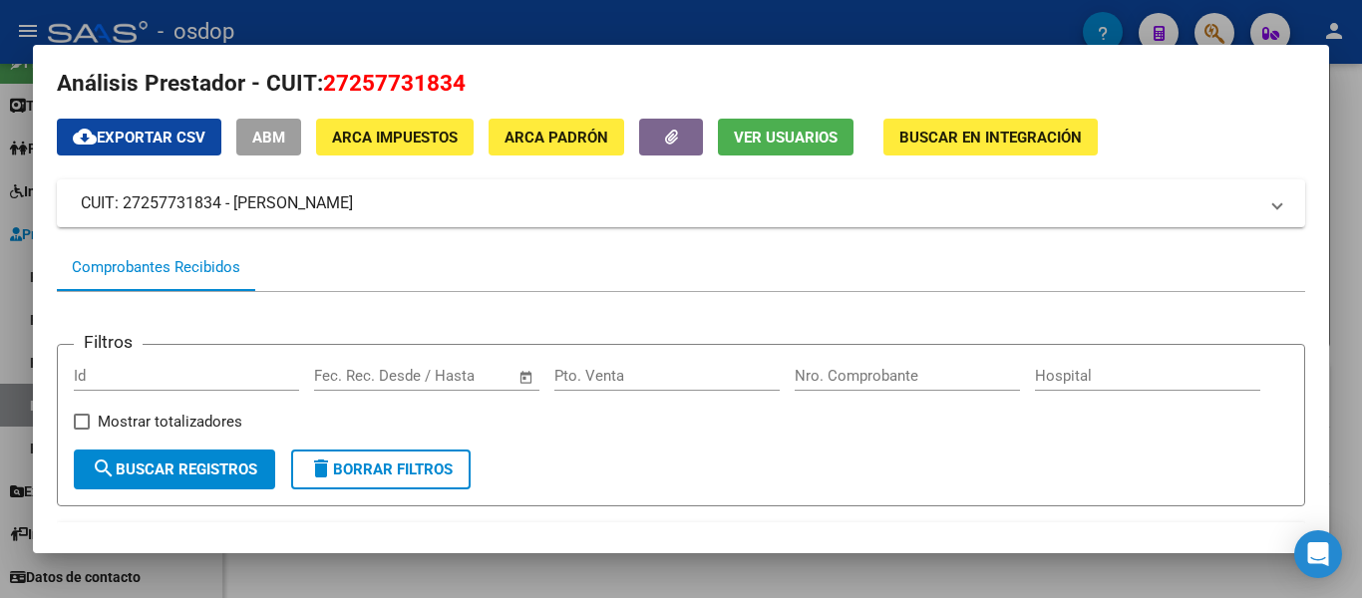
scroll to position [0, 0]
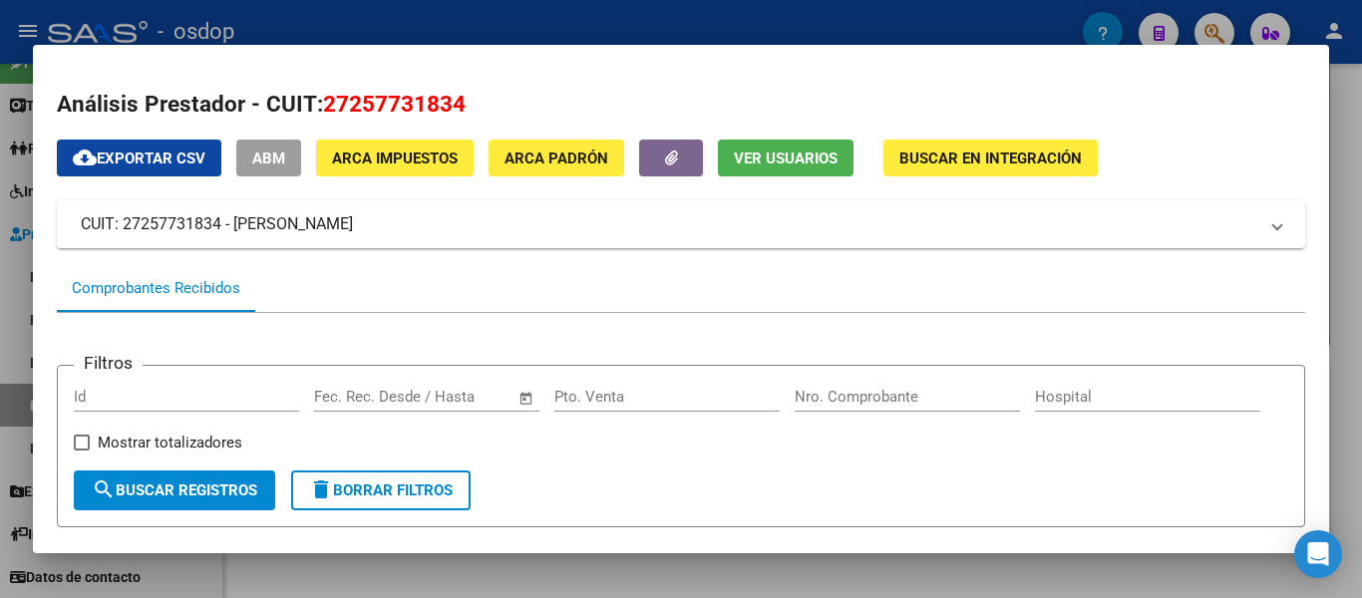
click at [0, 291] on div at bounding box center [681, 299] width 1362 height 598
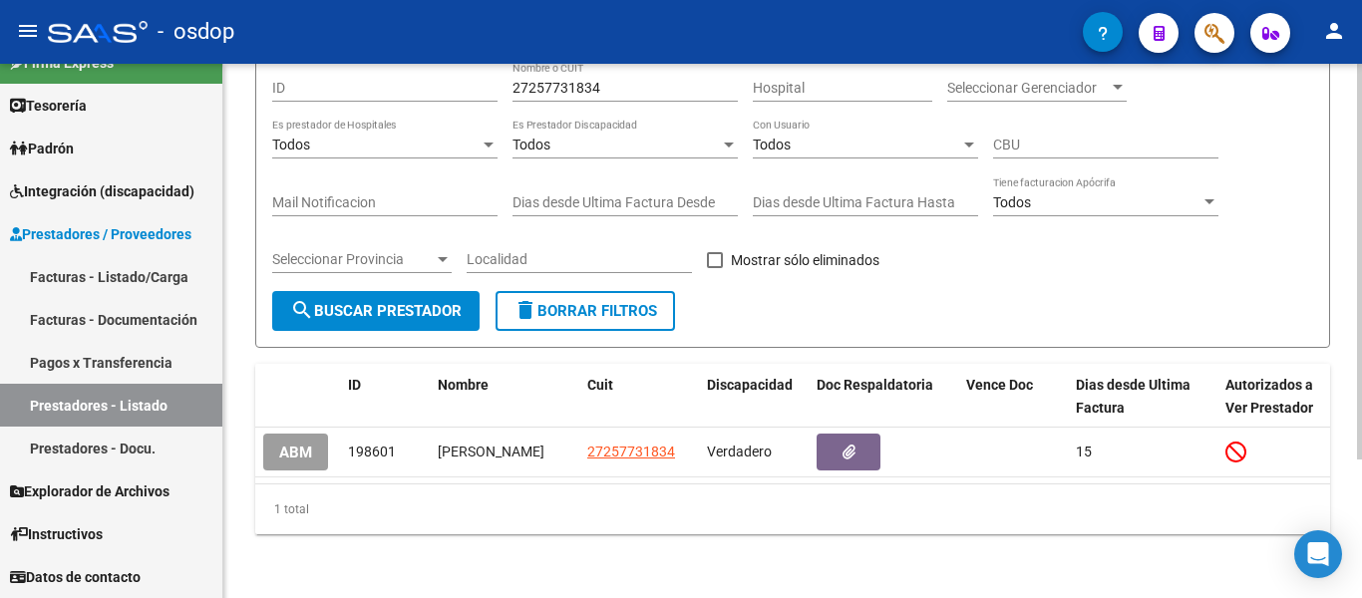
click at [562, 302] on span "delete Borrar Filtros" at bounding box center [586, 311] width 144 height 18
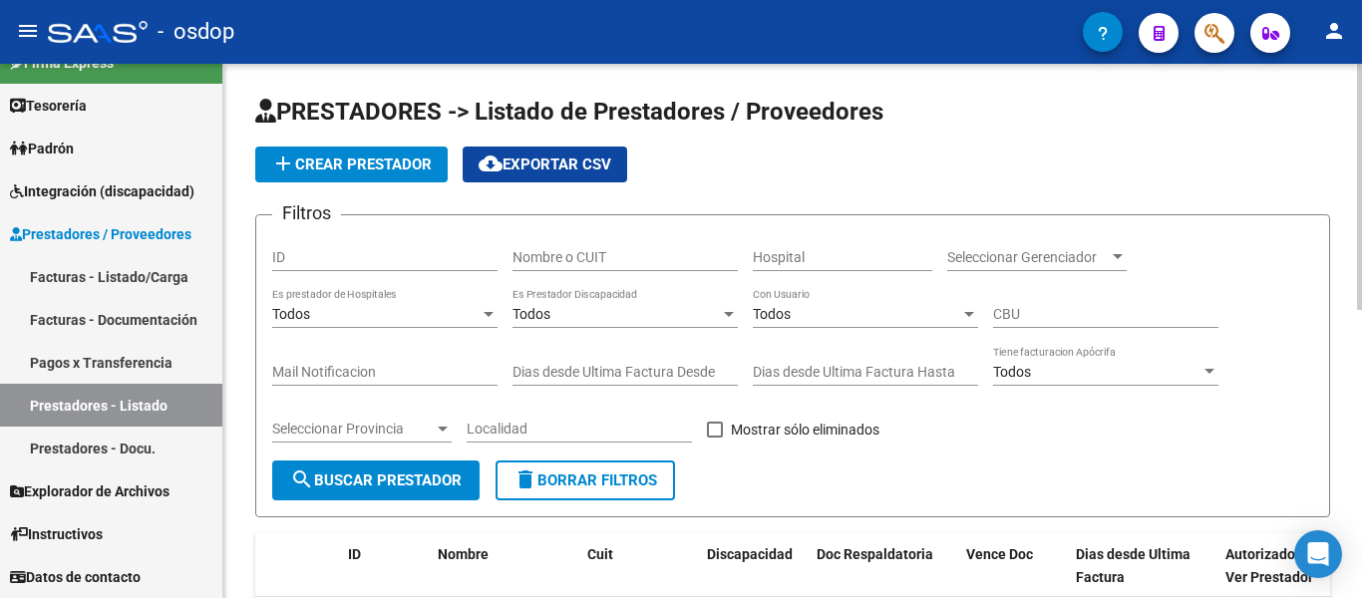
click at [574, 253] on input "Nombre o CUIT" at bounding box center [625, 257] width 225 height 17
paste input "27283415894"
type input "27283415894"
click at [597, 492] on button "delete Borrar Filtros" at bounding box center [586, 481] width 180 height 40
click at [532, 244] on div "Nombre o CUIT" at bounding box center [625, 251] width 225 height 40
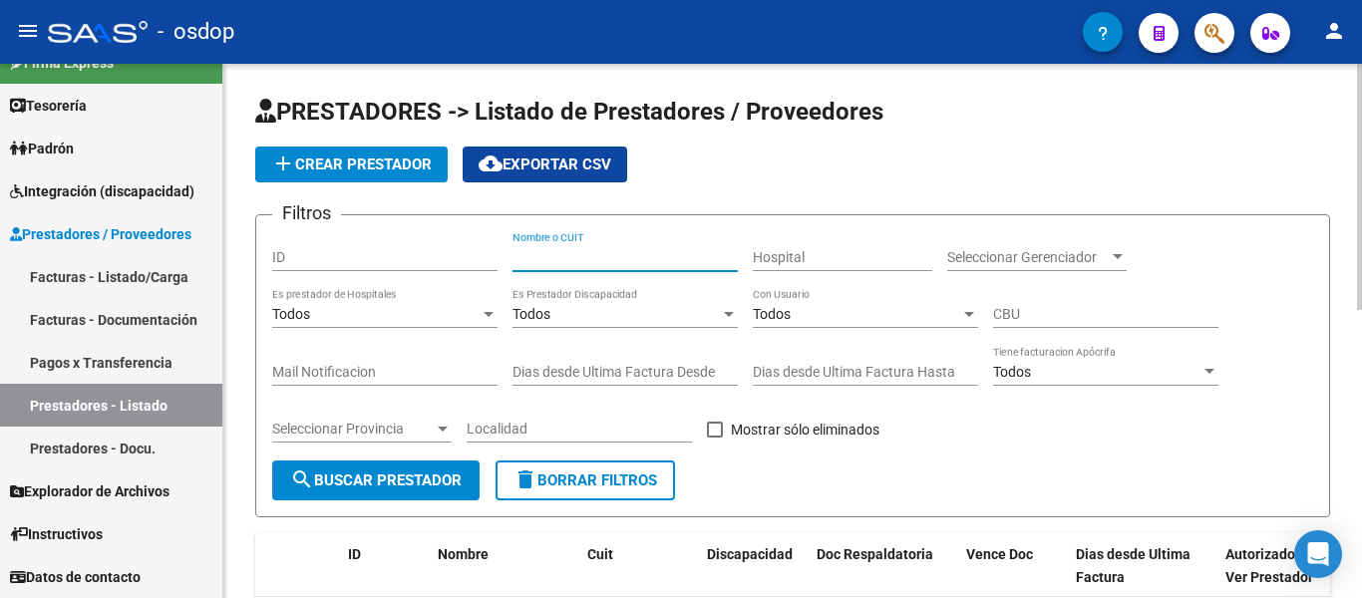
click at [542, 252] on input "Nombre o CUIT" at bounding box center [625, 257] width 225 height 17
paste input "27283415894"
type input "27283415894"
click at [434, 478] on span "search Buscar Prestador" at bounding box center [376, 481] width 172 height 18
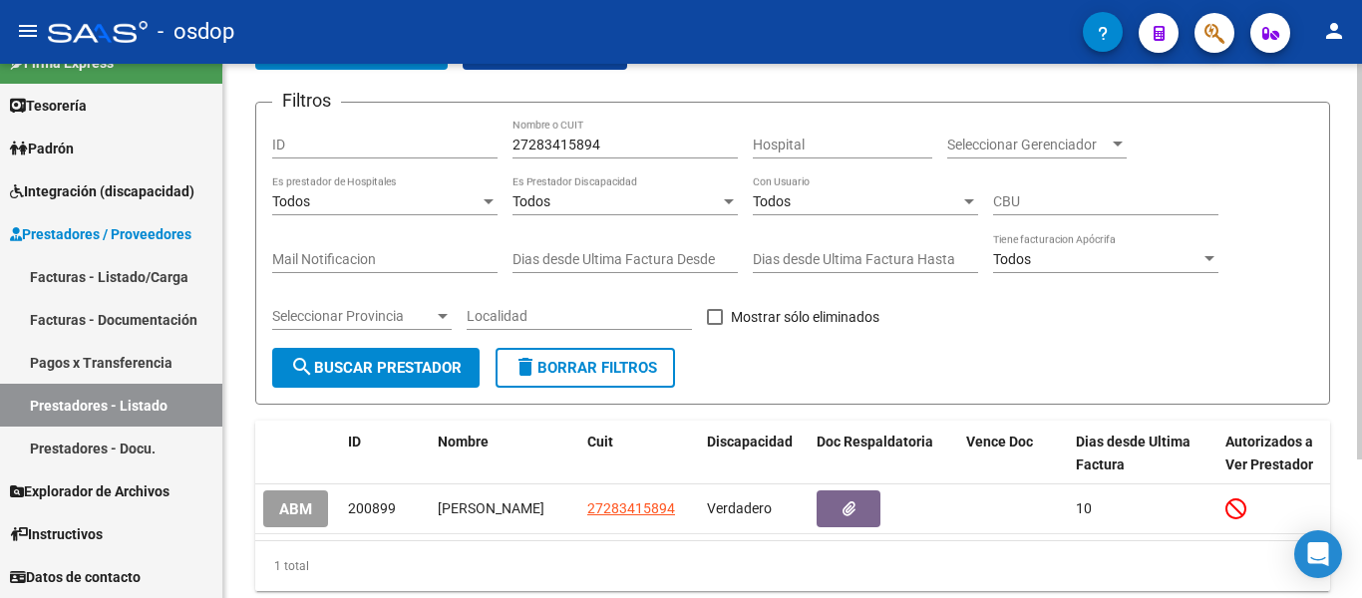
scroll to position [187, 0]
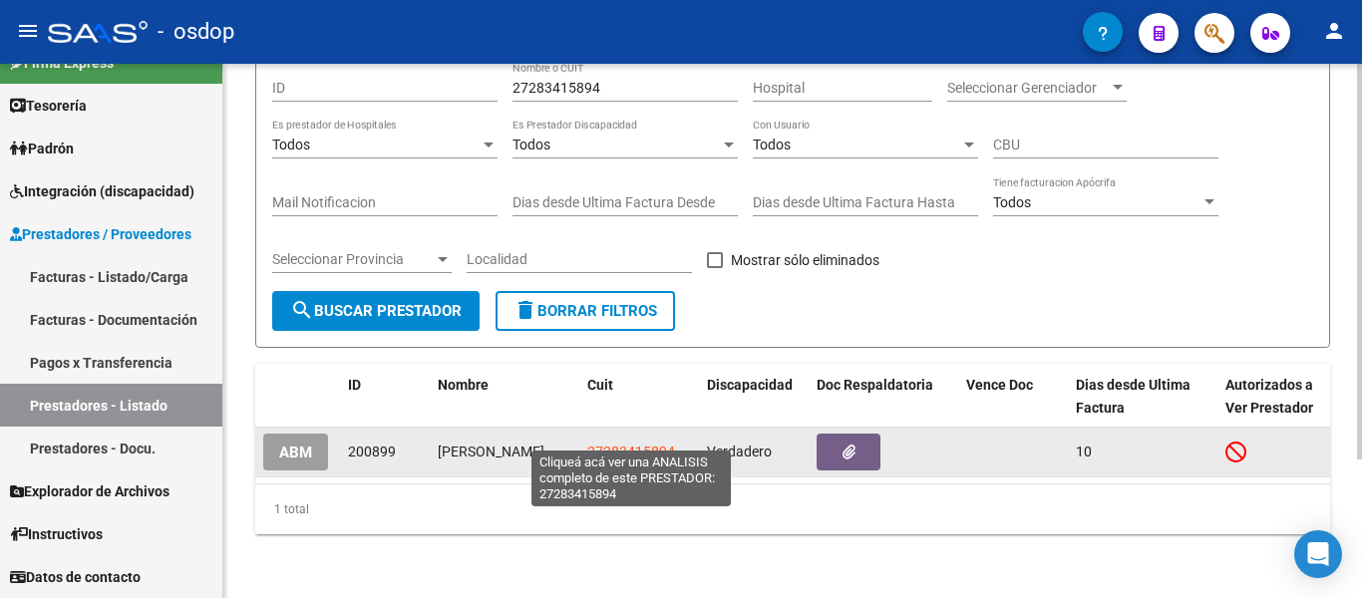
click at [620, 444] on span "27283415894" at bounding box center [631, 452] width 88 height 16
type textarea "27283415894"
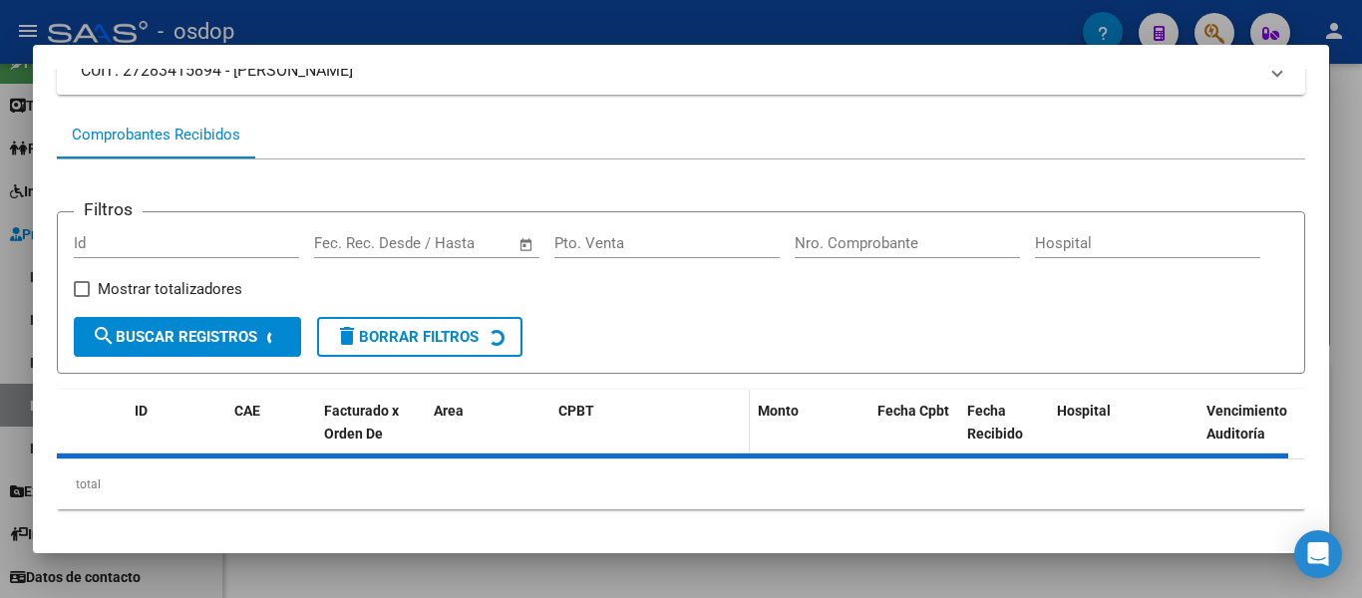
scroll to position [181, 0]
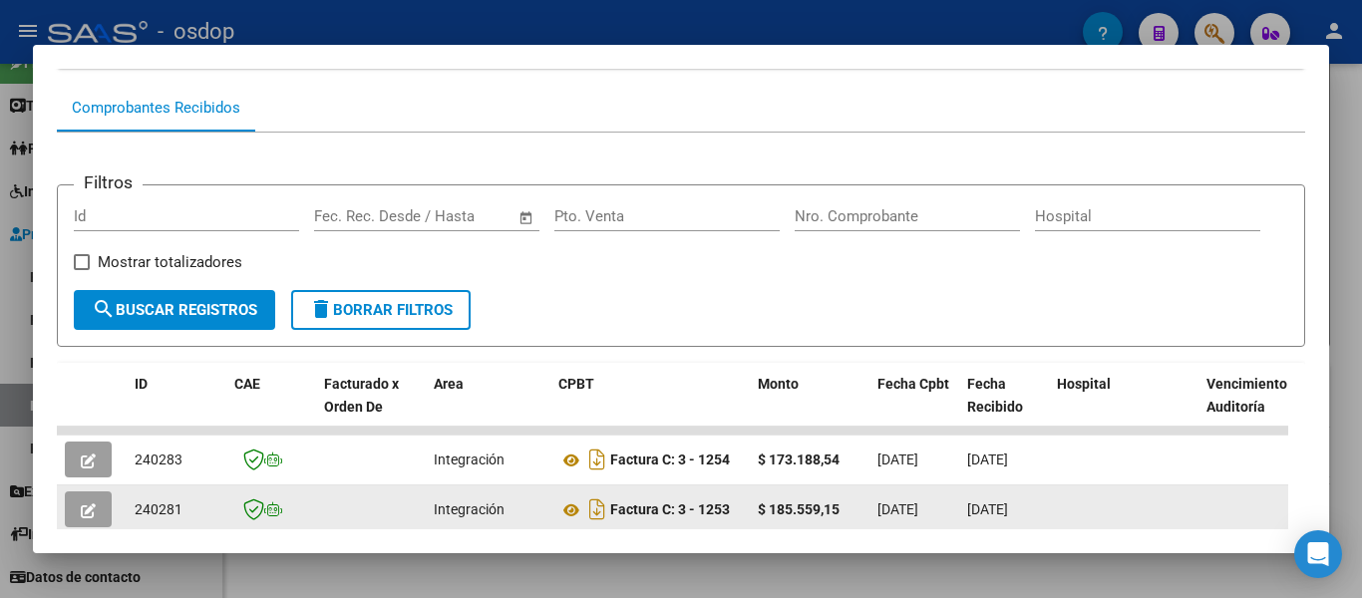
click at [177, 518] on span "240281" at bounding box center [159, 510] width 48 height 16
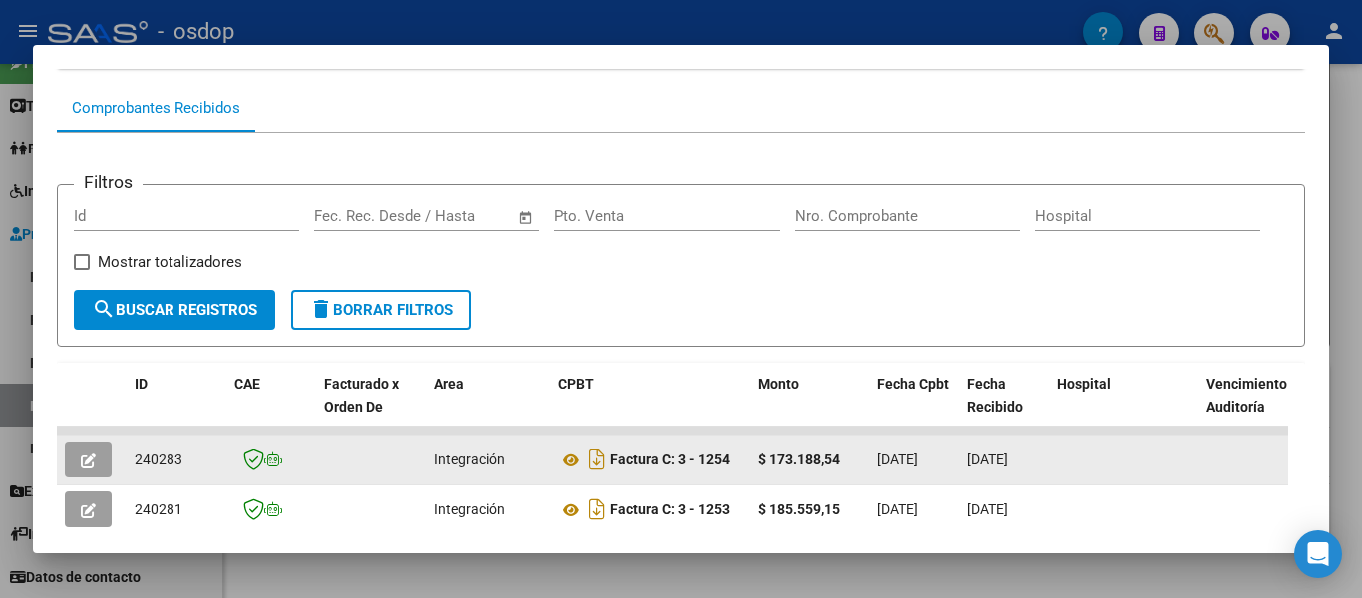
click at [163, 464] on span "240283" at bounding box center [159, 460] width 48 height 16
click at [166, 464] on span "240283" at bounding box center [159, 460] width 48 height 16
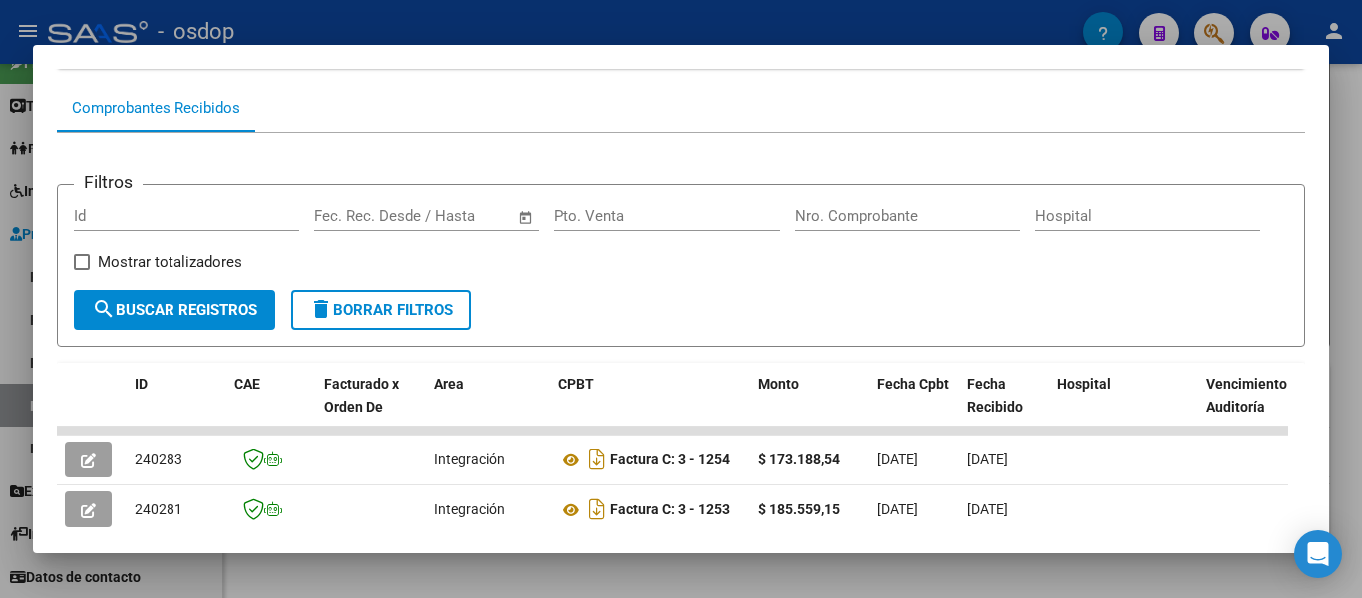
click at [203, 313] on span "search Buscar Registros" at bounding box center [175, 310] width 166 height 18
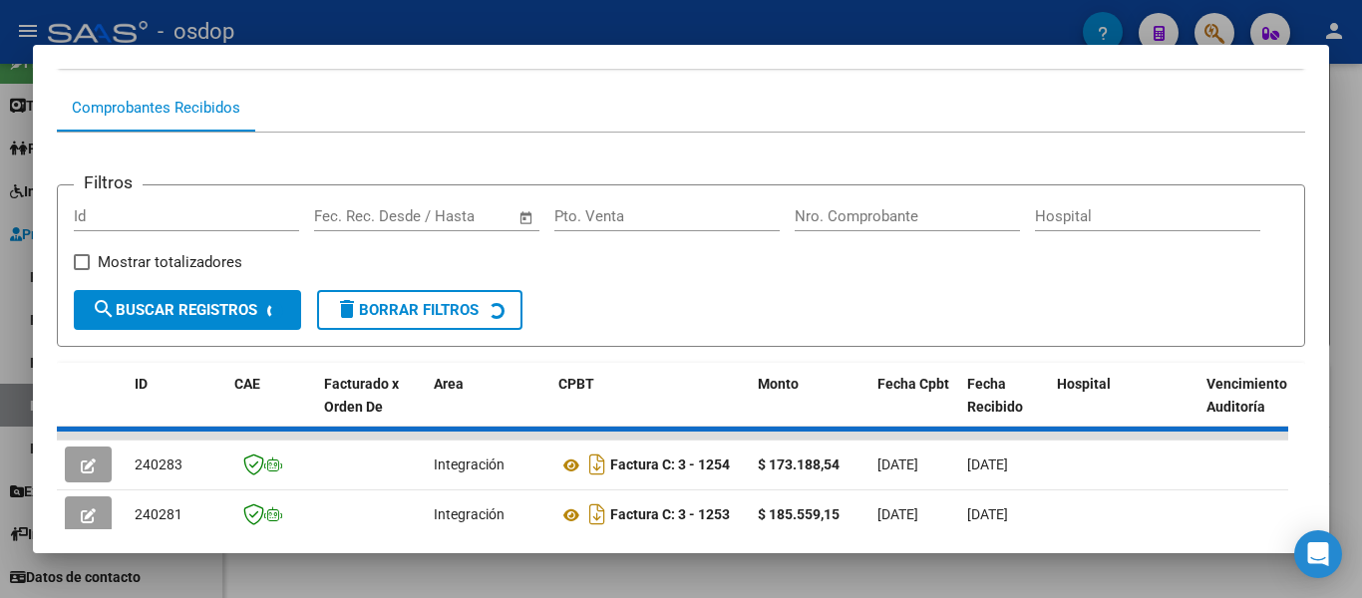
click at [391, 319] on span "delete Borrar Filtros" at bounding box center [407, 310] width 144 height 18
click at [19, 299] on div at bounding box center [681, 299] width 1362 height 598
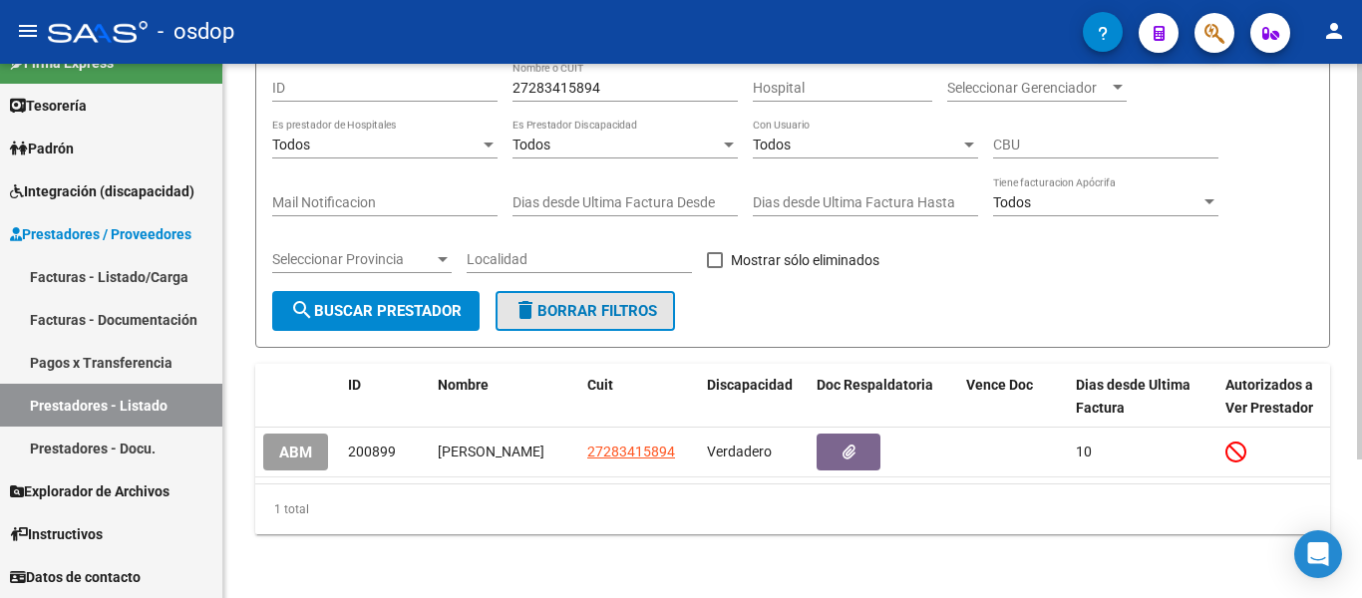
click at [529, 298] on mat-icon "delete" at bounding box center [526, 310] width 24 height 24
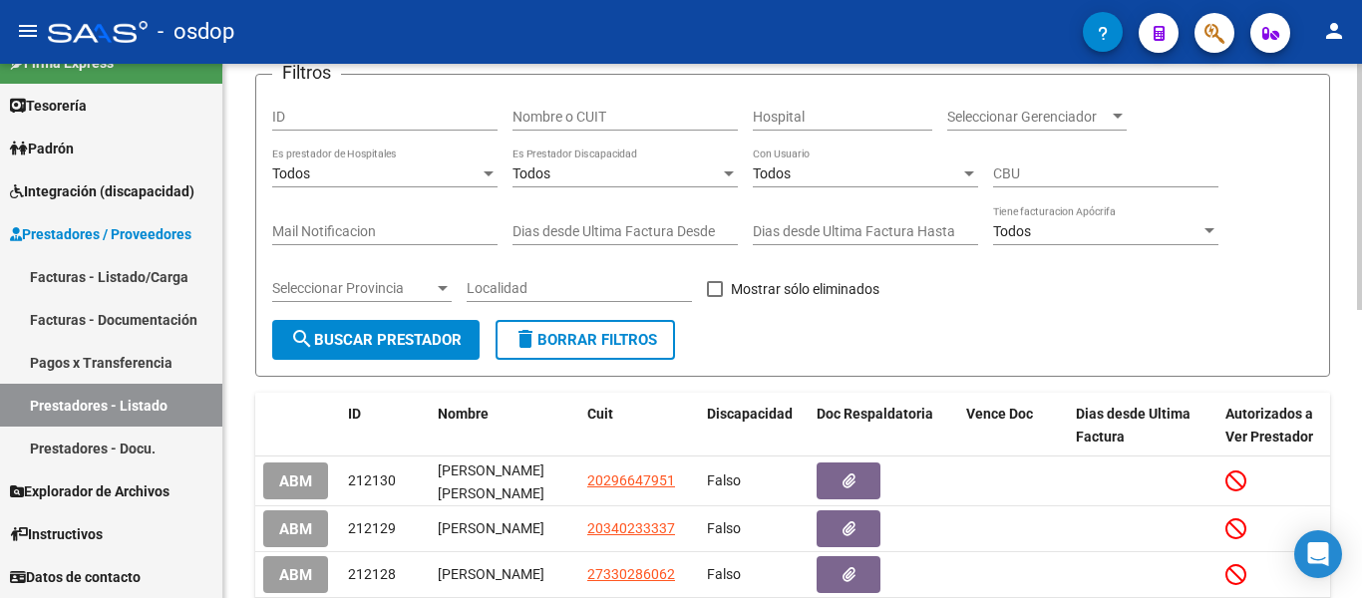
scroll to position [0, 0]
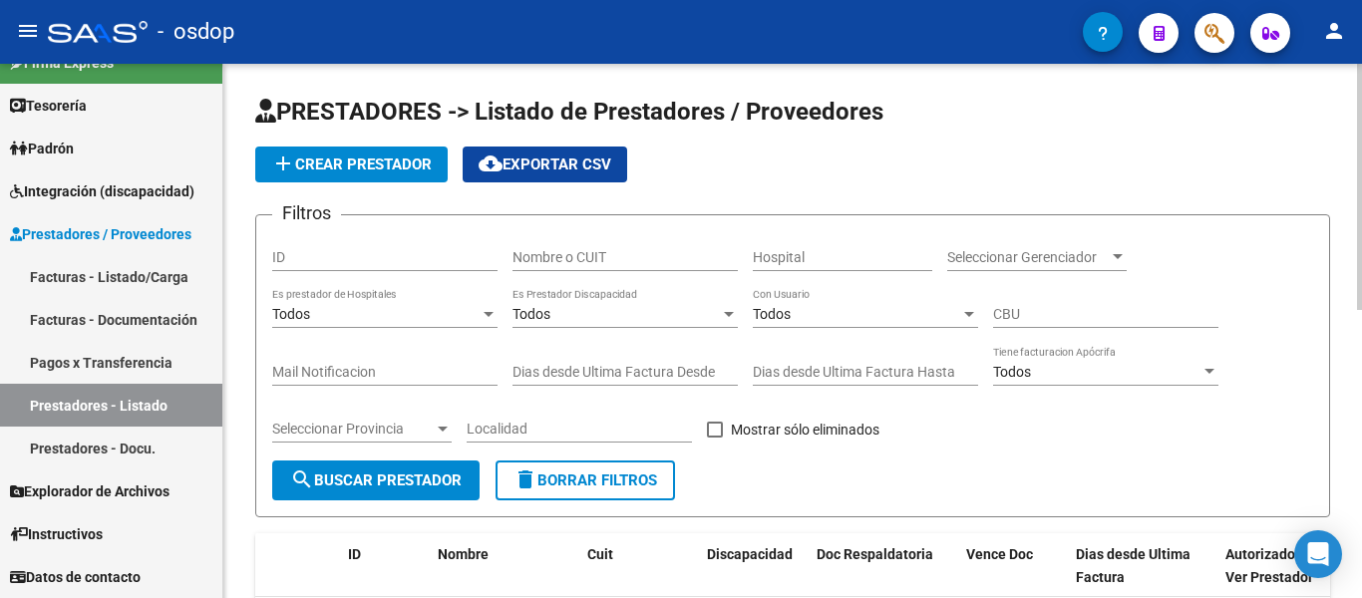
click at [611, 253] on input "Nombre o CUIT" at bounding box center [625, 257] width 225 height 17
paste input "27339889827"
type input "27339889827"
click at [391, 480] on span "search Buscar Prestador" at bounding box center [376, 481] width 172 height 18
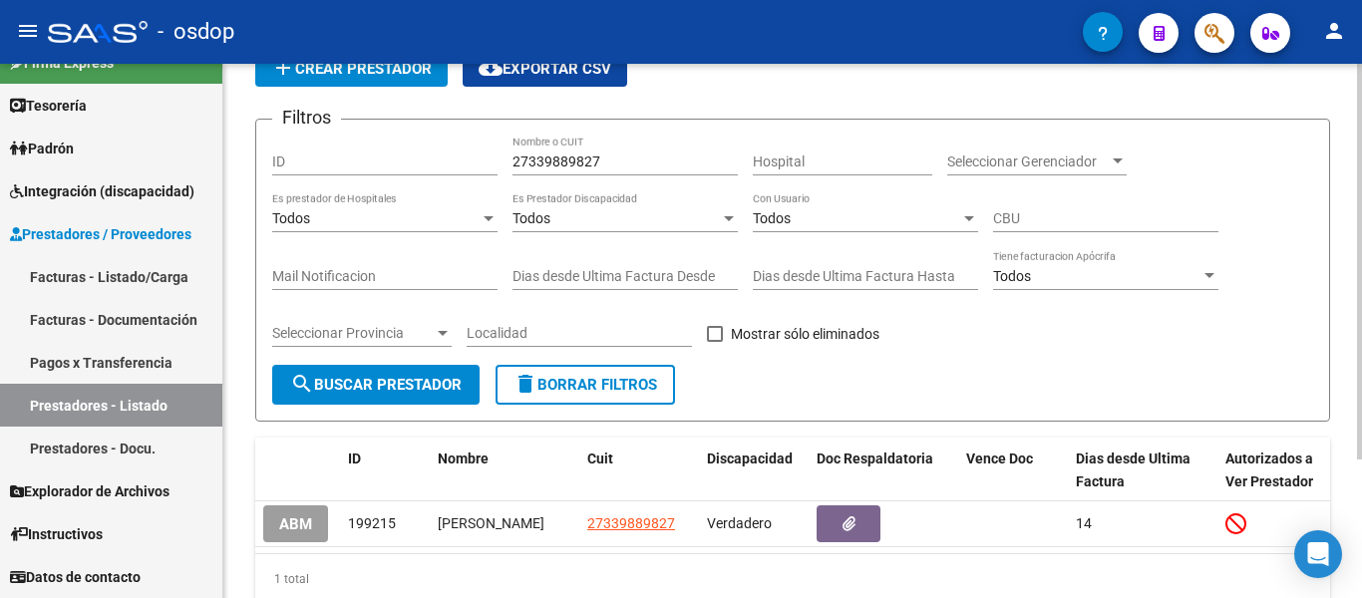
scroll to position [187, 0]
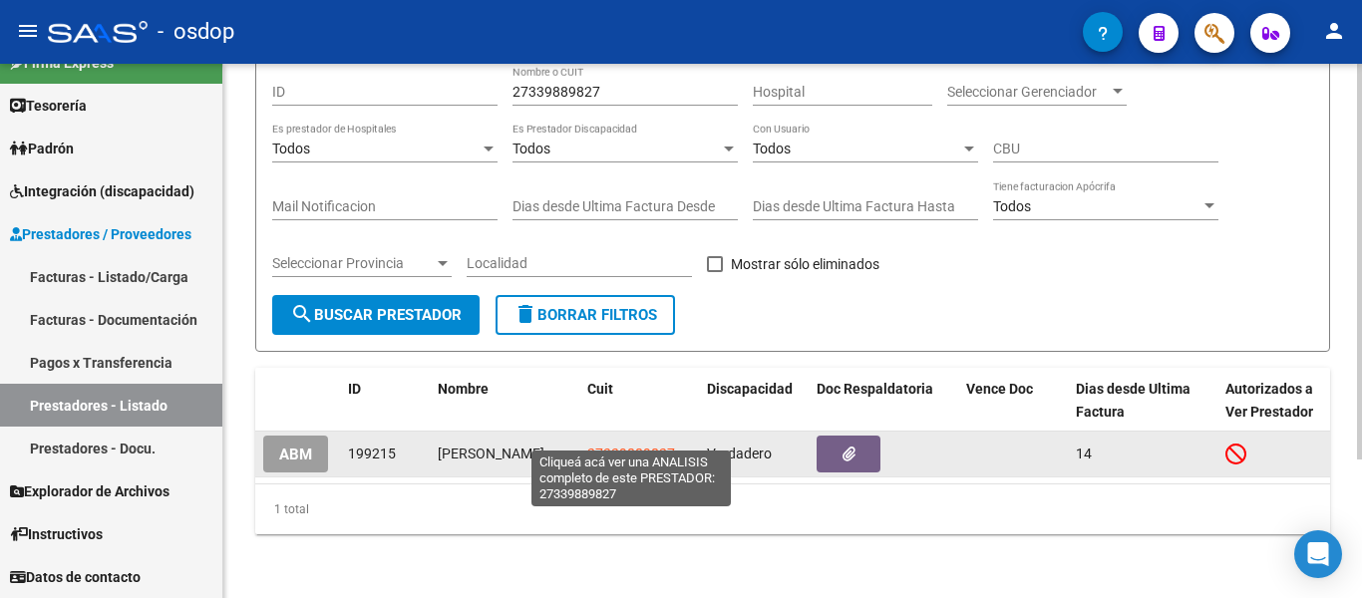
click at [656, 446] on span "27339889827" at bounding box center [631, 454] width 88 height 16
type textarea "27339889827"
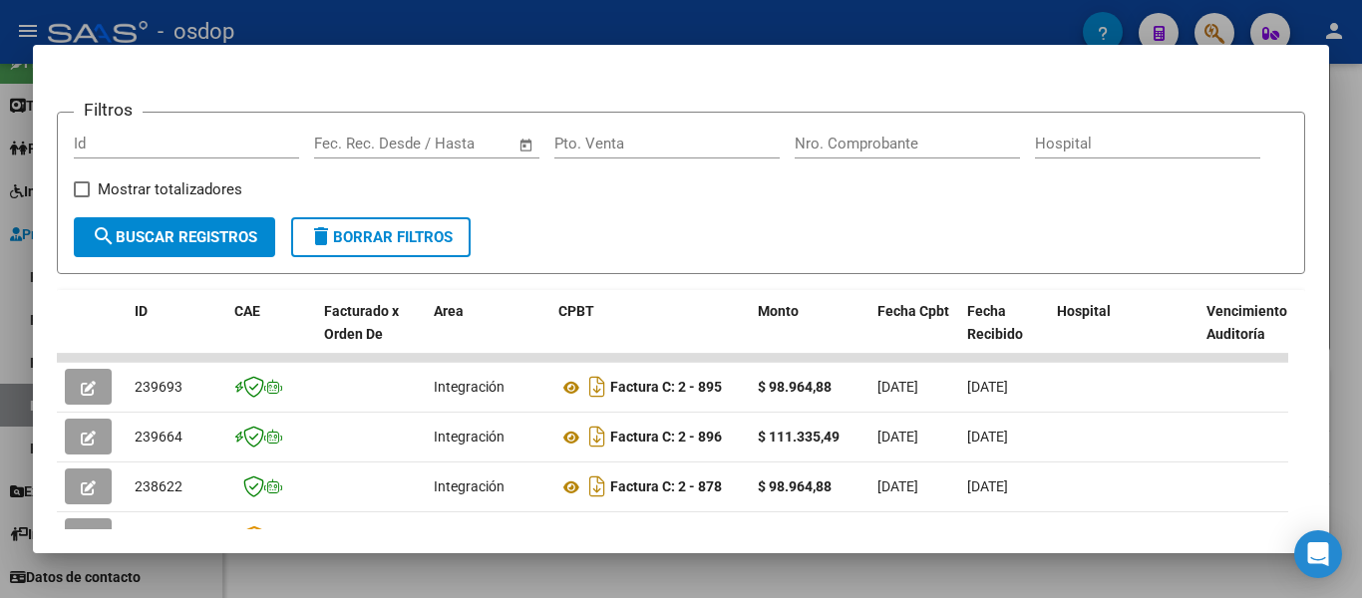
scroll to position [499, 0]
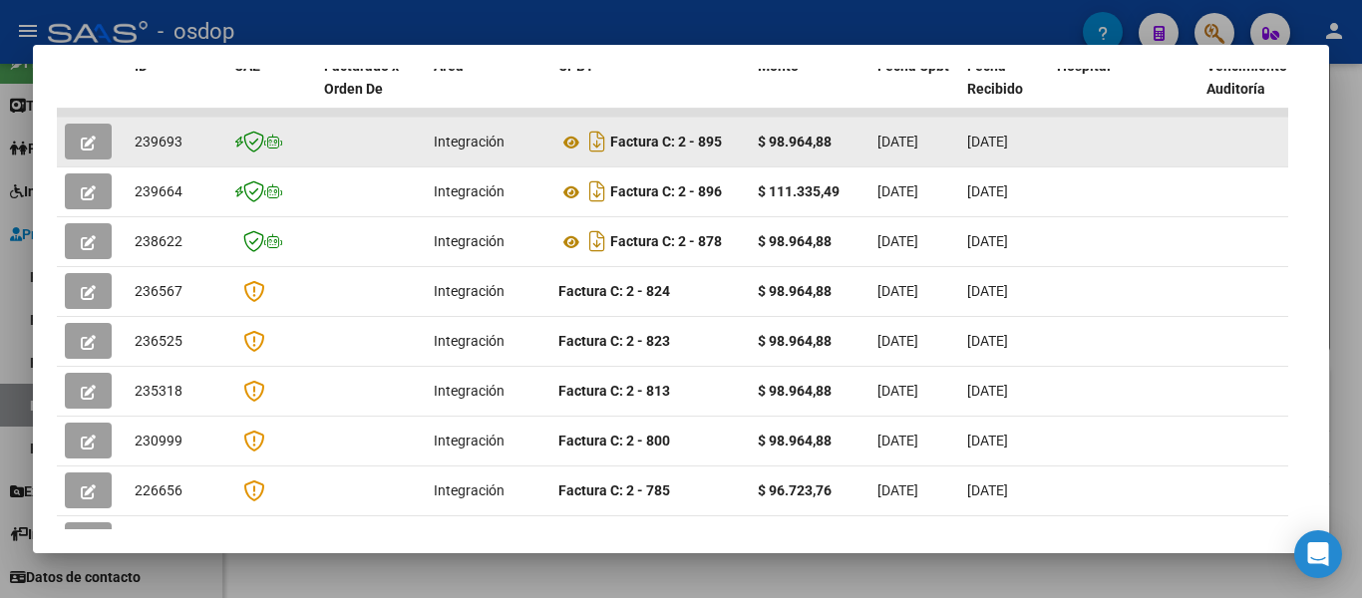
click at [163, 150] on span "239693" at bounding box center [159, 142] width 48 height 16
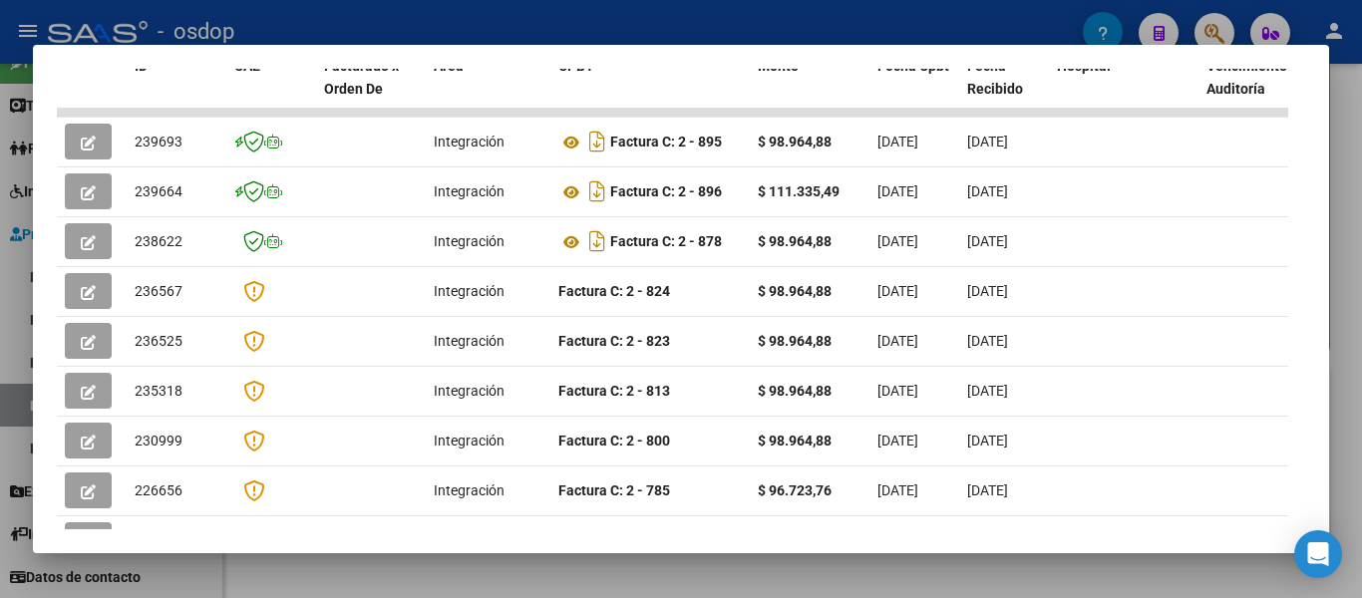
scroll to position [299, 0]
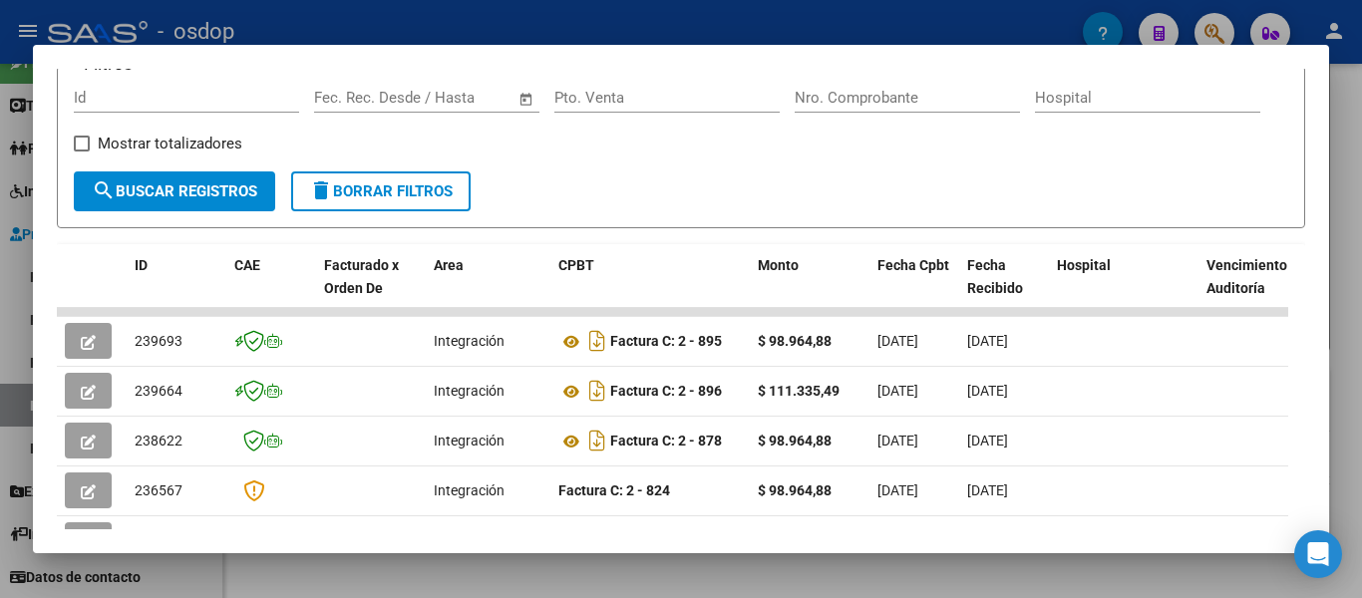
click at [377, 200] on span "delete Borrar Filtros" at bounding box center [381, 192] width 144 height 18
click at [0, 306] on div at bounding box center [681, 299] width 1362 height 598
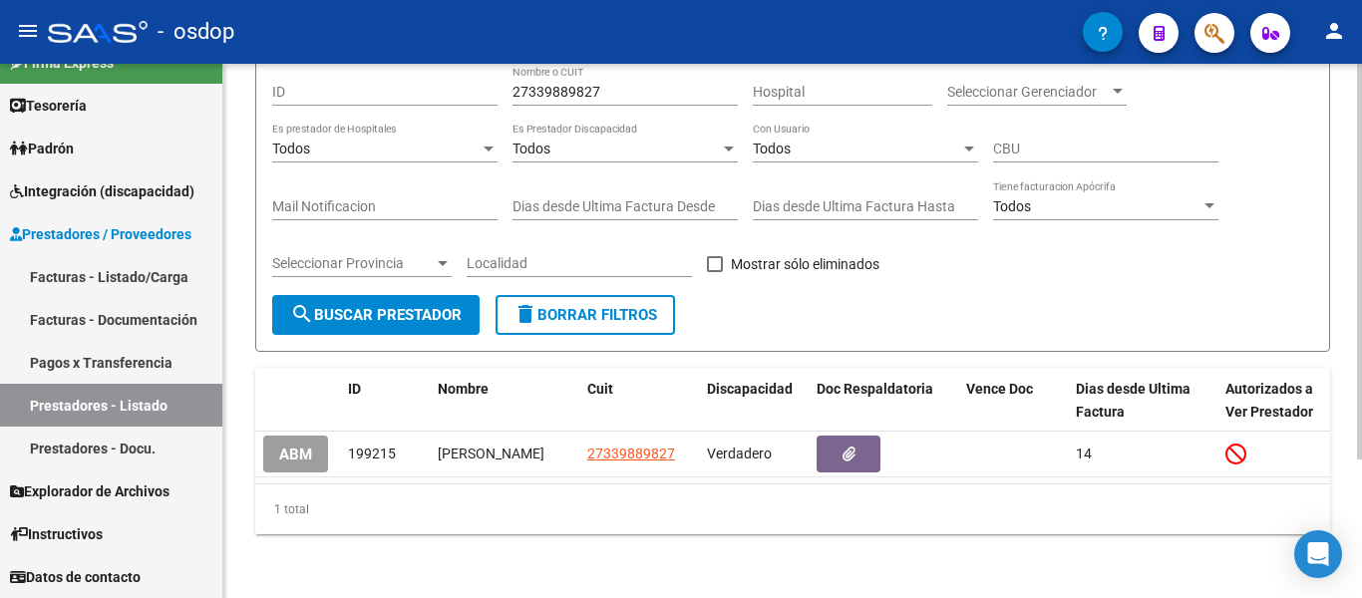
click at [567, 295] on button "delete Borrar Filtros" at bounding box center [586, 315] width 180 height 40
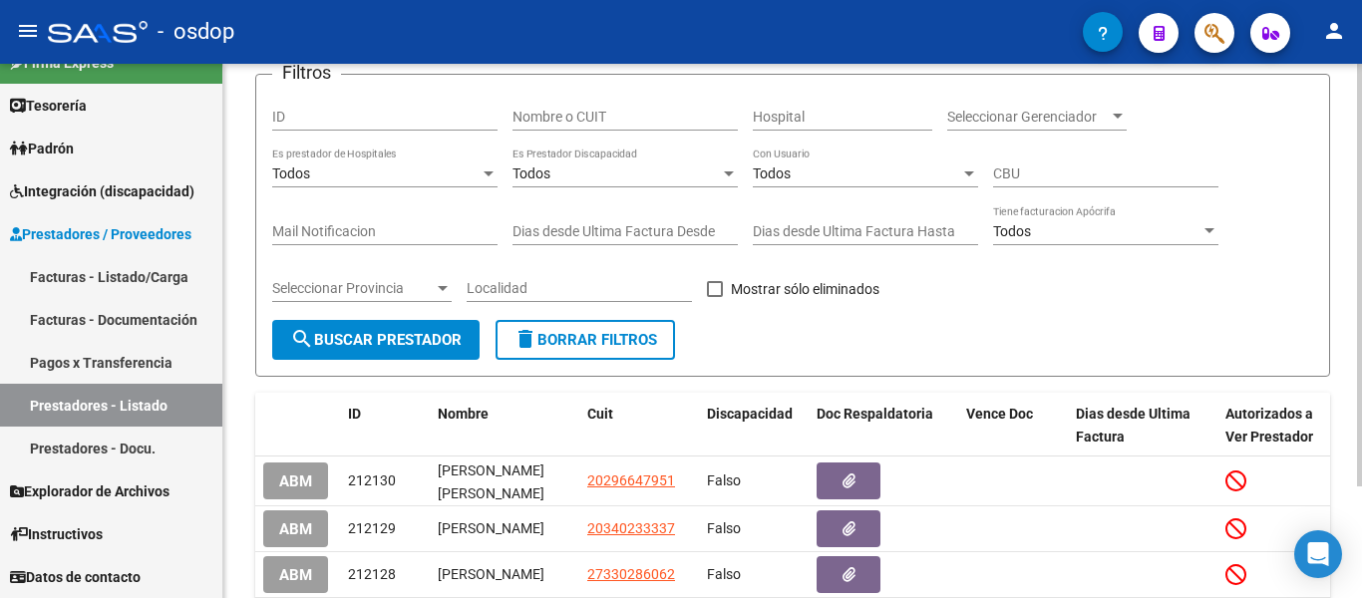
scroll to position [46, 0]
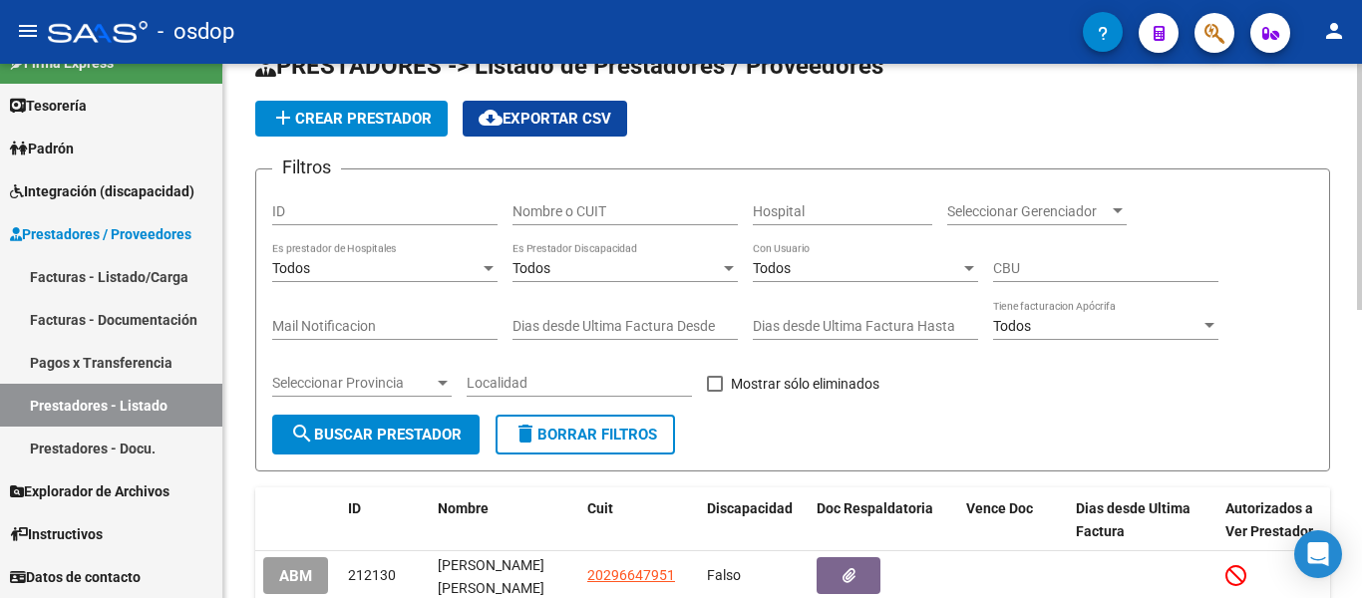
click at [555, 216] on input "Nombre o CUIT" at bounding box center [625, 211] width 225 height 17
paste input "27322378950"
type input "27322378950"
click at [415, 426] on span "search Buscar Prestador" at bounding box center [376, 435] width 172 height 18
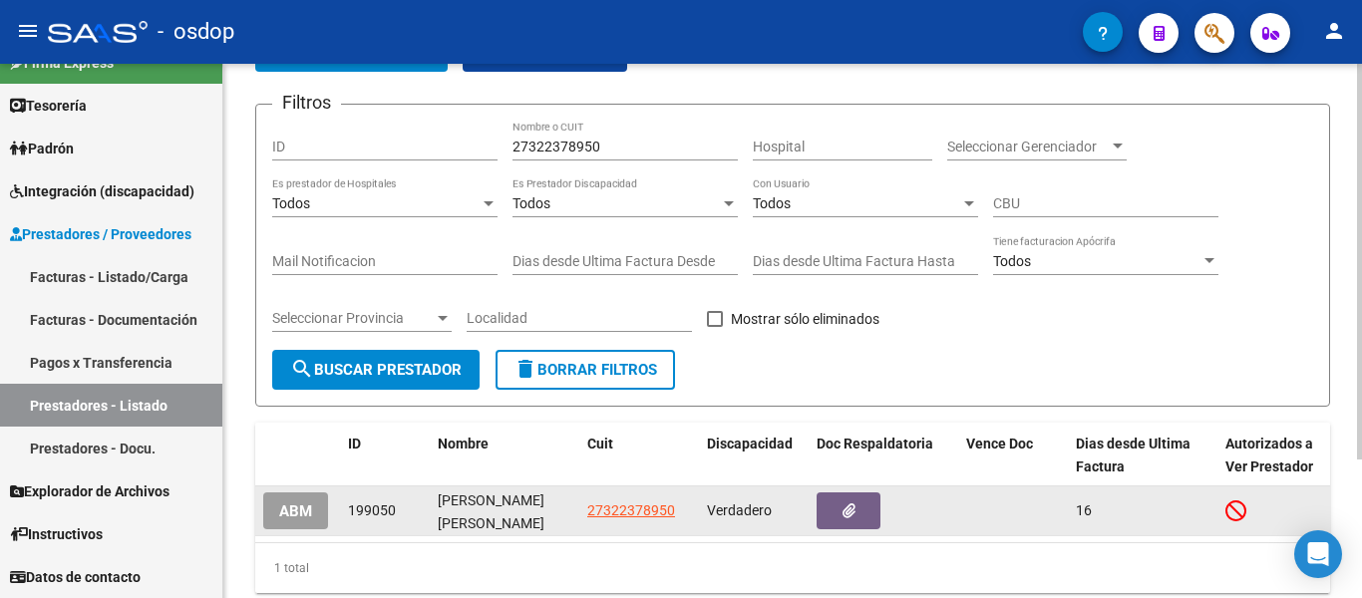
scroll to position [187, 0]
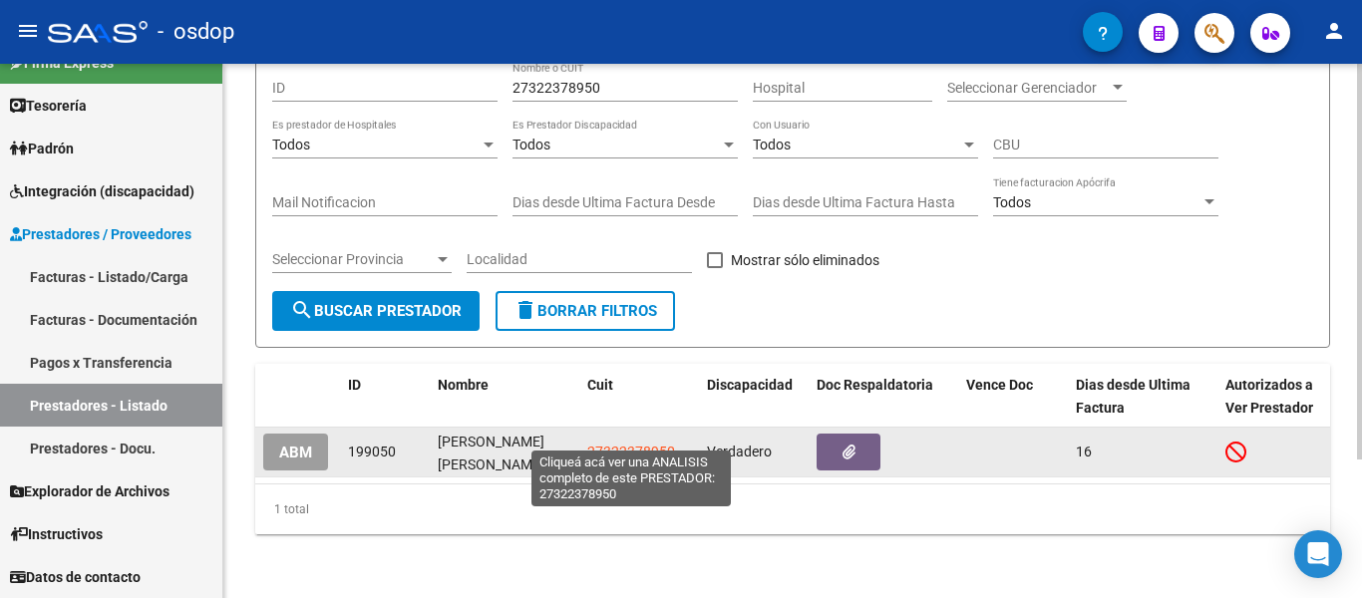
click at [655, 444] on span "27322378950" at bounding box center [631, 452] width 88 height 16
type textarea "27322378950"
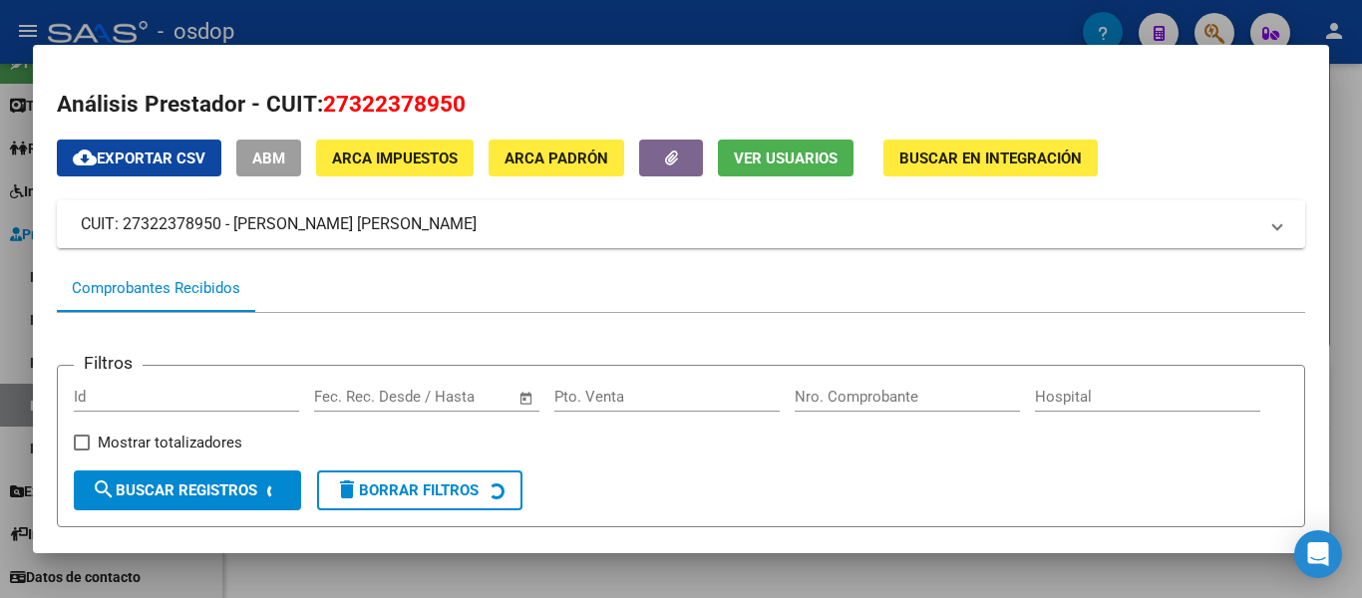
scroll to position [199, 0]
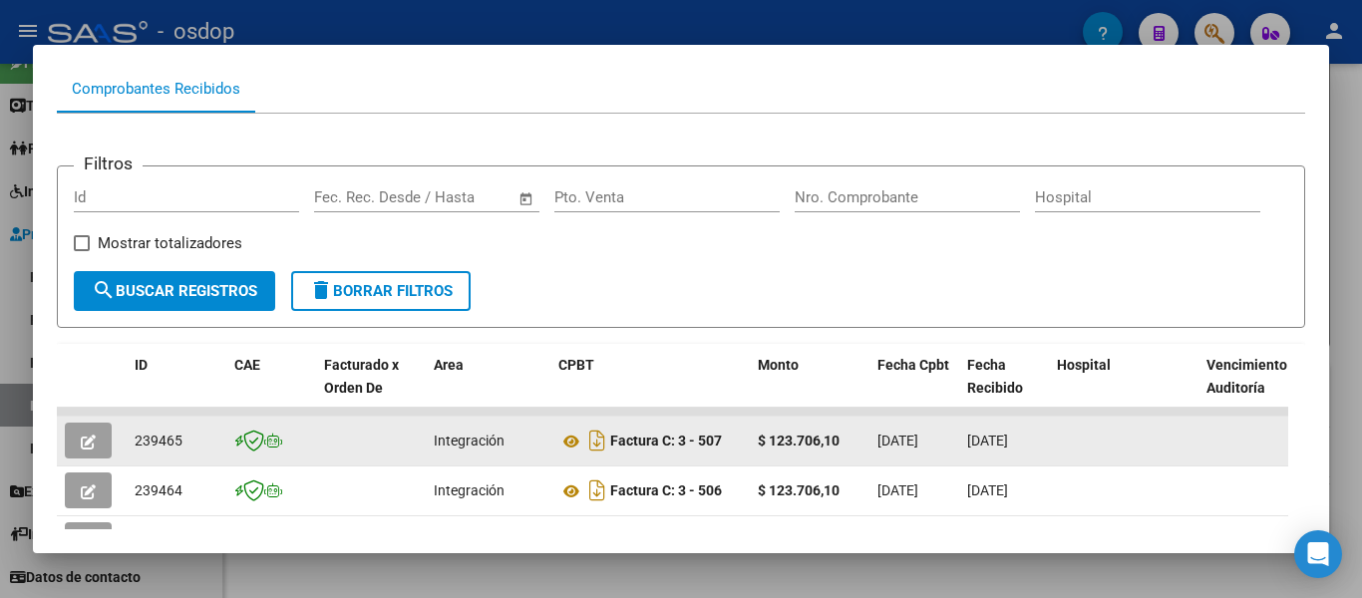
click at [160, 453] on div "239465" at bounding box center [177, 441] width 84 height 23
click at [161, 453] on div "239465" at bounding box center [177, 441] width 84 height 23
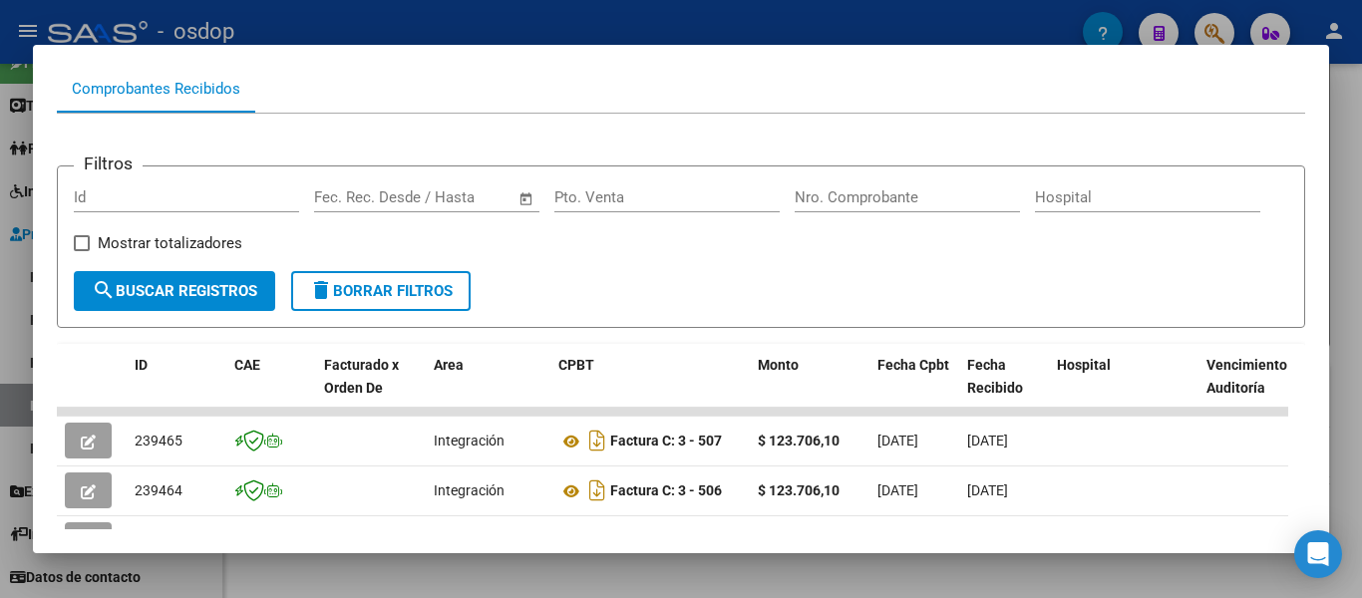
click at [163, 281] on button "search Buscar Registros" at bounding box center [174, 291] width 201 height 40
click at [438, 311] on button "delete Borrar Filtros" at bounding box center [381, 291] width 180 height 40
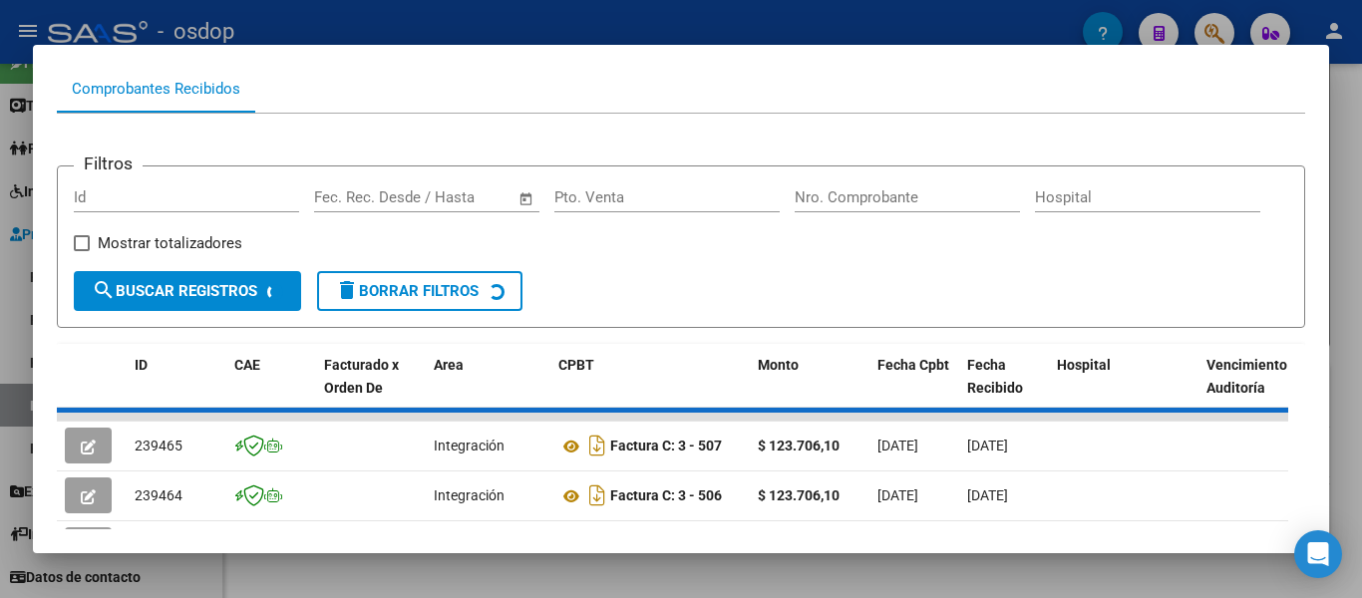
click at [0, 275] on div at bounding box center [681, 299] width 1362 height 598
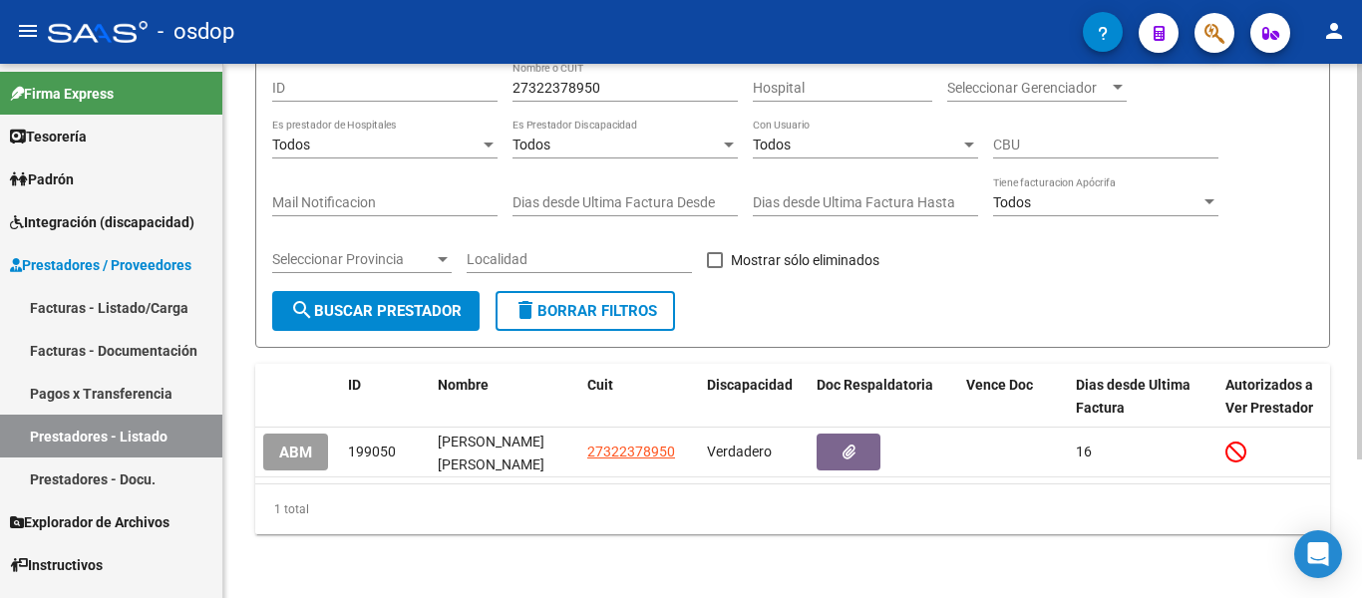
scroll to position [0, 0]
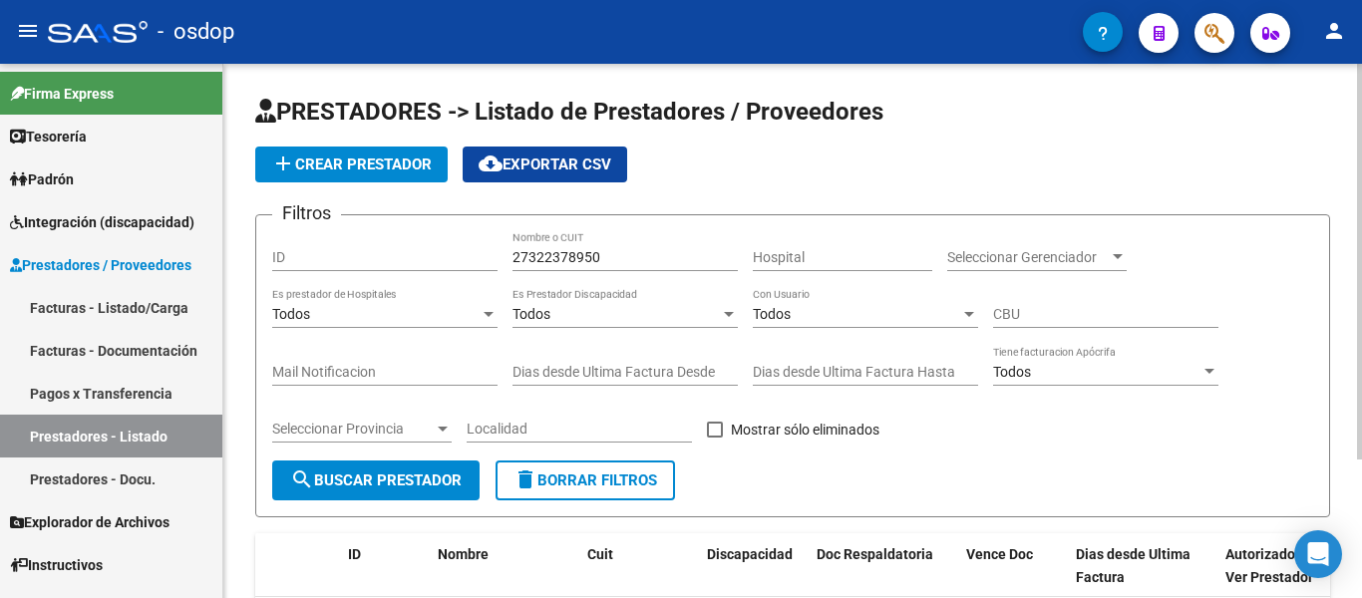
click at [612, 254] on input "27322378950" at bounding box center [625, 257] width 225 height 17
click at [571, 466] on button "delete Borrar Filtros" at bounding box center [586, 481] width 180 height 40
click at [559, 253] on input "Nombre o CUIT" at bounding box center [625, 257] width 225 height 17
paste input "27220951613"
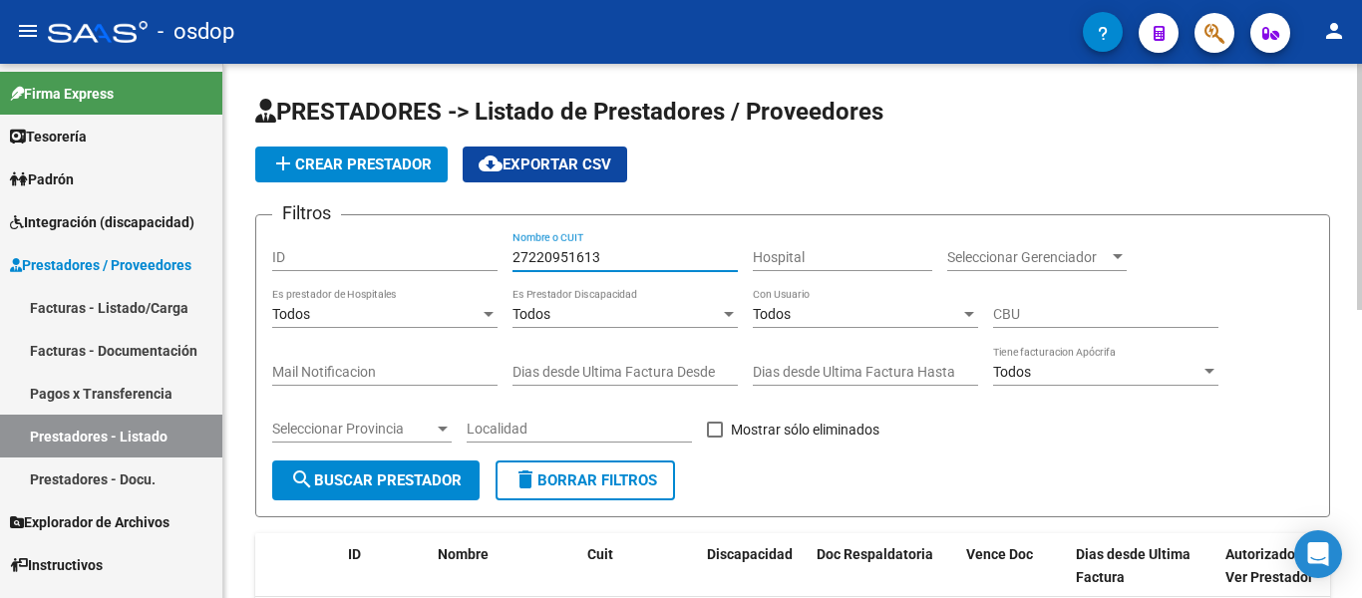
type input "27220951613"
click at [400, 483] on span "search Buscar Prestador" at bounding box center [376, 481] width 172 height 18
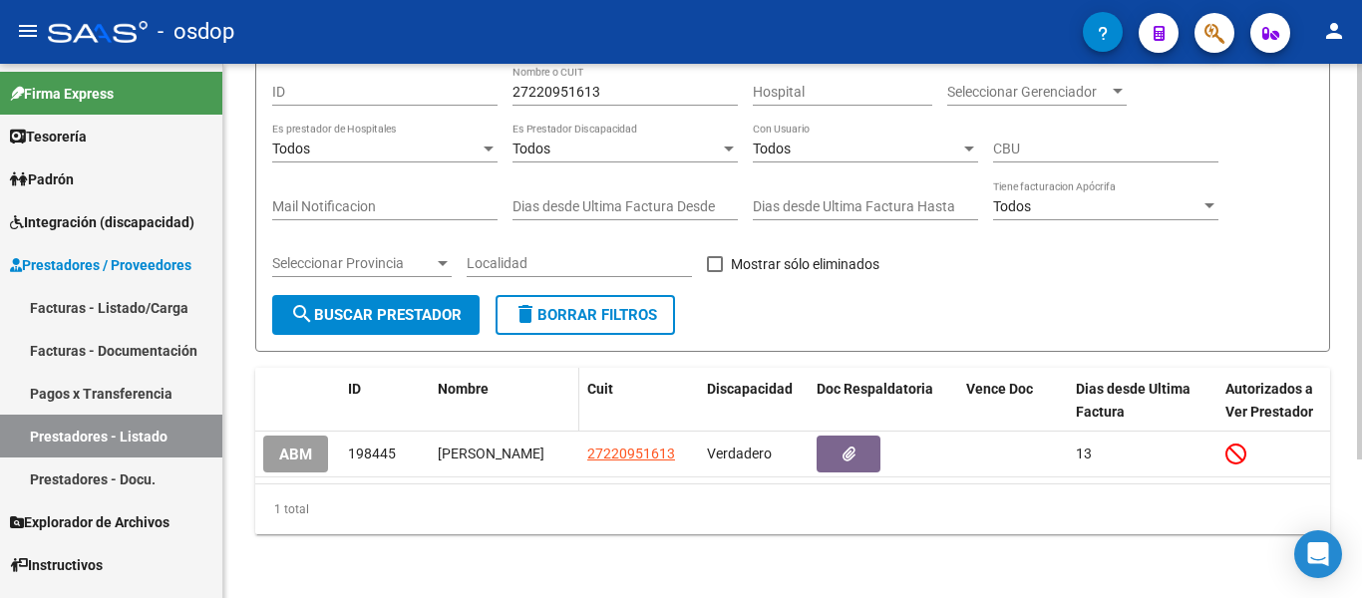
scroll to position [187, 0]
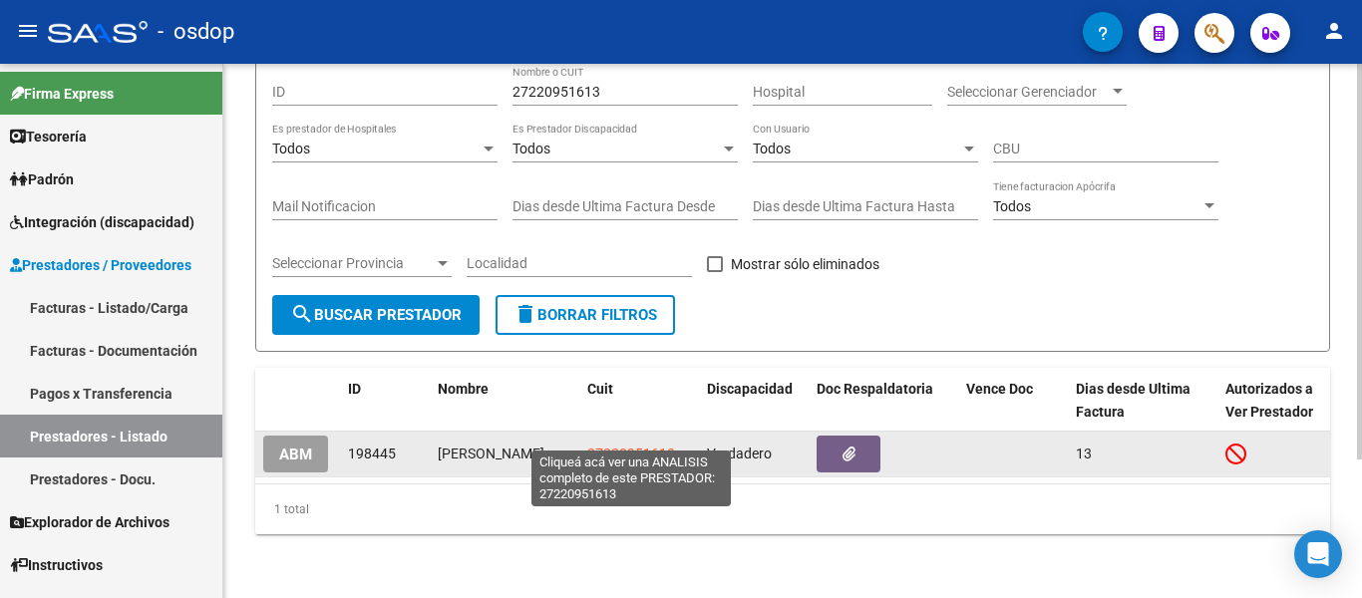
click at [608, 446] on span "27220951613" at bounding box center [631, 454] width 88 height 16
type textarea "27220951613"
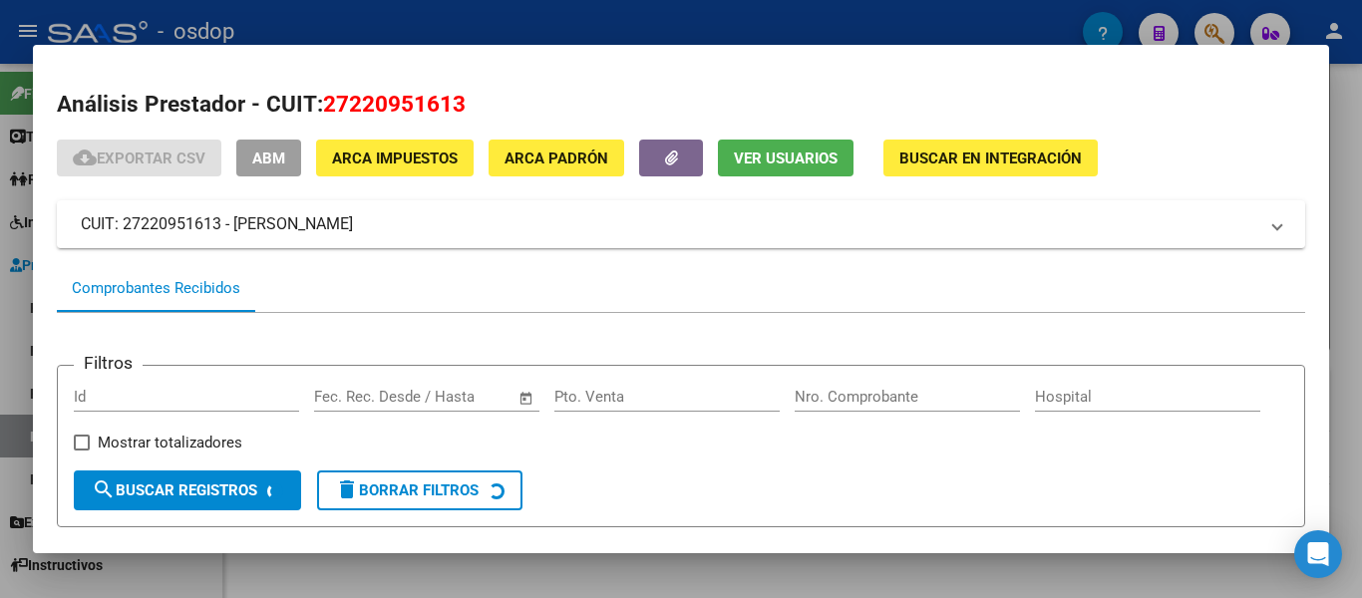
click at [1064, 277] on div "Comprobantes Recibidos" at bounding box center [681, 288] width 1249 height 48
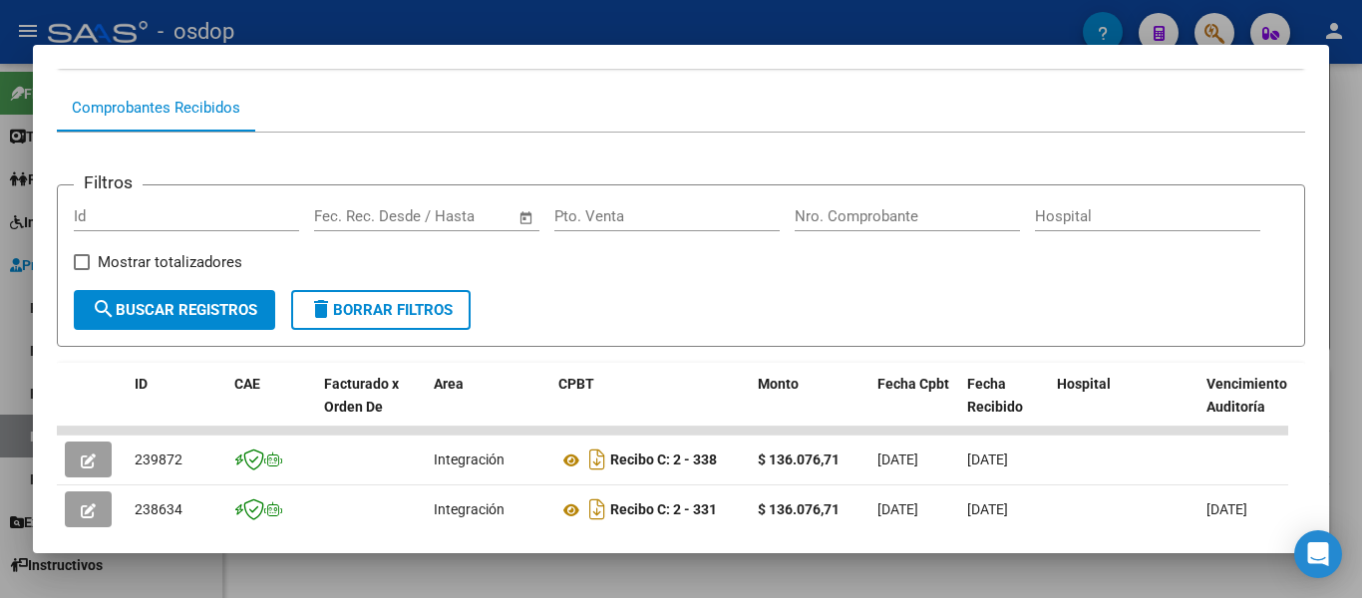
click at [1081, 238] on div "Filtros Id Start date – End date Fec. Rec. Desde / Hasta Pto. Venta Nro. Compro…" at bounding box center [681, 245] width 1215 height 89
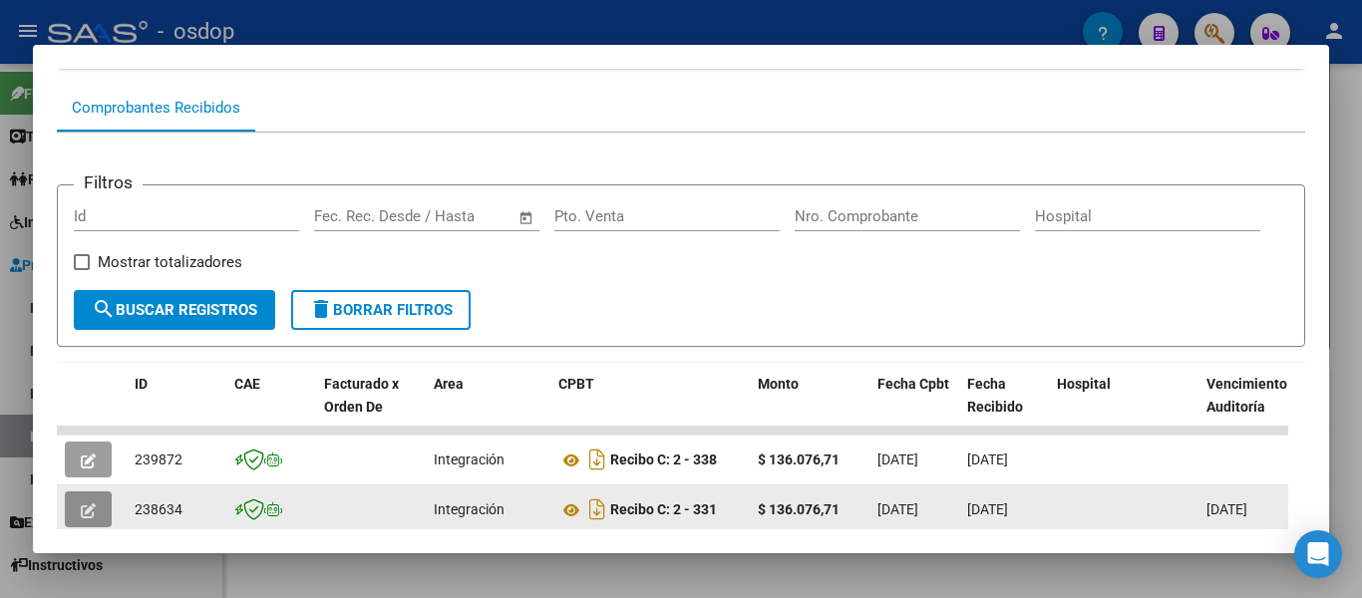
click at [78, 515] on button "button" at bounding box center [88, 510] width 47 height 36
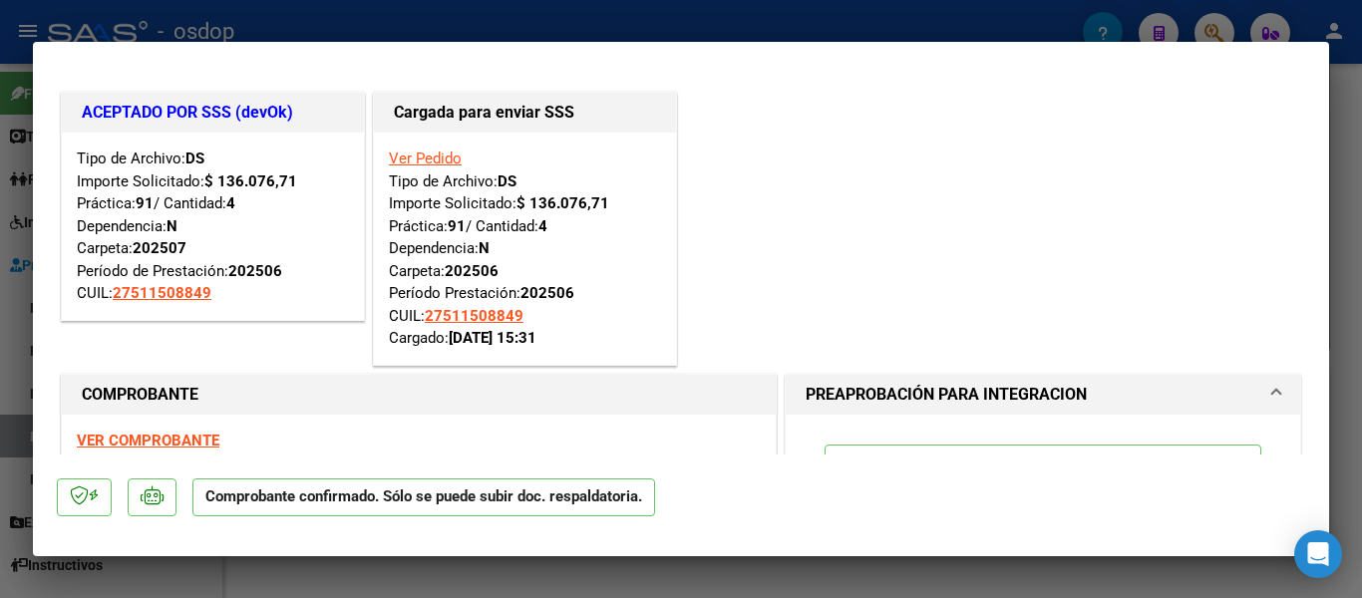
drag, startPoint x: 93, startPoint y: 102, endPoint x: 299, endPoint y: 126, distance: 207.8
click at [299, 126] on div "ACEPTADO POR SSS (devOk)" at bounding box center [213, 113] width 302 height 40
click at [887, 27] on div at bounding box center [681, 299] width 1362 height 598
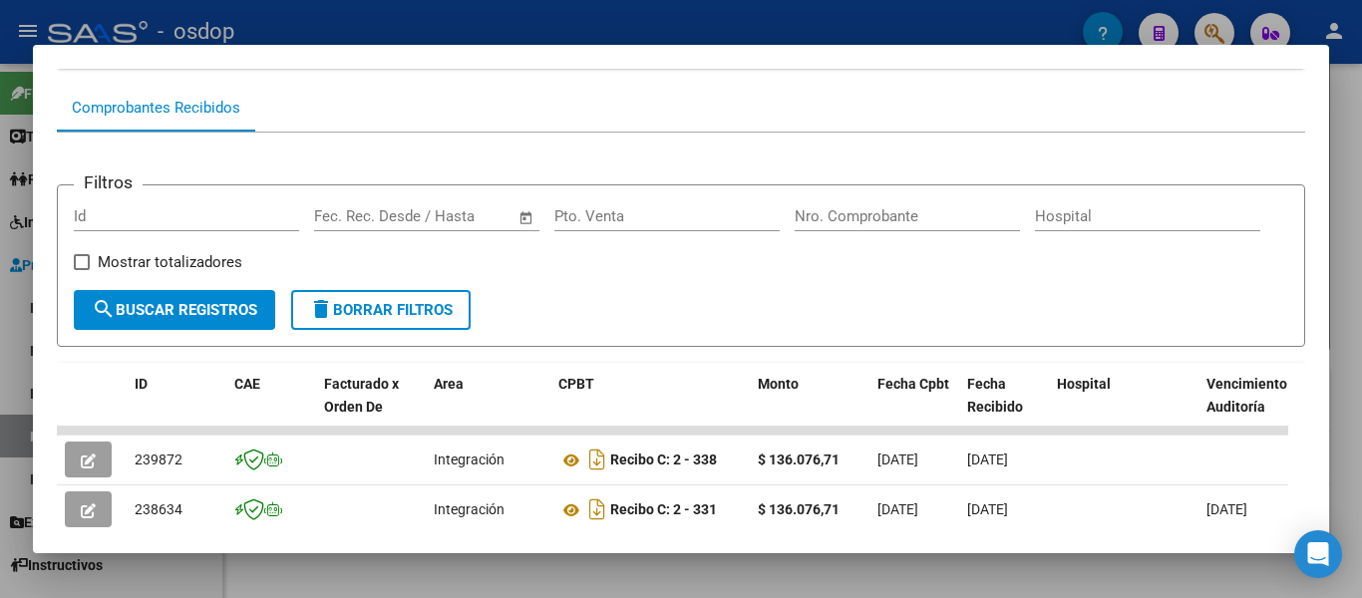
scroll to position [188, 0]
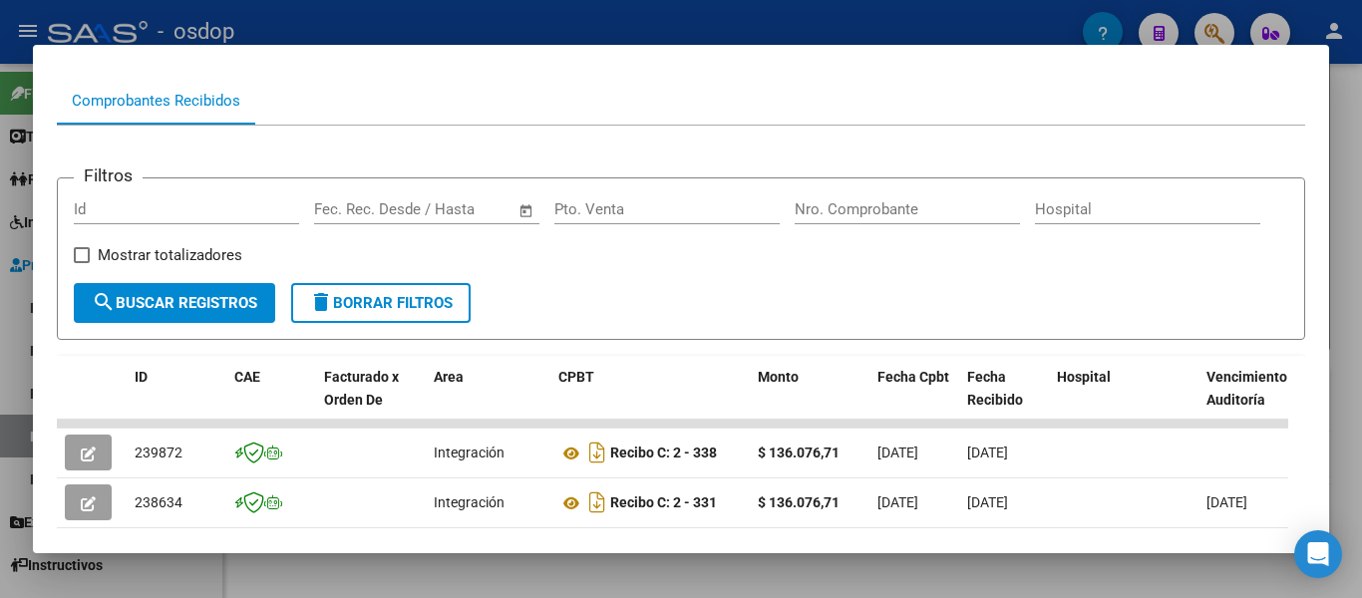
click at [0, 326] on div at bounding box center [681, 299] width 1362 height 598
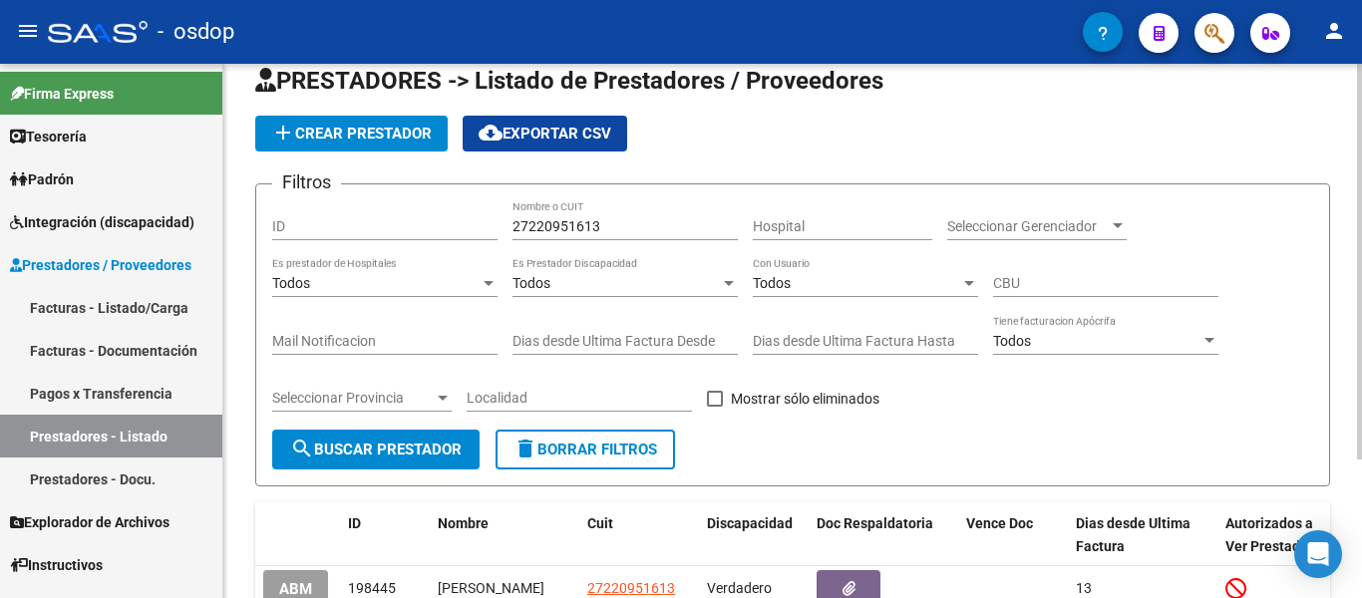
scroll to position [0, 0]
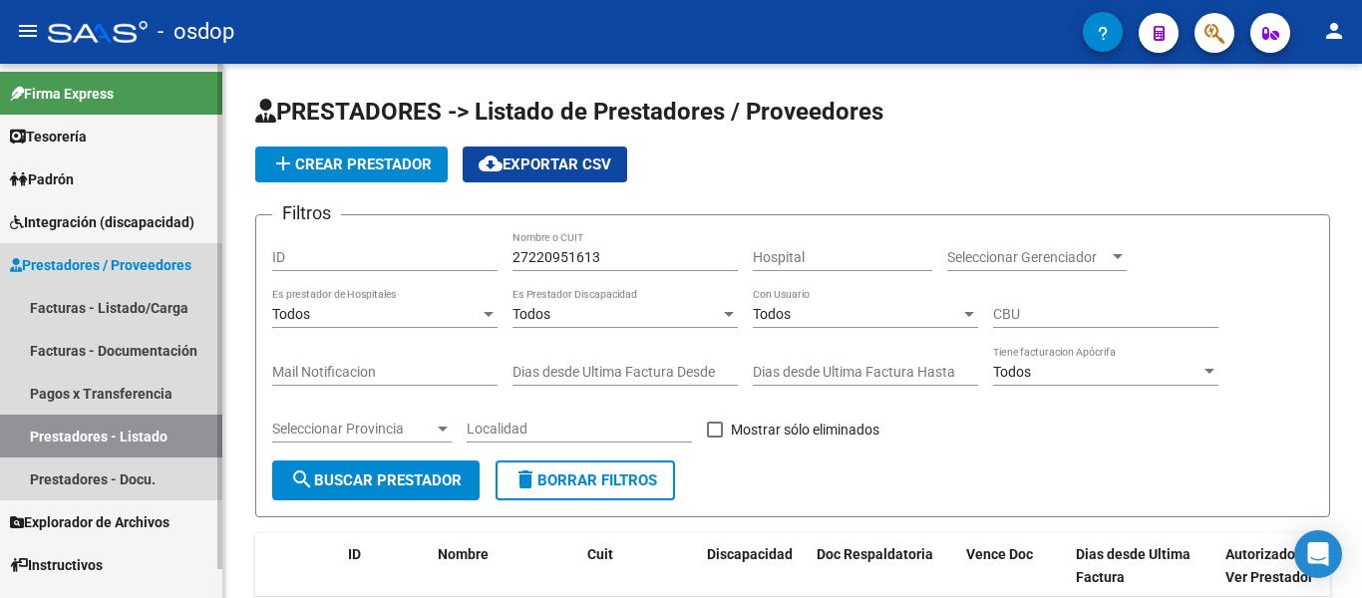
click at [58, 263] on span "Prestadores / Proveedores" at bounding box center [101, 265] width 182 height 22
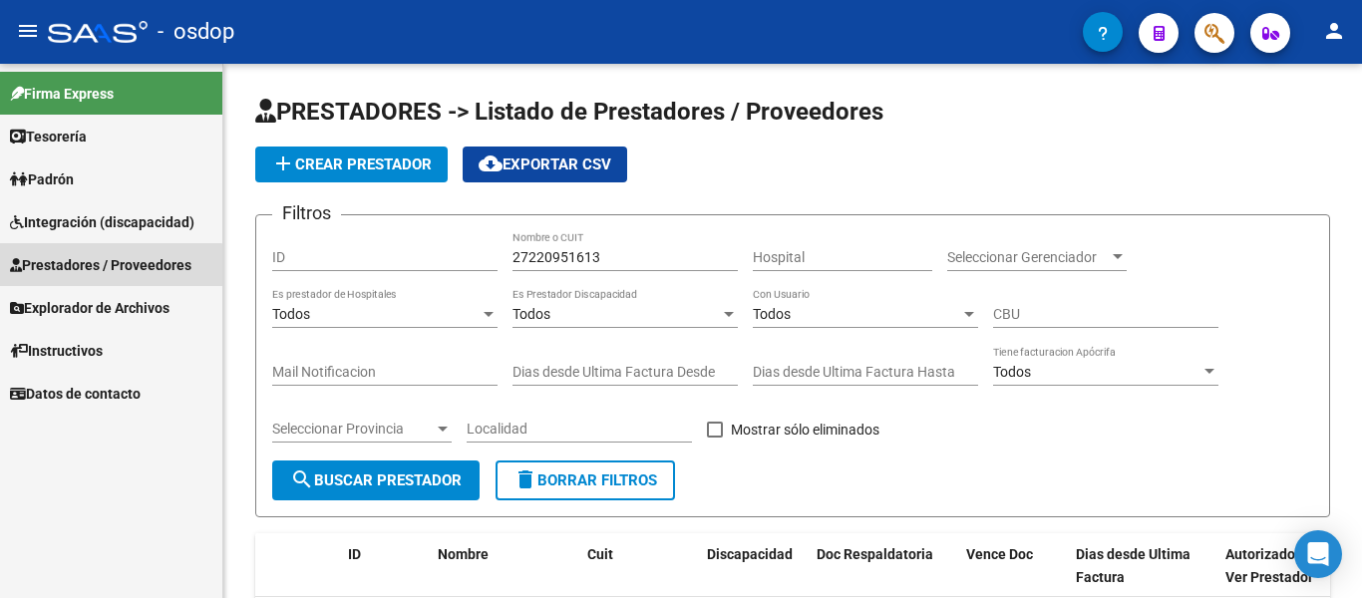
click at [93, 267] on span "Prestadores / Proveedores" at bounding box center [101, 265] width 182 height 22
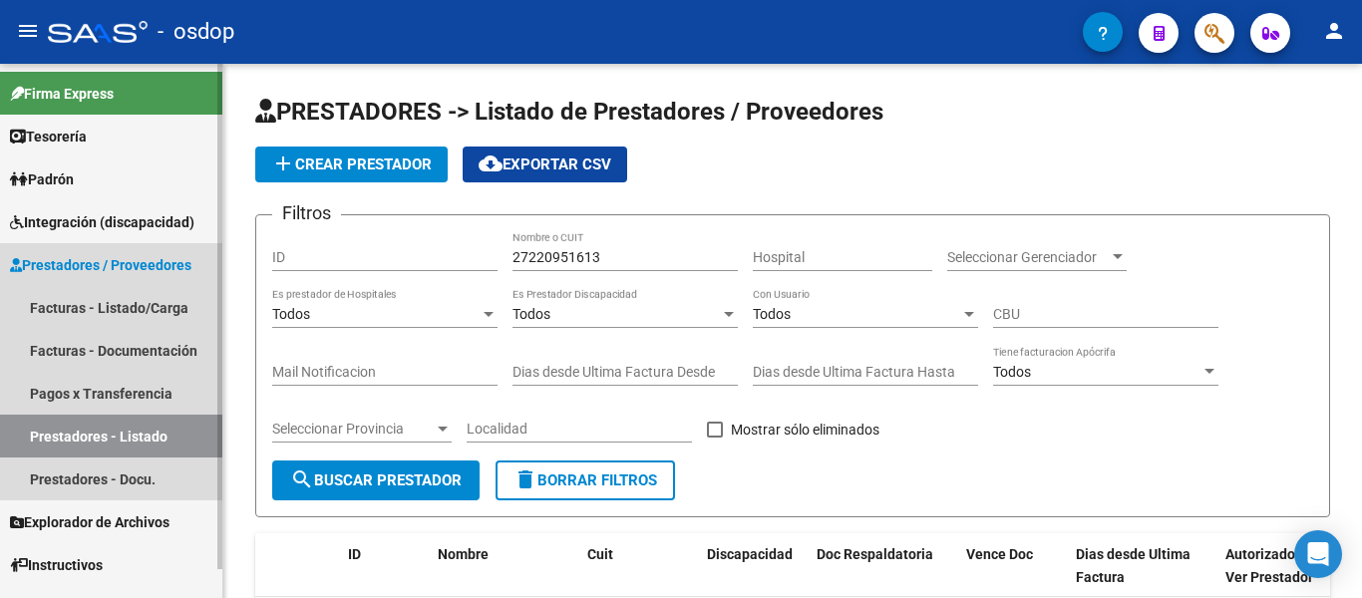
click at [162, 262] on span "Prestadores / Proveedores" at bounding box center [101, 265] width 182 height 22
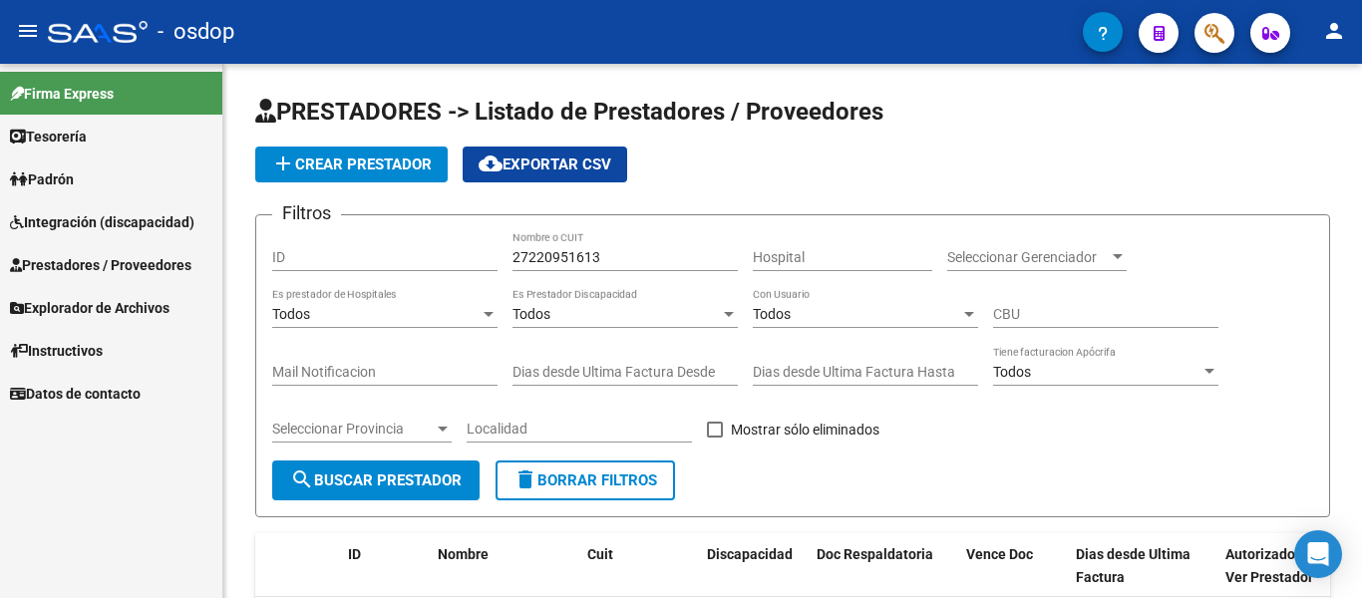
click at [138, 219] on span "Integración (discapacidad)" at bounding box center [102, 222] width 185 height 22
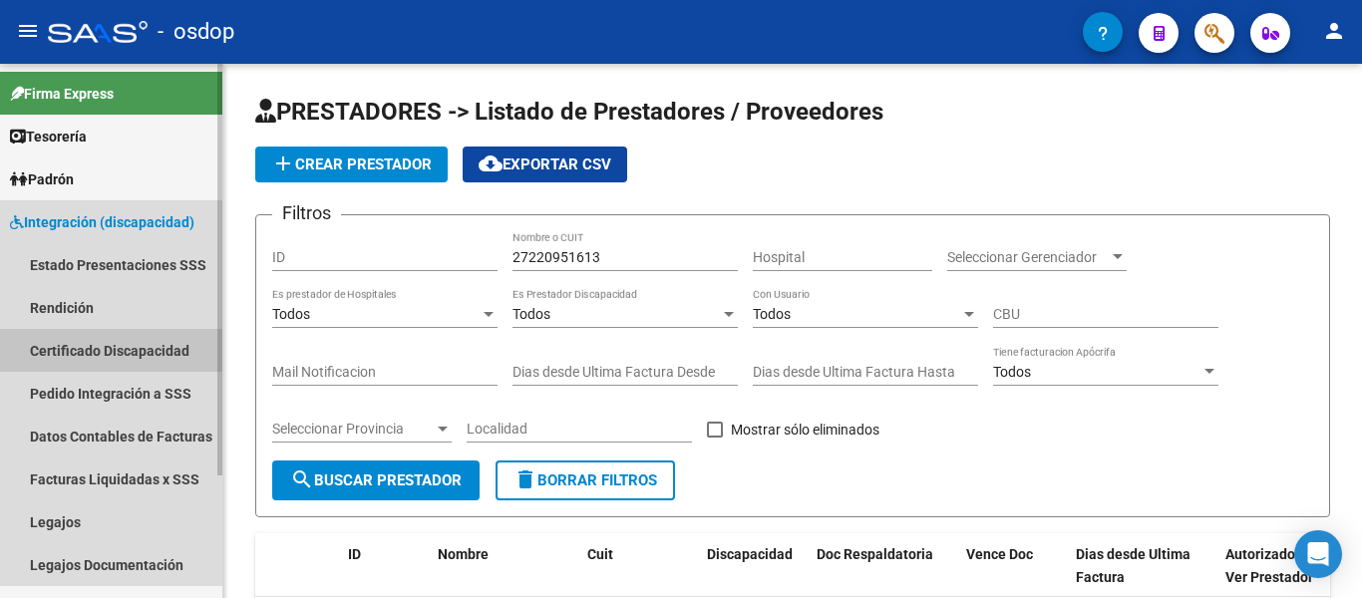
click at [44, 347] on link "Certificado Discapacidad" at bounding box center [111, 350] width 222 height 43
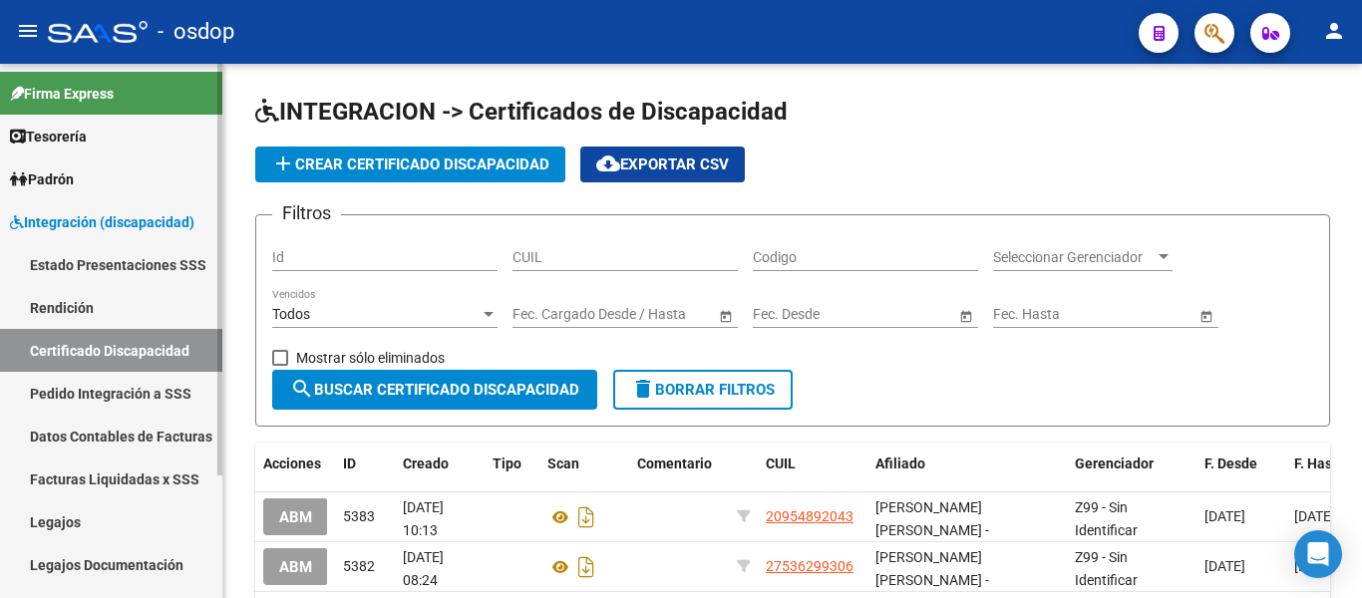
click at [20, 184] on icon at bounding box center [19, 180] width 18 height 14
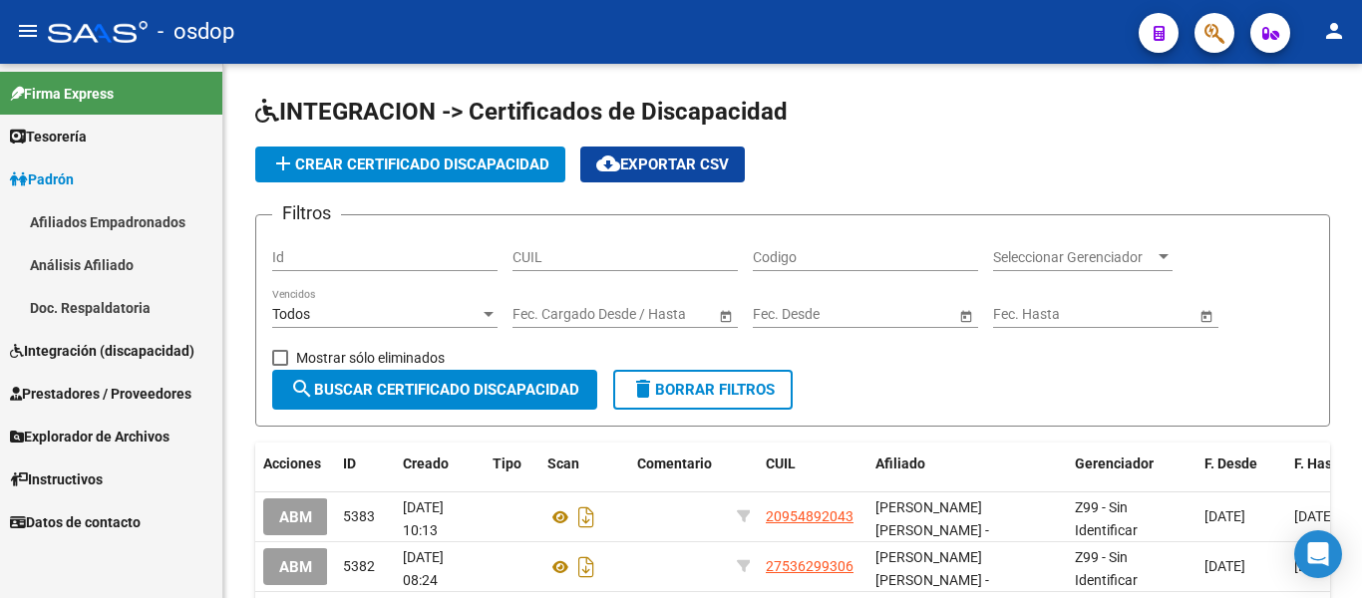
click at [87, 388] on span "Prestadores / Proveedores" at bounding box center [101, 394] width 182 height 22
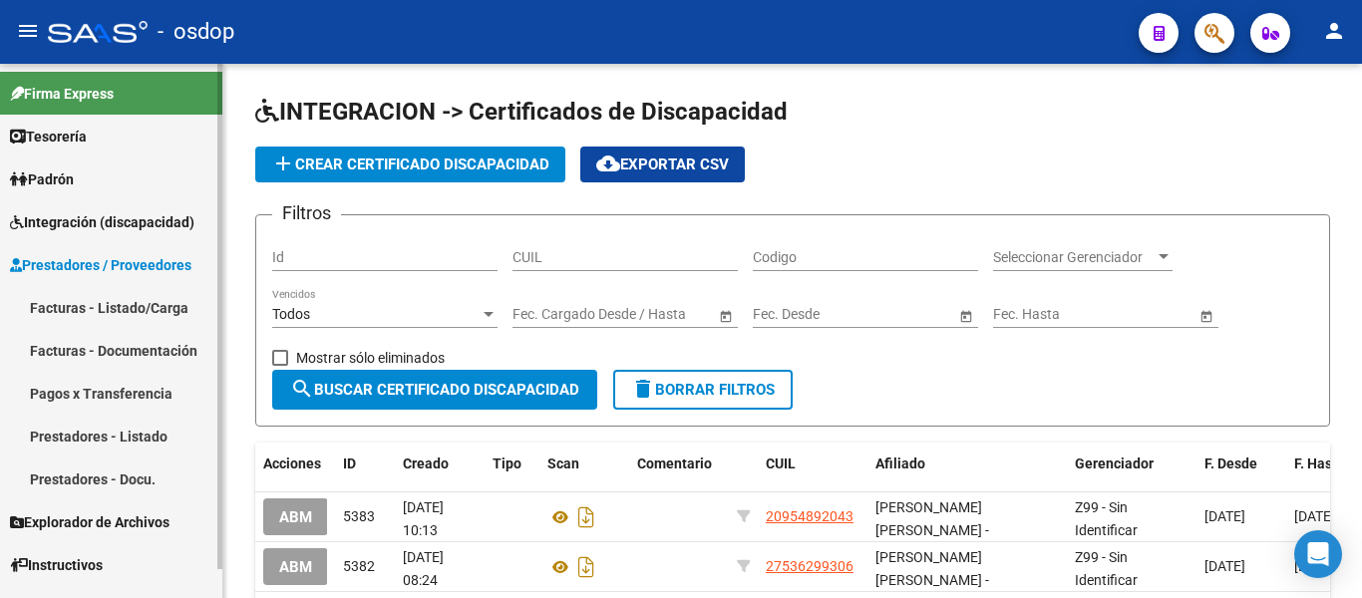
click at [67, 301] on link "Facturas - Listado/Carga" at bounding box center [111, 307] width 222 height 43
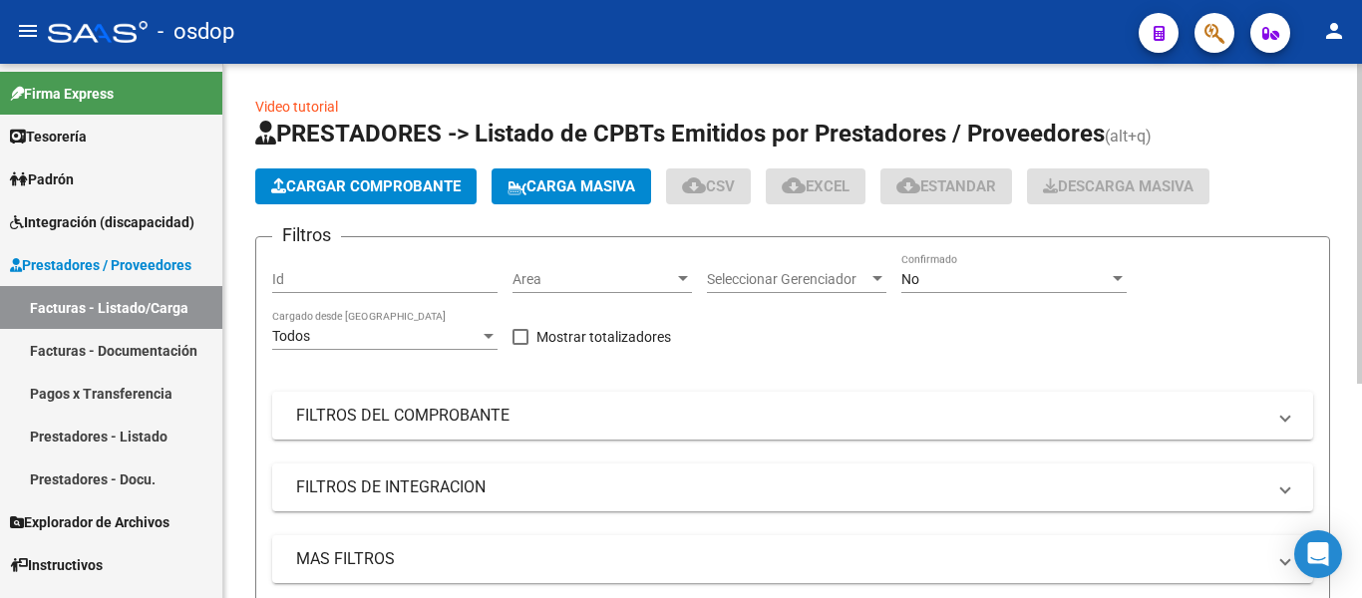
click at [296, 188] on span "Cargar Comprobante" at bounding box center [366, 187] width 190 height 18
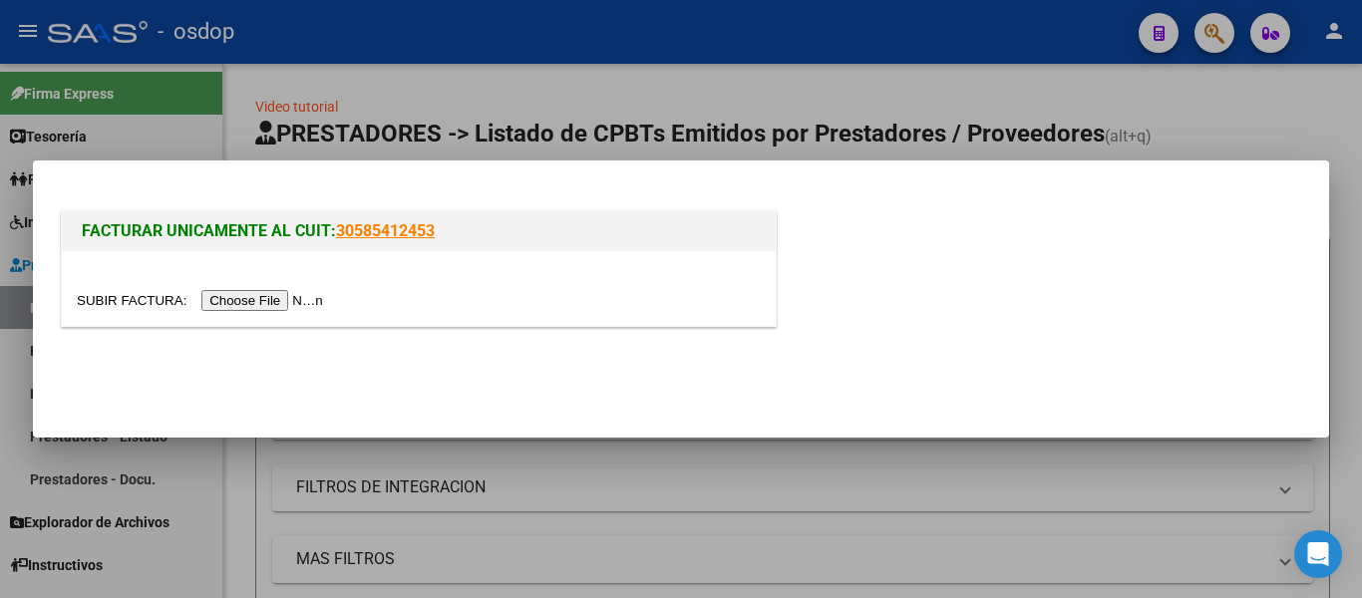
click at [290, 299] on input "file" at bounding box center [203, 300] width 252 height 21
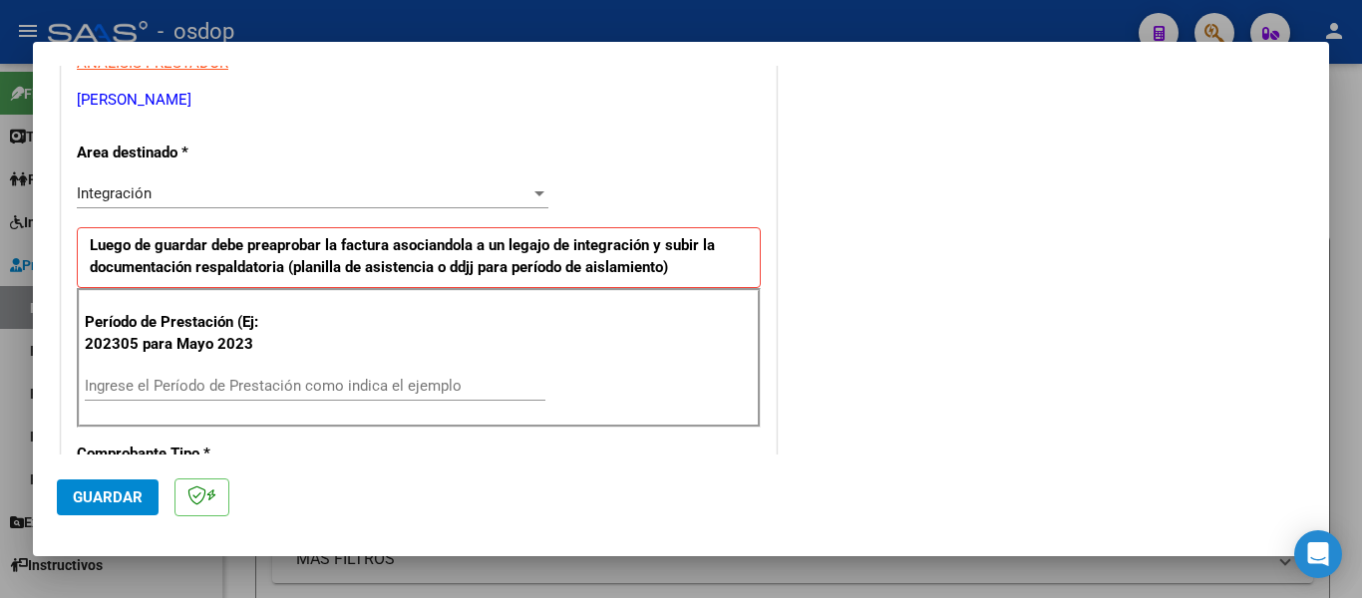
scroll to position [499, 0]
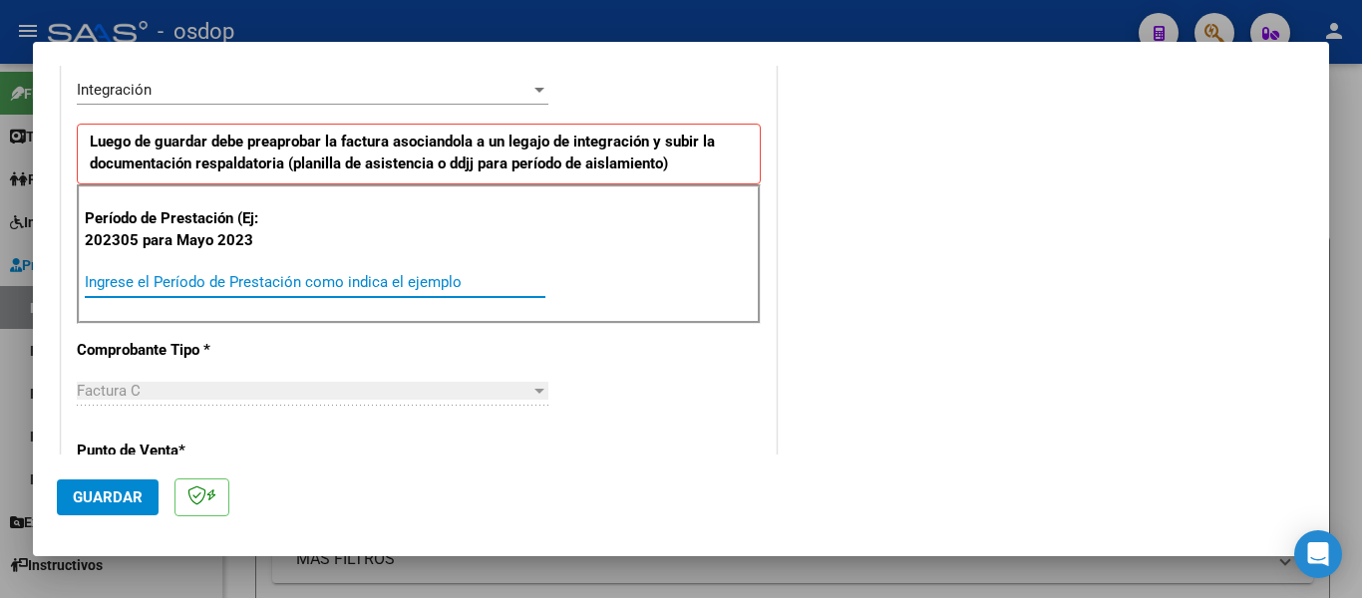
click at [251, 277] on input "Ingrese el Período de Prestación como indica el ejemplo" at bounding box center [315, 282] width 461 height 18
type input "202507"
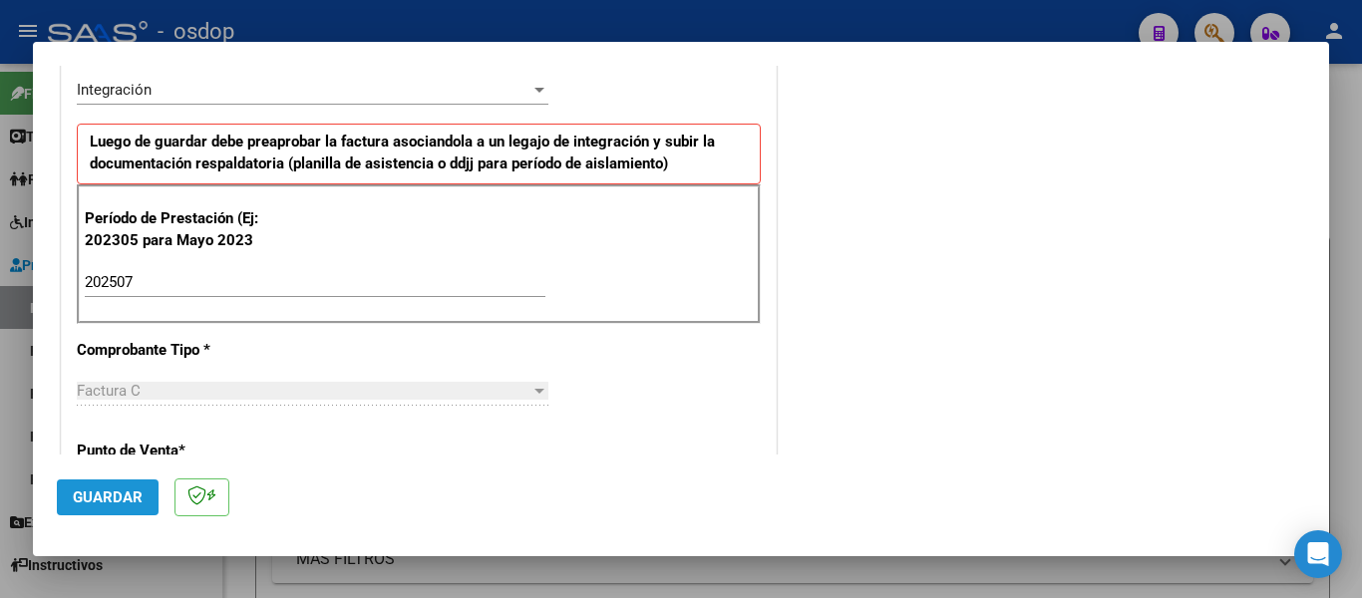
click at [145, 495] on button "Guardar" at bounding box center [108, 498] width 102 height 36
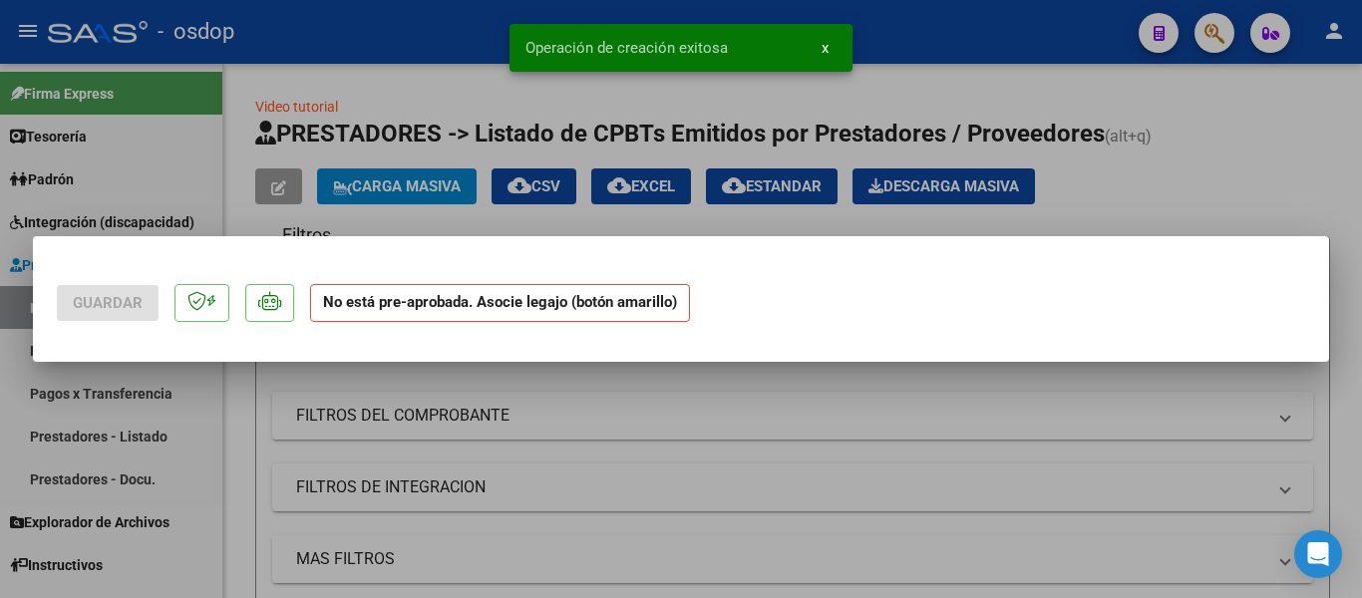
scroll to position [0, 0]
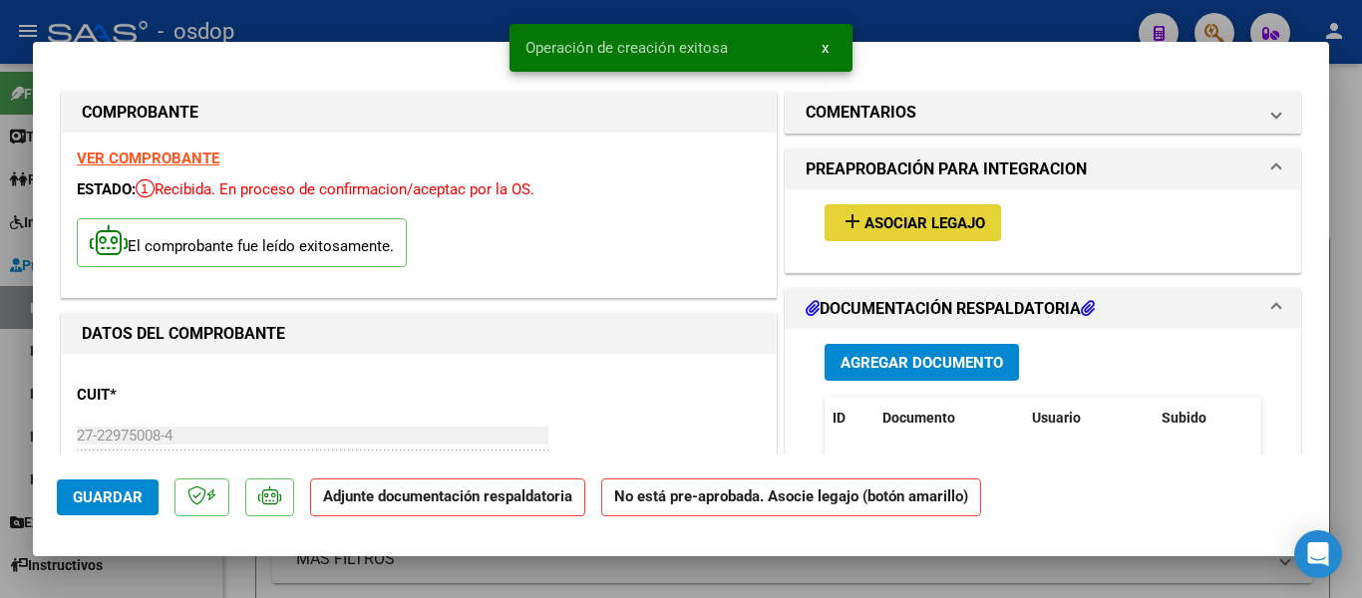
click at [874, 239] on button "add Asociar Legajo" at bounding box center [913, 222] width 177 height 37
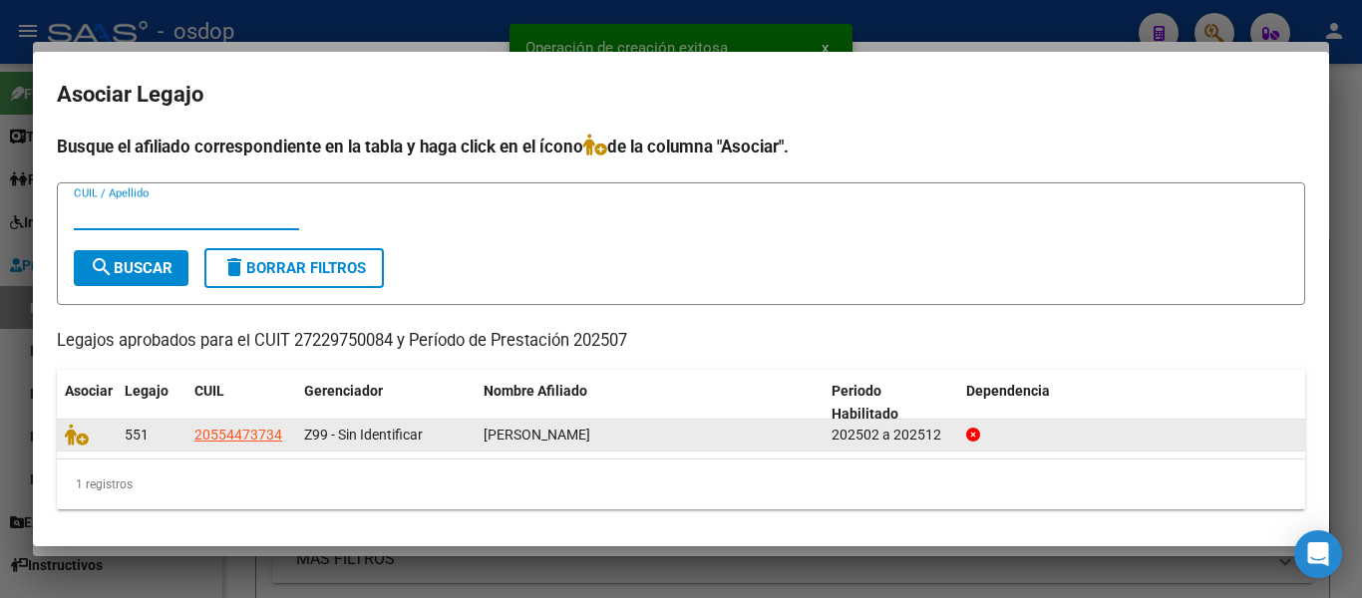
scroll to position [3, 0]
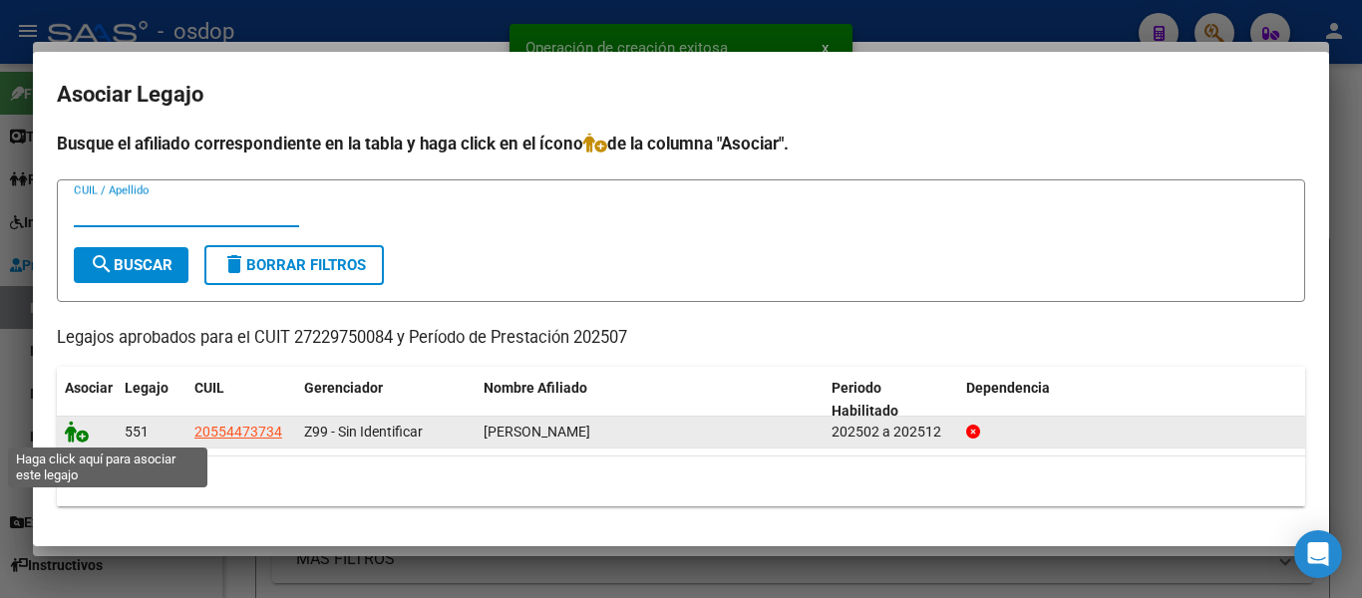
click at [77, 429] on icon at bounding box center [77, 432] width 24 height 22
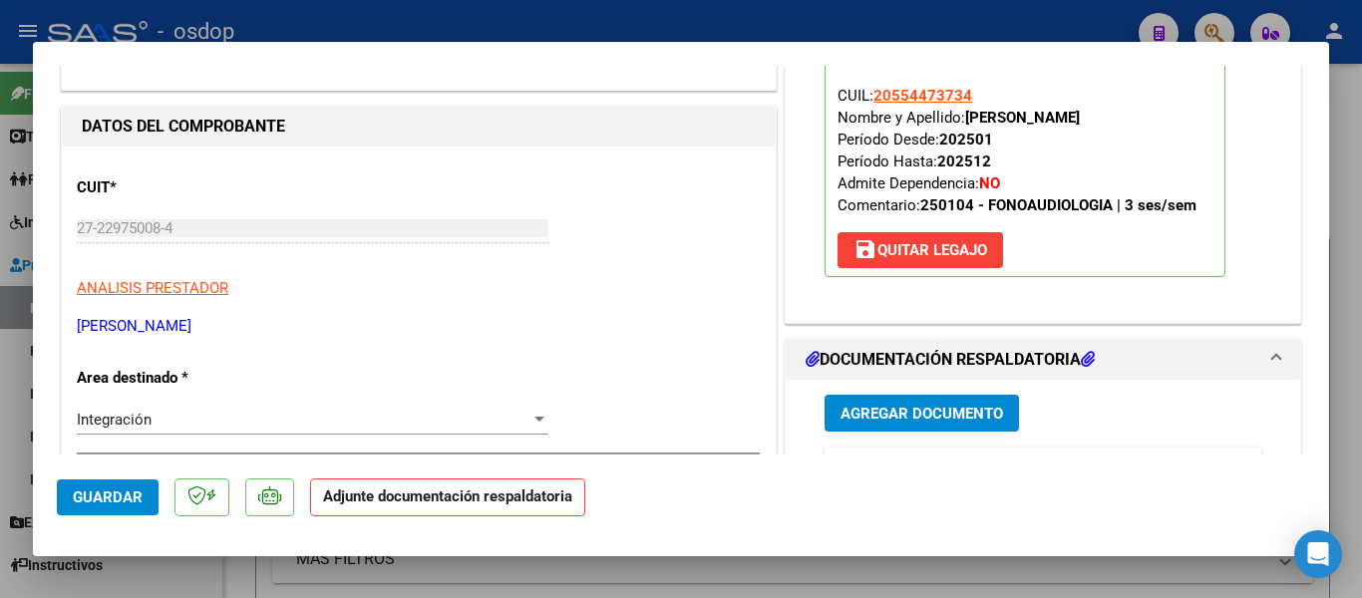
scroll to position [299, 0]
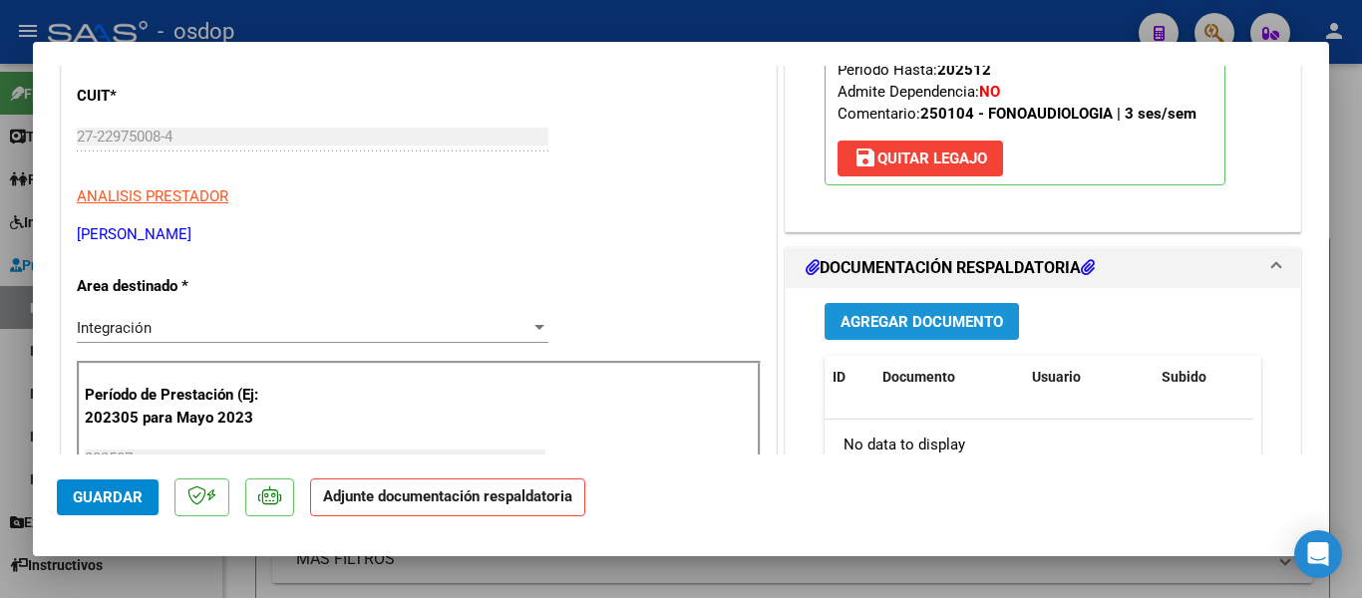
click at [894, 323] on span "Agregar Documento" at bounding box center [922, 322] width 163 height 18
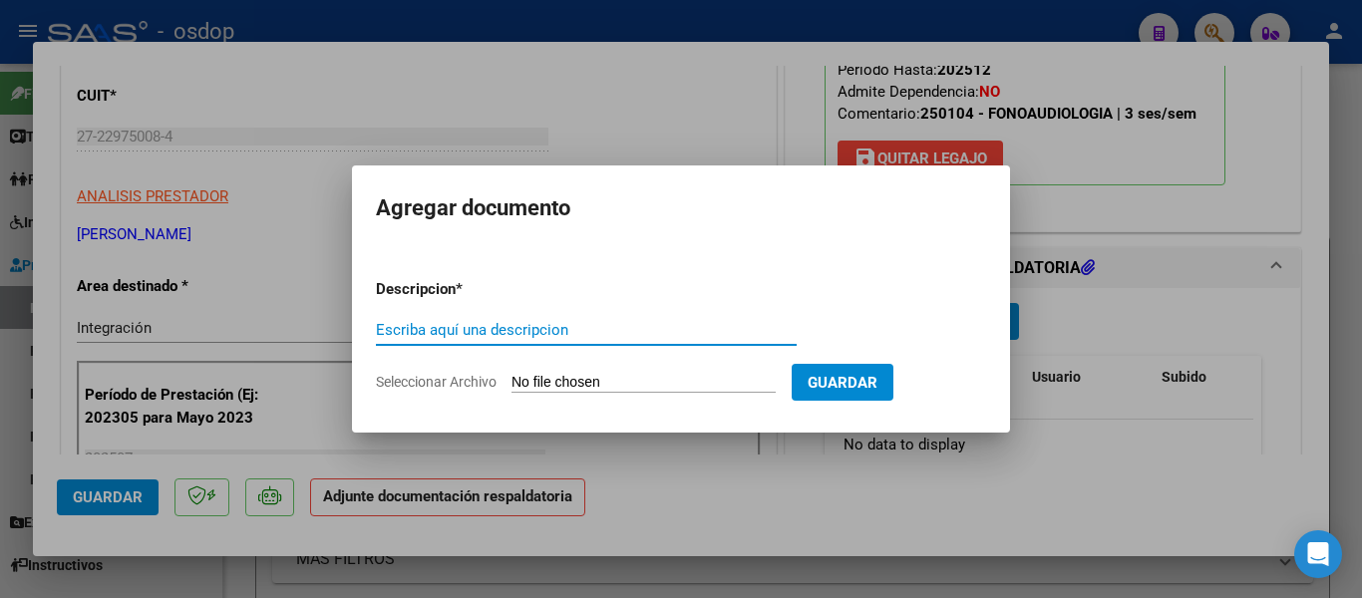
click at [555, 329] on input "Escriba aquí una descripcion" at bounding box center [586, 330] width 421 height 18
type input "planilla giaco"
click at [586, 386] on input "Seleccionar Archivo" at bounding box center [644, 383] width 264 height 19
type input "C:\fakepath\planilla [PERSON_NAME].pdf"
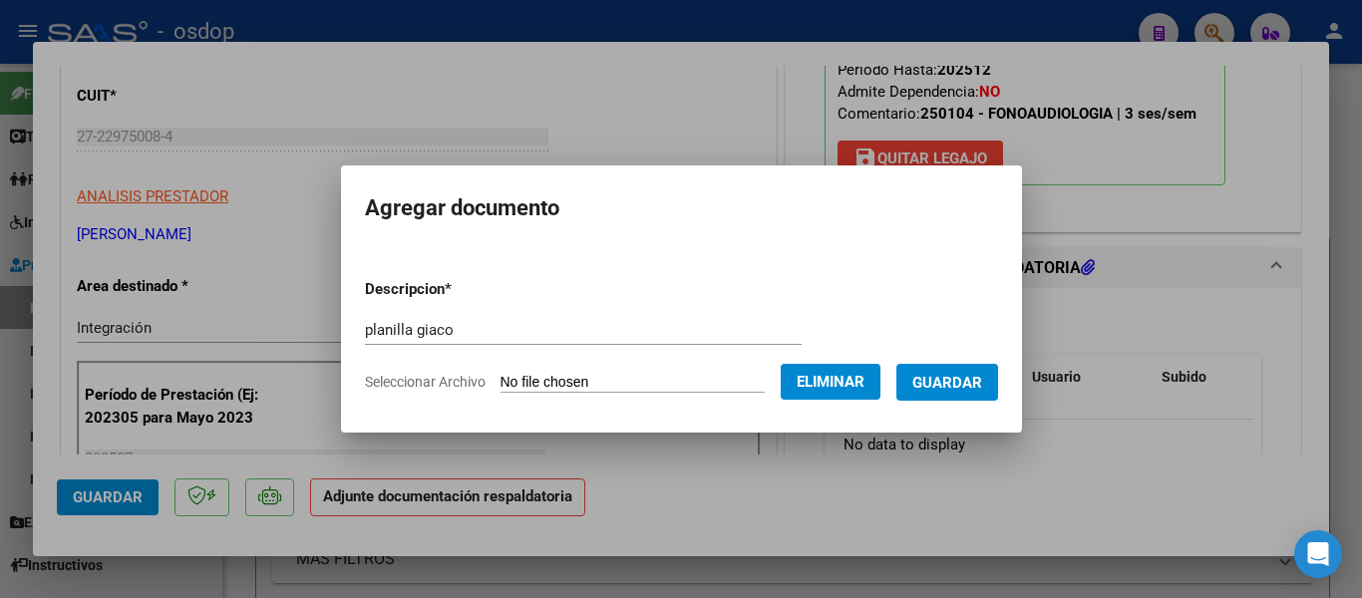
click at [920, 385] on button "Guardar" at bounding box center [948, 382] width 102 height 37
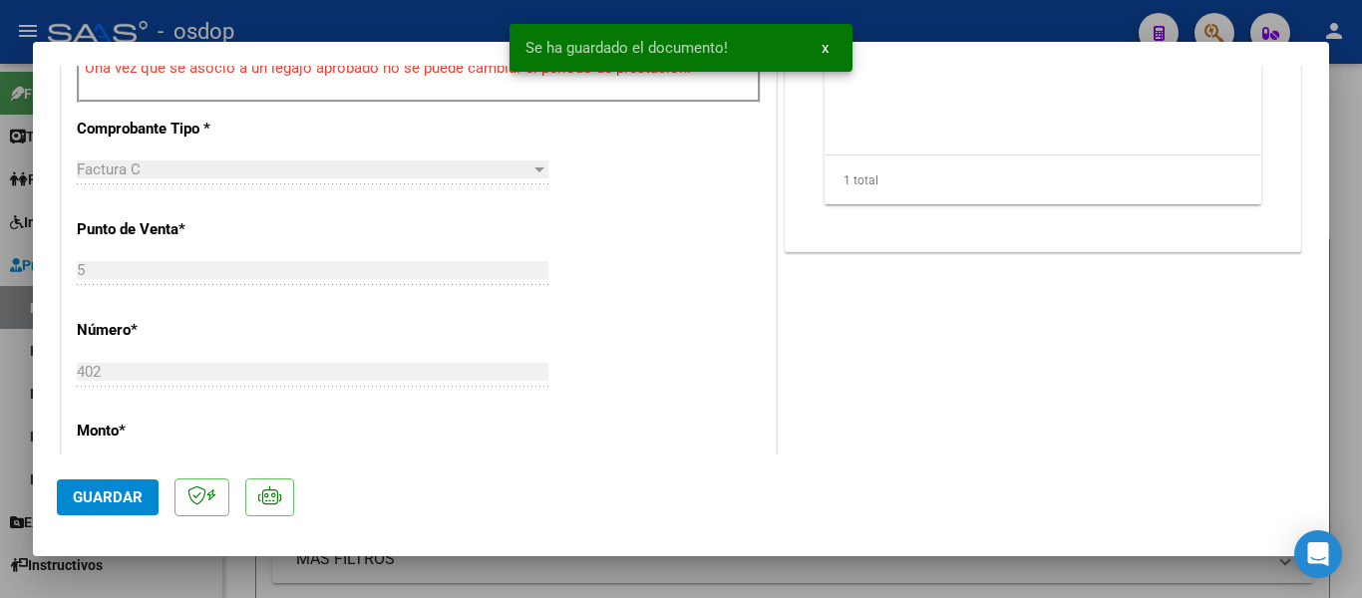
scroll to position [798, 0]
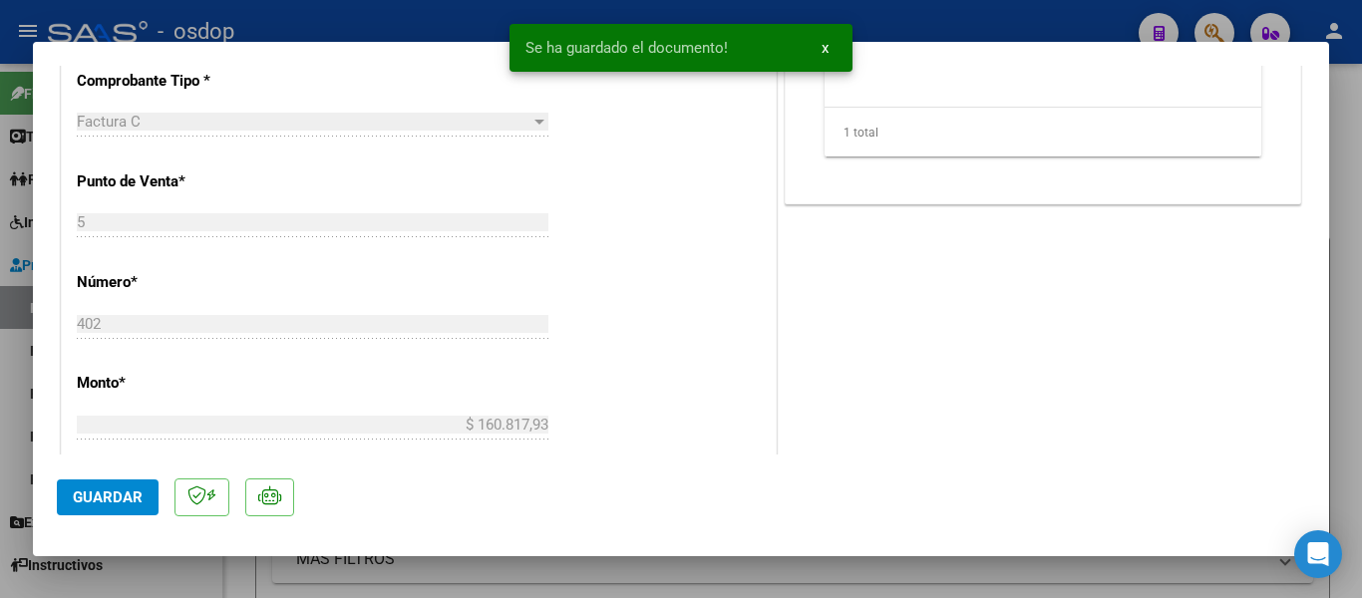
click at [113, 496] on span "Guardar" at bounding box center [108, 498] width 70 height 18
click at [0, 378] on div at bounding box center [681, 299] width 1362 height 598
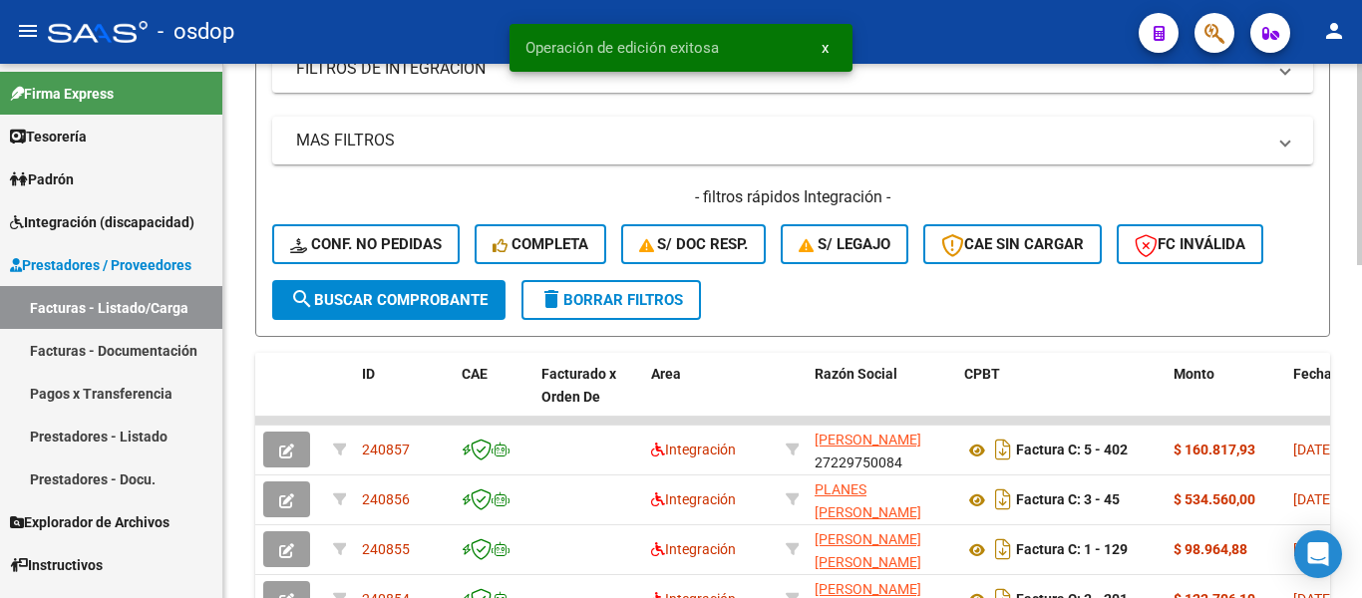
scroll to position [499, 0]
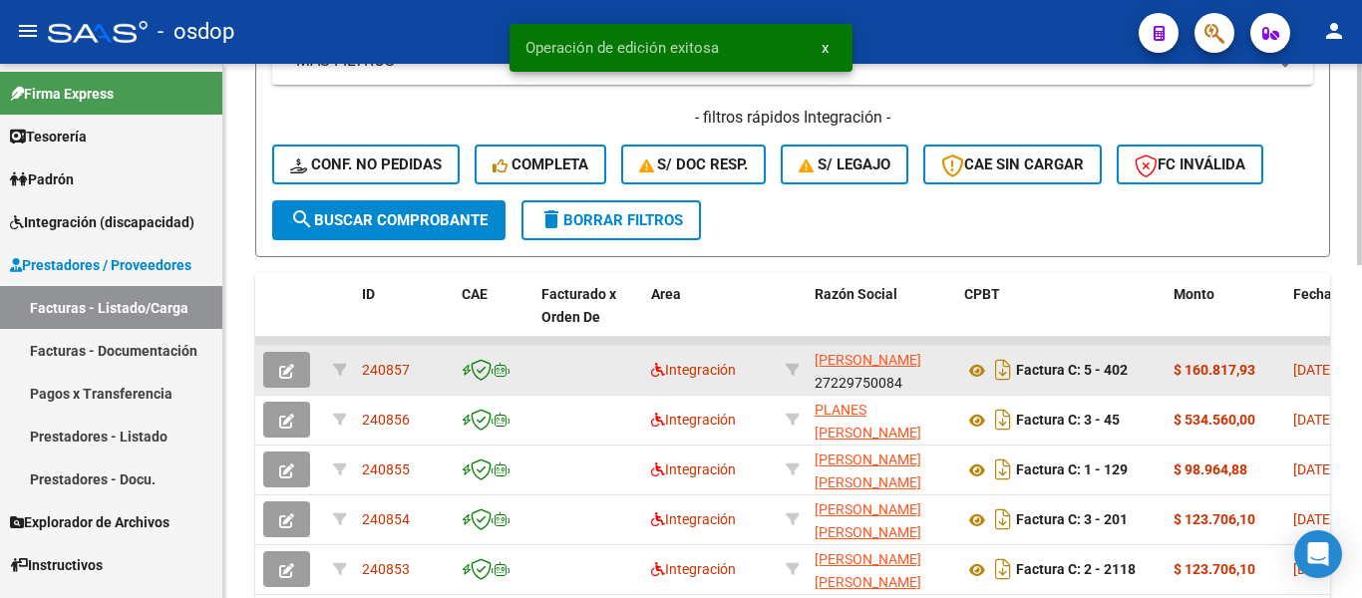
click at [404, 365] on span "240857" at bounding box center [386, 370] width 48 height 16
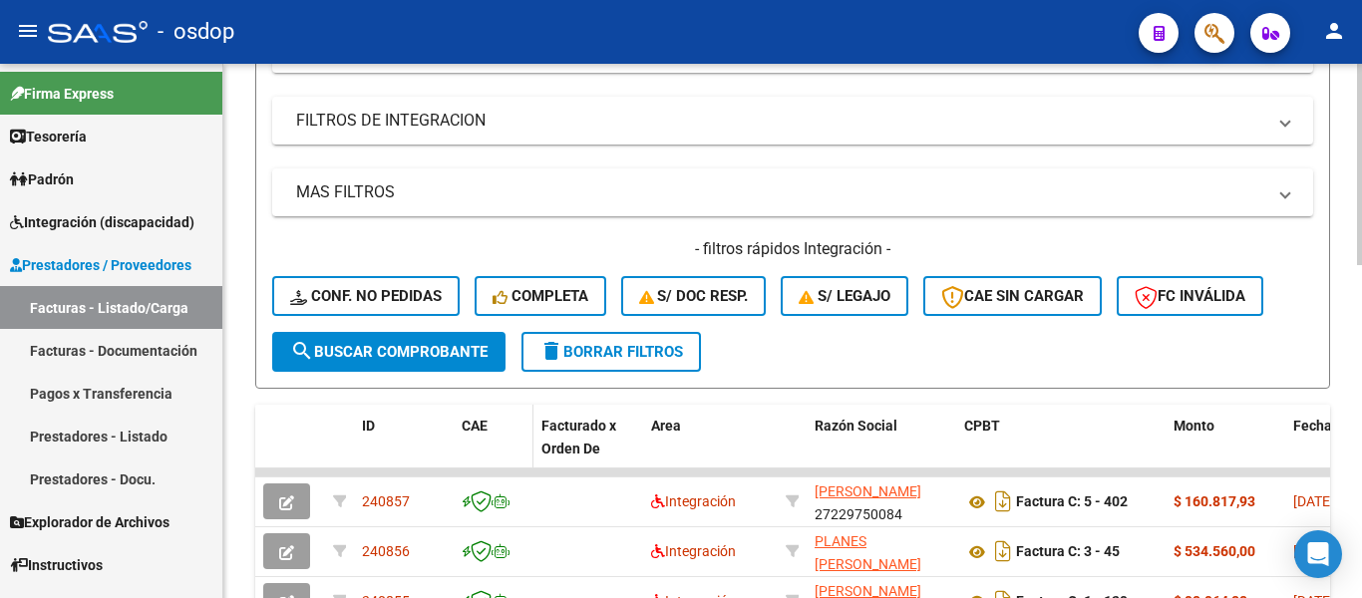
scroll to position [0, 0]
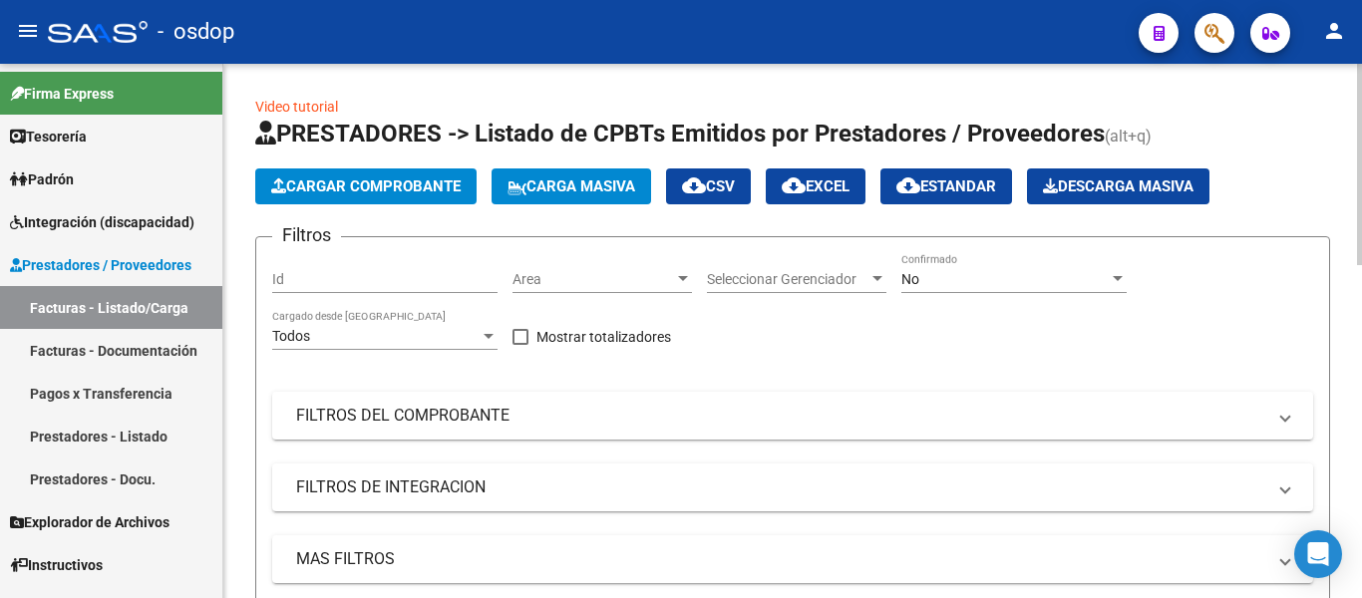
click at [375, 189] on span "Cargar Comprobante" at bounding box center [366, 187] width 190 height 18
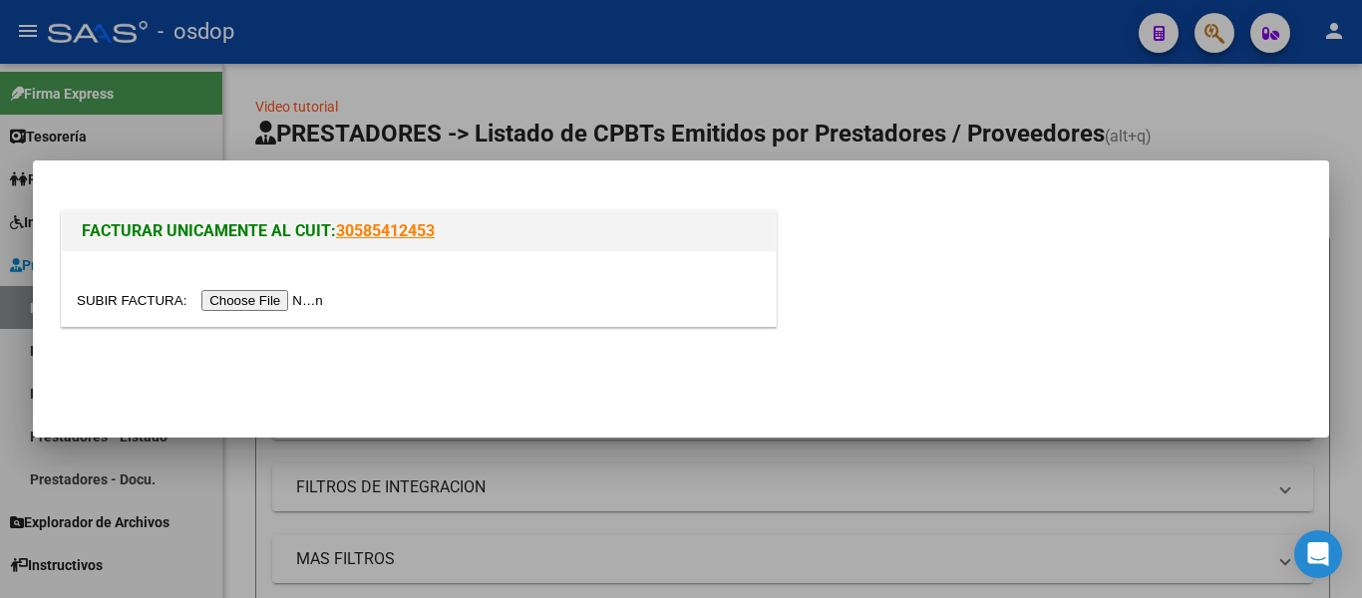
click at [298, 296] on input "file" at bounding box center [203, 300] width 252 height 21
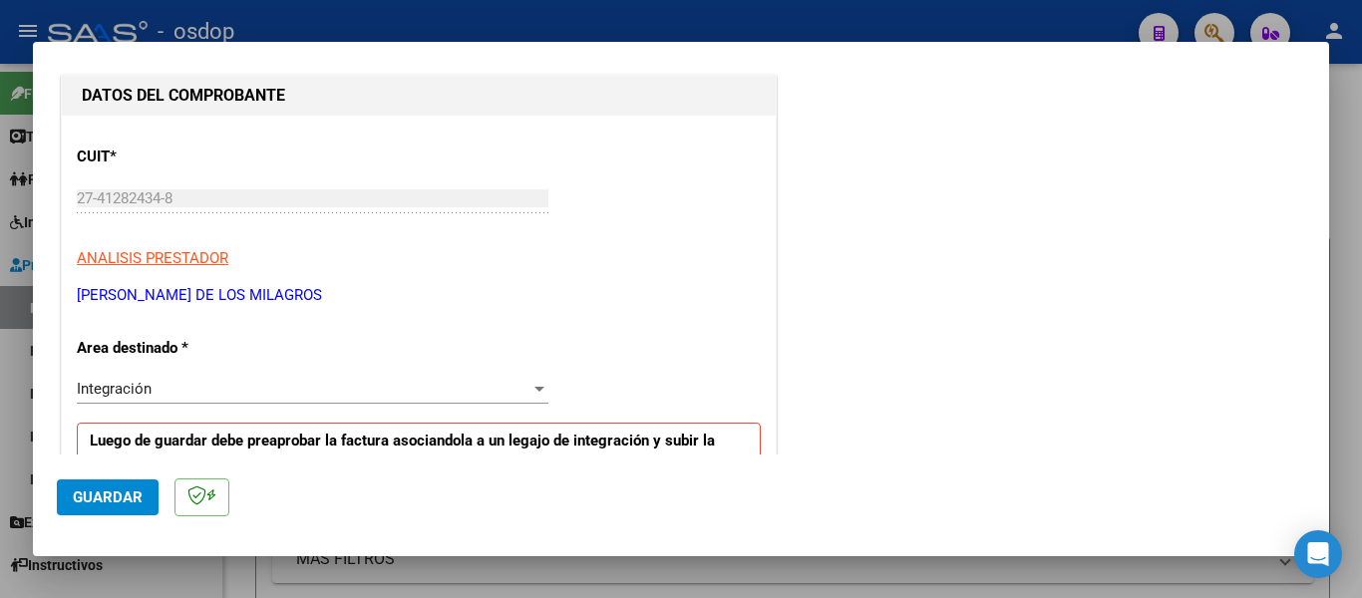
scroll to position [299, 0]
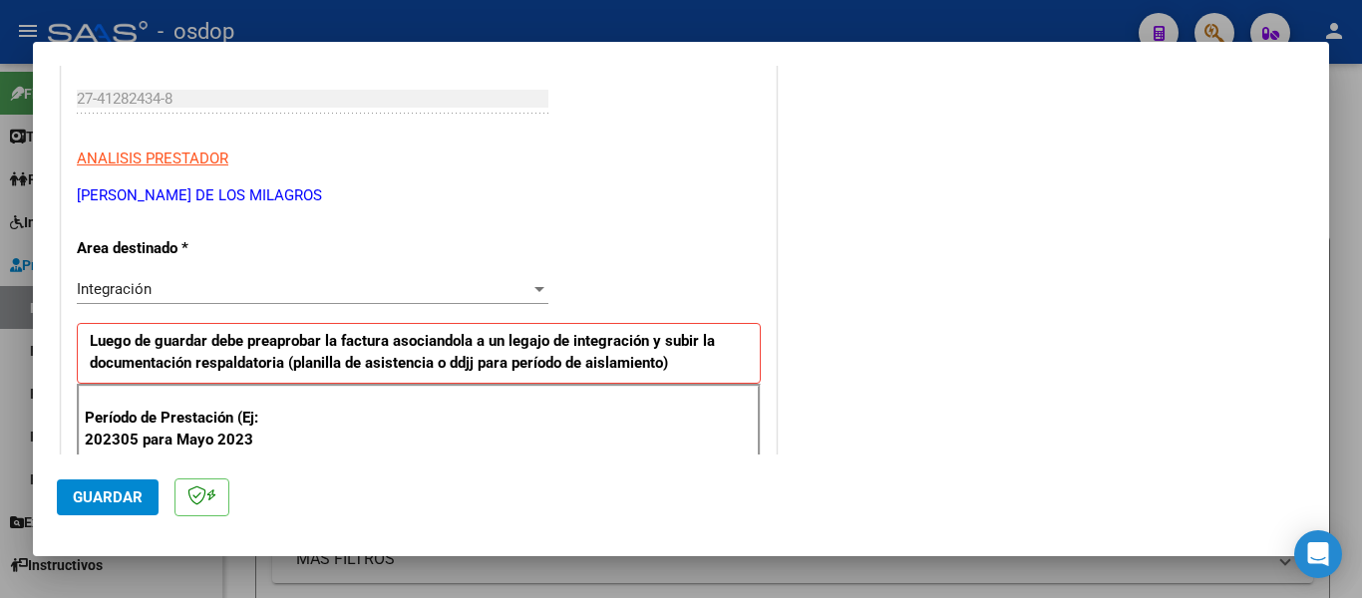
click at [184, 291] on div "Integración" at bounding box center [304, 289] width 454 height 18
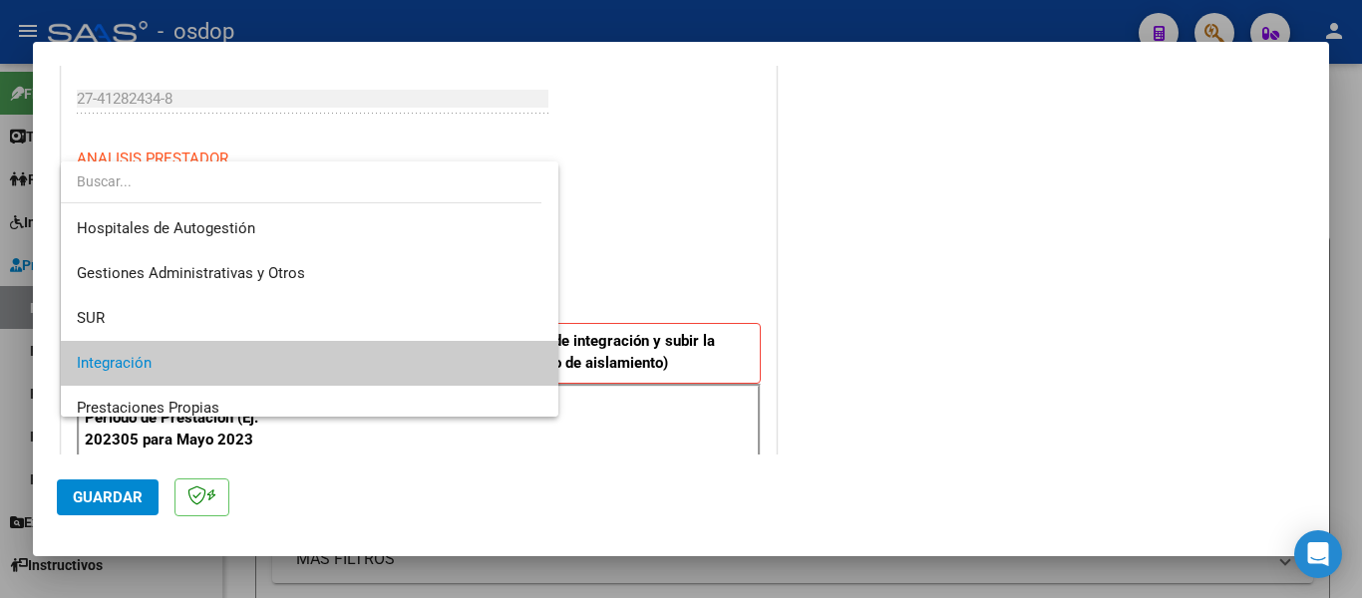
scroll to position [74, 0]
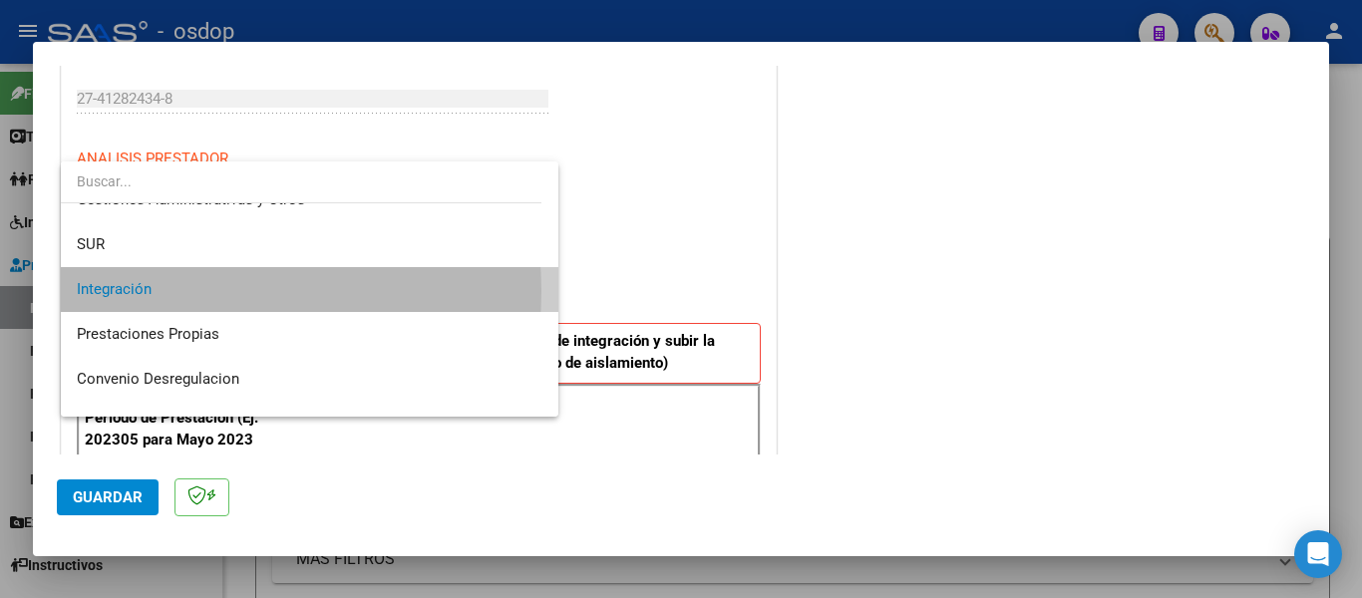
click at [184, 291] on span "Integración" at bounding box center [310, 289] width 466 height 45
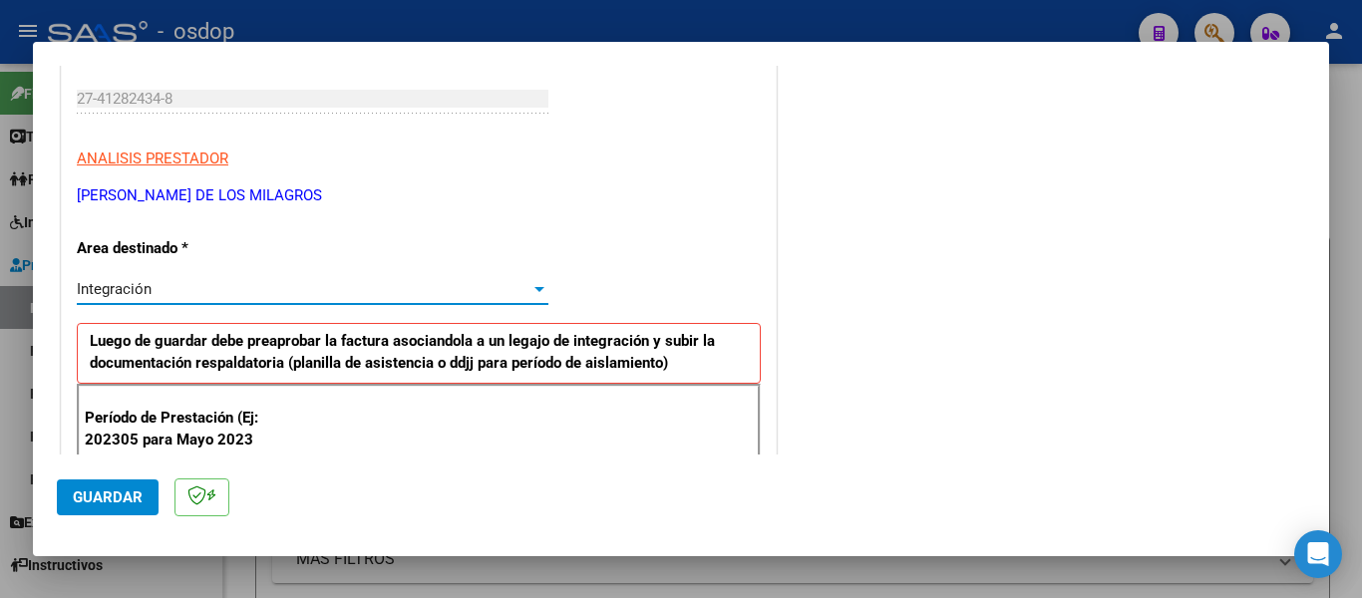
scroll to position [399, 0]
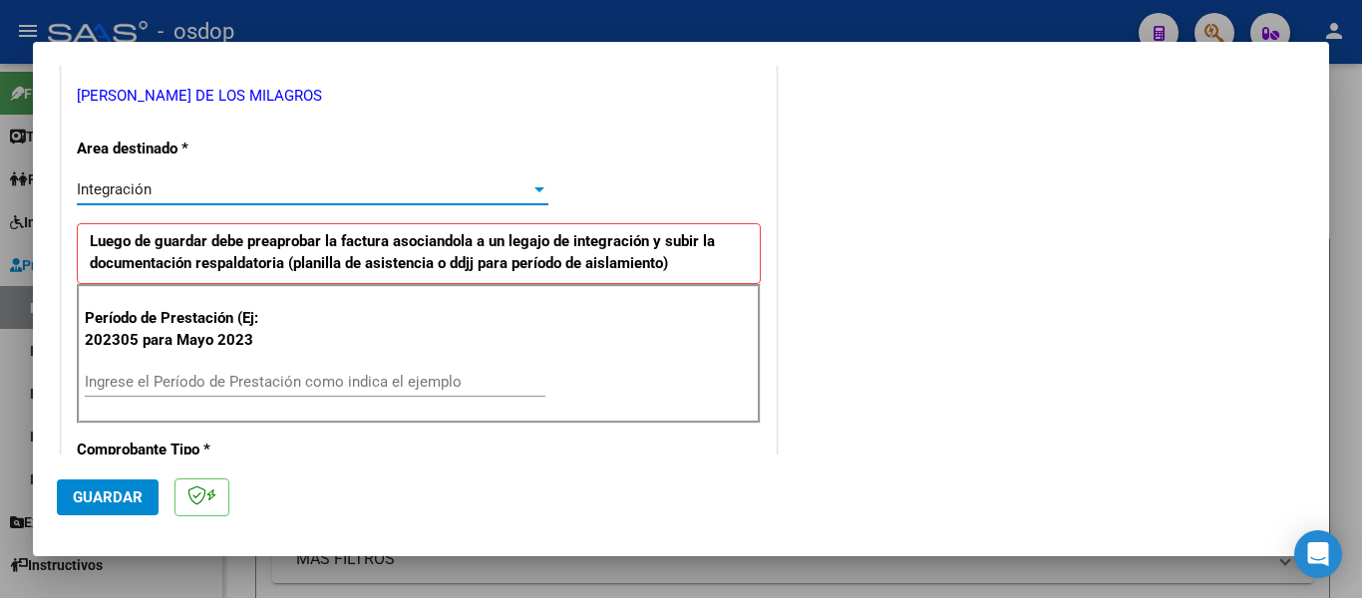
click at [244, 380] on input "Ingrese el Período de Prestación como indica el ejemplo" at bounding box center [315, 382] width 461 height 18
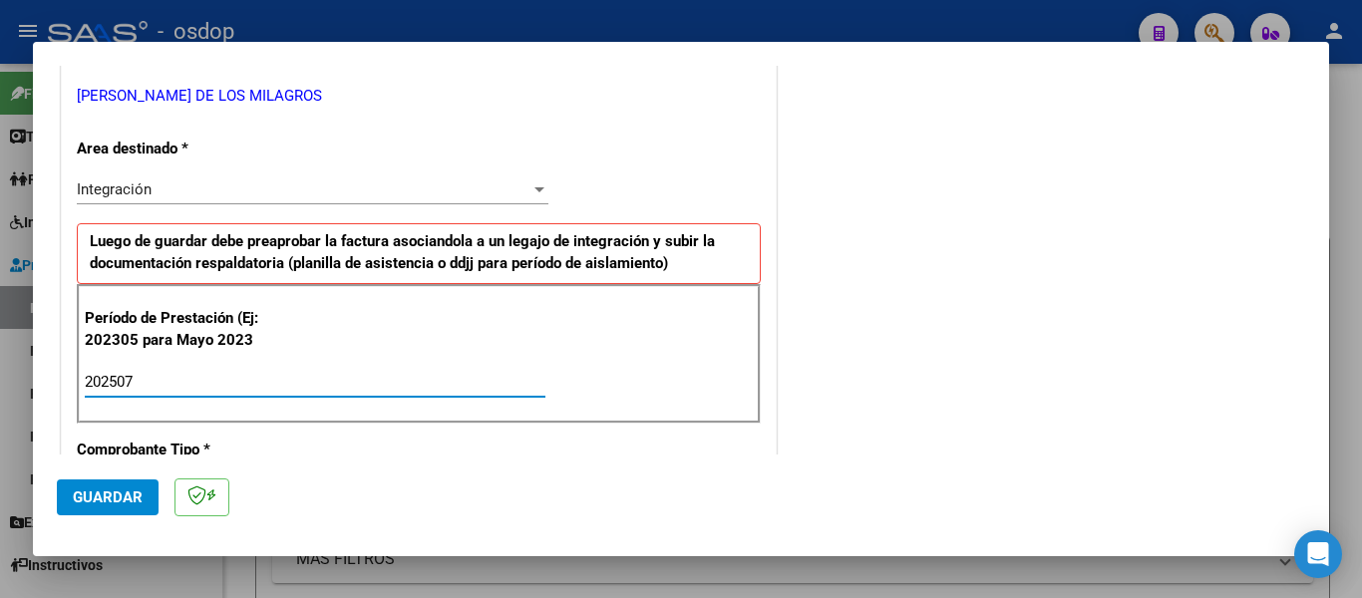
type input "202507"
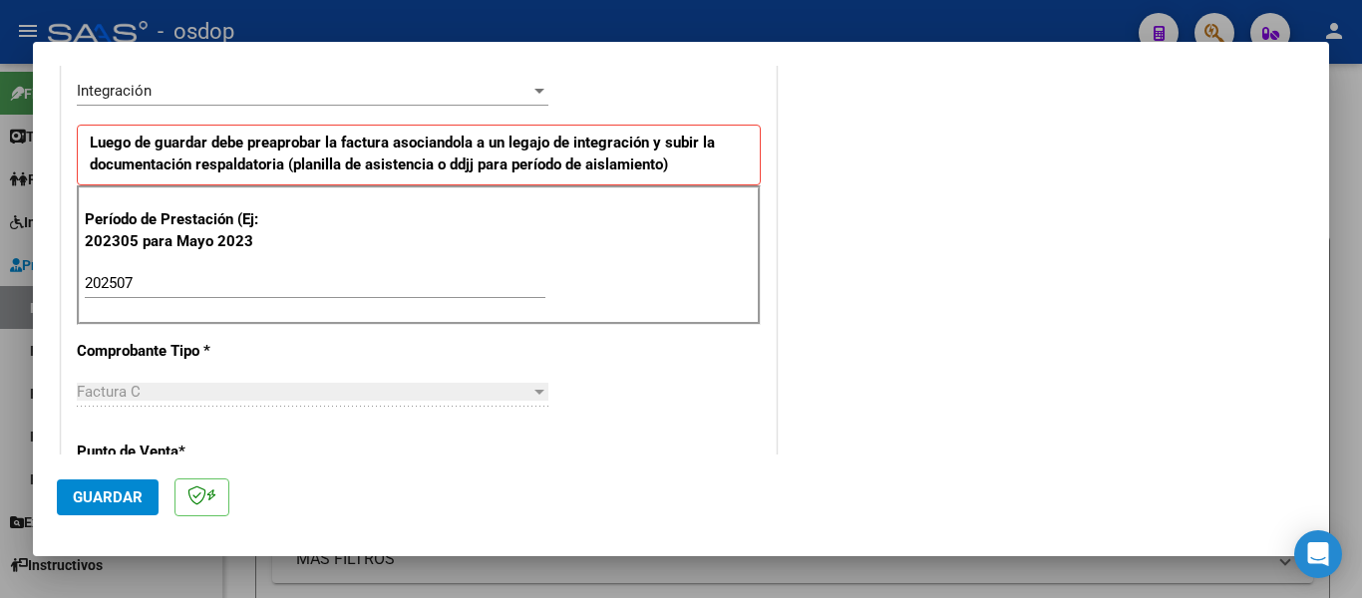
scroll to position [499, 0]
click at [126, 501] on span "Guardar" at bounding box center [108, 498] width 70 height 18
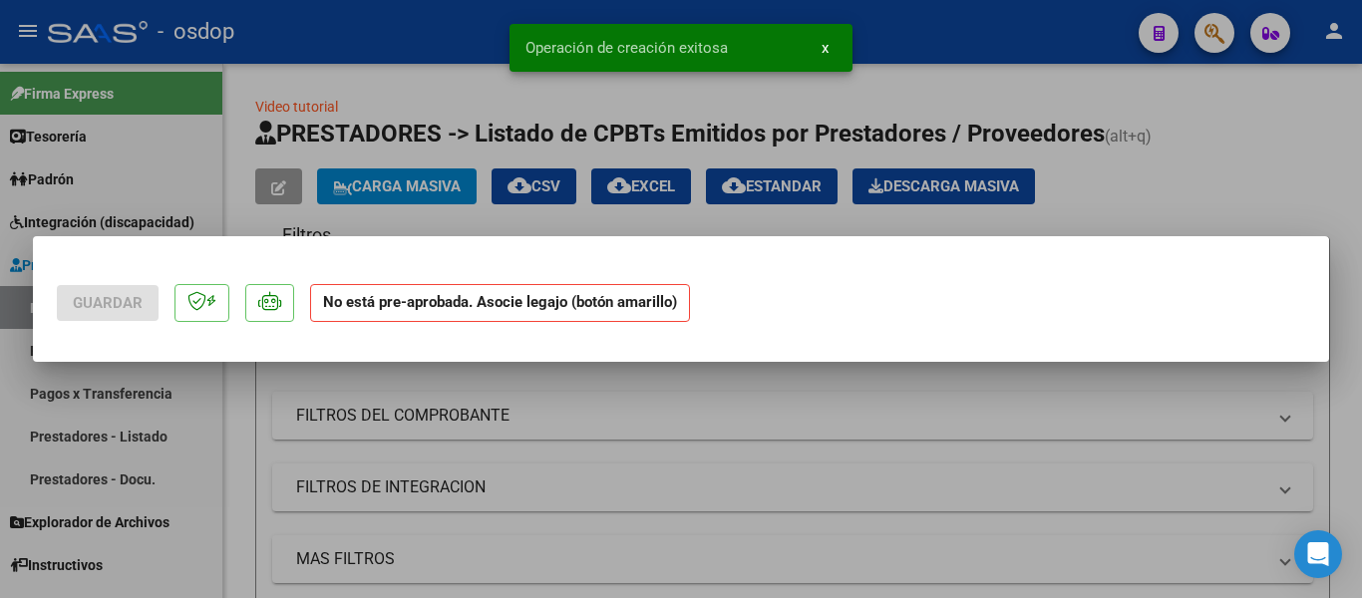
scroll to position [0, 0]
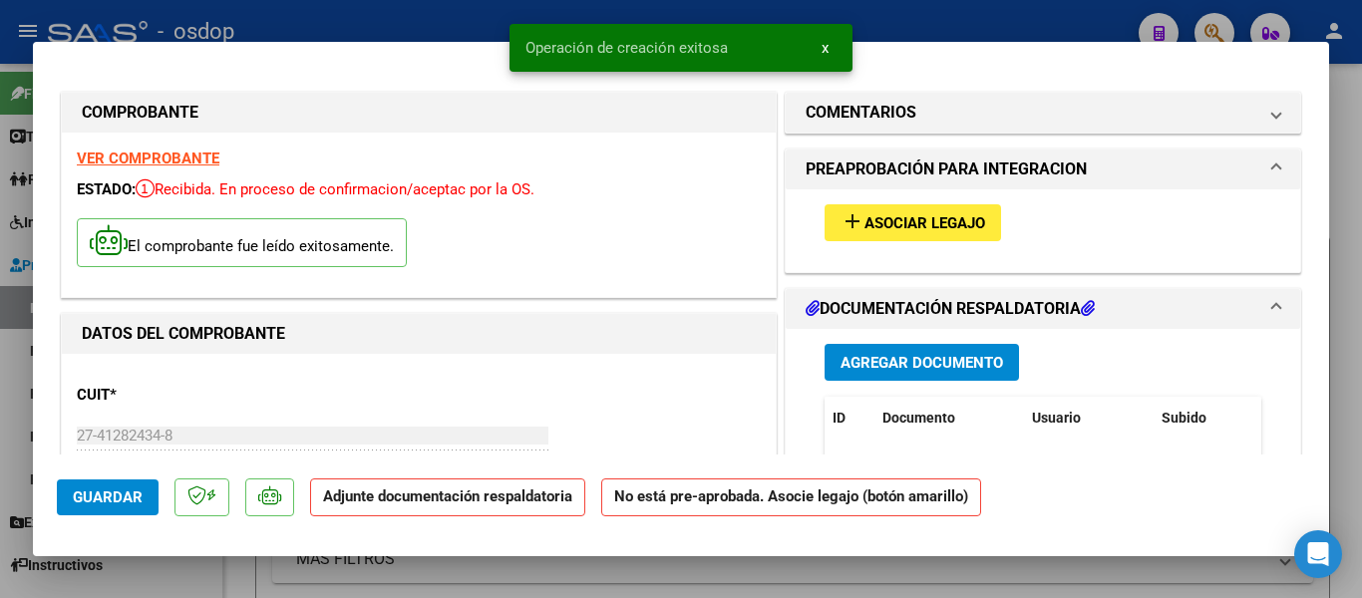
click at [948, 224] on span "Asociar Legajo" at bounding box center [925, 223] width 121 height 18
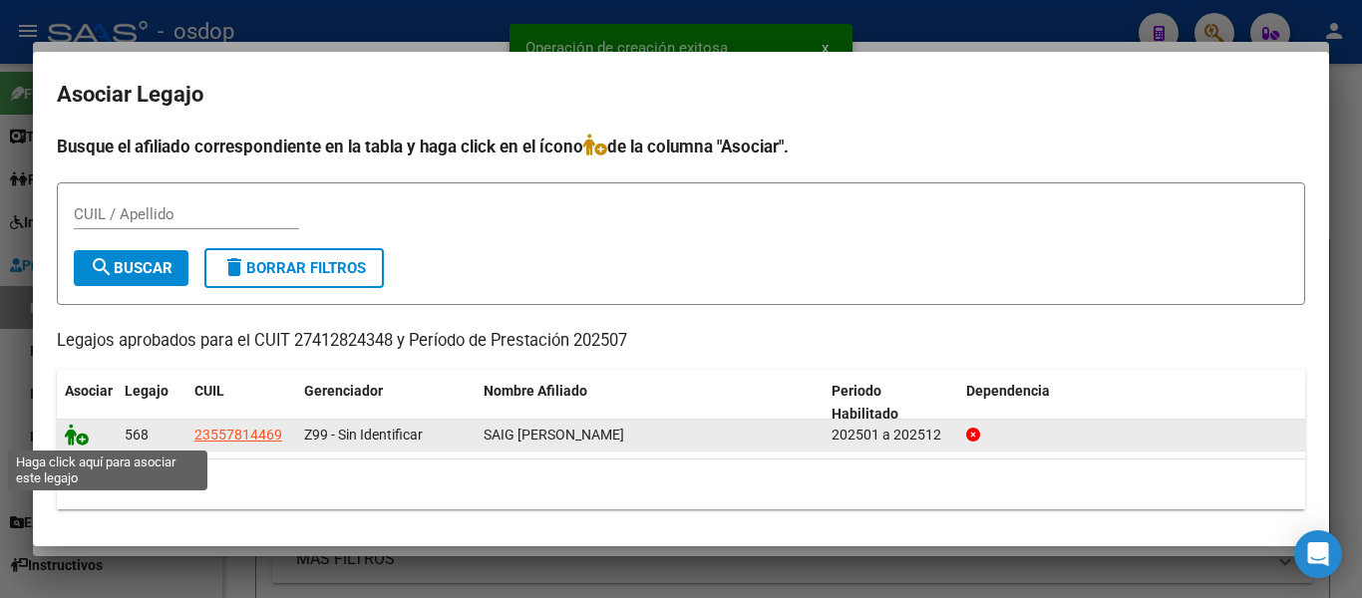
click at [75, 434] on icon at bounding box center [77, 435] width 24 height 22
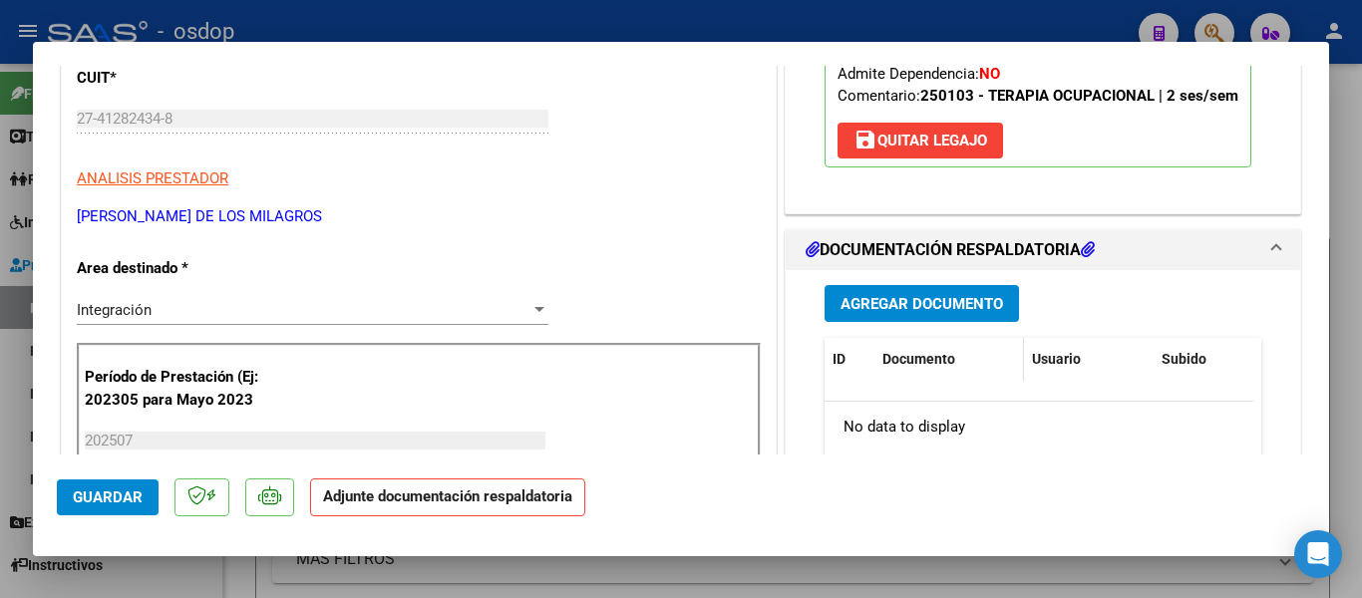
scroll to position [399, 0]
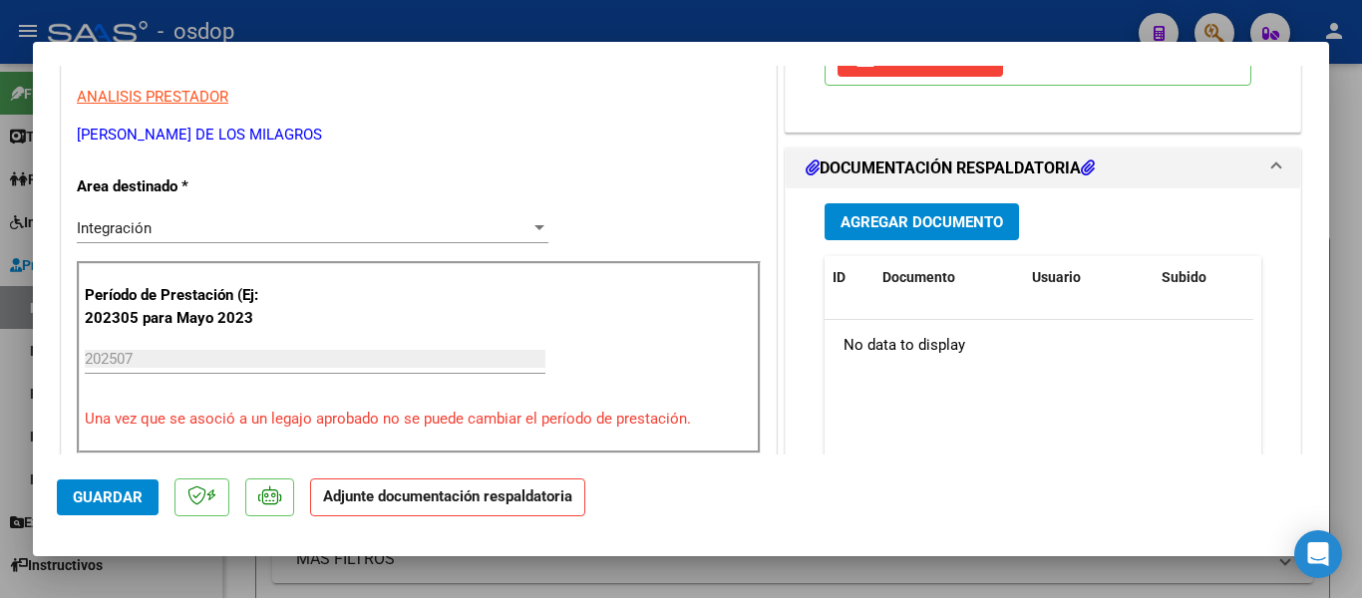
click at [973, 240] on button "Agregar Documento" at bounding box center [922, 221] width 194 height 37
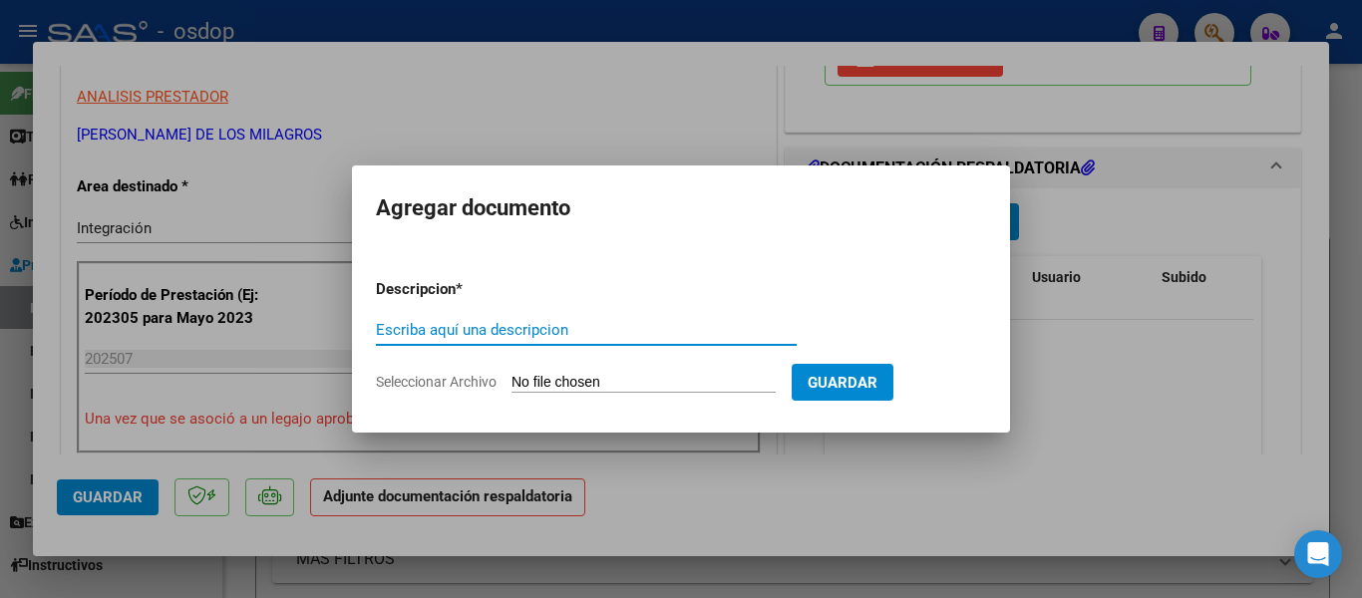
click at [529, 340] on div "Escriba aquí una descripcion" at bounding box center [586, 330] width 421 height 30
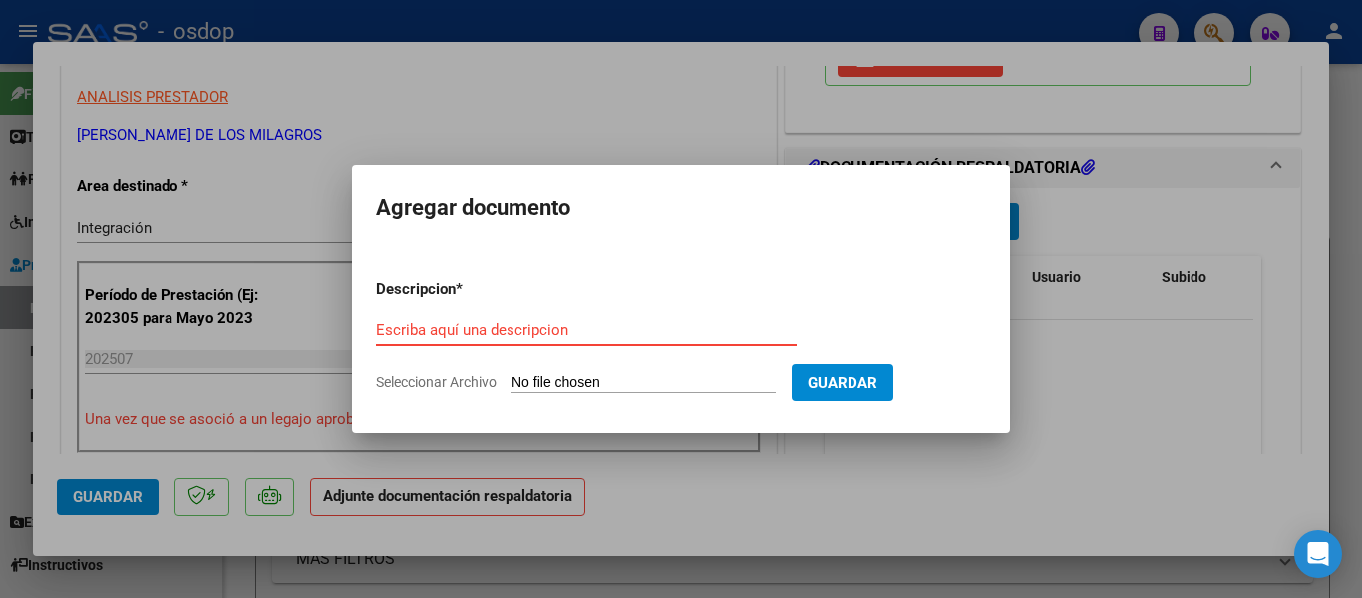
click at [529, 333] on input "Escriba aquí una descripcion" at bounding box center [586, 330] width 421 height 18
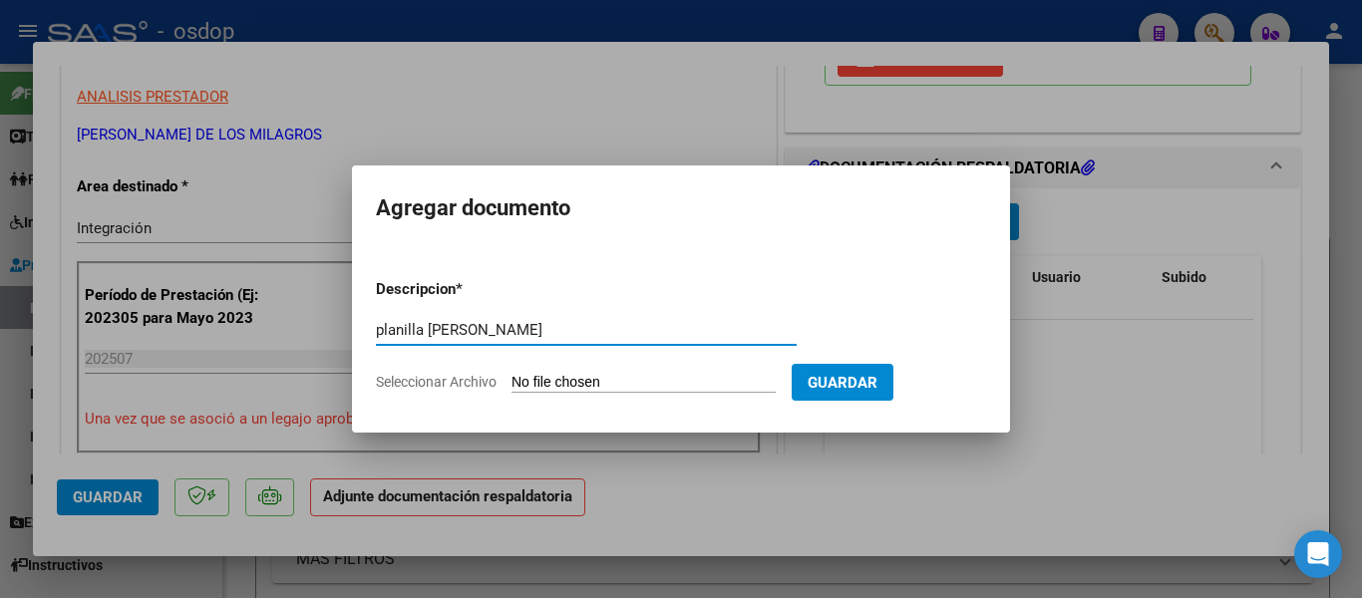
type input "planilla [PERSON_NAME]"
click at [650, 377] on input "Seleccionar Archivo" at bounding box center [644, 383] width 264 height 19
type input "C:\fakepath\planilla [PERSON_NAME].pdf"
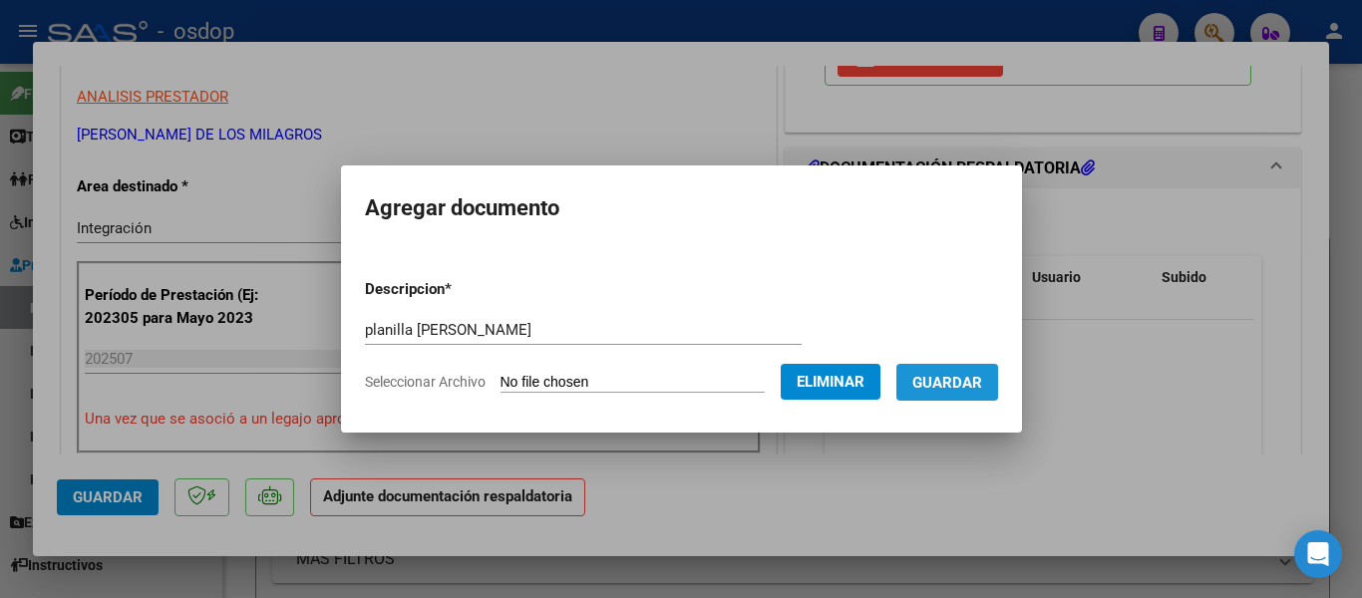
click at [982, 383] on span "Guardar" at bounding box center [948, 383] width 70 height 18
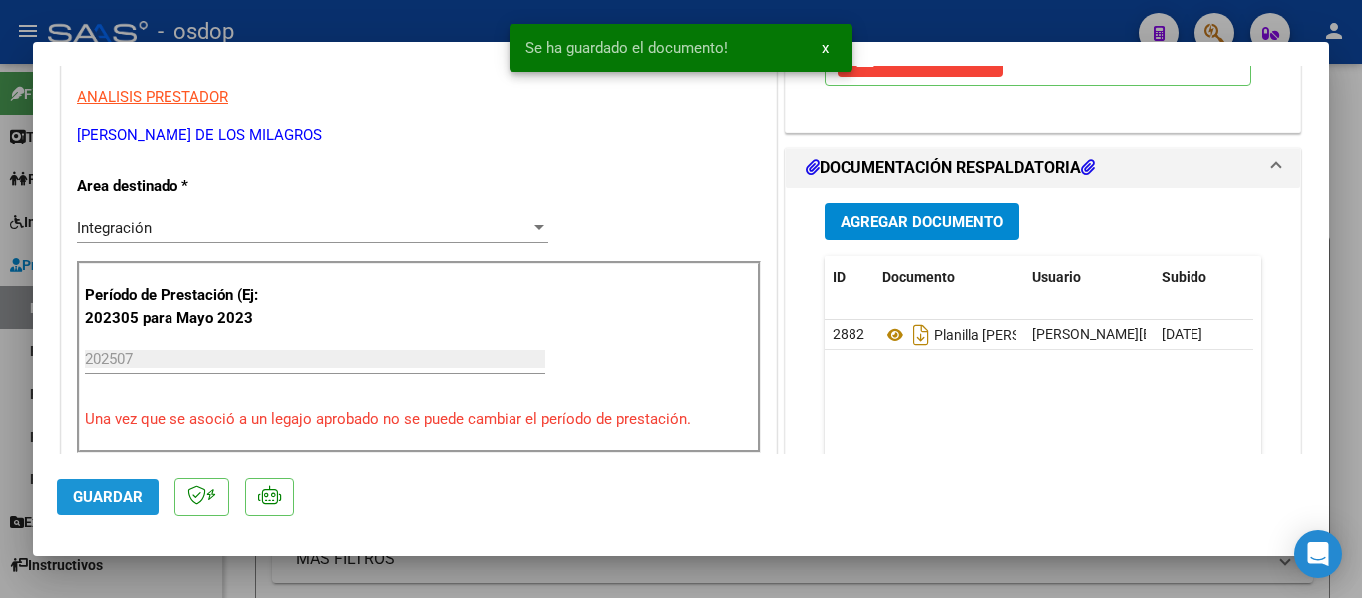
click at [114, 489] on span "Guardar" at bounding box center [108, 498] width 70 height 18
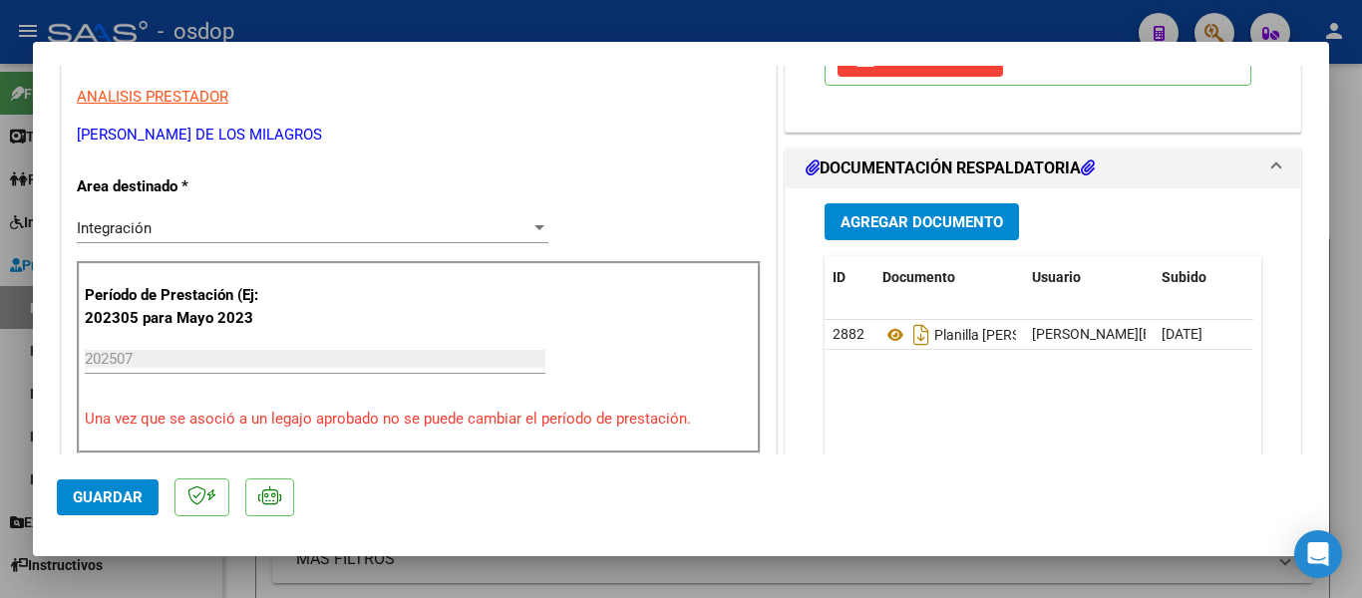
click at [4, 502] on div at bounding box center [681, 299] width 1362 height 598
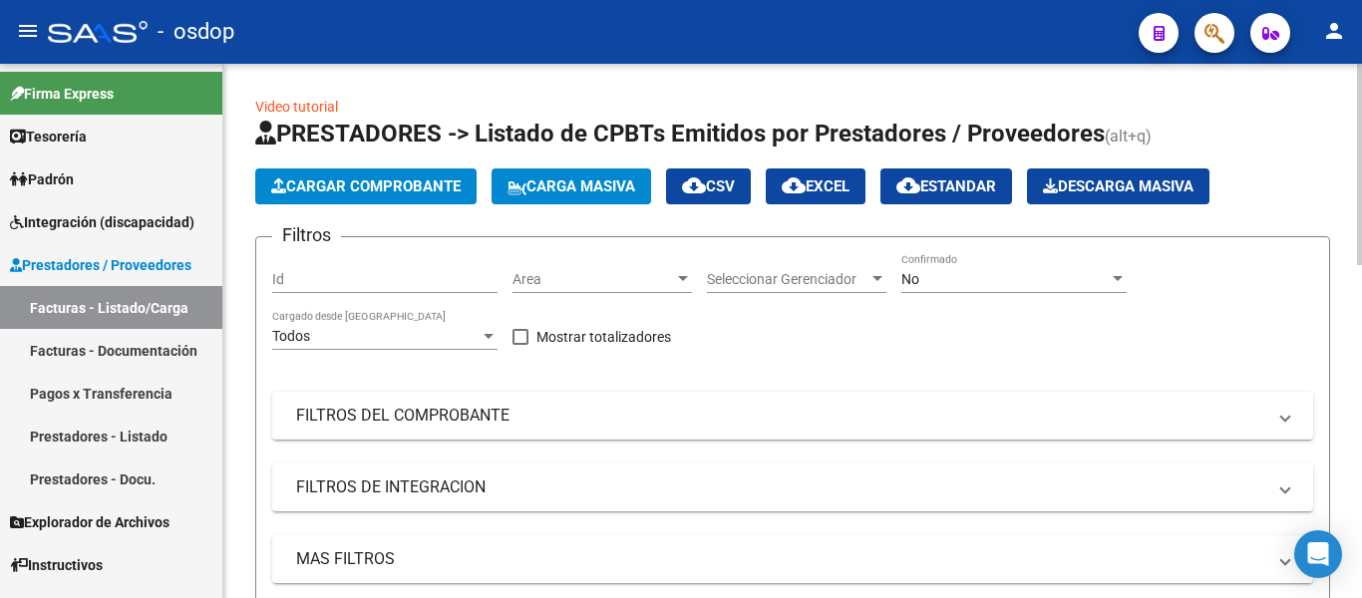
scroll to position [598, 0]
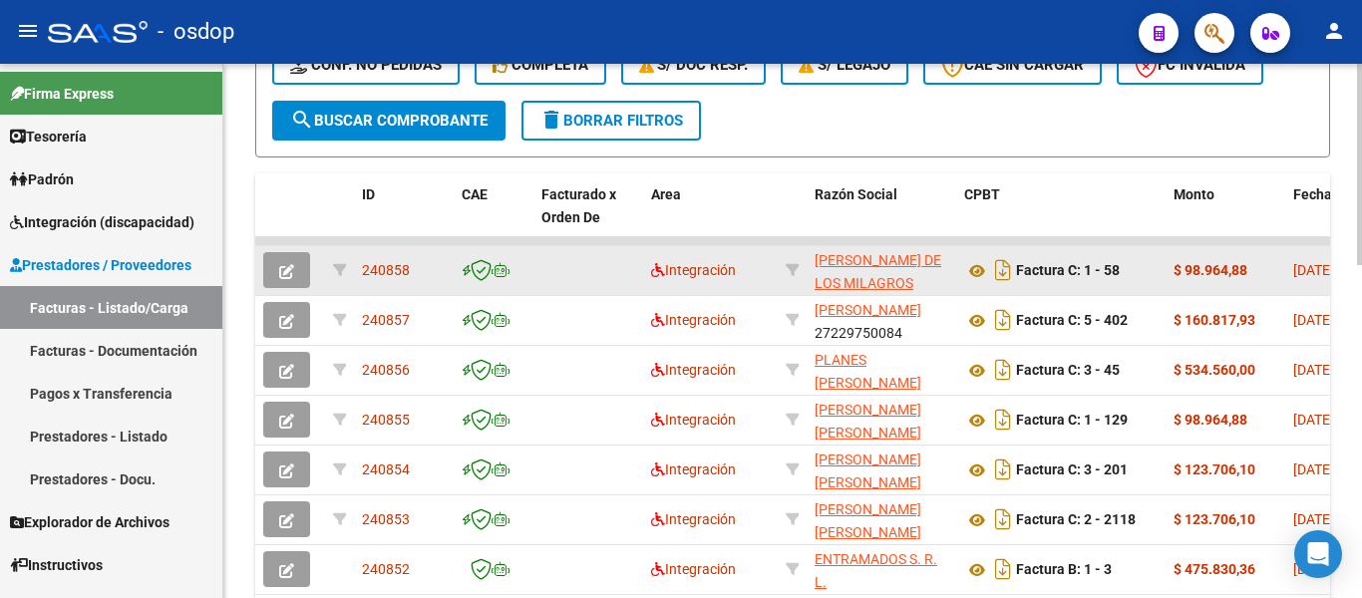
click at [383, 278] on span "240858" at bounding box center [386, 270] width 48 height 16
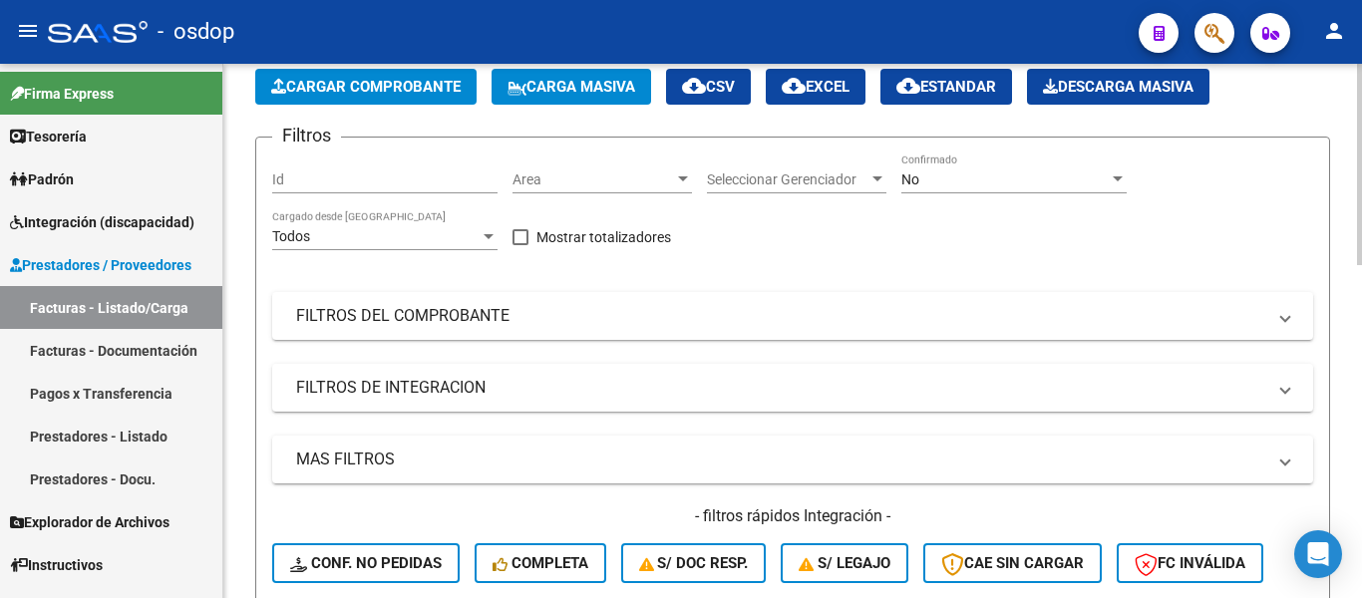
scroll to position [0, 0]
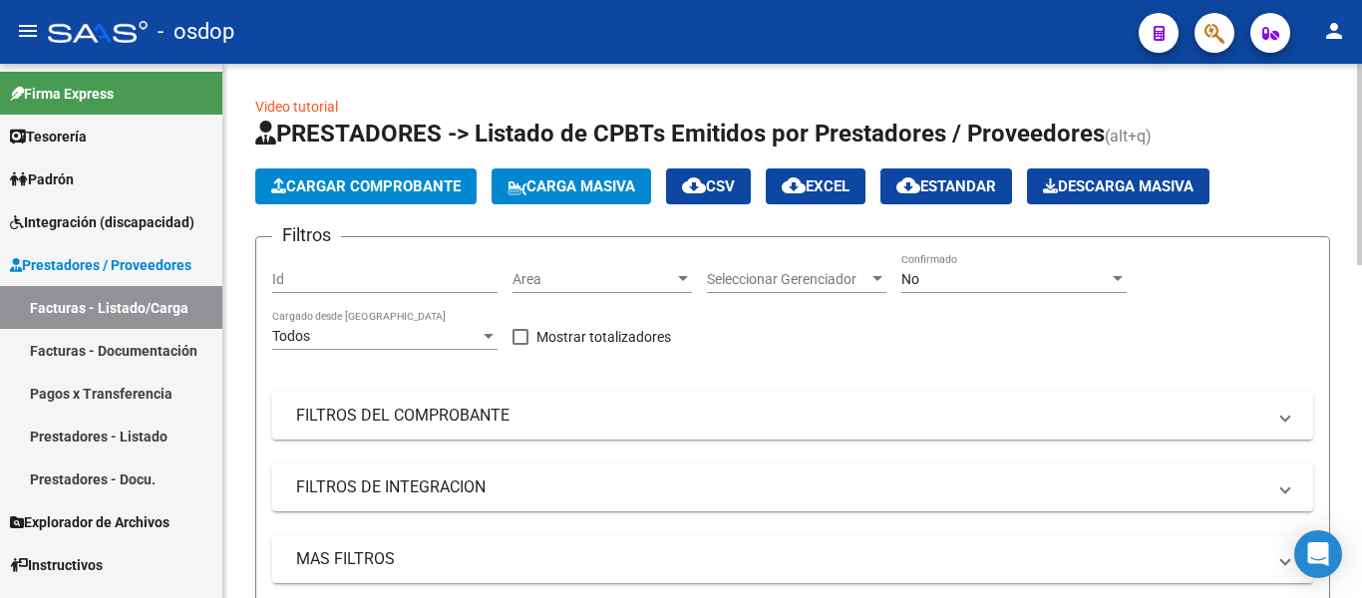
click at [414, 170] on button "Cargar Comprobante" at bounding box center [365, 187] width 221 height 36
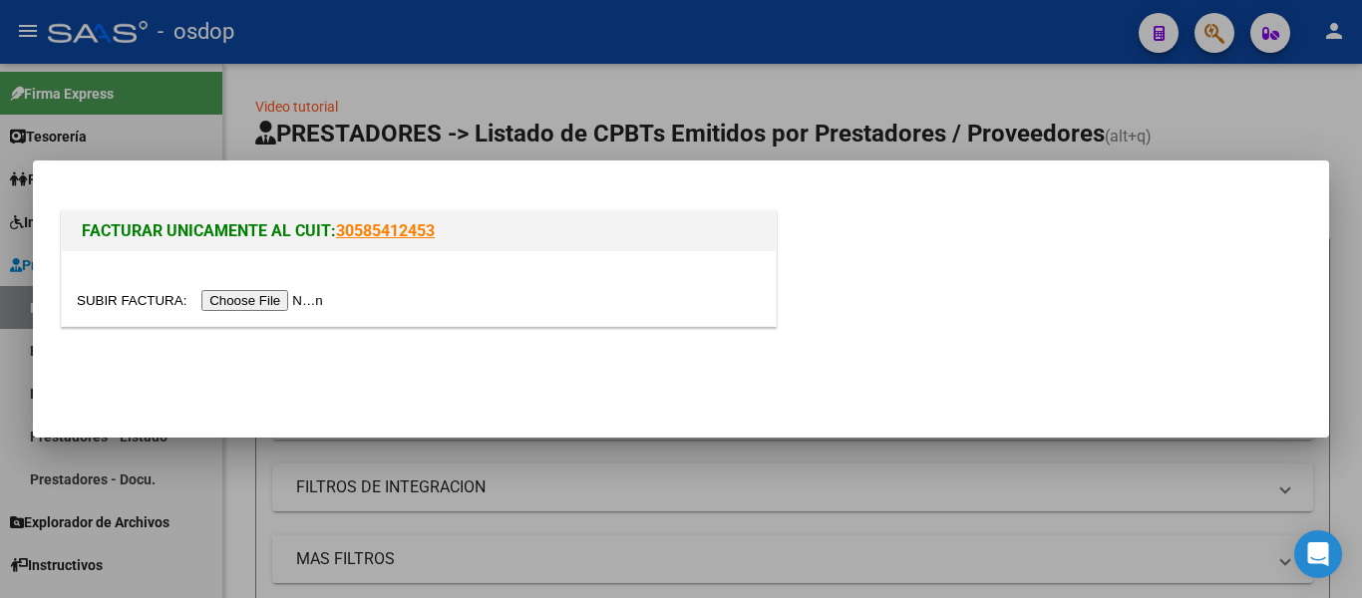
click at [248, 294] on input "file" at bounding box center [203, 300] width 252 height 21
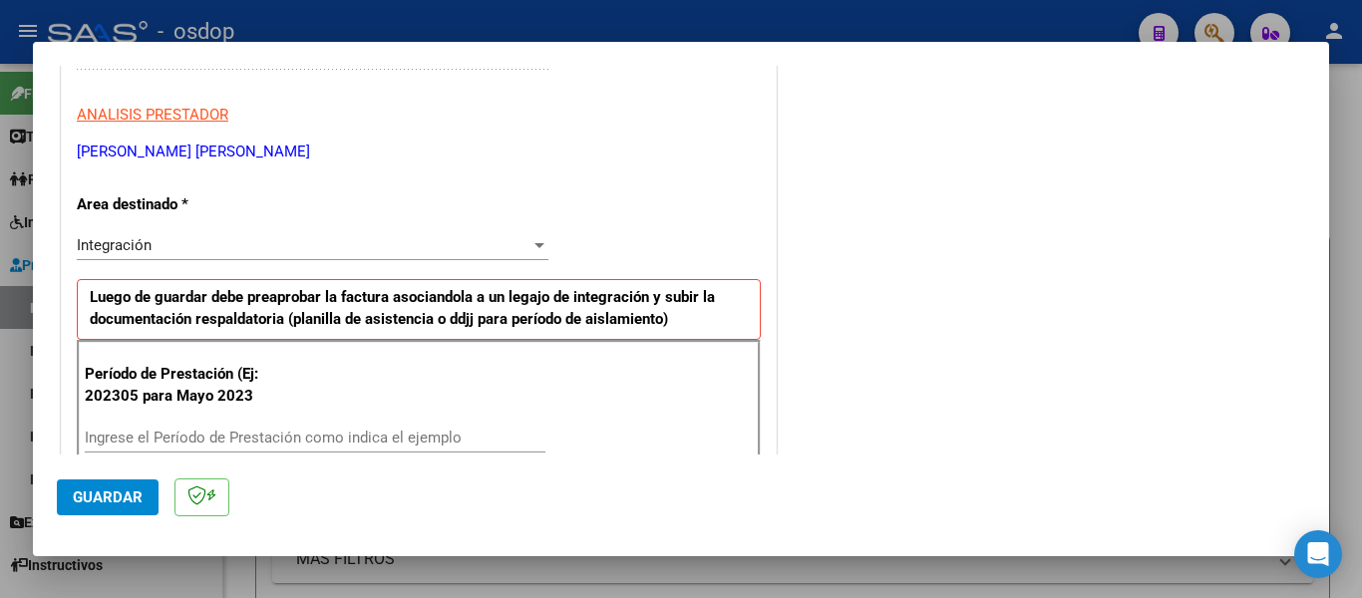
scroll to position [499, 0]
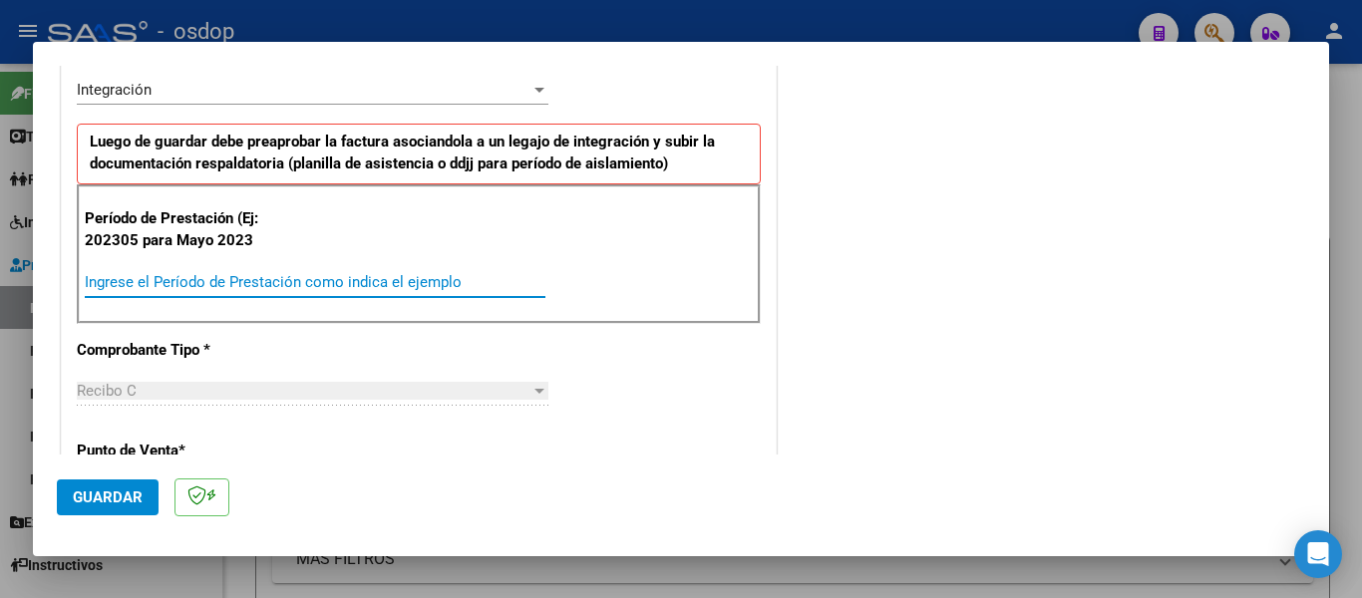
click at [238, 282] on input "Ingrese el Período de Prestación como indica el ejemplo" at bounding box center [315, 282] width 461 height 18
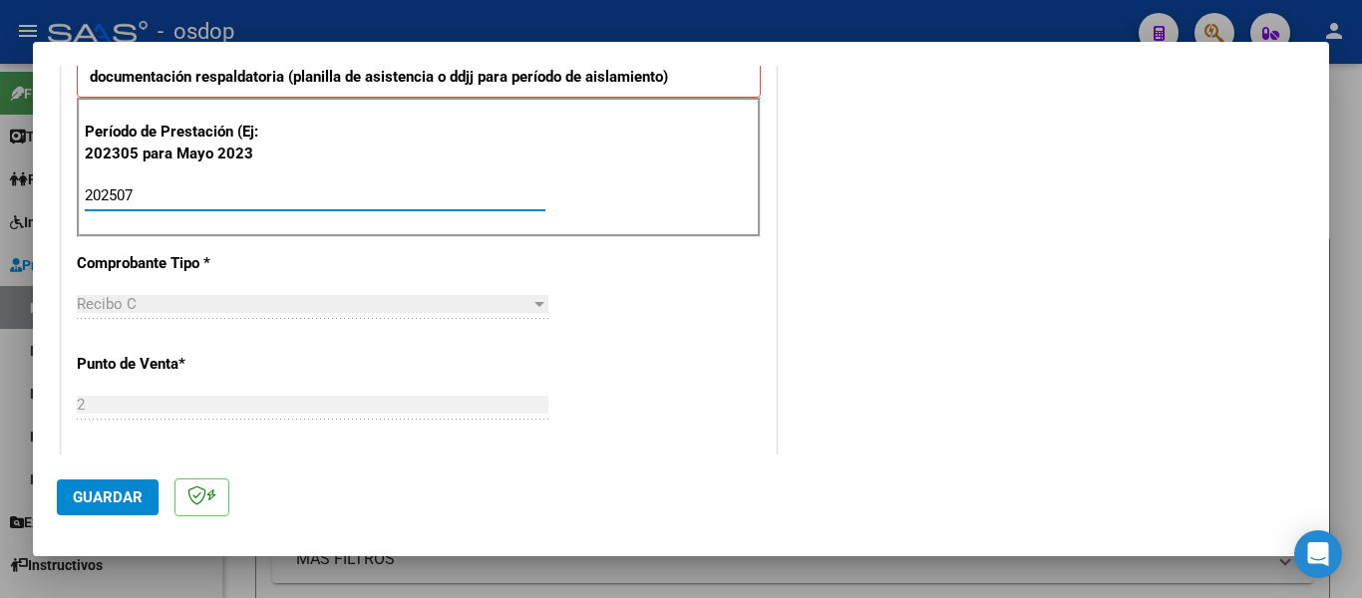
scroll to position [598, 0]
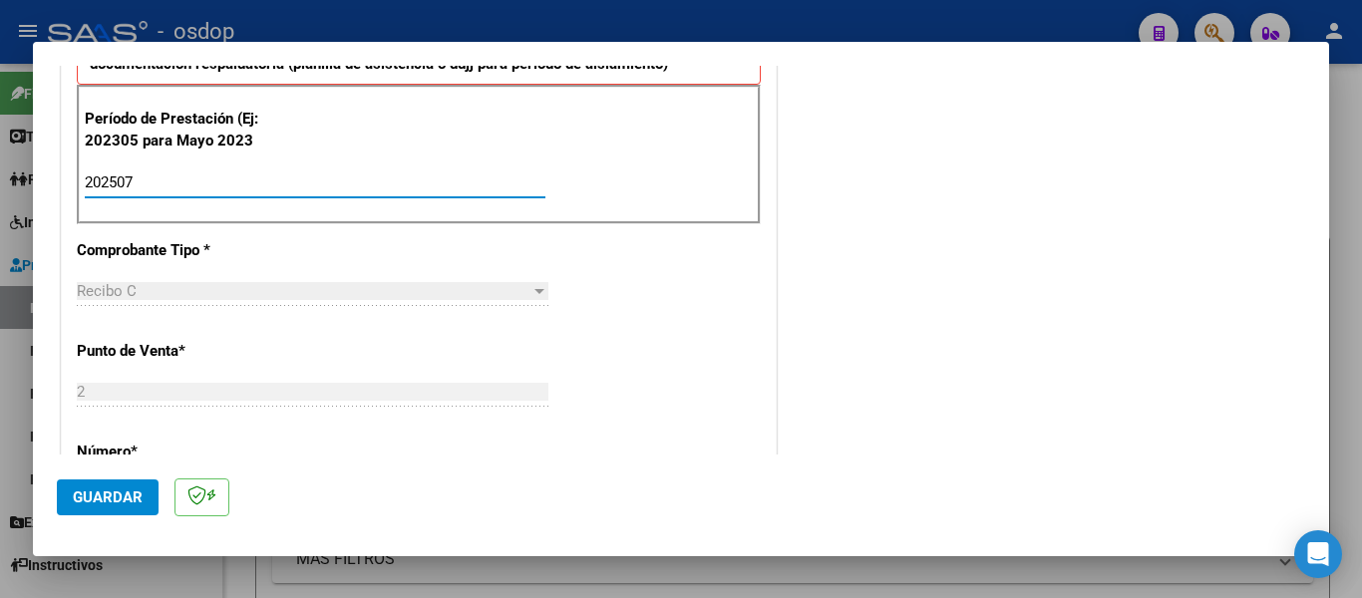
type input "202507"
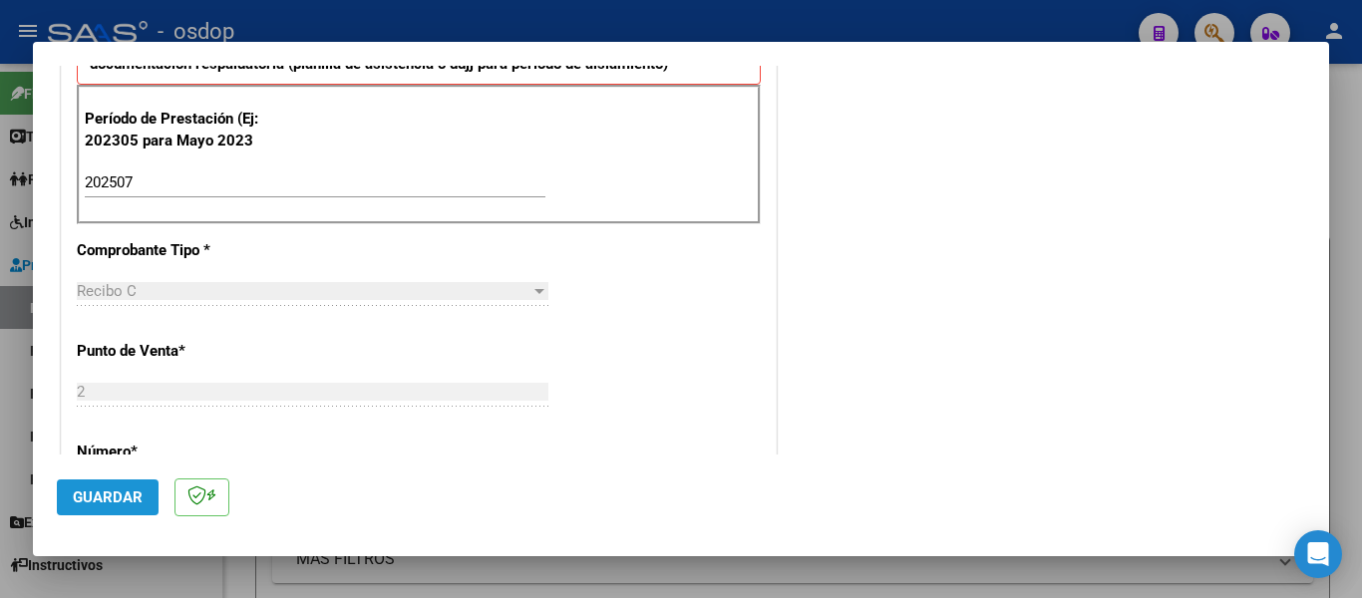
click at [128, 496] on span "Guardar" at bounding box center [108, 498] width 70 height 18
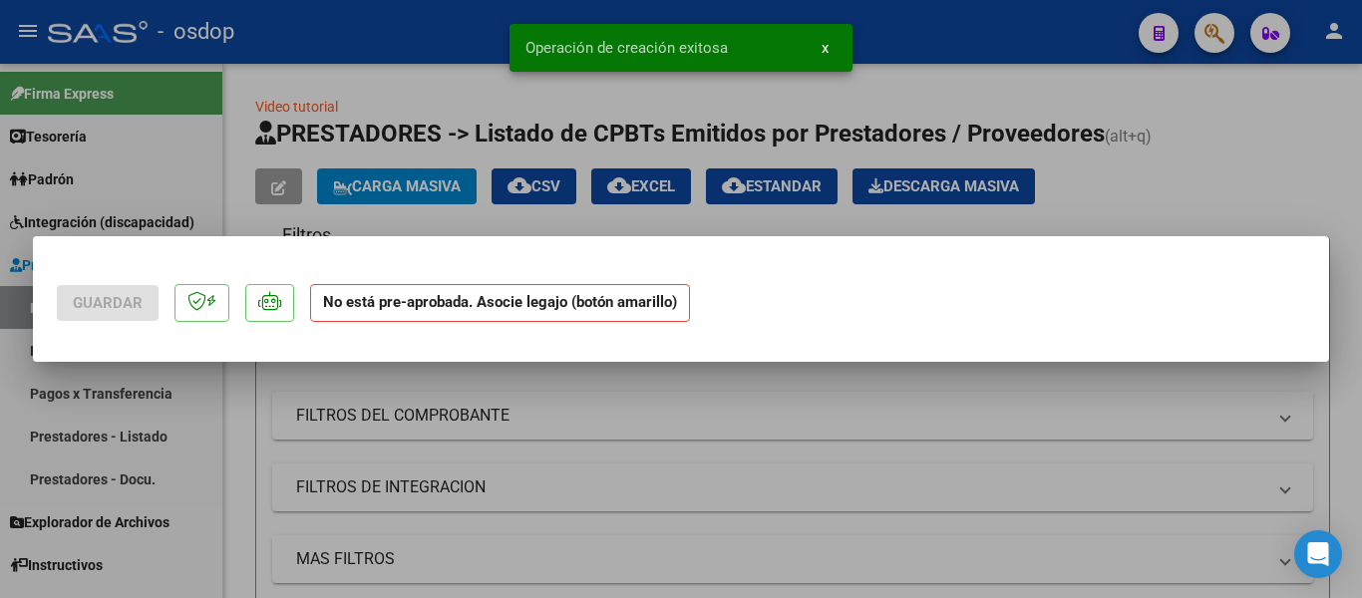
scroll to position [0, 0]
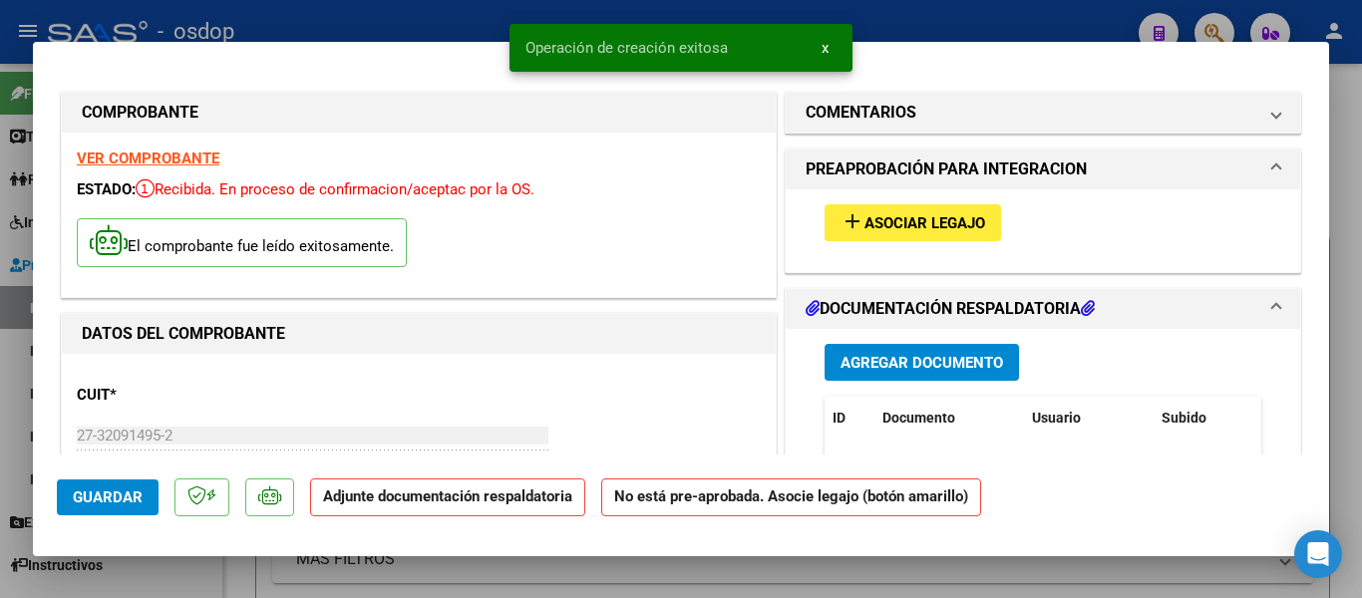
click at [926, 238] on button "add Asociar Legajo" at bounding box center [913, 222] width 177 height 37
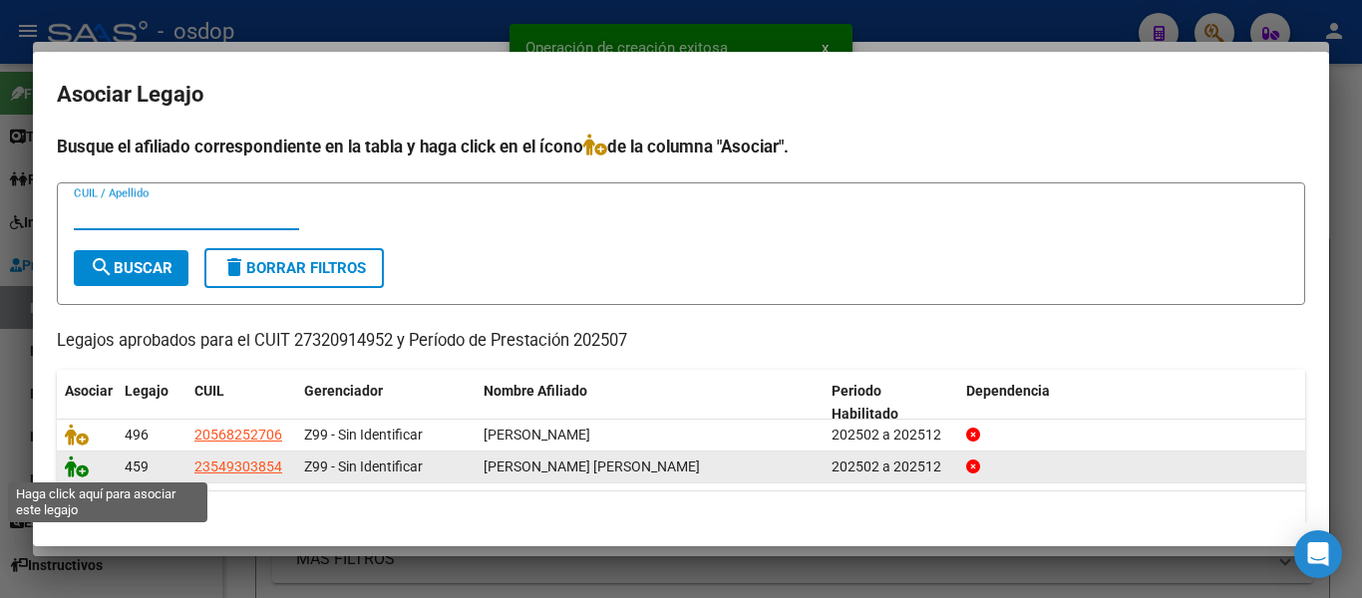
click at [83, 465] on icon at bounding box center [77, 467] width 24 height 22
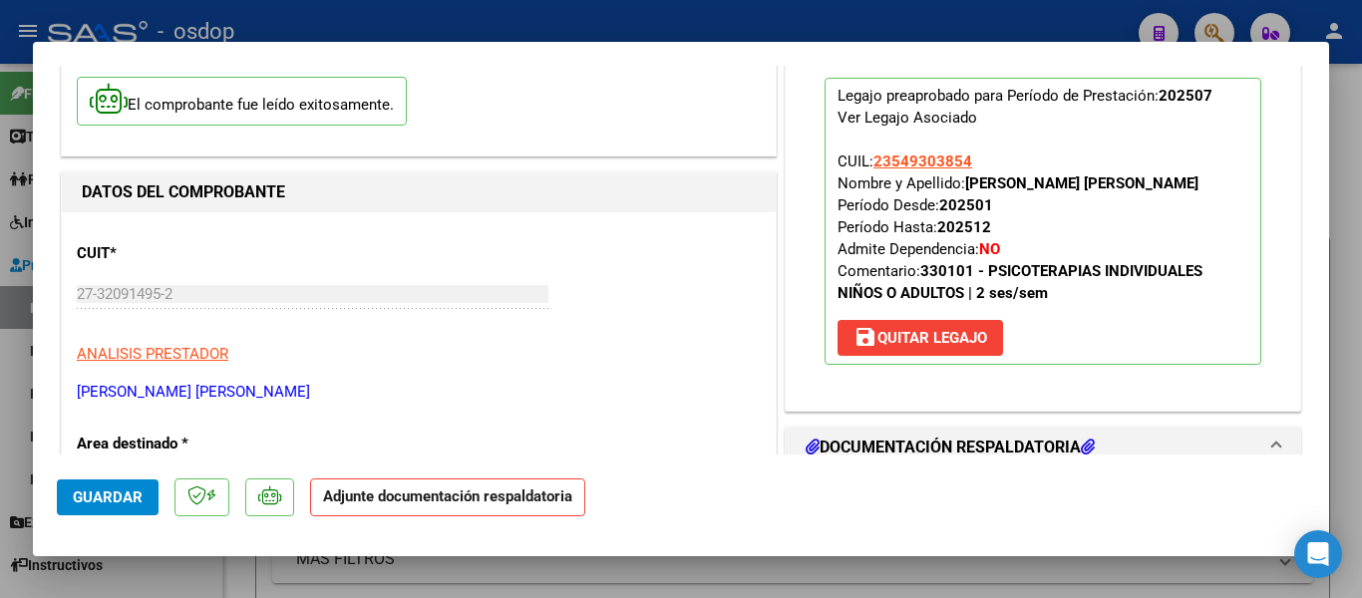
scroll to position [299, 0]
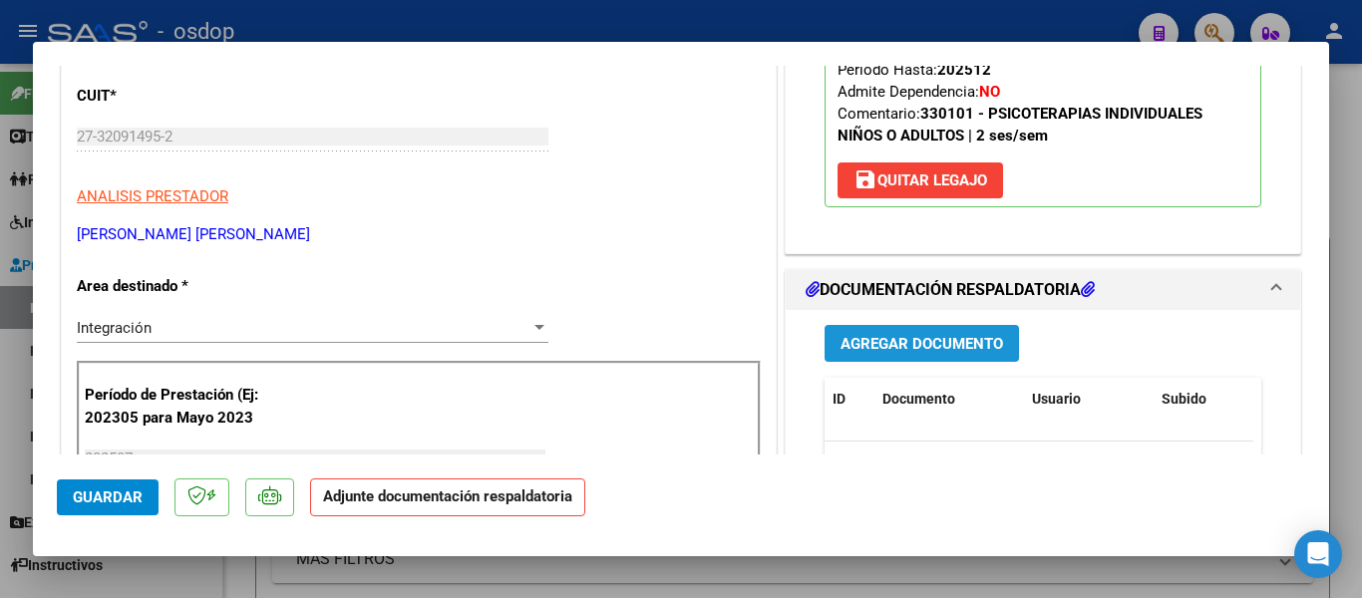
click at [907, 336] on span "Agregar Documento" at bounding box center [922, 344] width 163 height 18
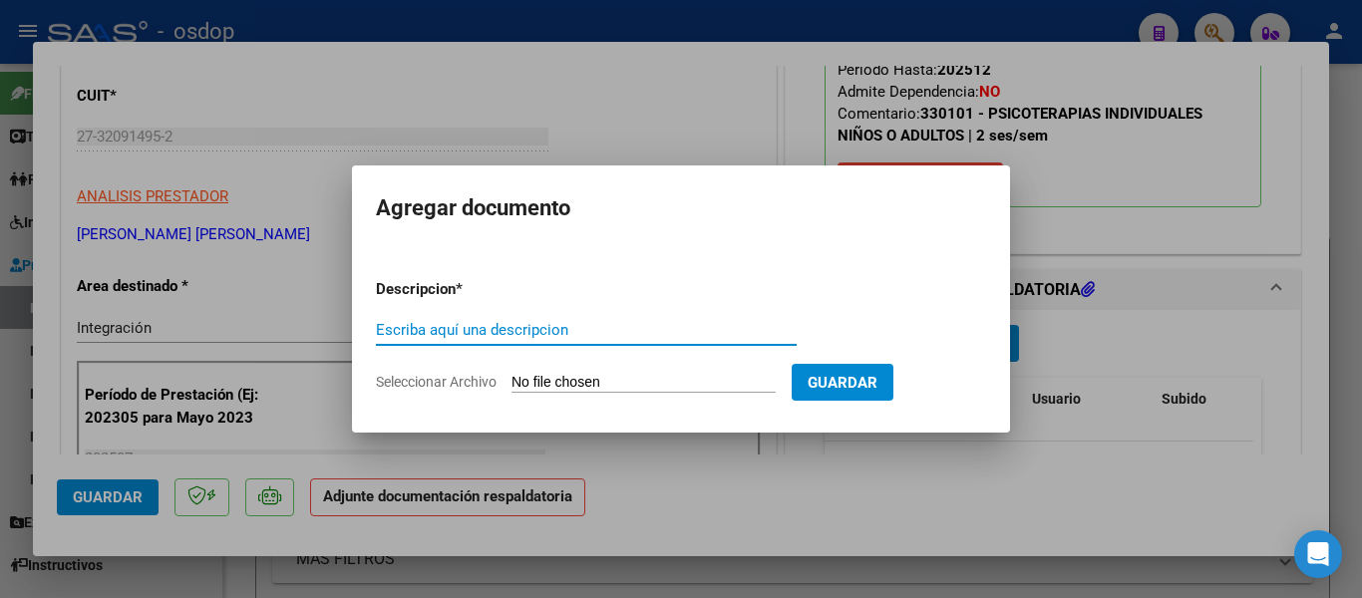
click at [452, 332] on input "Escriba aquí una descripcion" at bounding box center [586, 330] width 421 height 18
type input "[PERSON_NAME]"
click at [459, 338] on div "[PERSON_NAME] Escriba aquí una descripcion" at bounding box center [586, 330] width 421 height 30
click at [459, 338] on input "[PERSON_NAME]" at bounding box center [586, 330] width 421 height 18
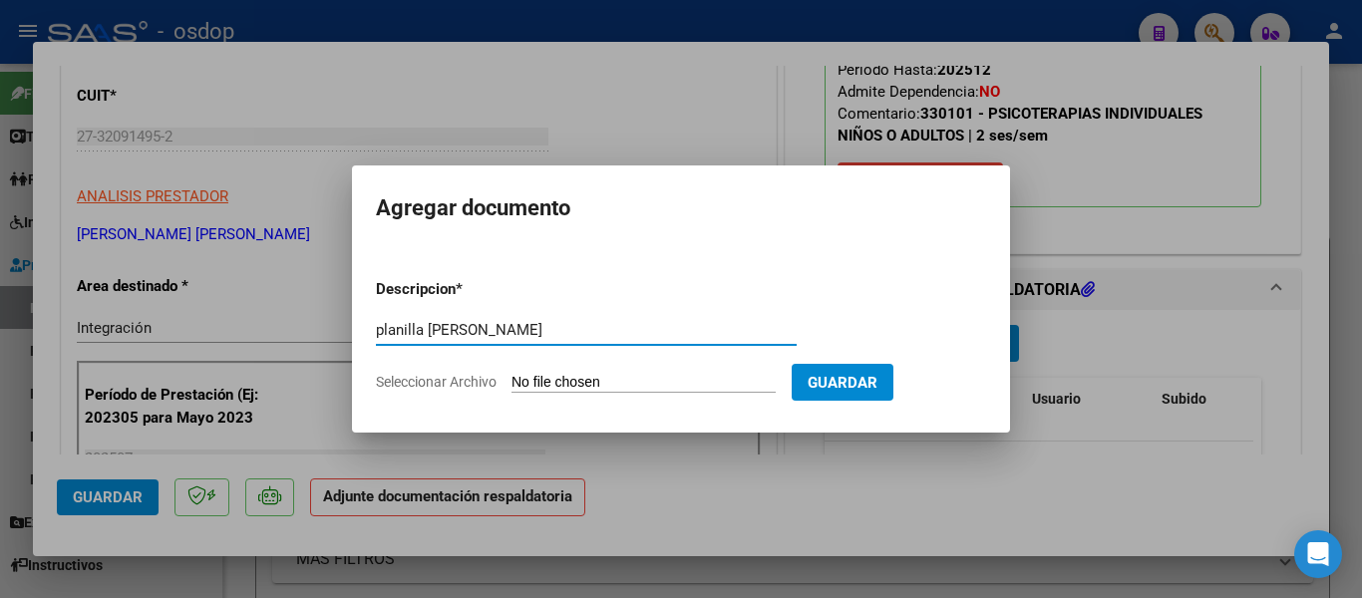
type input "planilla [PERSON_NAME]"
click at [660, 372] on form "Descripcion * planilla [PERSON_NAME] Escriba aquí una descripcion Seleccionar A…" at bounding box center [681, 336] width 610 height 146
click at [662, 385] on input "Seleccionar Archivo" at bounding box center [644, 383] width 264 height 19
type input "C:\fakepath\planilla [PERSON_NAME].pdf"
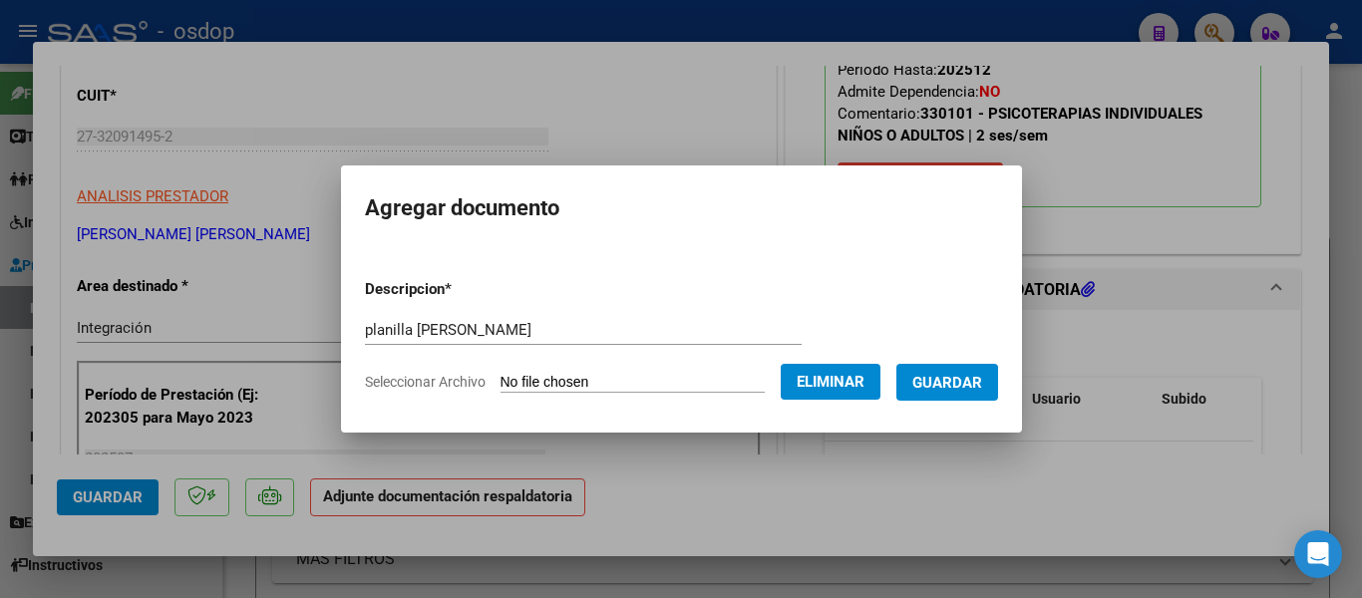
click at [976, 381] on span "Guardar" at bounding box center [948, 383] width 70 height 18
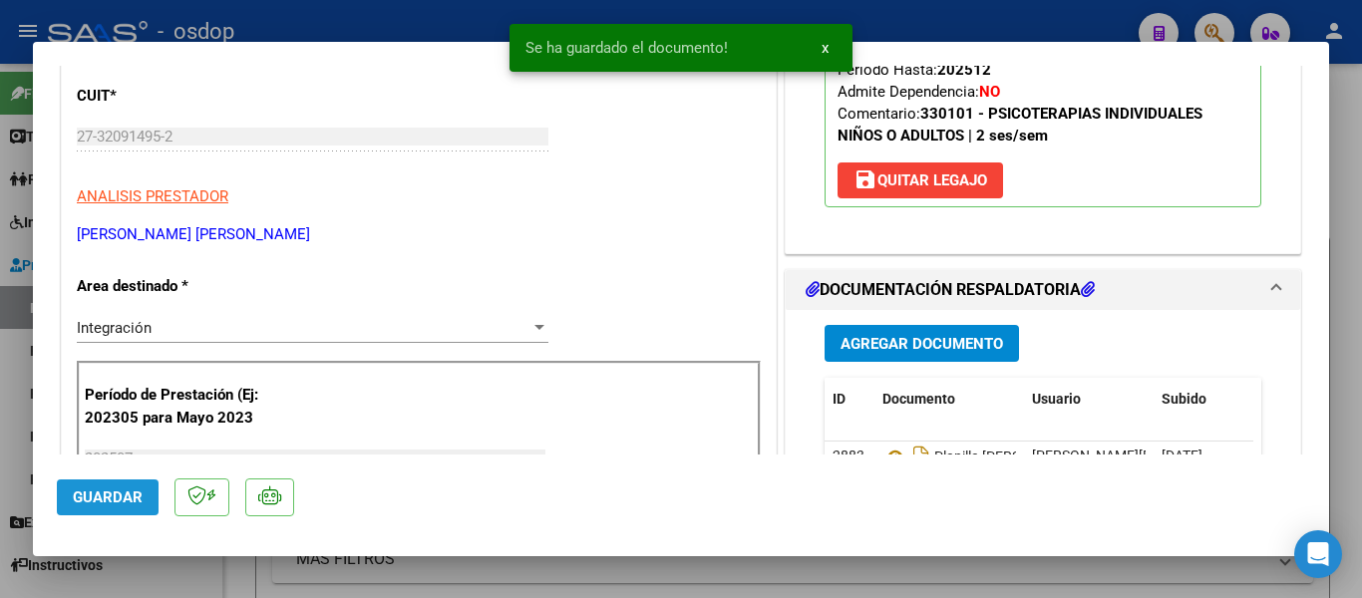
click at [153, 497] on button "Guardar" at bounding box center [108, 498] width 102 height 36
click at [0, 410] on div at bounding box center [681, 299] width 1362 height 598
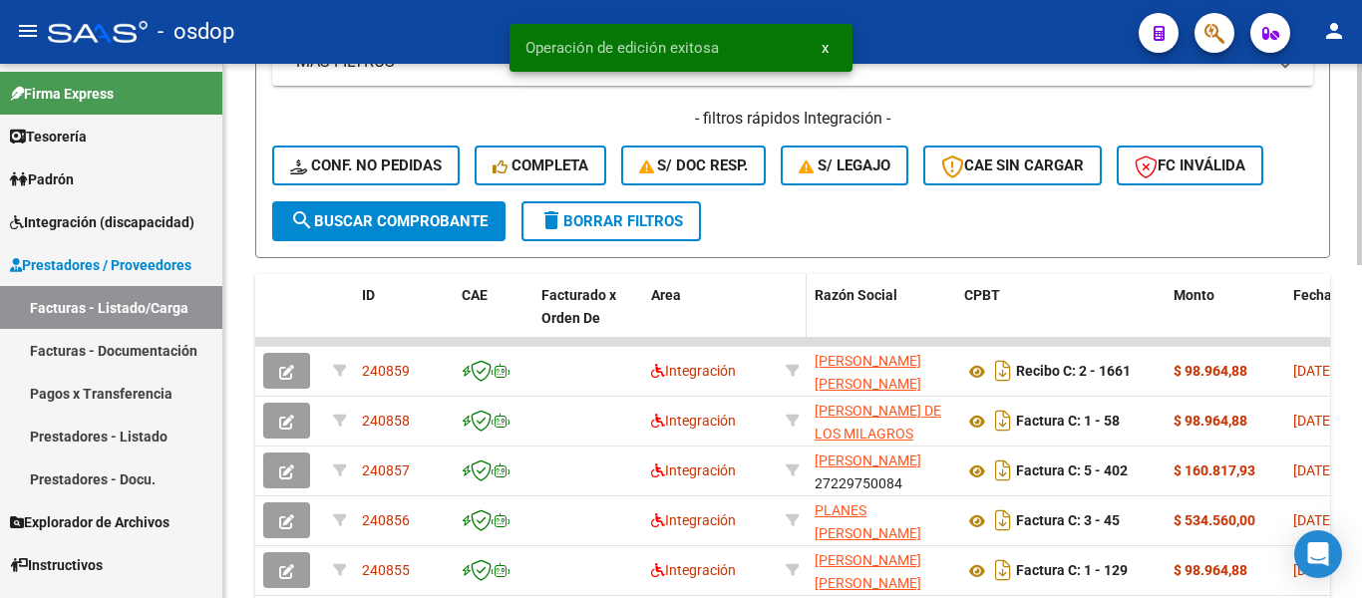
scroll to position [499, 0]
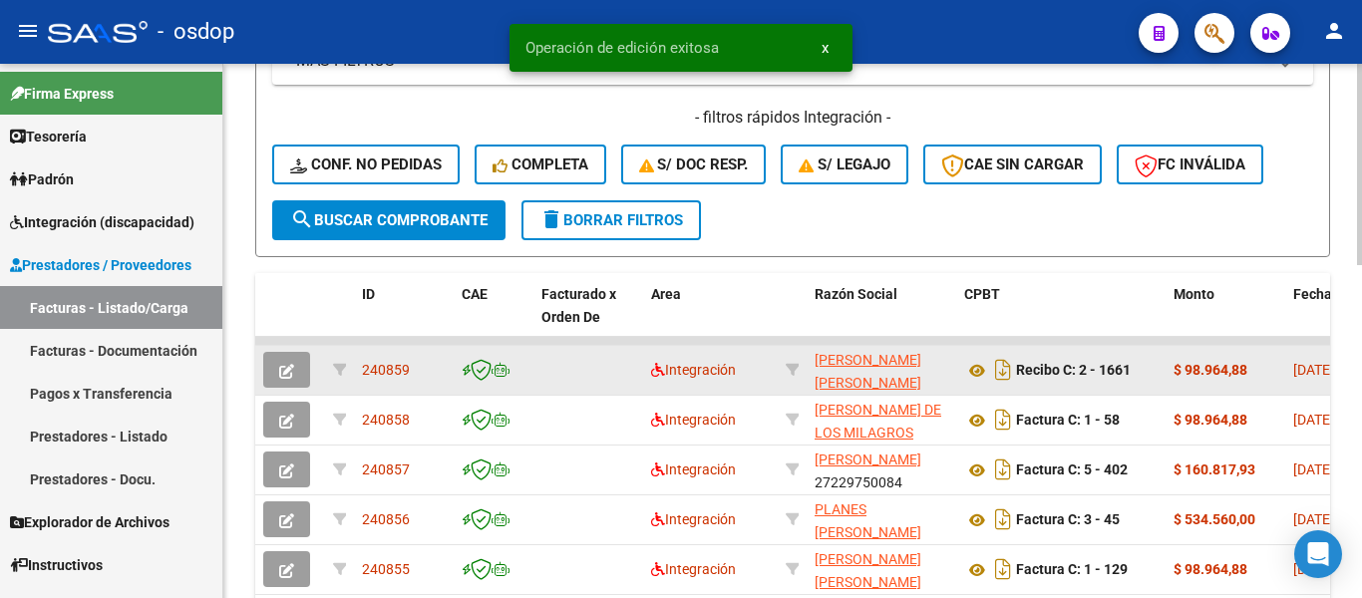
click at [357, 375] on datatable-body-cell "240859" at bounding box center [404, 370] width 100 height 49
